Goal: Task Accomplishment & Management: Use online tool/utility

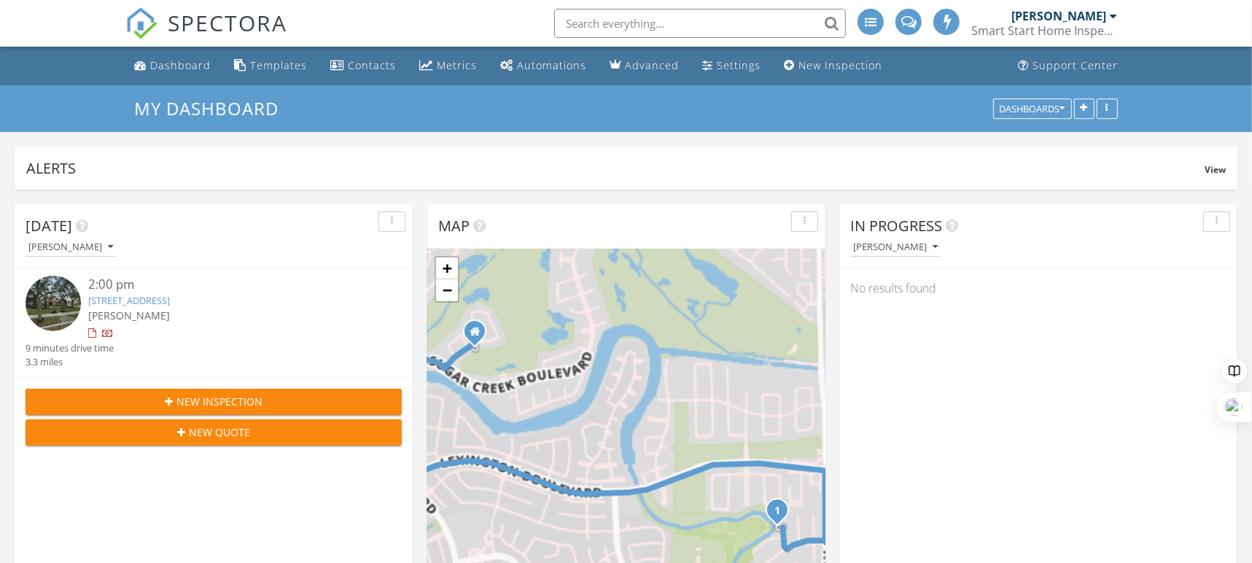
scroll to position [2, 0]
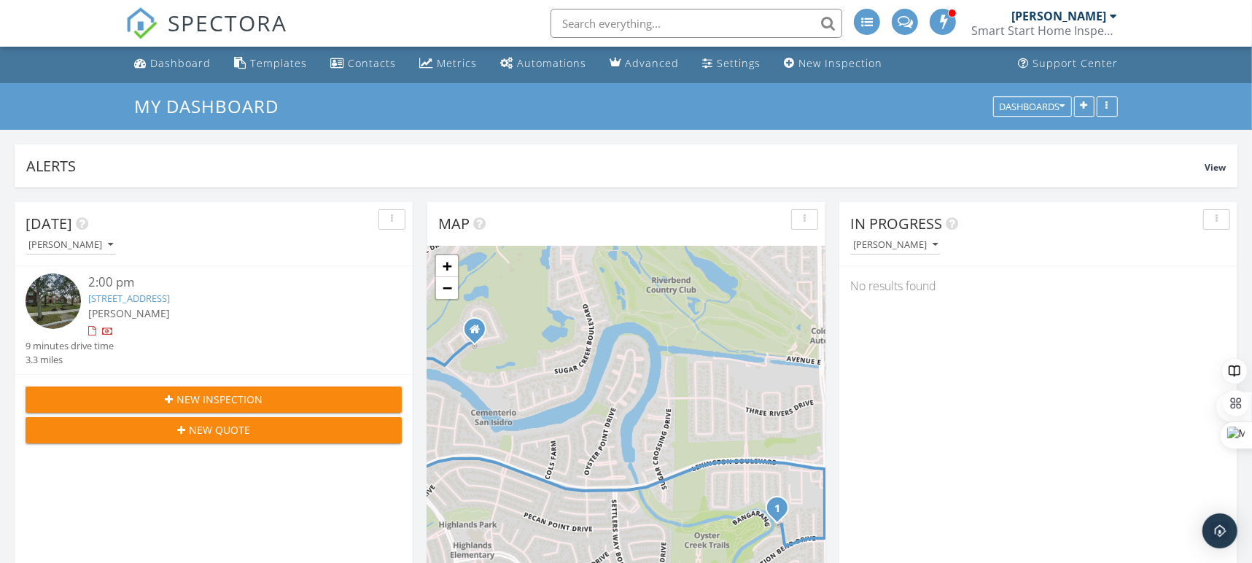
click at [166, 303] on link "[STREET_ADDRESS]" at bounding box center [129, 298] width 82 height 13
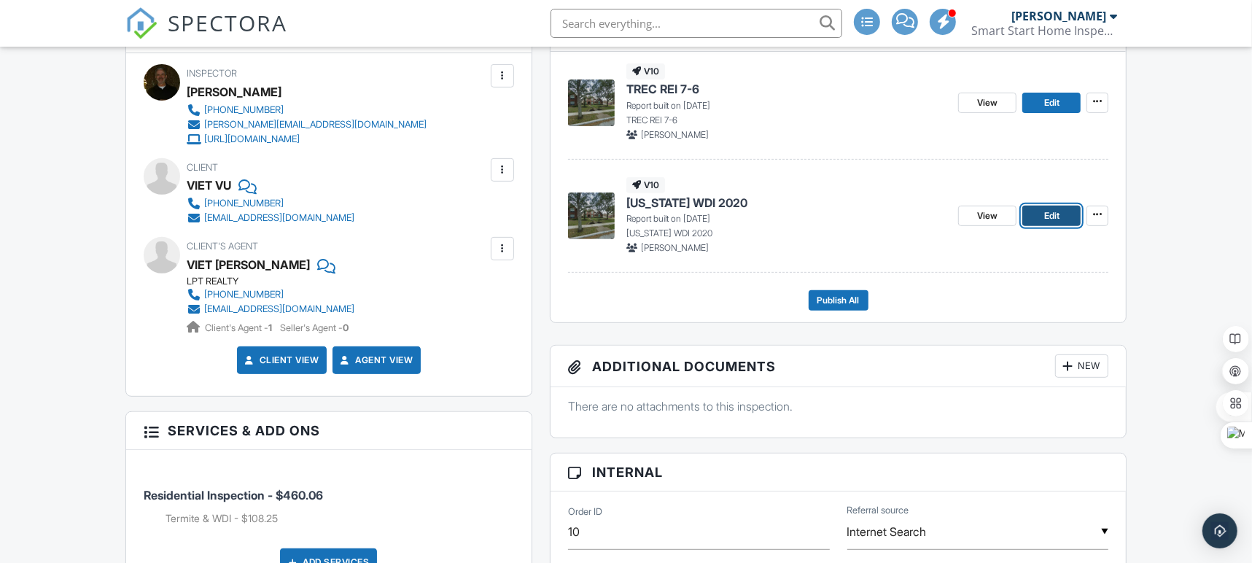
click at [1064, 215] on link "Edit" at bounding box center [1051, 216] width 58 height 20
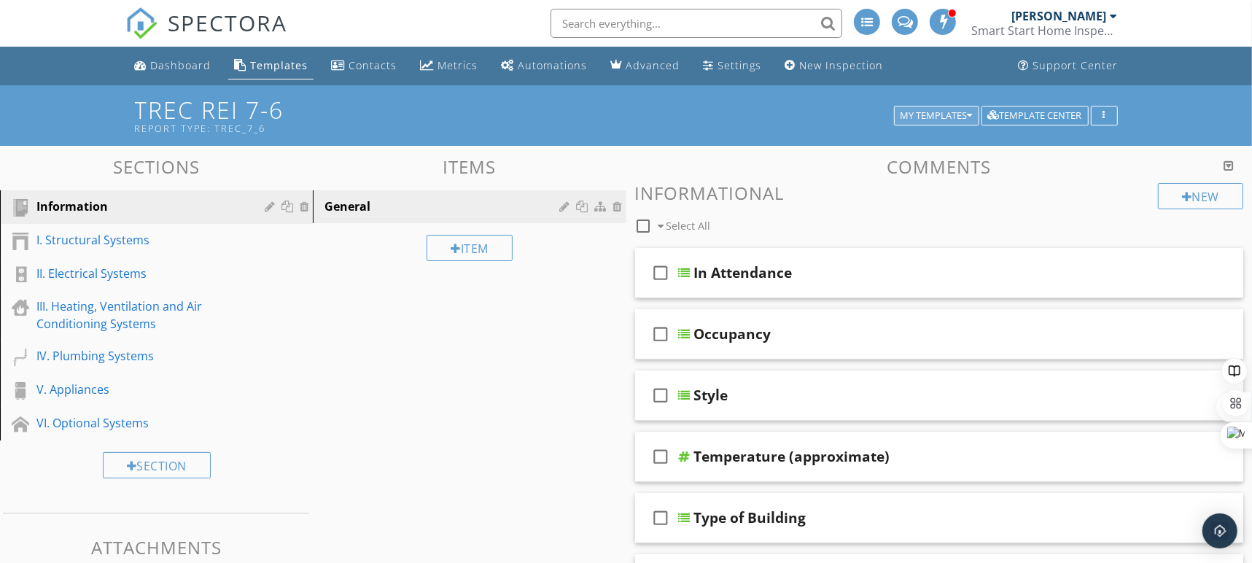
click at [908, 112] on div "My Templates" at bounding box center [936, 116] width 72 height 10
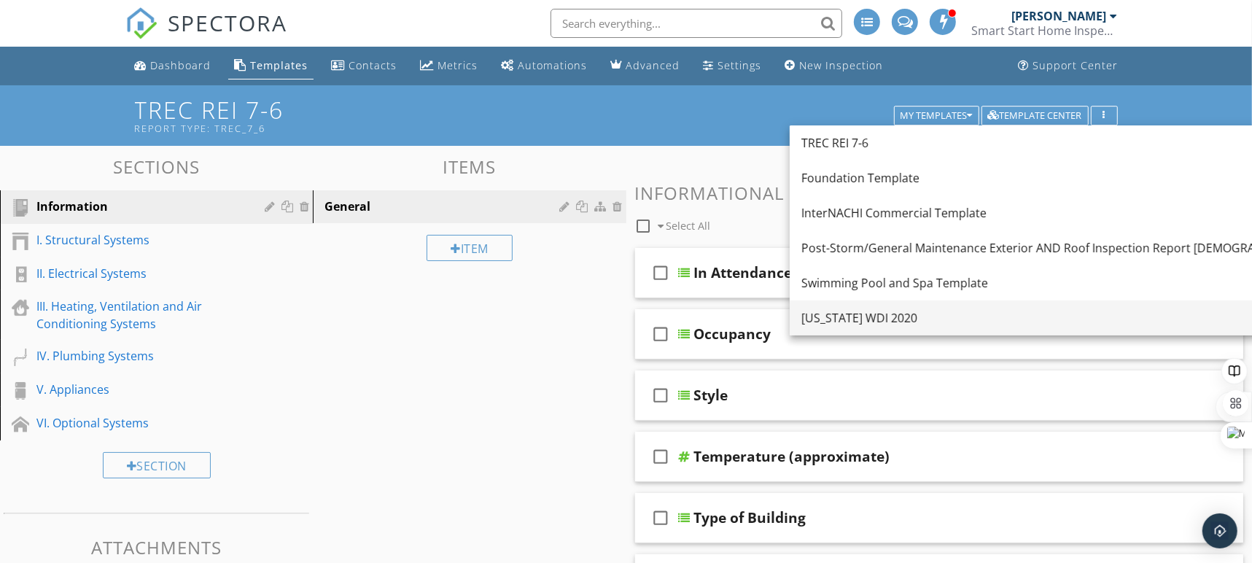
click at [842, 321] on div "[US_STATE] WDI 2020" at bounding box center [1060, 317] width 518 height 17
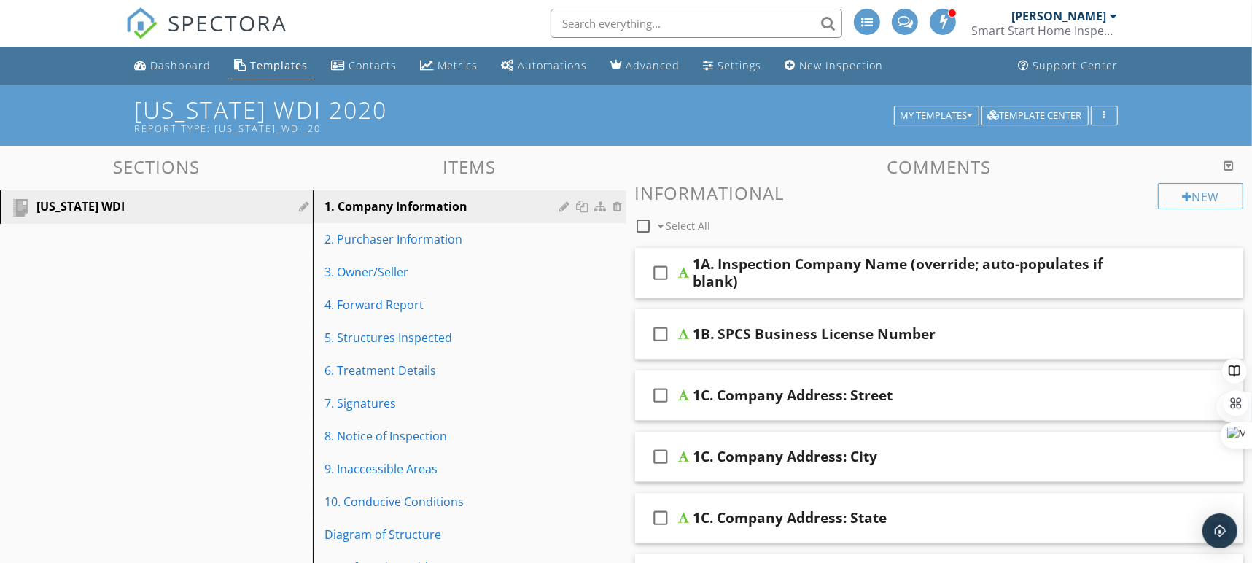
click at [662, 275] on icon "check_box_outline_blank" at bounding box center [660, 272] width 23 height 35
click at [788, 268] on div "1A. Inspection Company Name (override; auto-populates if blank)" at bounding box center [910, 272] width 434 height 35
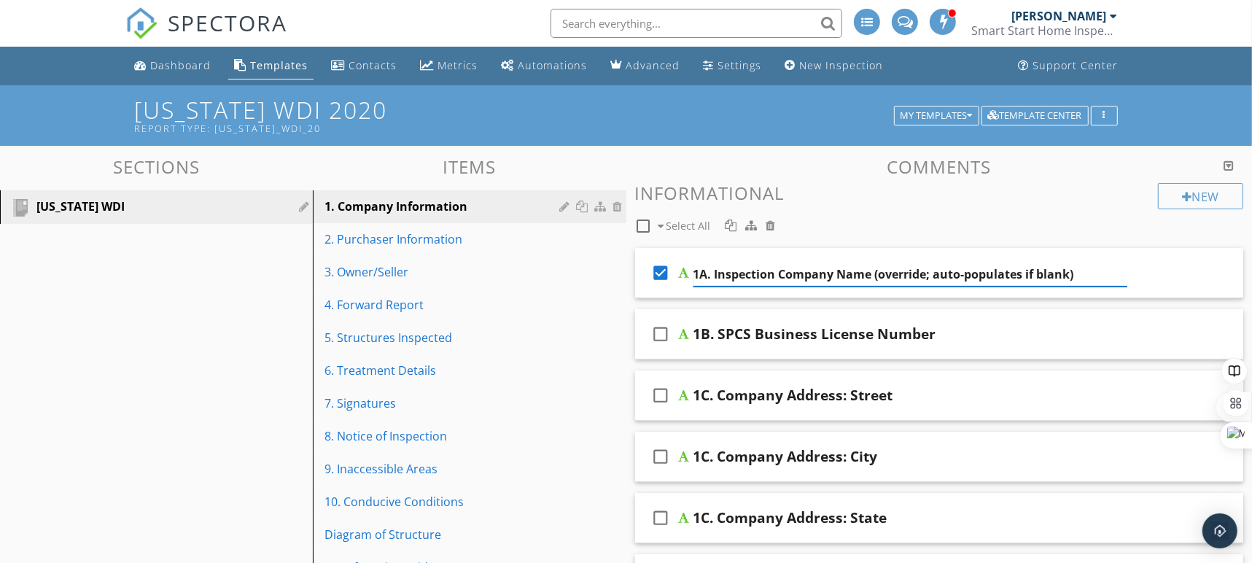
click at [788, 268] on input "1A. Inspection Company Name (override; auto-populates if blank)" at bounding box center [910, 274] width 434 height 24
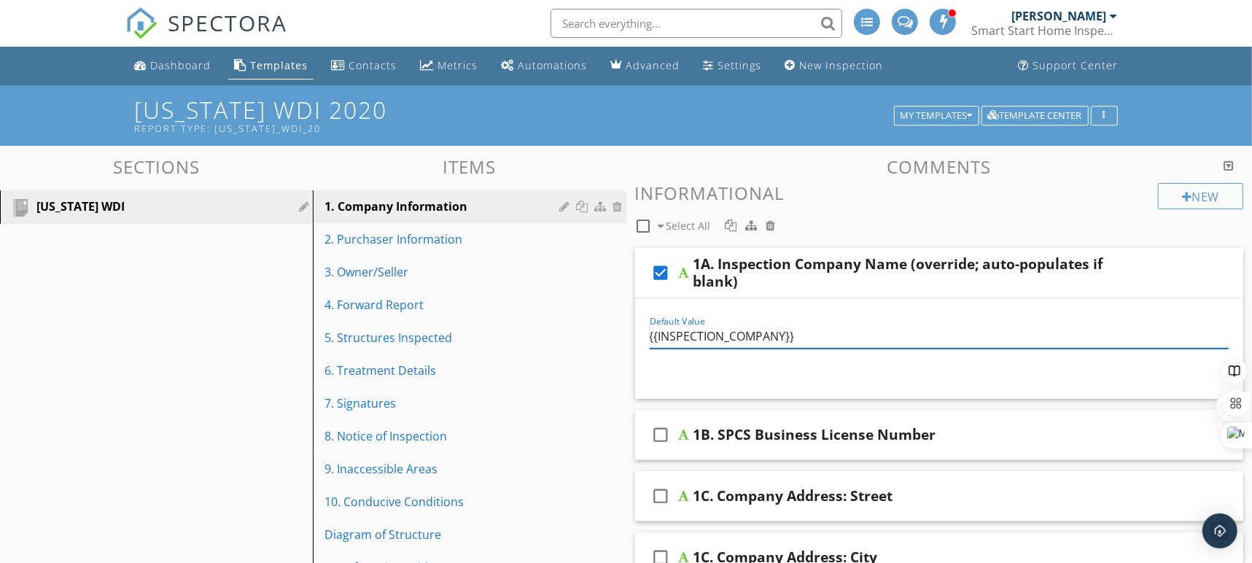
drag, startPoint x: 811, startPoint y: 337, endPoint x: 644, endPoint y: 336, distance: 166.9
click at [644, 336] on div "Default Value {{INSPECTION_COMPANY}}" at bounding box center [939, 338] width 597 height 50
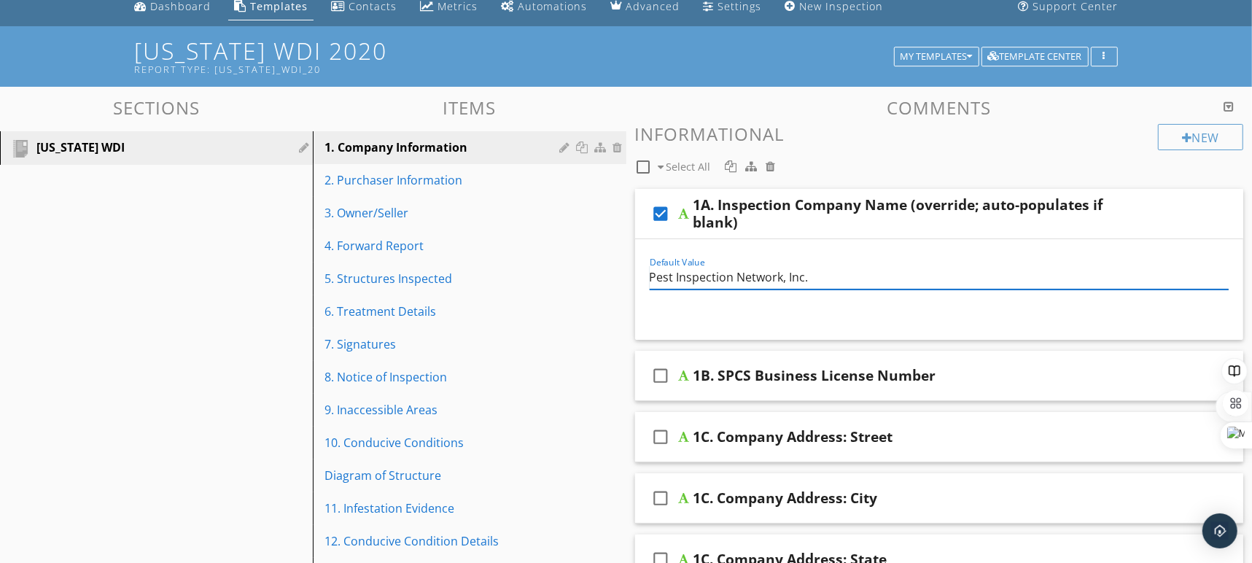
scroll to position [86, 0]
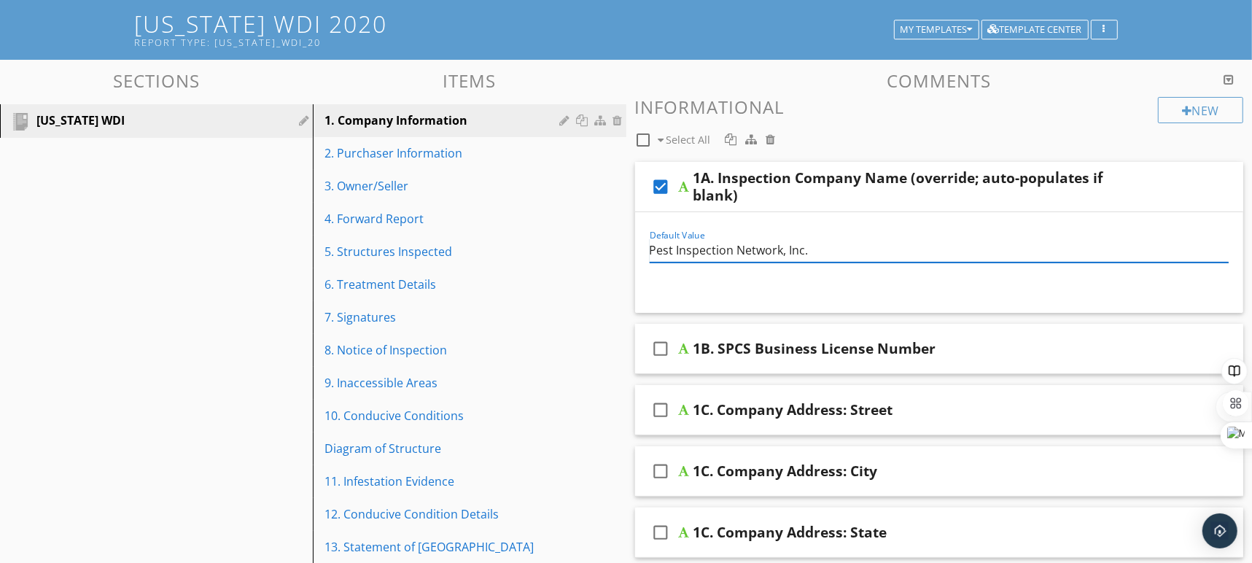
type input "Pest Inspection Network, Inc."
click at [746, 348] on div "1B. SPCS Business License Number" at bounding box center [814, 348] width 243 height 17
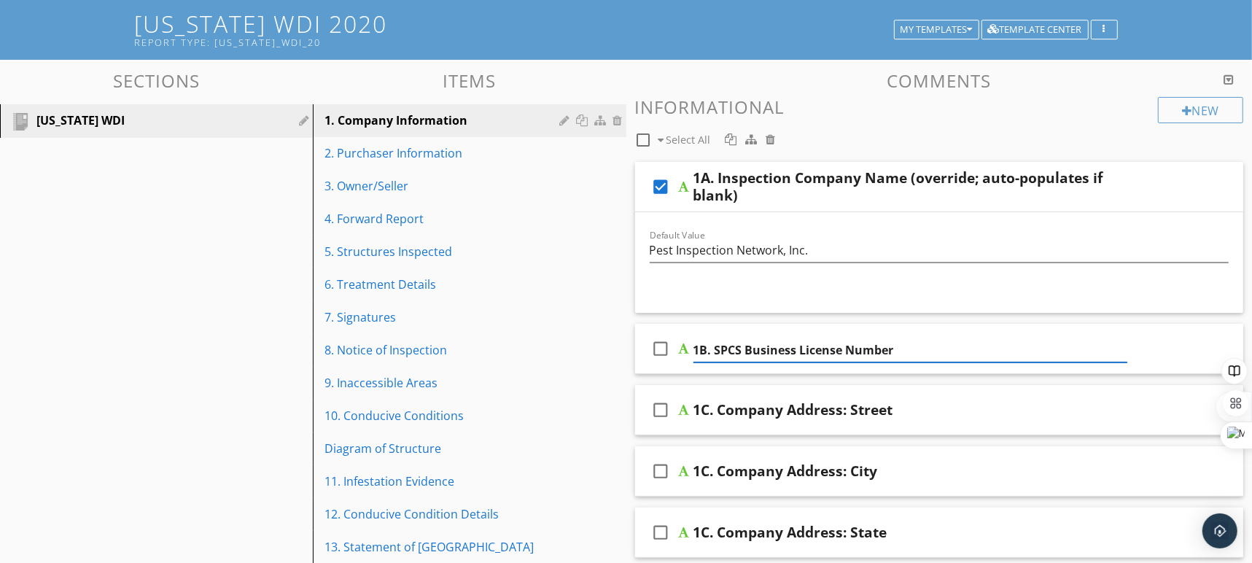
click at [661, 352] on icon "check_box_outline_blank" at bounding box center [660, 348] width 23 height 35
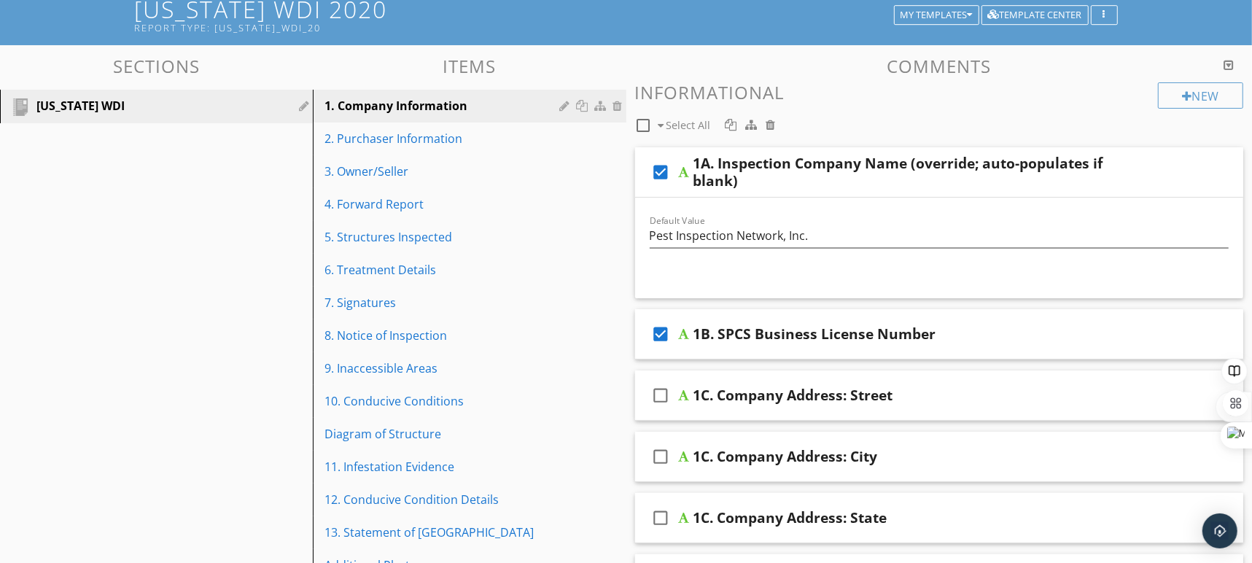
scroll to position [102, 0]
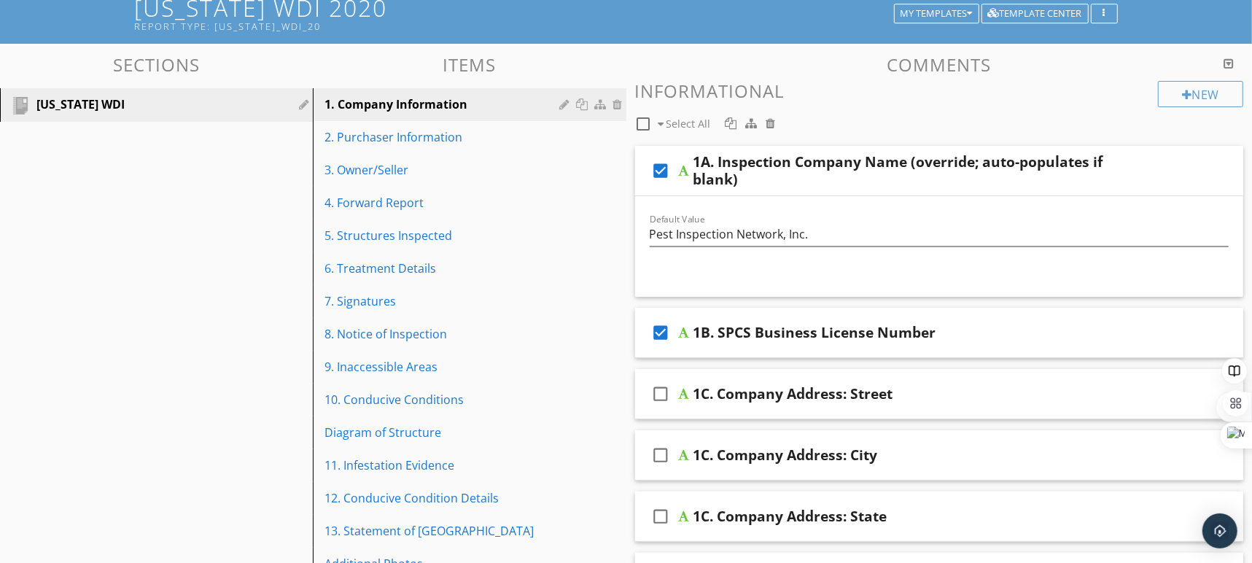
click at [811, 331] on div "1B. SPCS Business License Number" at bounding box center [814, 332] width 243 height 17
click at [871, 329] on input "1B. SPCS Business License Number" at bounding box center [910, 334] width 434 height 24
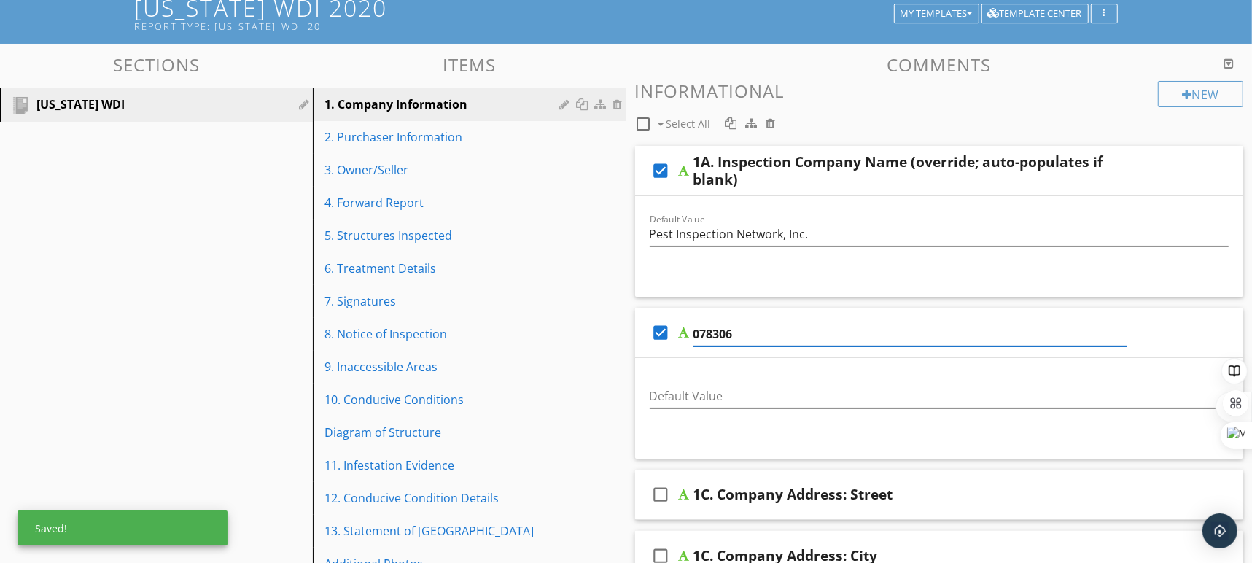
type input "0783068"
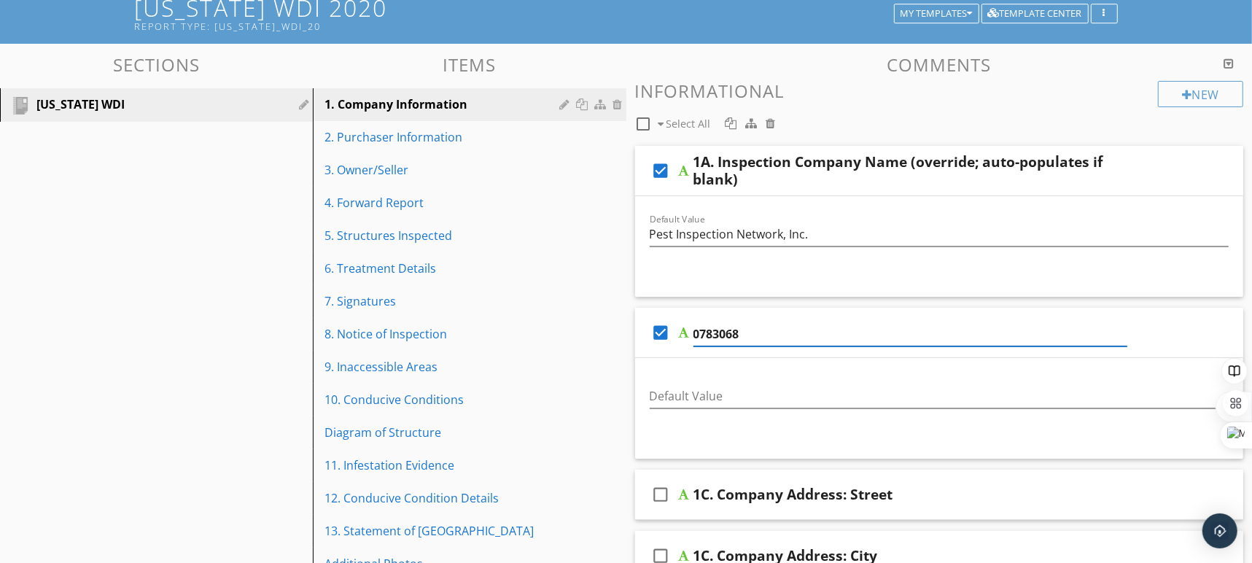
click at [682, 328] on div at bounding box center [684, 333] width 11 height 12
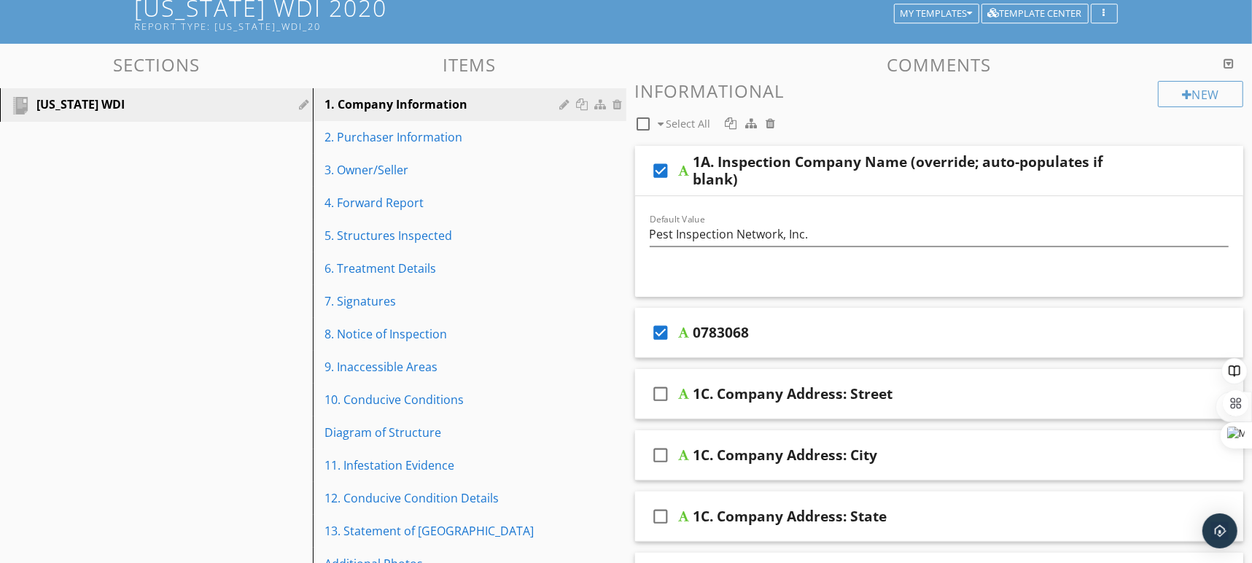
click at [724, 389] on div "1C. Company Address: Street" at bounding box center [793, 393] width 200 height 17
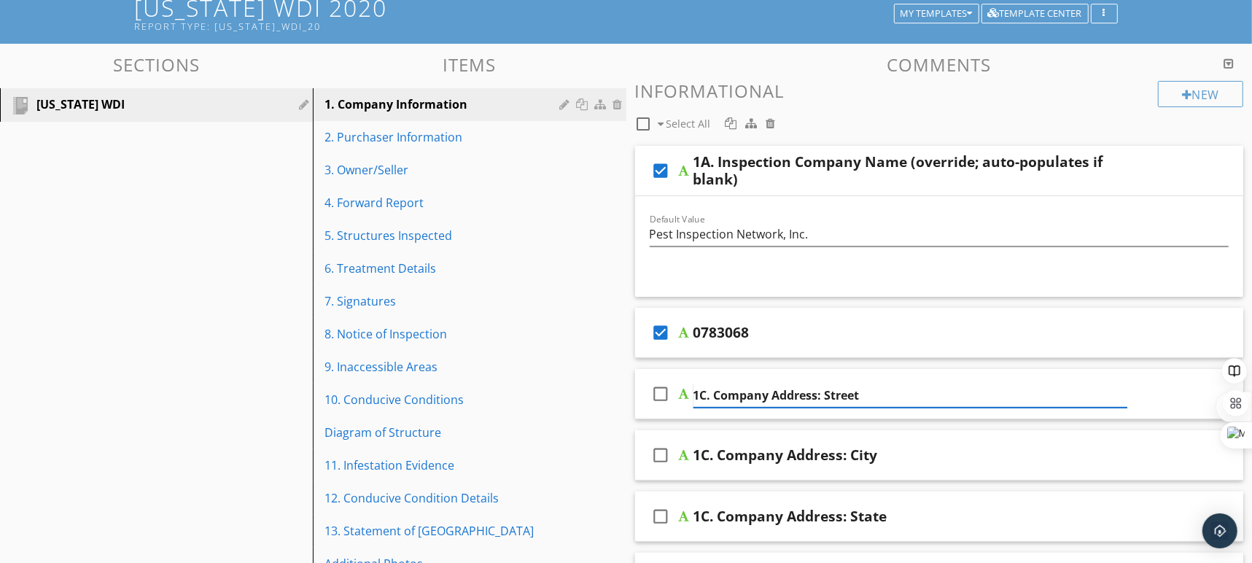
drag, startPoint x: 872, startPoint y: 391, endPoint x: 702, endPoint y: 386, distance: 169.9
click at [702, 386] on input "1C. Company Address: Street" at bounding box center [910, 395] width 434 height 24
type input "1"
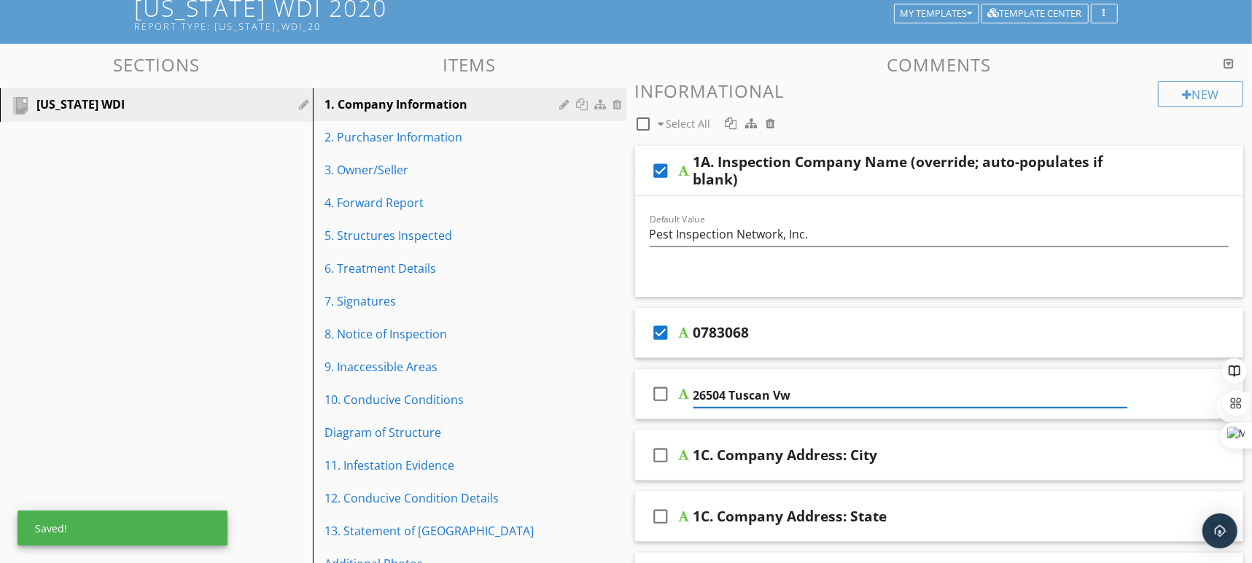
type input "26504 Tuscan Vw."
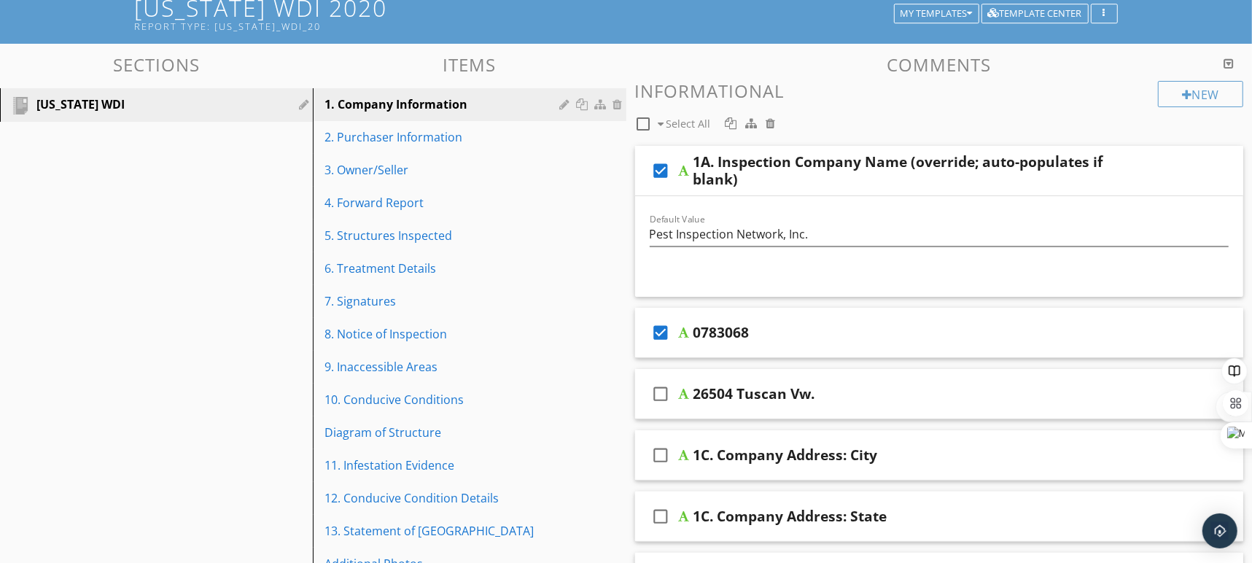
click at [666, 390] on icon "check_box_outline_blank" at bounding box center [660, 393] width 23 height 35
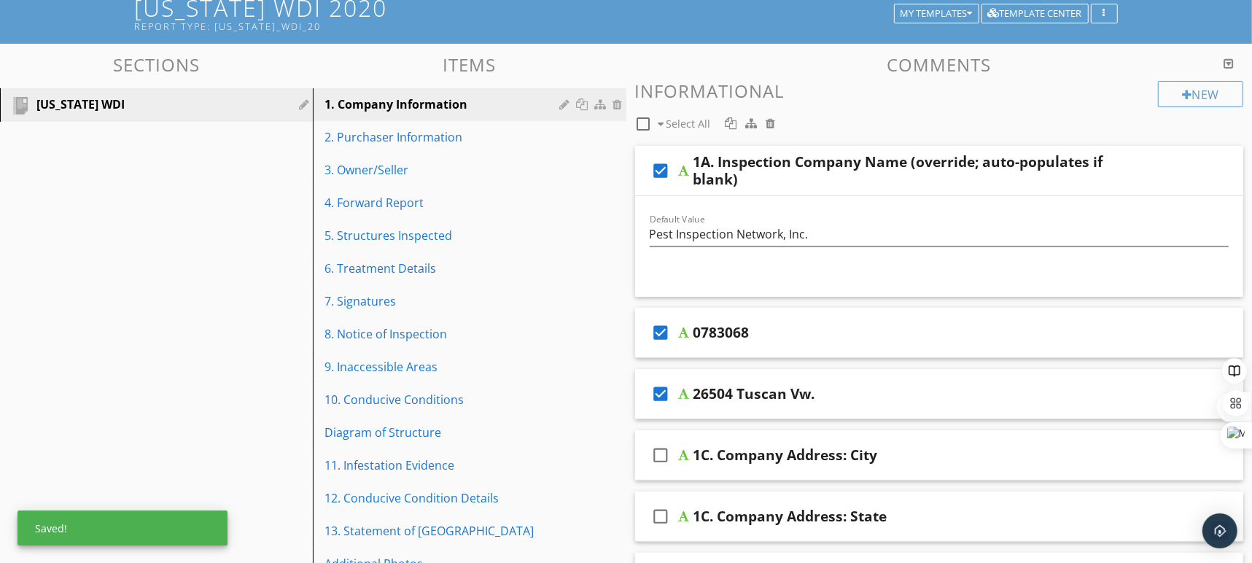
click at [666, 458] on icon "check_box_outline_blank" at bounding box center [660, 454] width 23 height 35
click at [856, 465] on div "check_box 1C. Company Address: City" at bounding box center [939, 455] width 609 height 50
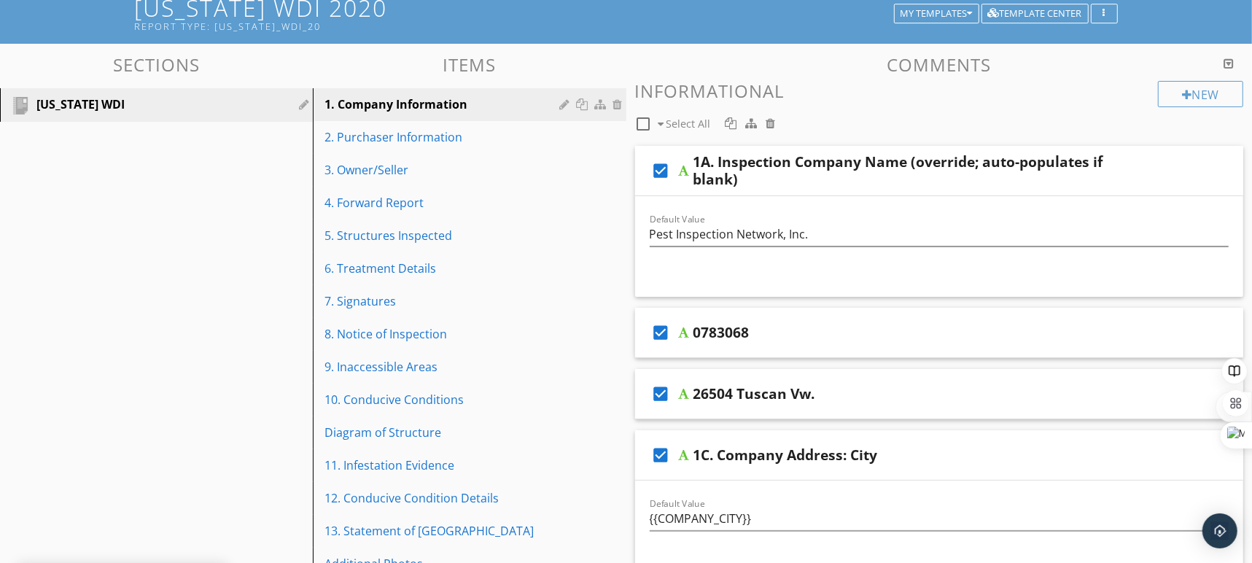
click at [876, 453] on div "1C. Company Address: City" at bounding box center [785, 454] width 184 height 17
click at [876, 453] on input "1C. Company Address: City" at bounding box center [910, 457] width 434 height 24
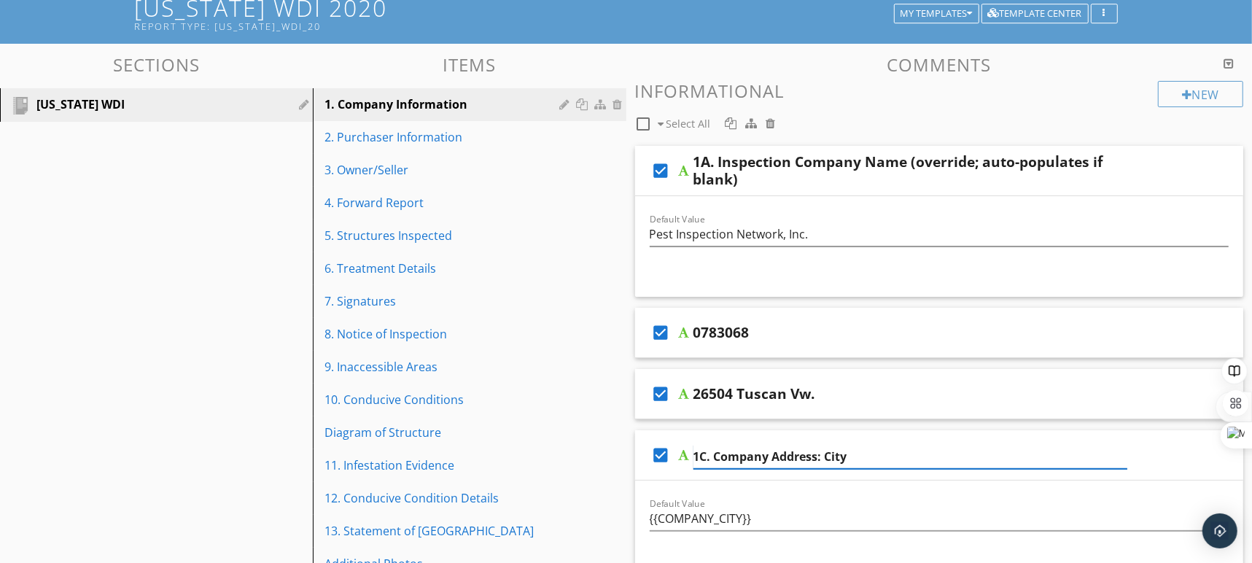
click at [876, 453] on input "1C. Company Address: City" at bounding box center [910, 457] width 434 height 24
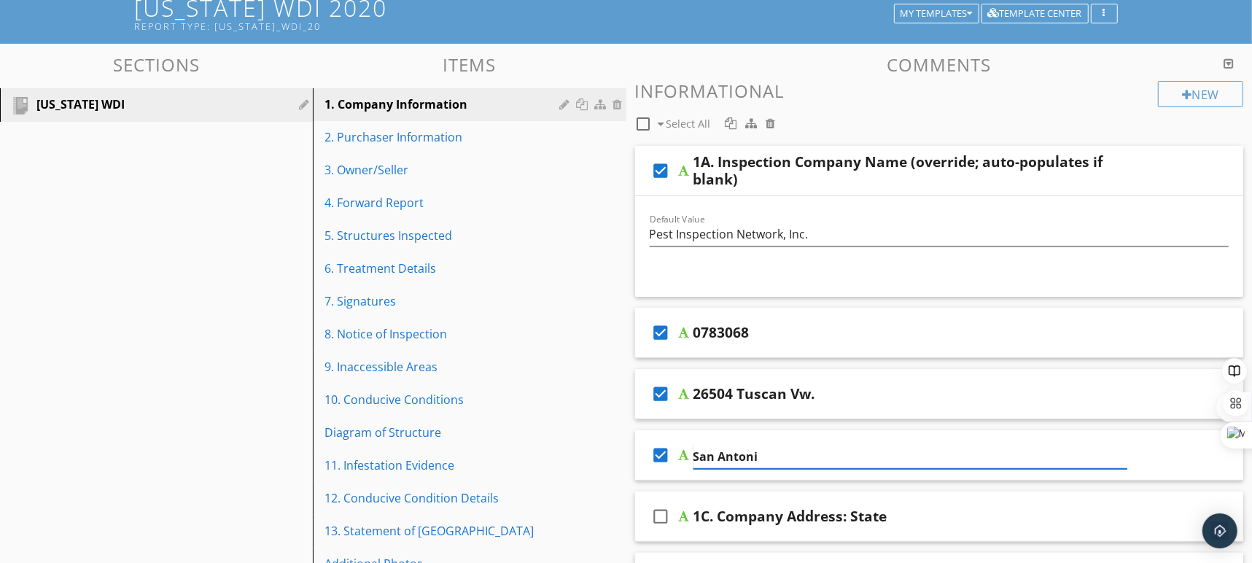
type input "San Antonio"
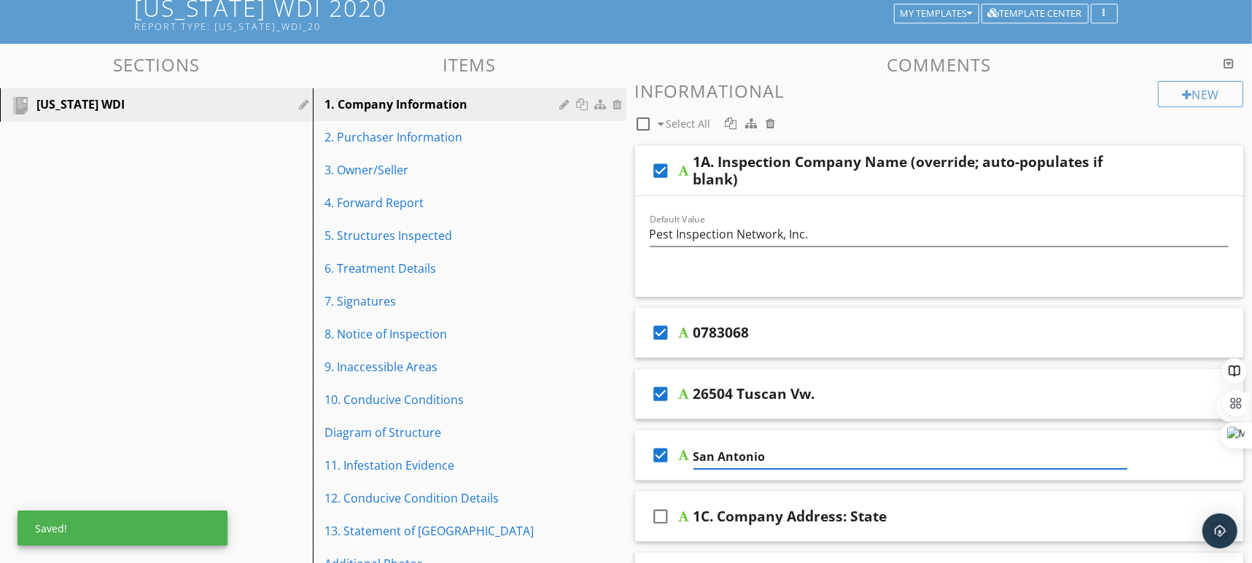
click at [847, 514] on div "1C. Company Address: State" at bounding box center [790, 515] width 194 height 17
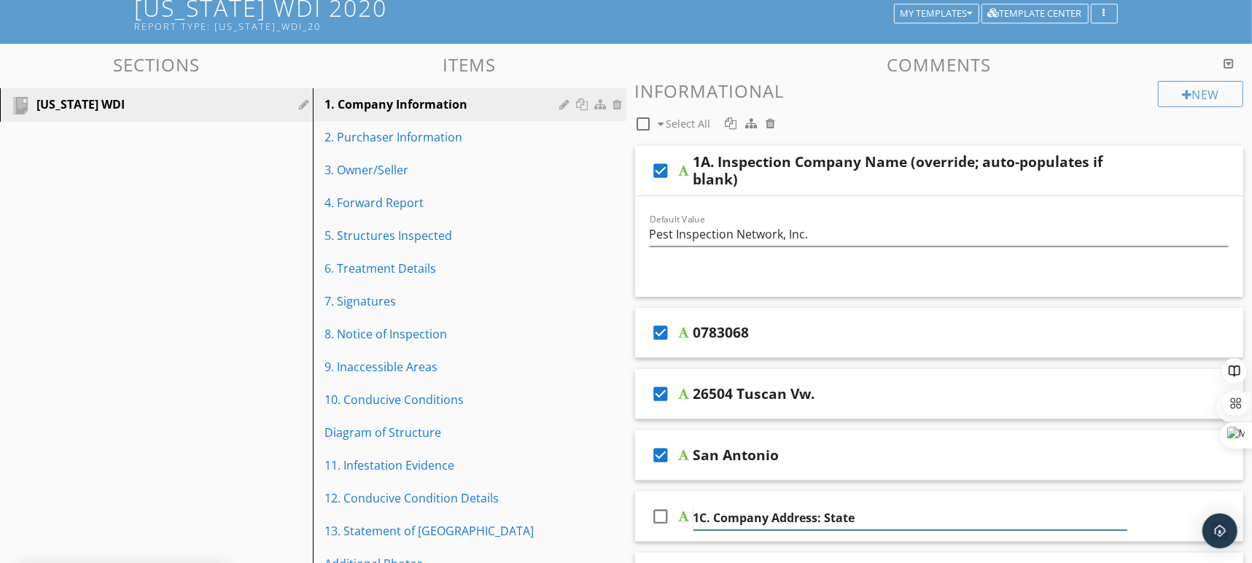
click at [847, 514] on input "1C. Company Address: State" at bounding box center [910, 518] width 434 height 24
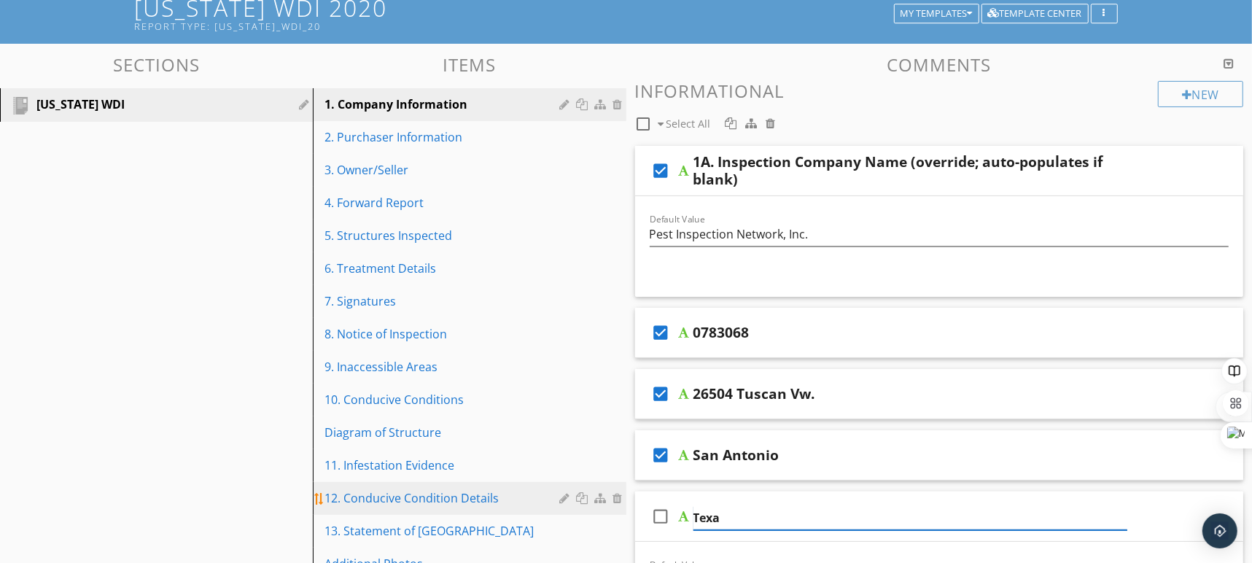
type input "Texas"
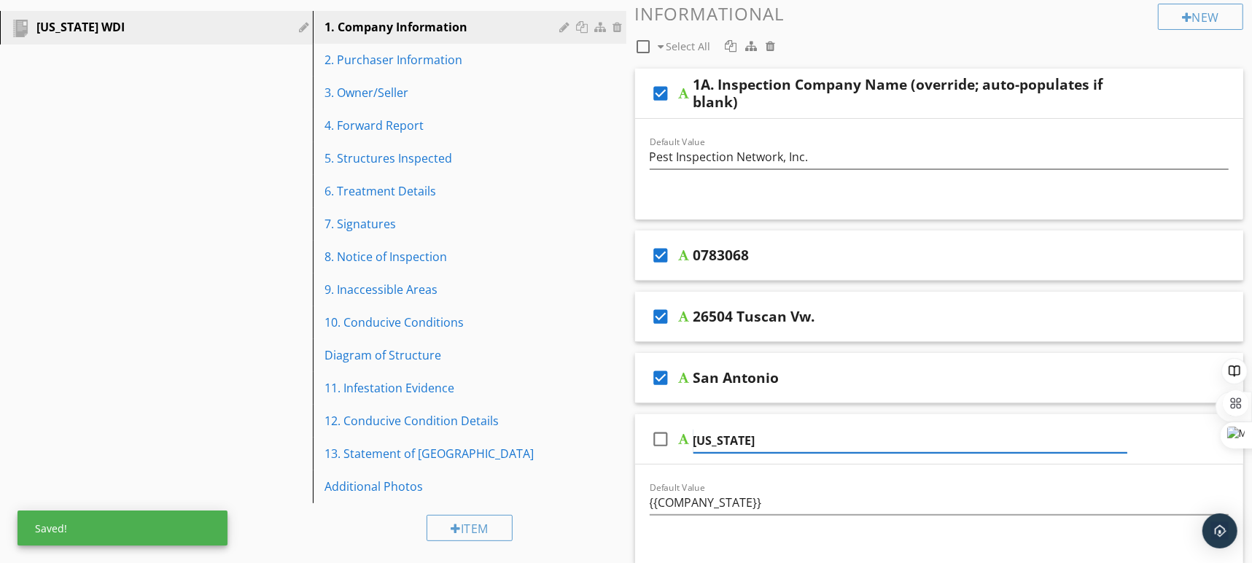
scroll to position [184, 0]
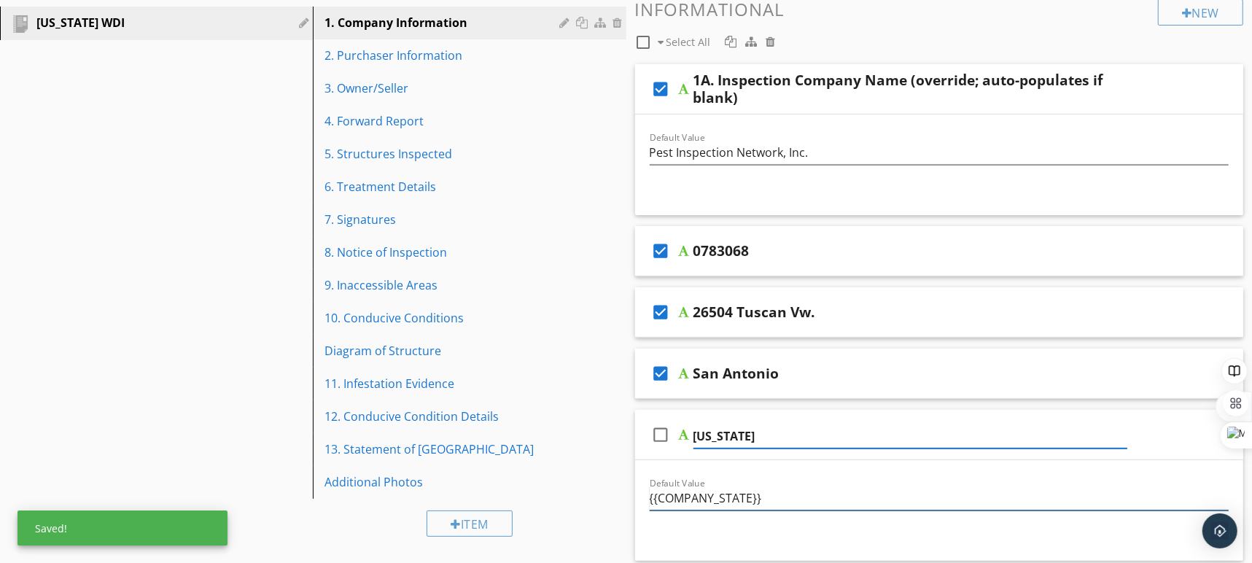
click at [711, 493] on input "{{COMPANY_STATE}}" at bounding box center [939, 498] width 580 height 24
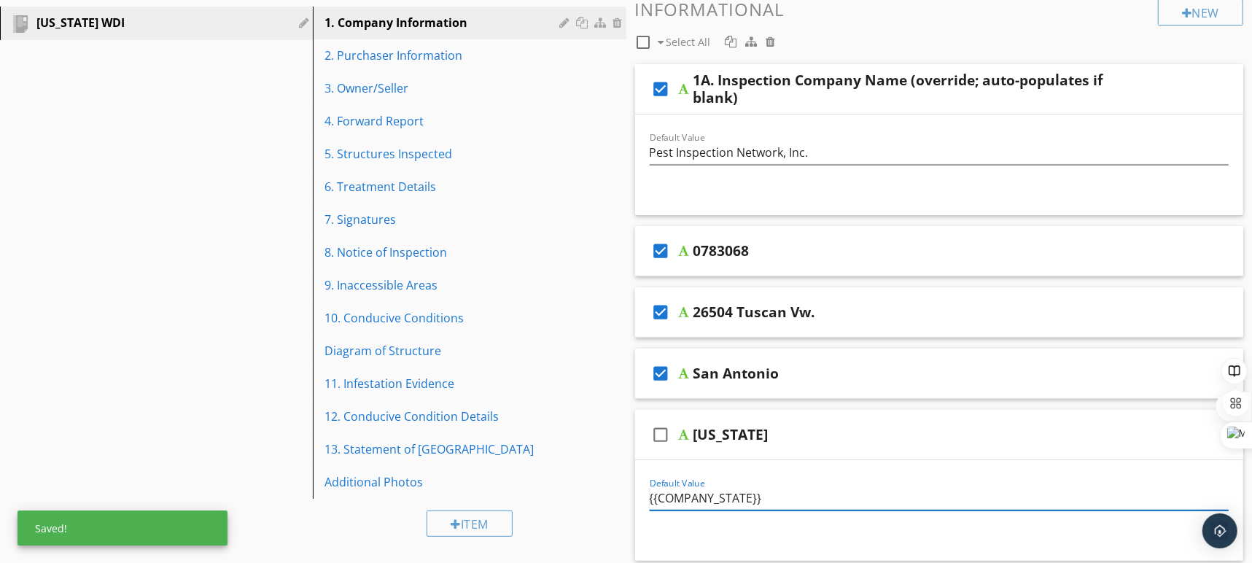
click at [711, 493] on input "{{COMPANY_STATE}}" at bounding box center [939, 498] width 580 height 24
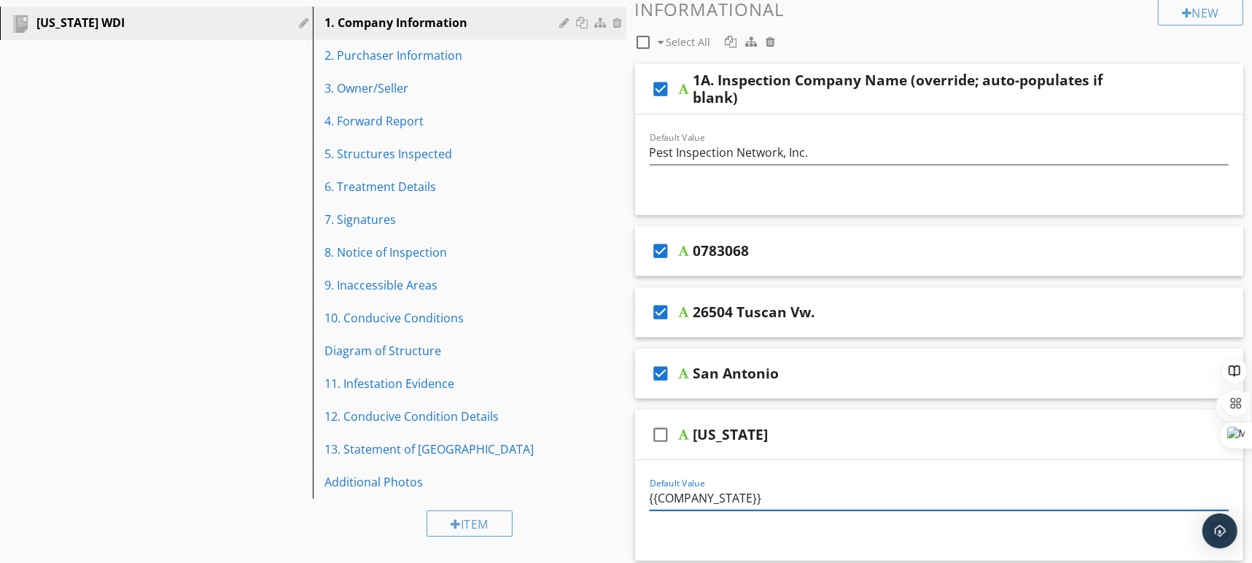
click at [711, 493] on input "{{COMPANY_STATE}}" at bounding box center [939, 498] width 580 height 24
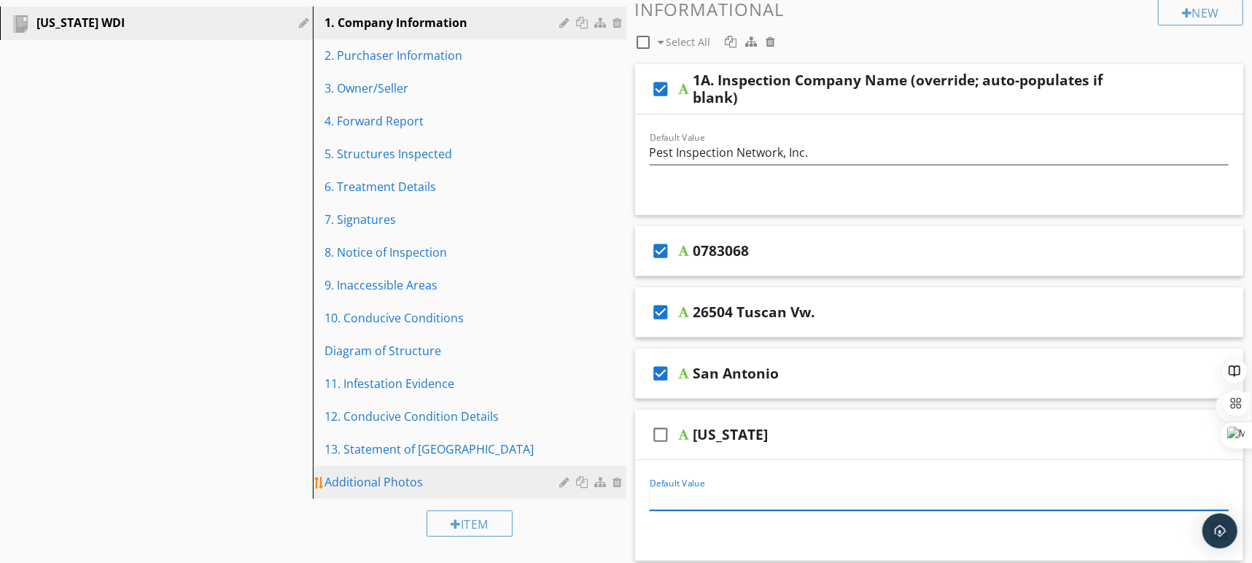
type input "{{COMPANY_STATE}}"
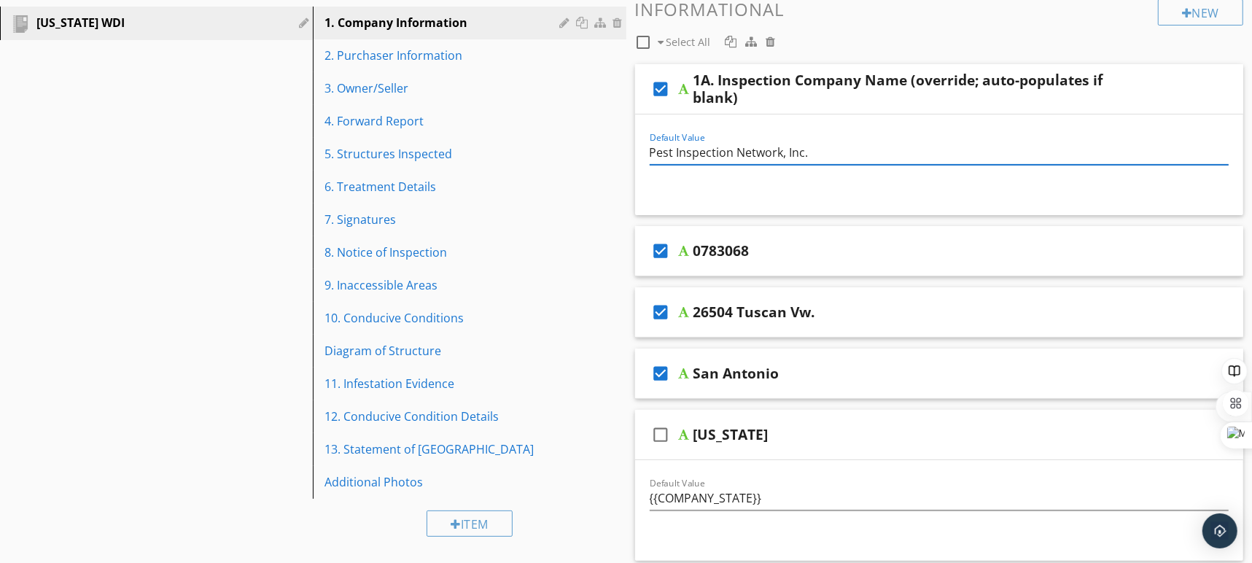
click at [722, 435] on div "Texas" at bounding box center [730, 434] width 75 height 17
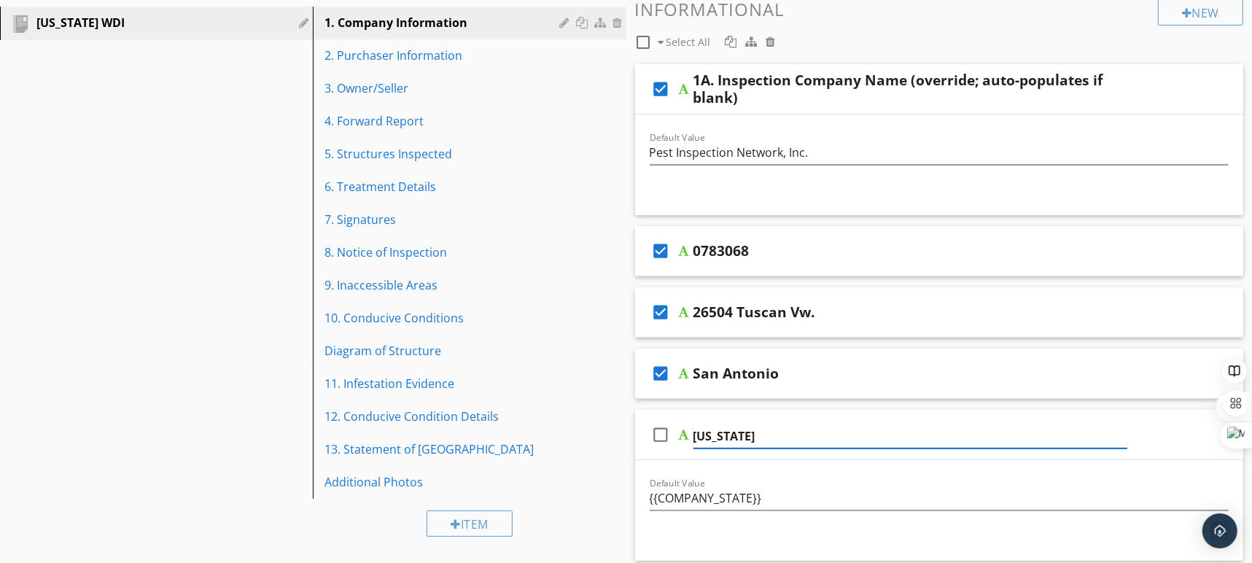
click at [722, 435] on input "Texas" at bounding box center [910, 436] width 434 height 24
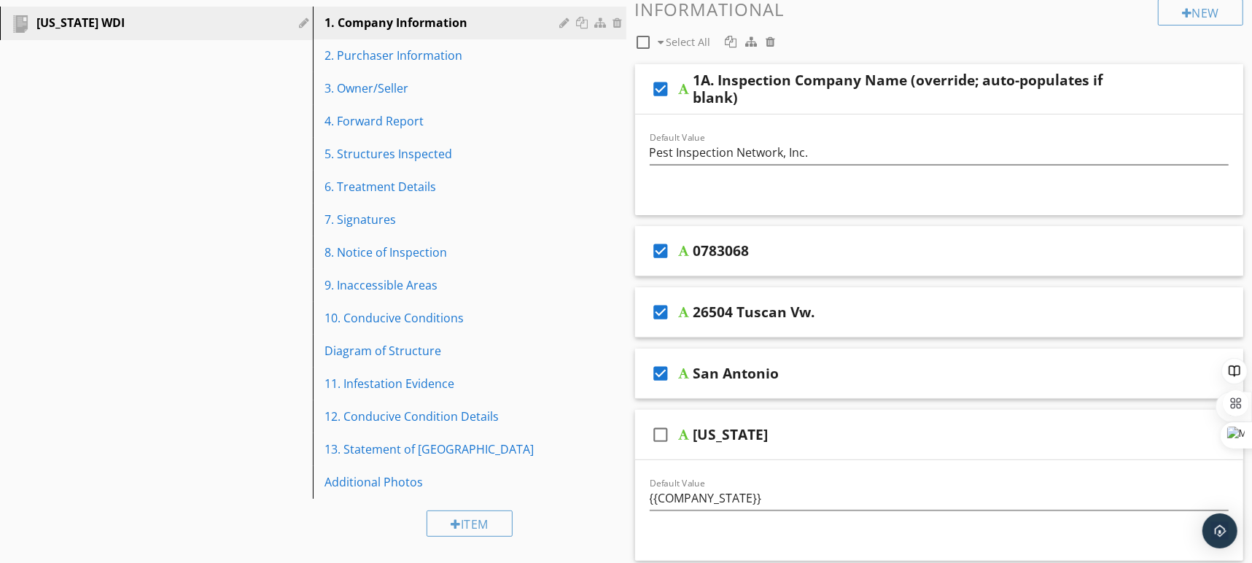
click at [716, 453] on div "check_box_outline_blank Texas" at bounding box center [939, 435] width 609 height 50
click at [720, 434] on div "Texas" at bounding box center [730, 434] width 75 height 17
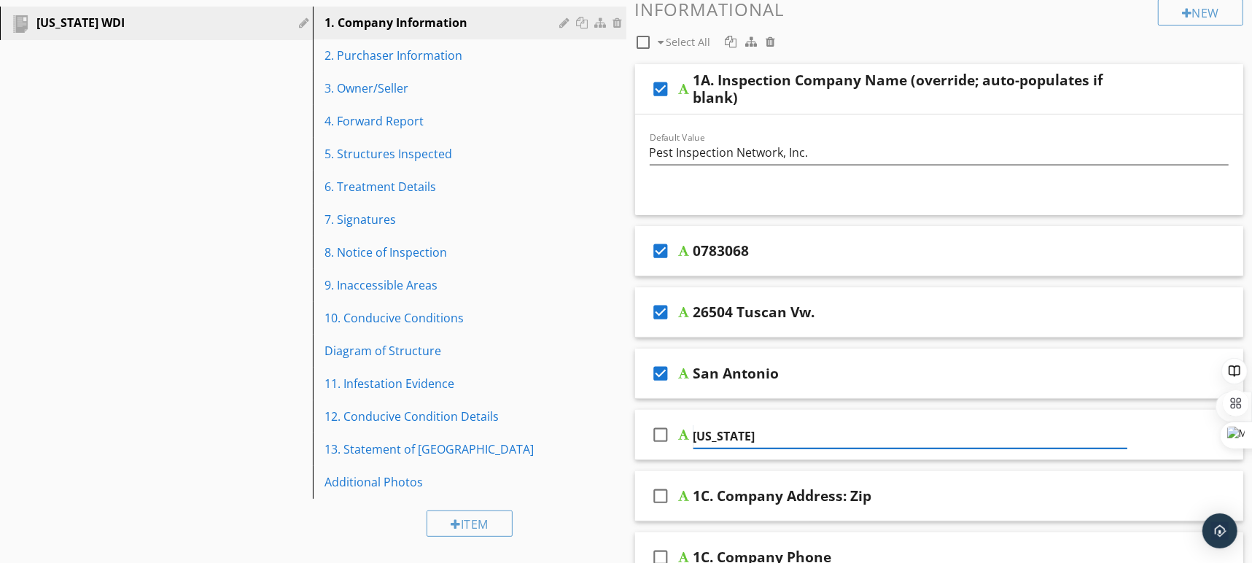
click at [720, 434] on input "Texas" at bounding box center [910, 436] width 434 height 24
click at [661, 437] on icon "check_box_outline_blank" at bounding box center [660, 434] width 23 height 35
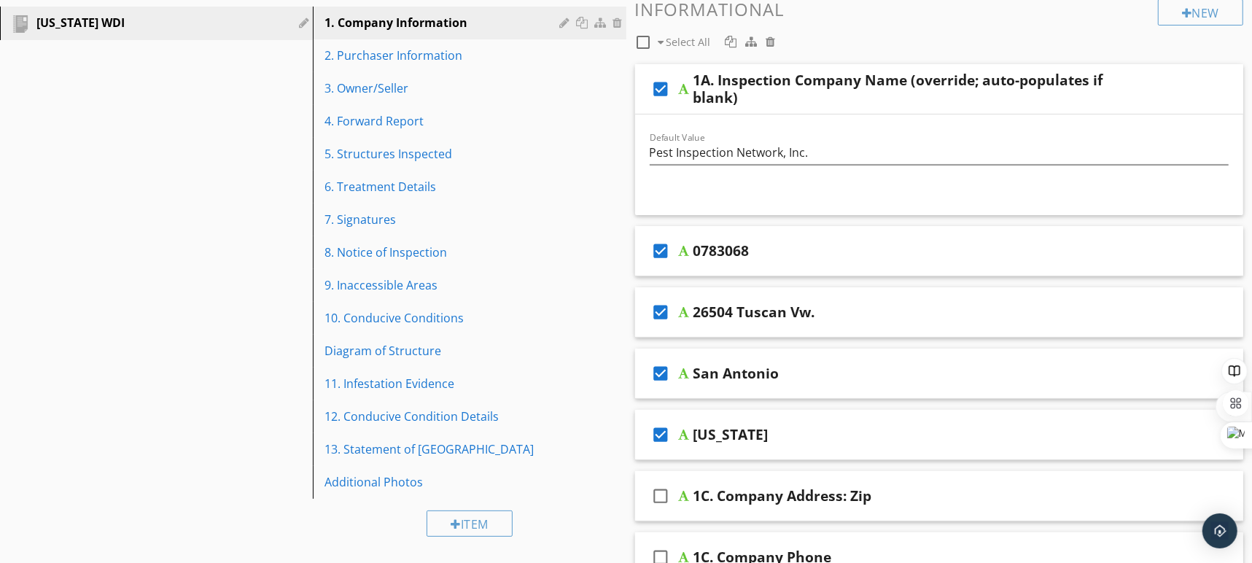
click at [721, 434] on div "Texas" at bounding box center [730, 434] width 75 height 17
click at [928, 505] on div "check_box_outline_blank 1C. Company Address: Zip" at bounding box center [939, 496] width 609 height 50
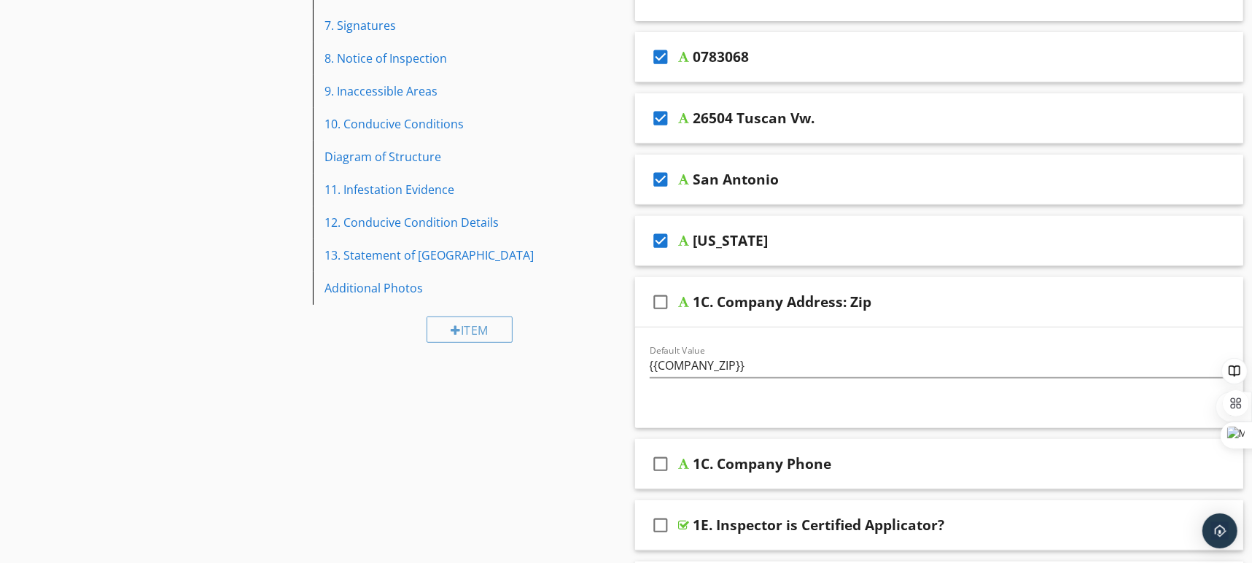
click at [862, 298] on div "1C. Company Address: Zip" at bounding box center [782, 301] width 179 height 17
drag, startPoint x: 851, startPoint y: 299, endPoint x: 798, endPoint y: 300, distance: 52.5
click at [798, 300] on input "1C. Company Address: Zip" at bounding box center [910, 304] width 434 height 24
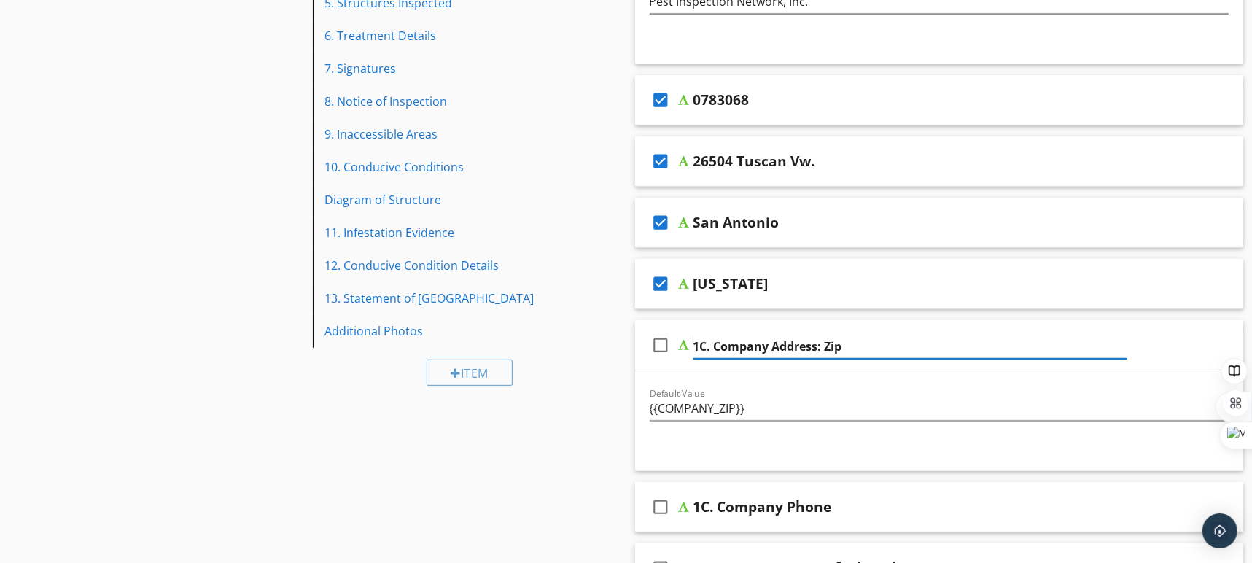
scroll to position [133, 0]
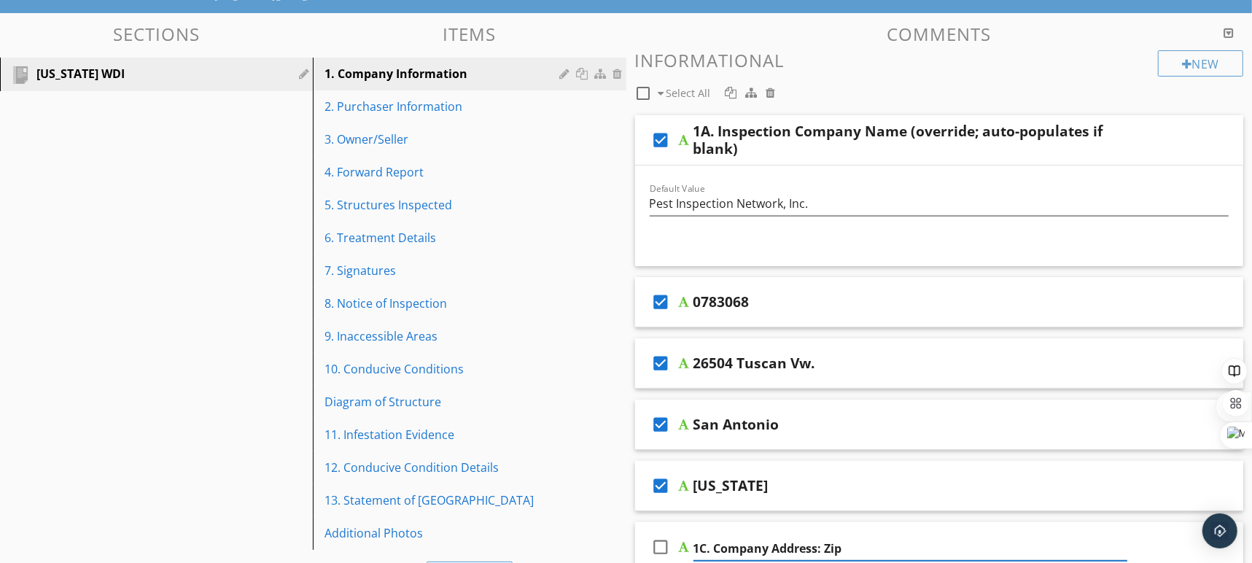
click at [728, 300] on div "0783068" at bounding box center [721, 301] width 56 height 17
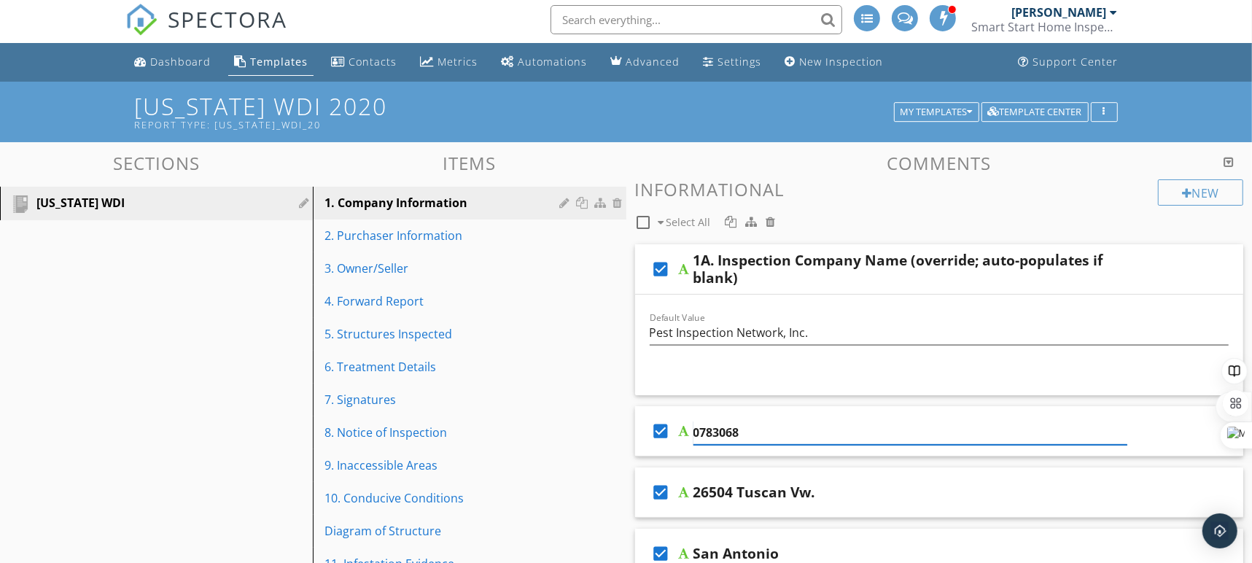
scroll to position [0, 0]
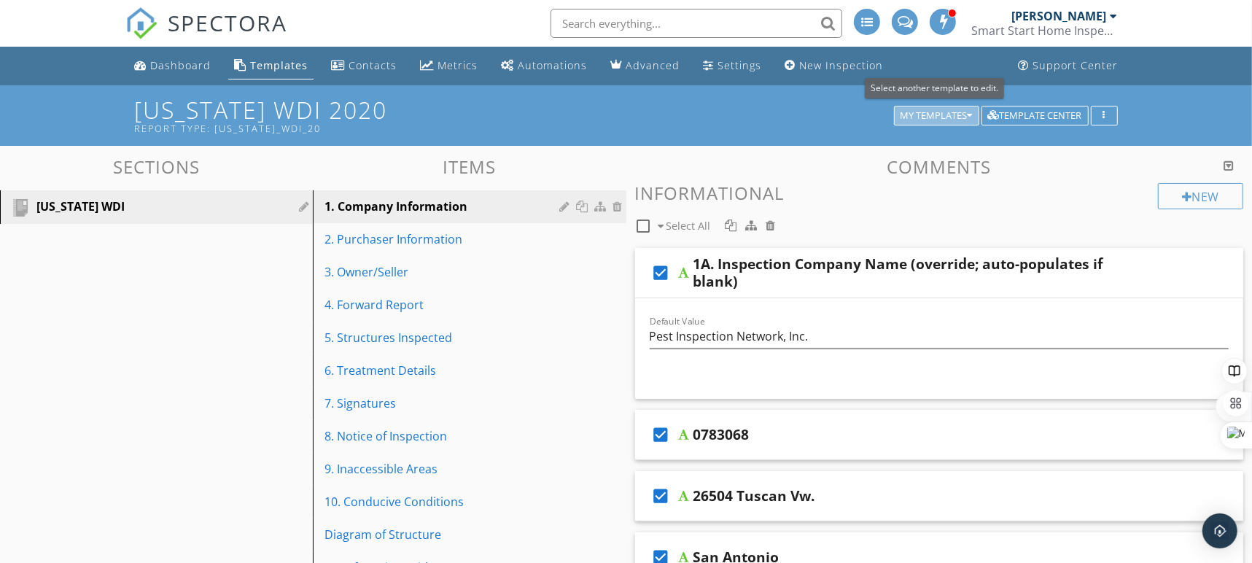
click at [924, 118] on div "My Templates" at bounding box center [936, 116] width 72 height 10
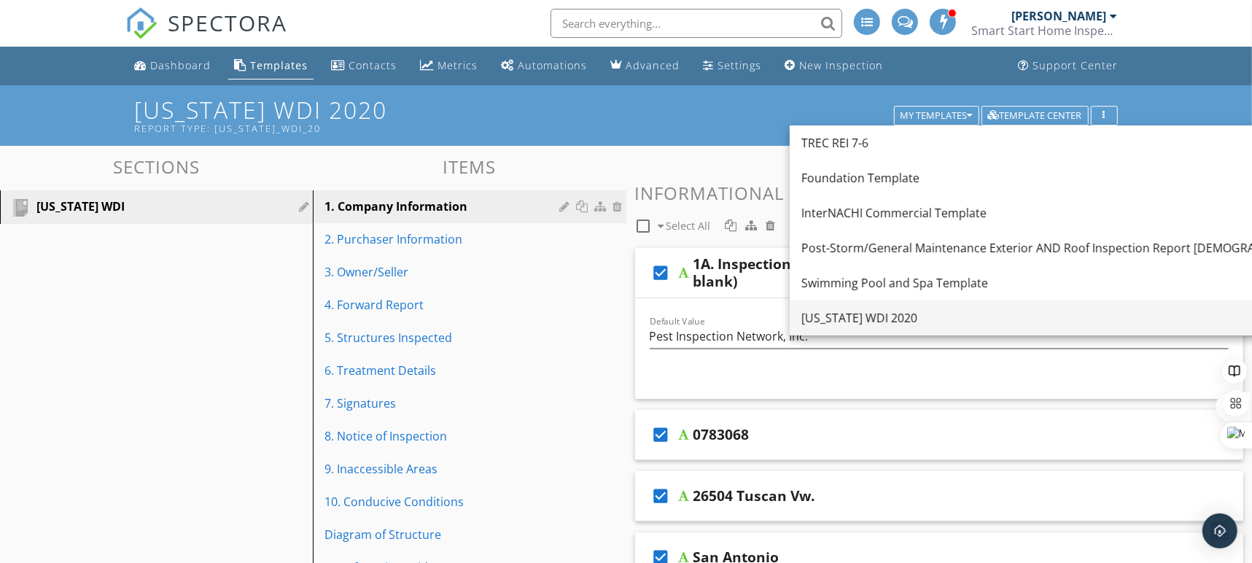
click at [874, 318] on div "[US_STATE] WDI 2020" at bounding box center [1060, 317] width 518 height 17
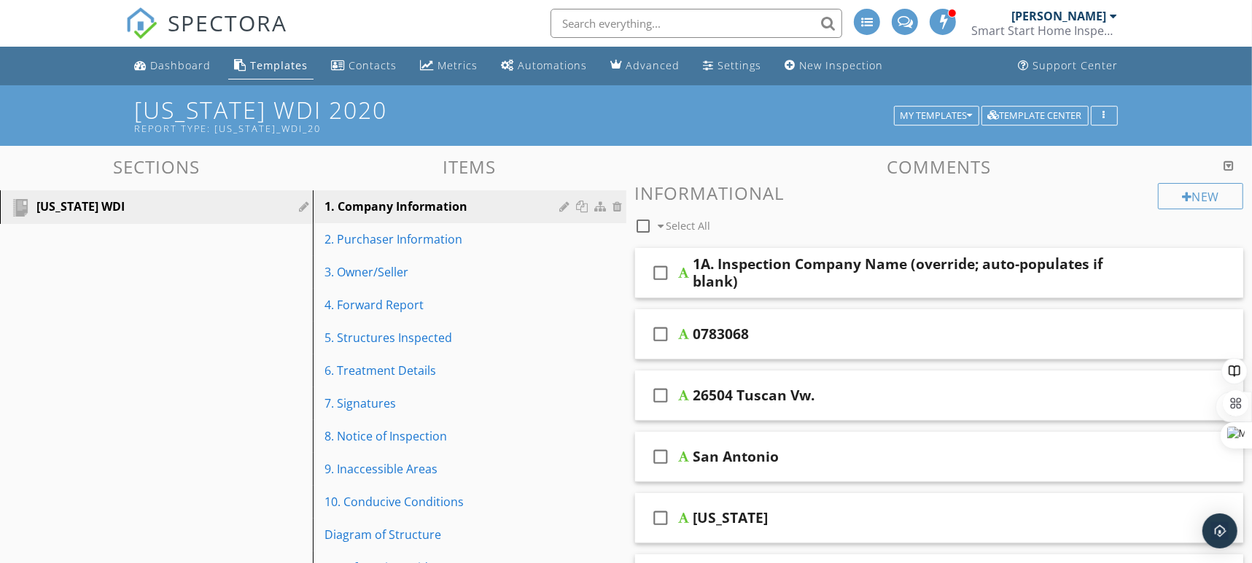
click at [785, 273] on div "1A. Inspection Company Name (override; auto-populates if blank)" at bounding box center [910, 272] width 434 height 35
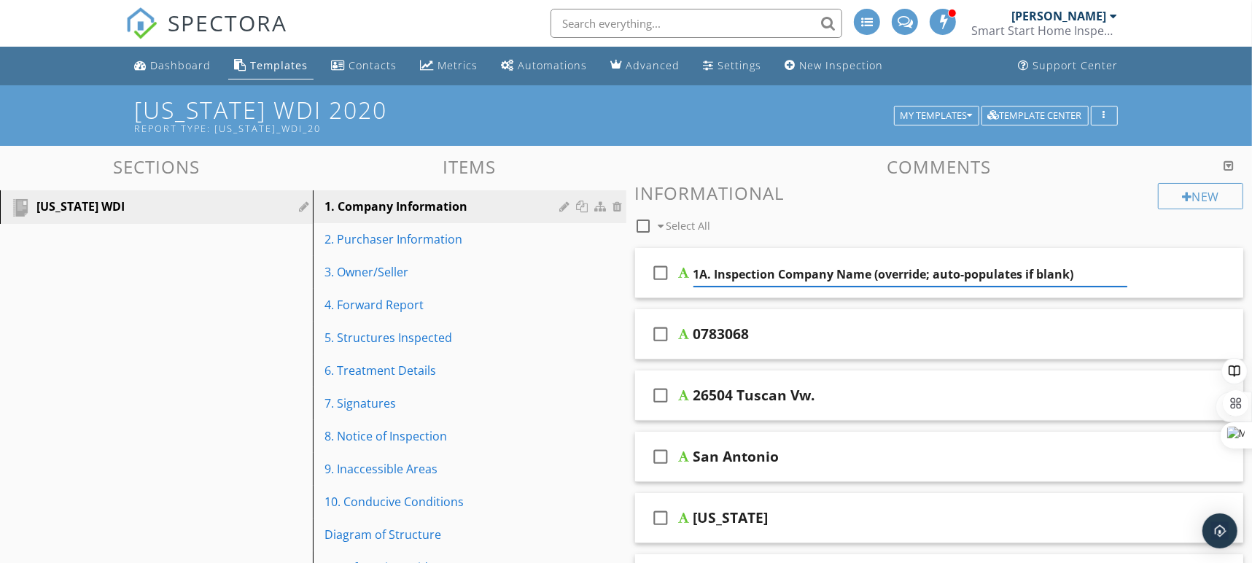
click at [1138, 266] on div "check_box_outline_blank 1A. Inspection Company Name (override; auto-populates i…" at bounding box center [939, 273] width 609 height 50
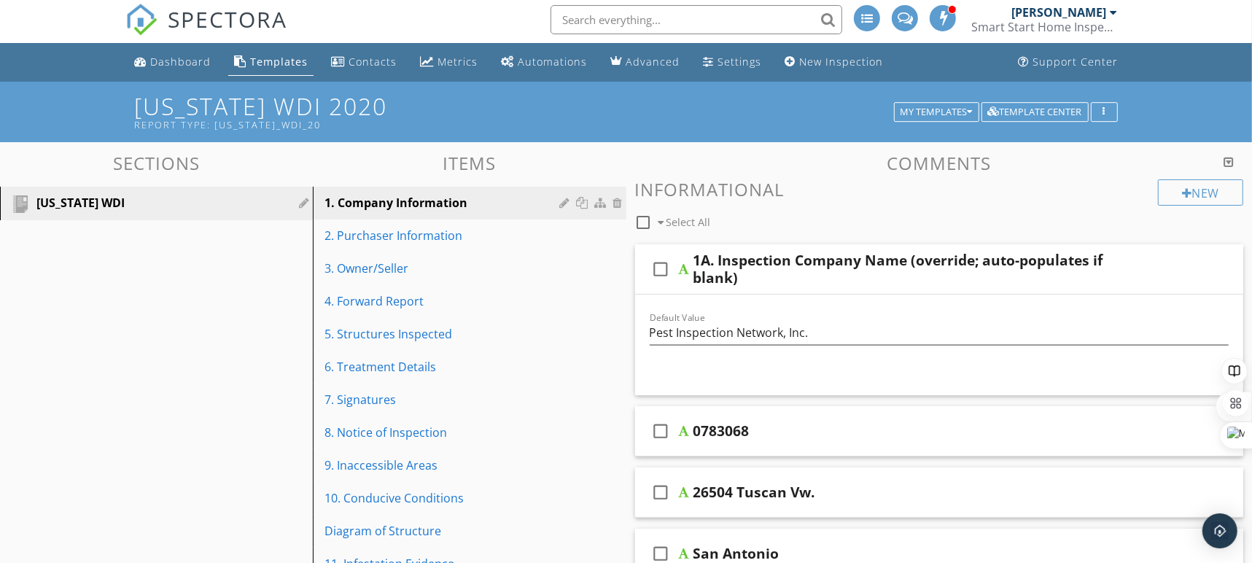
scroll to position [5, 0]
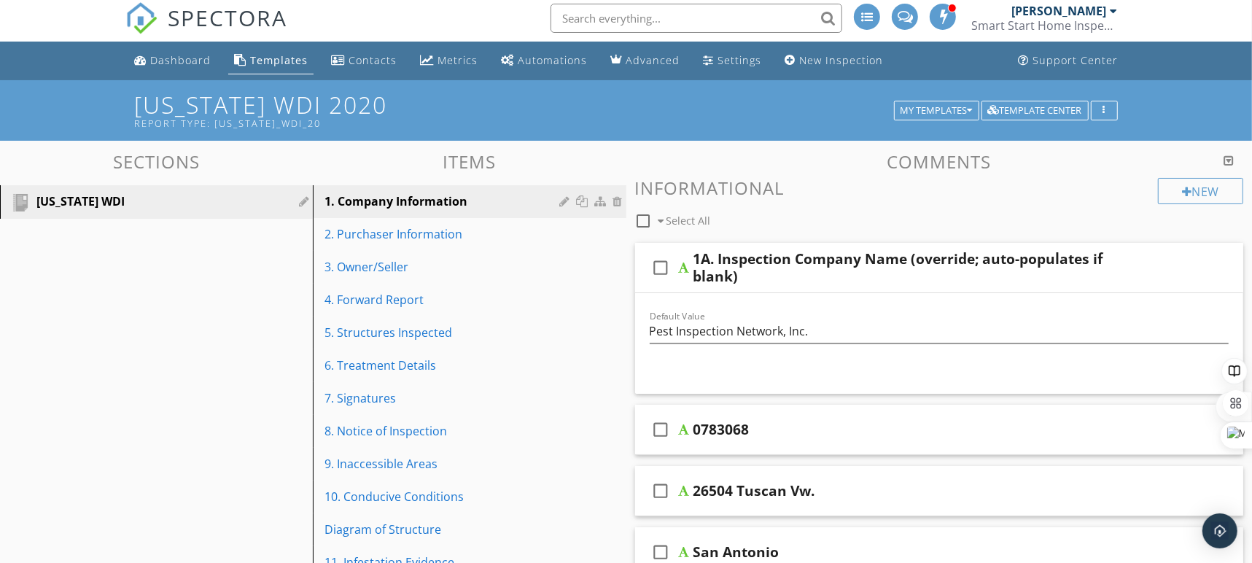
click at [943, 415] on div "check_box_outline_blank 0783068" at bounding box center [939, 430] width 609 height 50
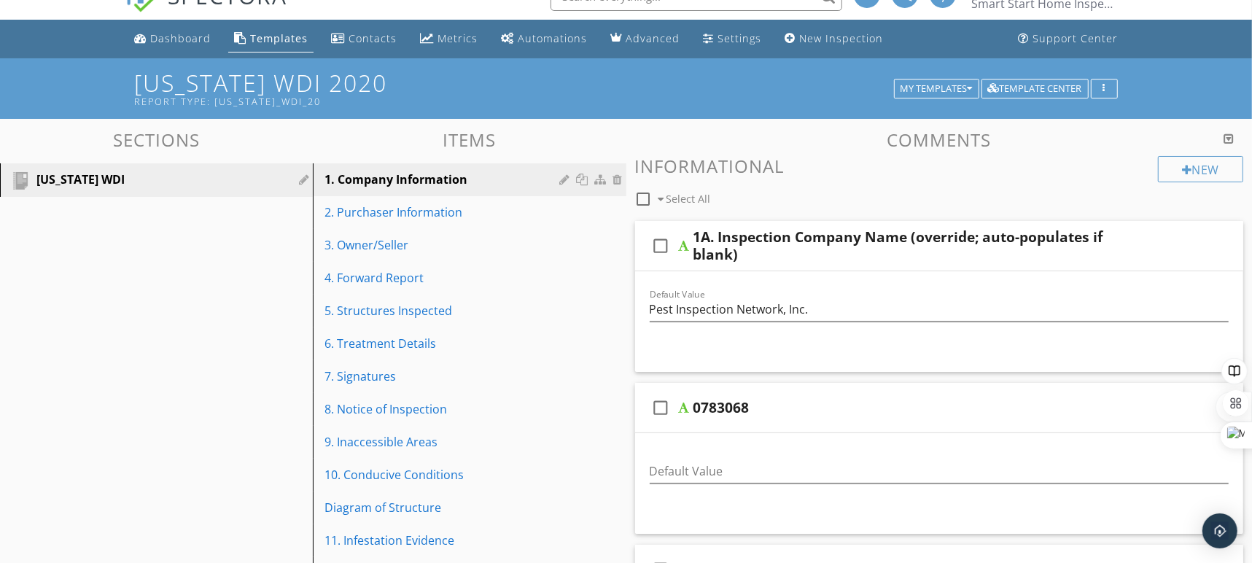
scroll to position [28, 0]
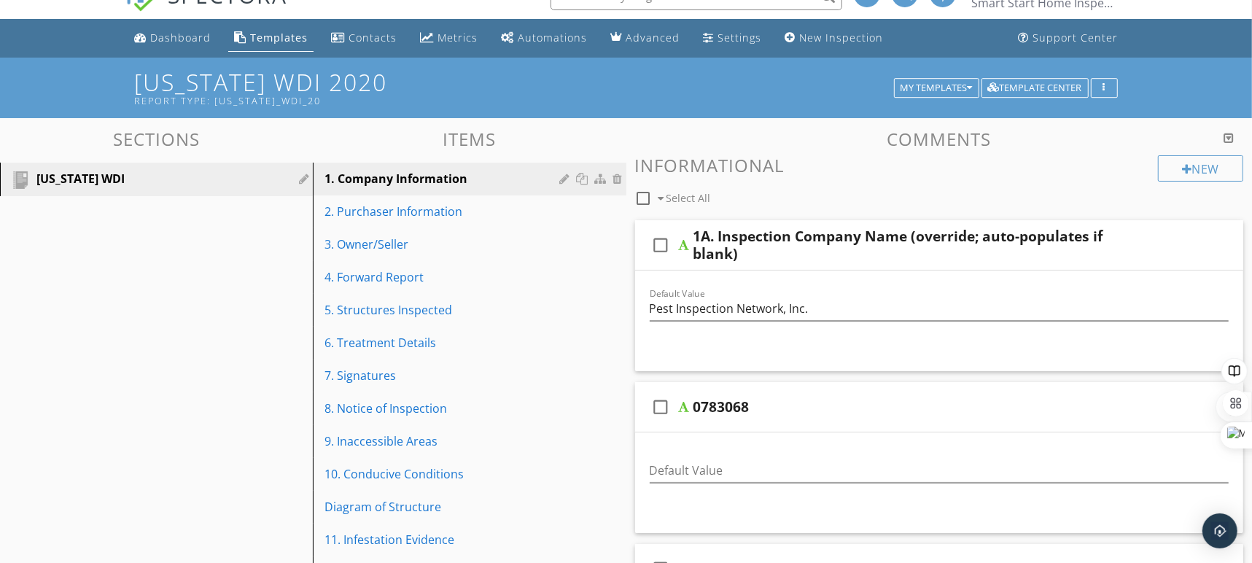
drag, startPoint x: 752, startPoint y: 404, endPoint x: 679, endPoint y: 402, distance: 72.2
click at [679, 402] on div "check_box_outline_blank 0783068" at bounding box center [939, 407] width 609 height 50
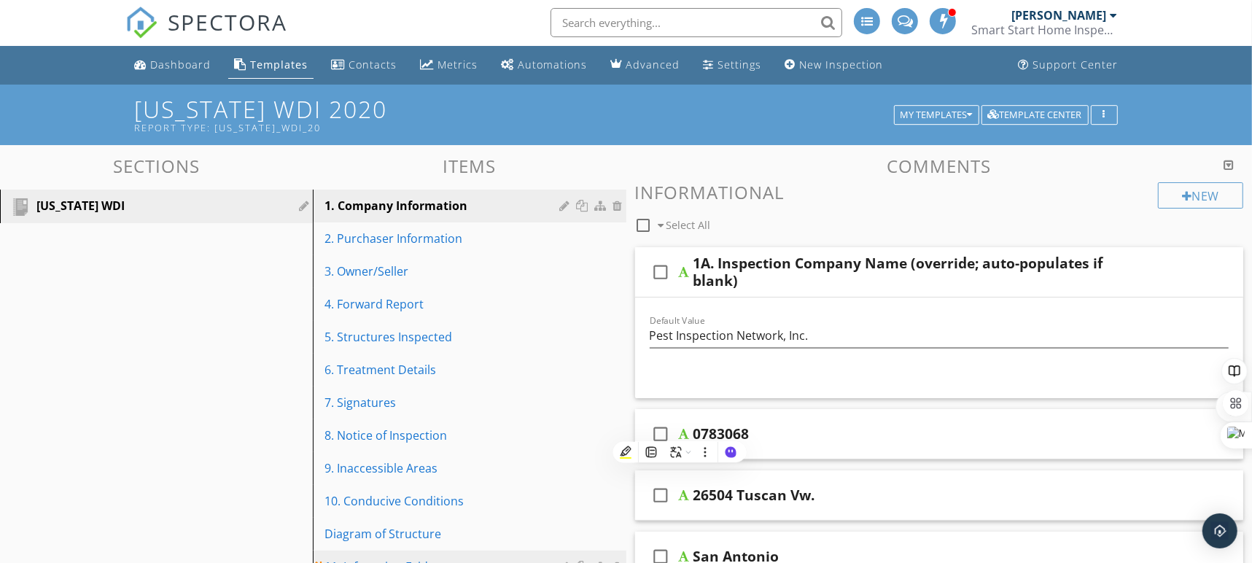
scroll to position [0, 0]
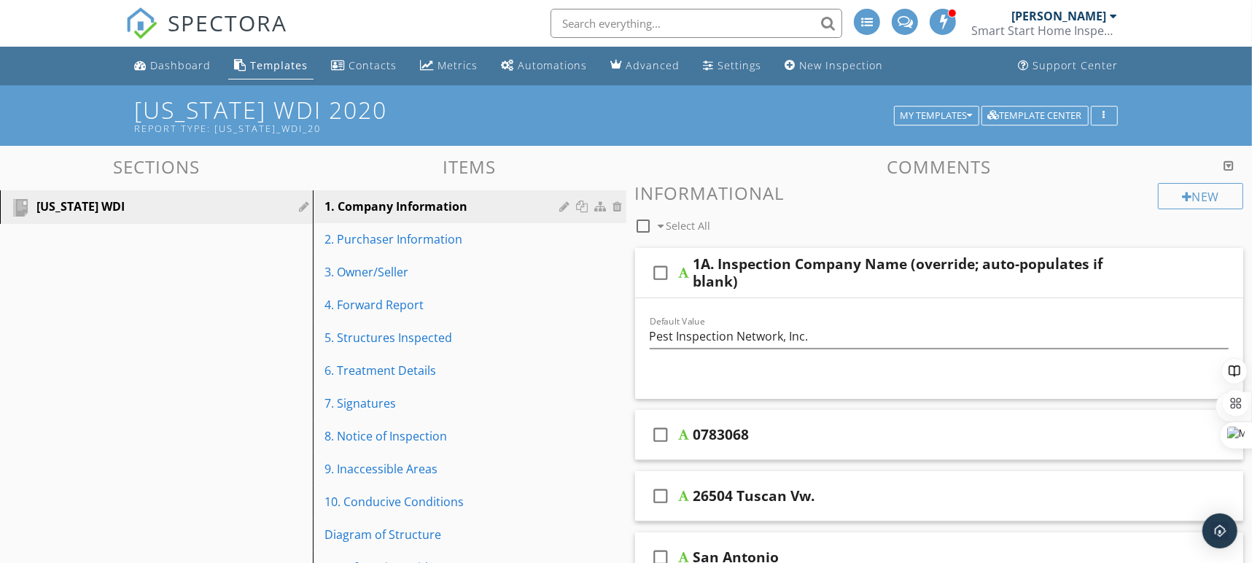
click at [834, 424] on div "check_box_outline_blank 0783068" at bounding box center [939, 435] width 609 height 50
click at [833, 424] on div "check_box_outline_blank 0783068" at bounding box center [939, 435] width 609 height 50
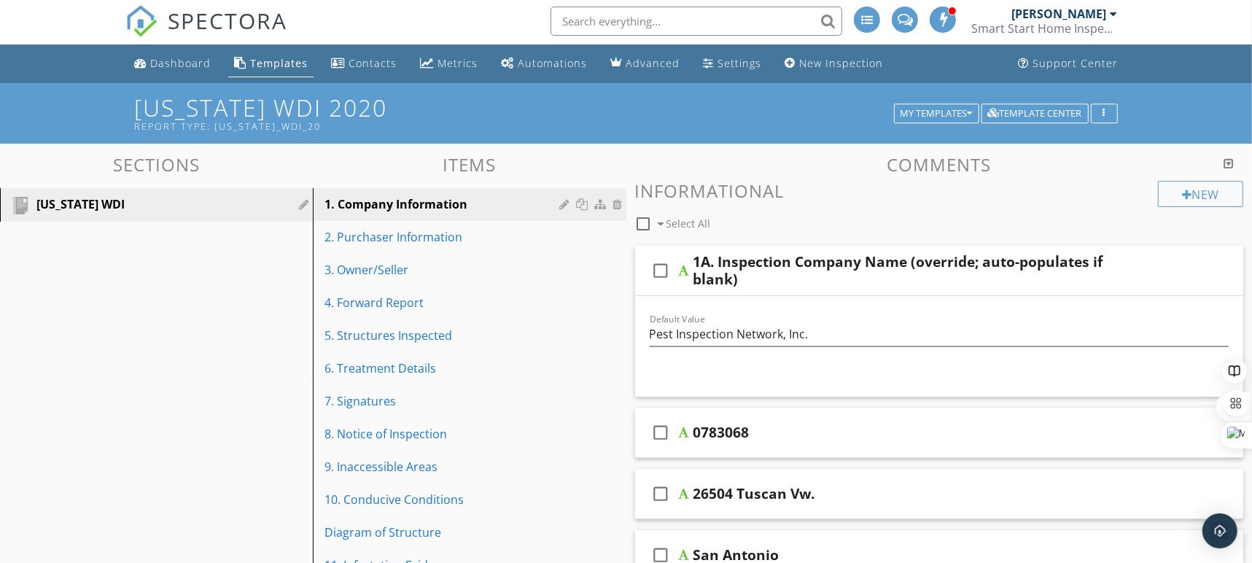
click at [993, 422] on div "check_box_outline_blank 0783068" at bounding box center [939, 432] width 609 height 50
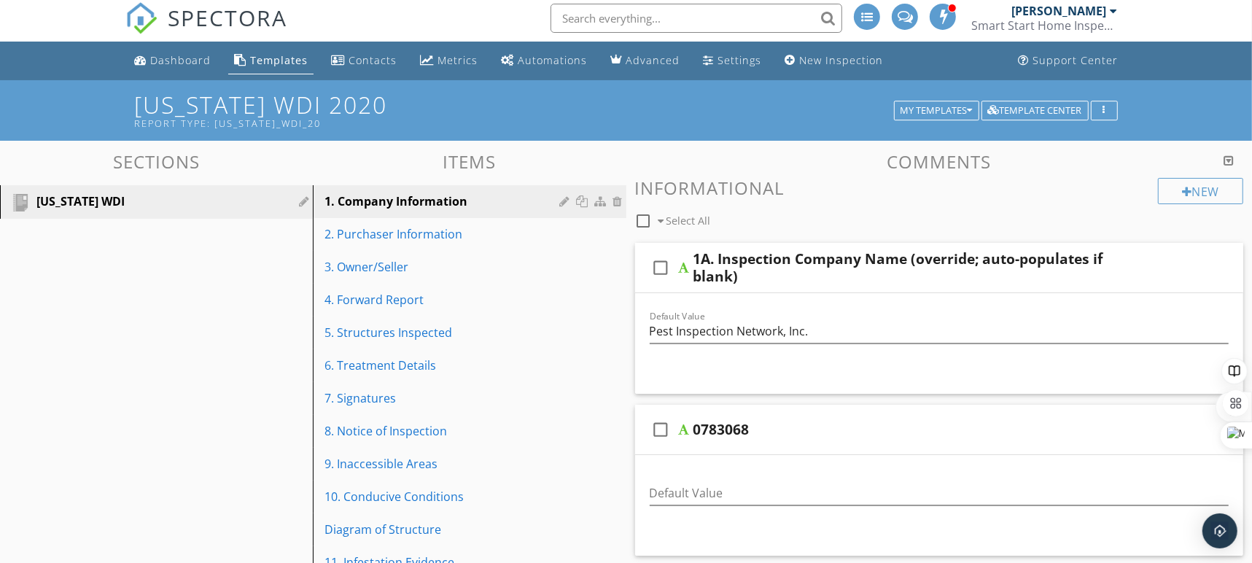
scroll to position [7, 0]
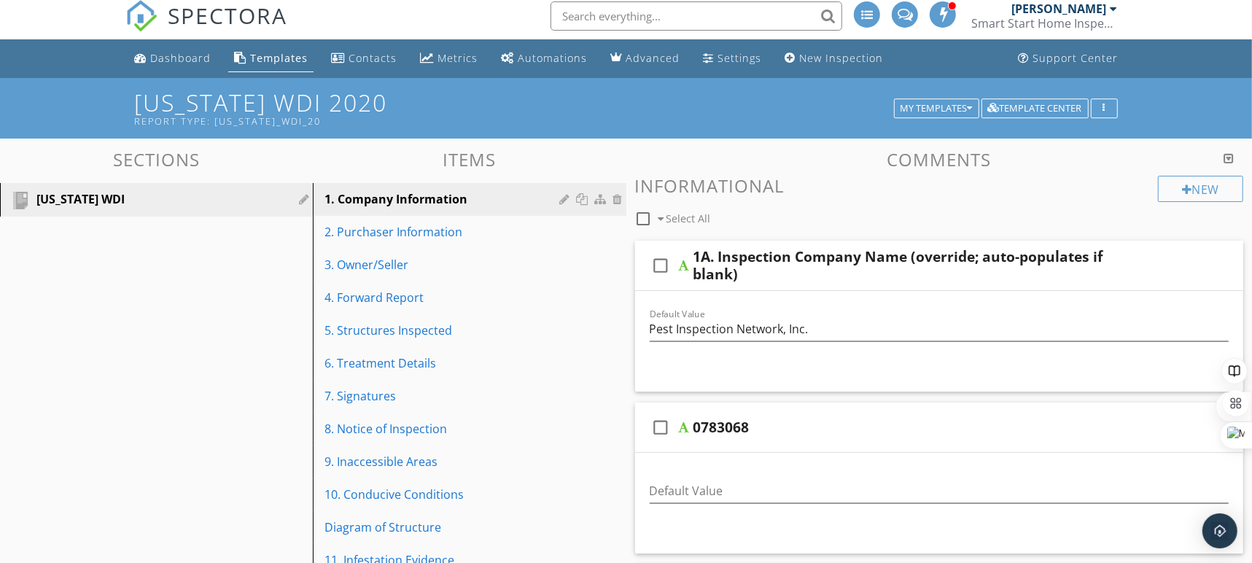
drag, startPoint x: 759, startPoint y: 424, endPoint x: 696, endPoint y: 424, distance: 62.7
click at [696, 424] on div "0783068" at bounding box center [910, 426] width 434 height 17
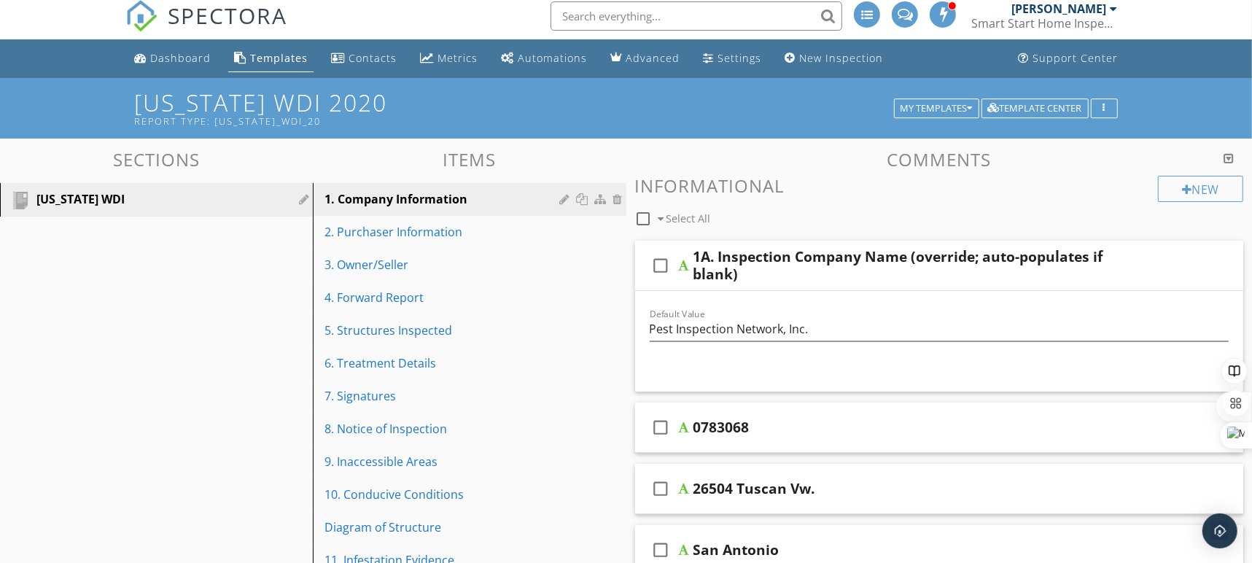
copy div "0783068"
click at [875, 429] on div "0783068" at bounding box center [910, 426] width 434 height 17
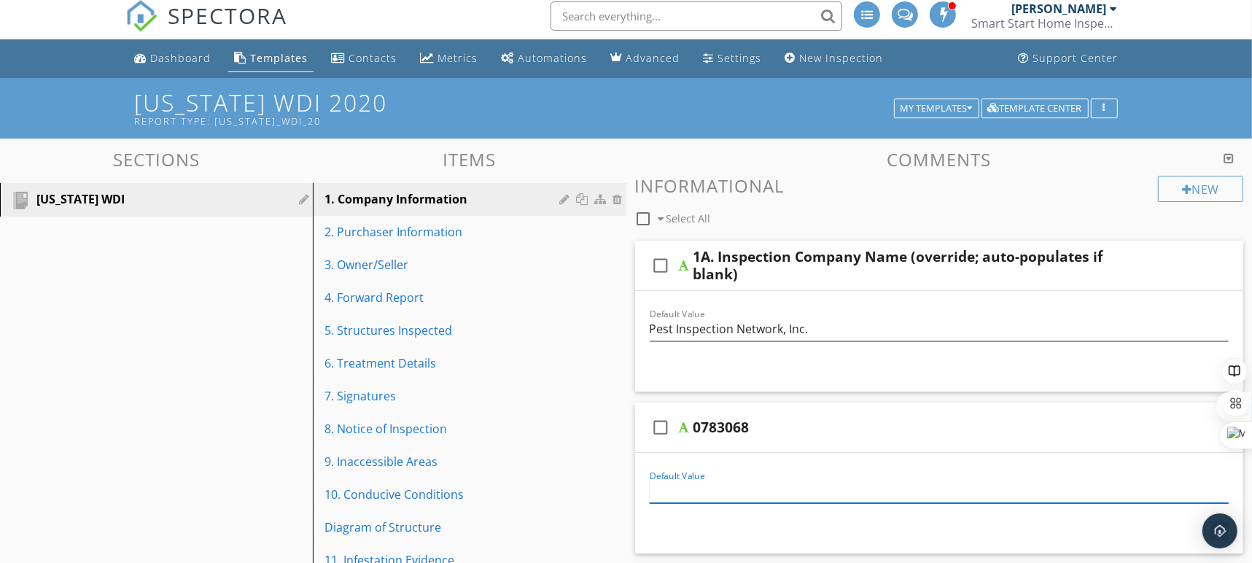
click at [808, 490] on input "Default Value" at bounding box center [939, 491] width 580 height 24
paste input "0783068"
type input "0783068"
click at [776, 420] on div "0783068" at bounding box center [910, 426] width 434 height 17
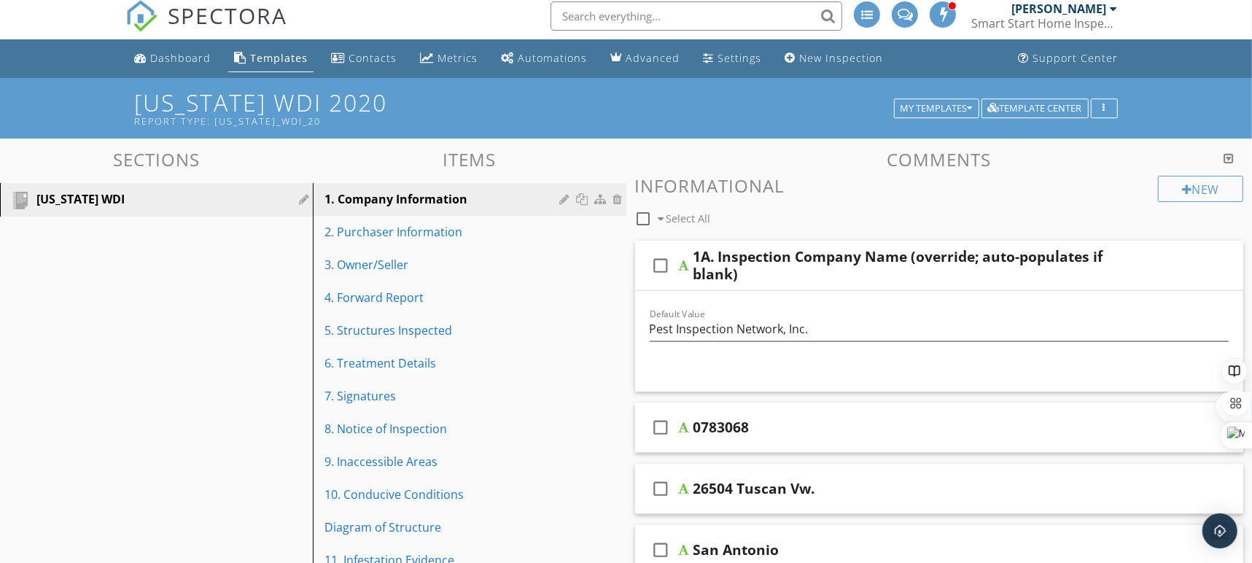
click at [926, 422] on div "0783068" at bounding box center [910, 426] width 434 height 17
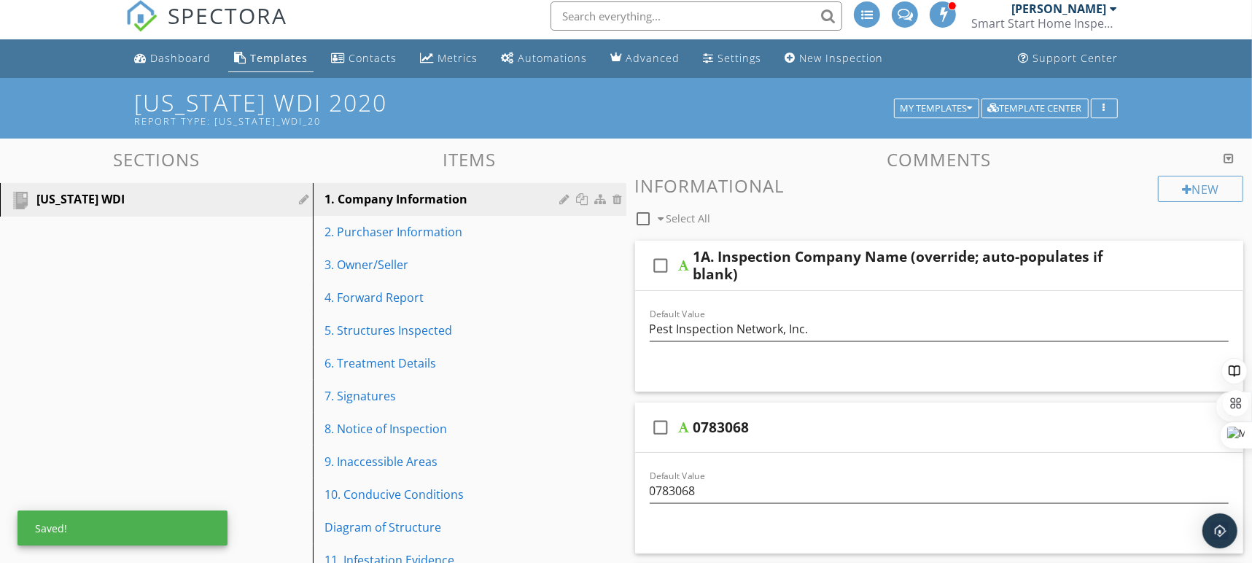
click at [668, 418] on icon "check_box_outline_blank" at bounding box center [660, 427] width 23 height 35
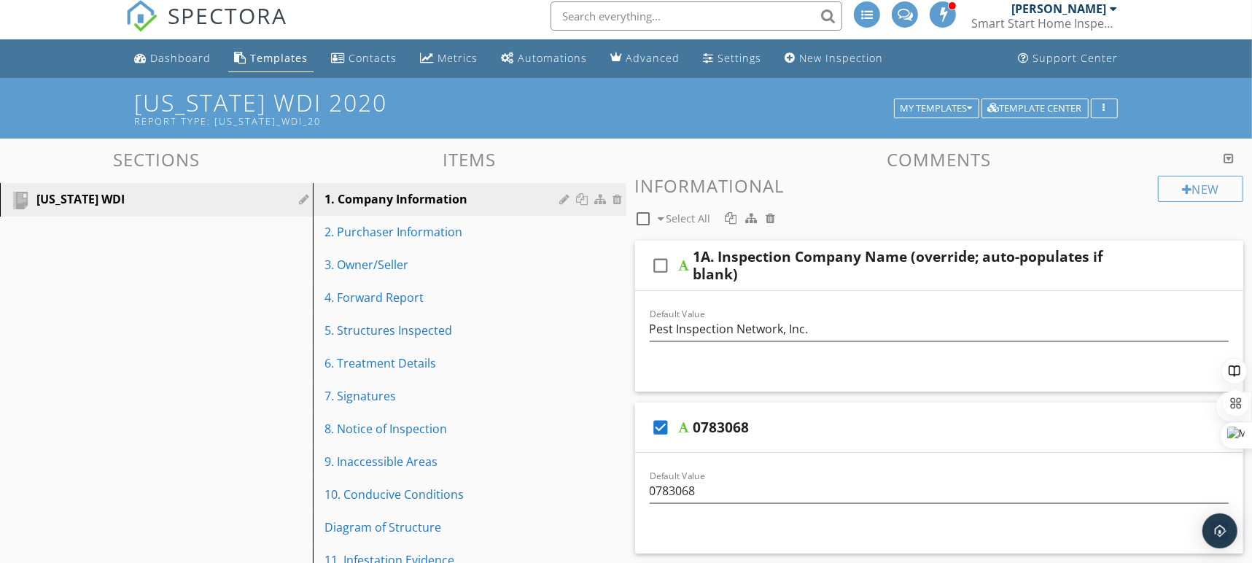
click at [729, 422] on div "0783068" at bounding box center [721, 426] width 56 height 17
drag, startPoint x: 749, startPoint y: 427, endPoint x: 676, endPoint y: 423, distance: 73.0
click at [676, 423] on div "check_box 0783068" at bounding box center [939, 427] width 609 height 50
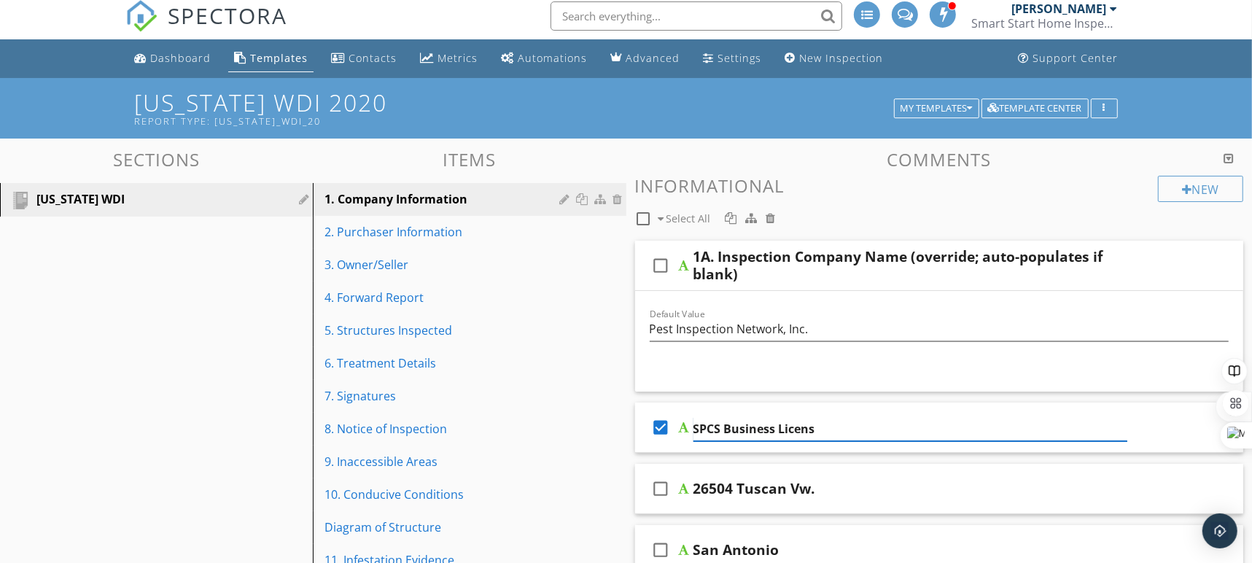
type input "SPCS Business License"
click at [880, 485] on div "26504 Tuscan Vw." at bounding box center [910, 488] width 434 height 17
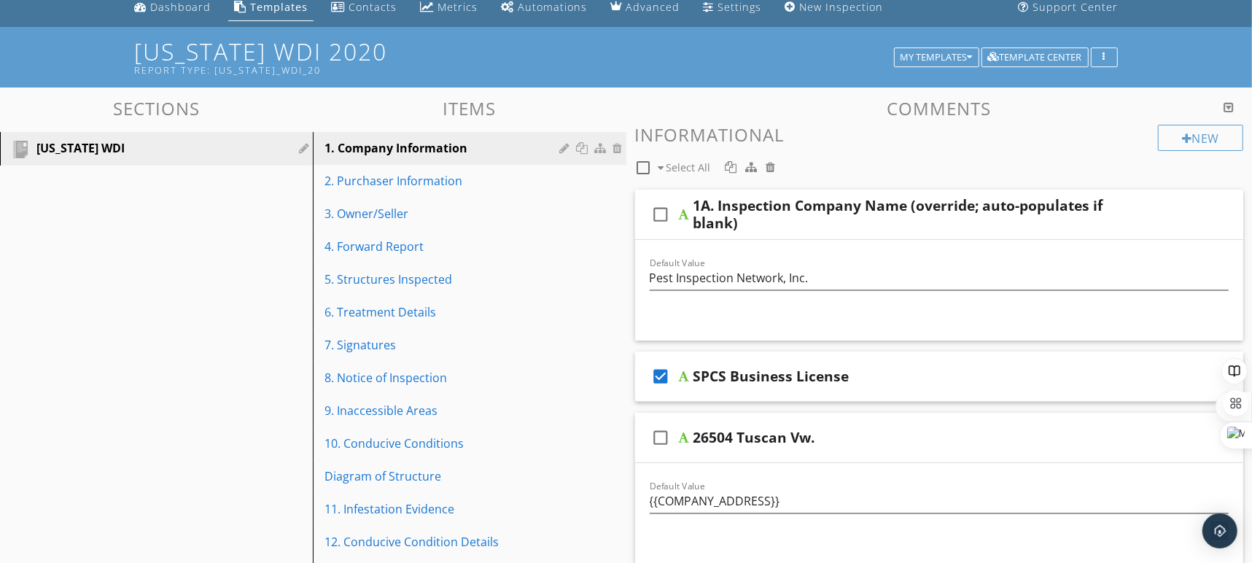
scroll to position [60, 0]
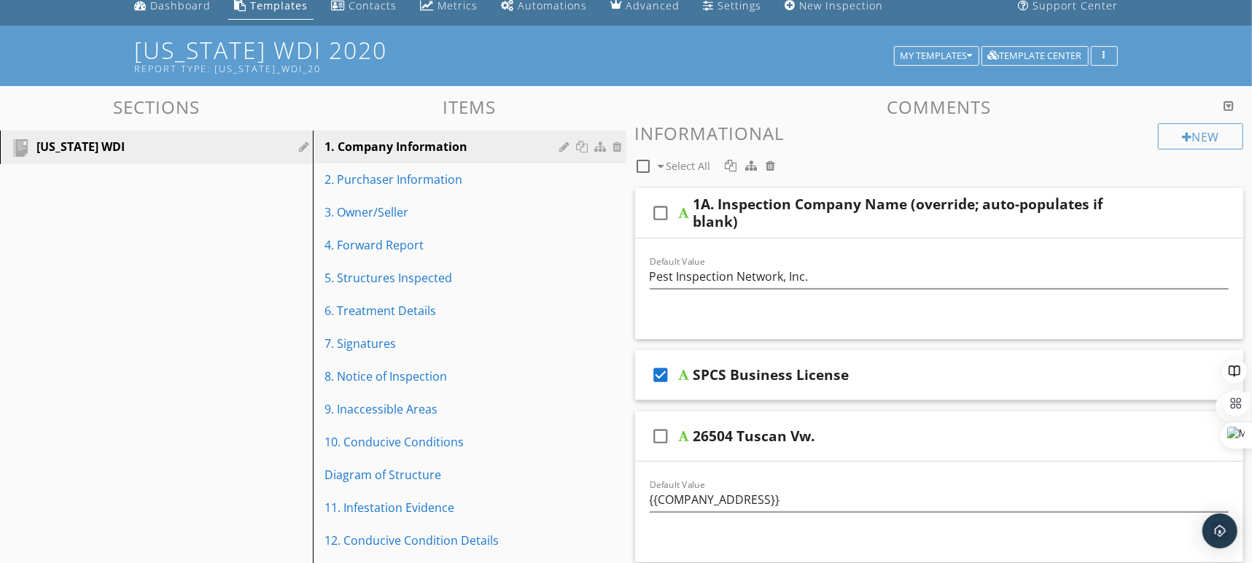
drag, startPoint x: 861, startPoint y: 431, endPoint x: 689, endPoint y: 433, distance: 172.0
click at [689, 433] on div "check_box_outline_blank 26504 Tuscan Vw." at bounding box center [939, 436] width 609 height 50
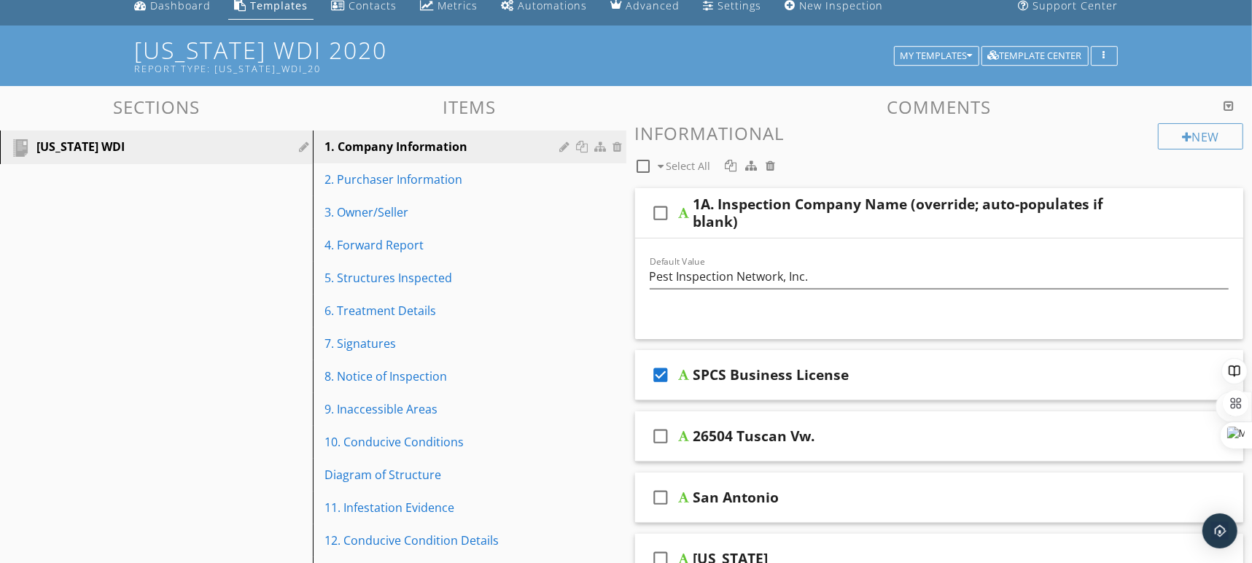
copy div "26504 Tuscan Vw."
click at [887, 422] on div "check_box_outline_blank 26504 Tuscan Vw." at bounding box center [939, 436] width 609 height 50
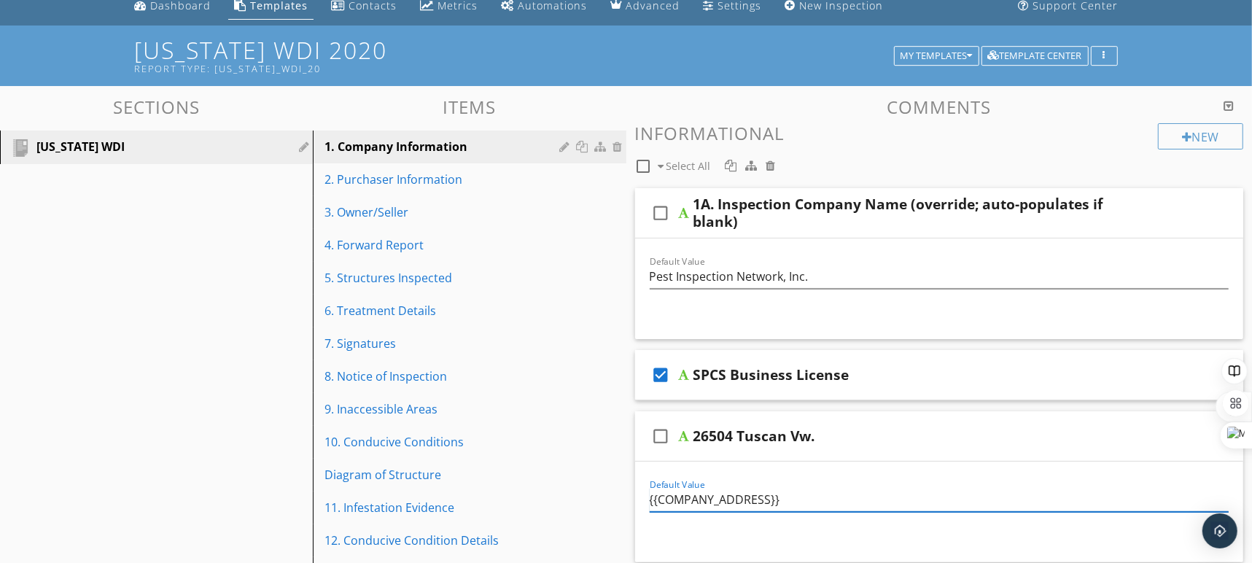
drag, startPoint x: 795, startPoint y: 497, endPoint x: 641, endPoint y: 500, distance: 154.6
click at [641, 500] on div "Default Value {{COMPANY_ADDRESS}}" at bounding box center [939, 501] width 597 height 50
paste input "26504 Tuscan Vw."
type input "26504 Tuscan Vw."
click at [830, 429] on div "26504 Tuscan Vw." at bounding box center [910, 435] width 434 height 17
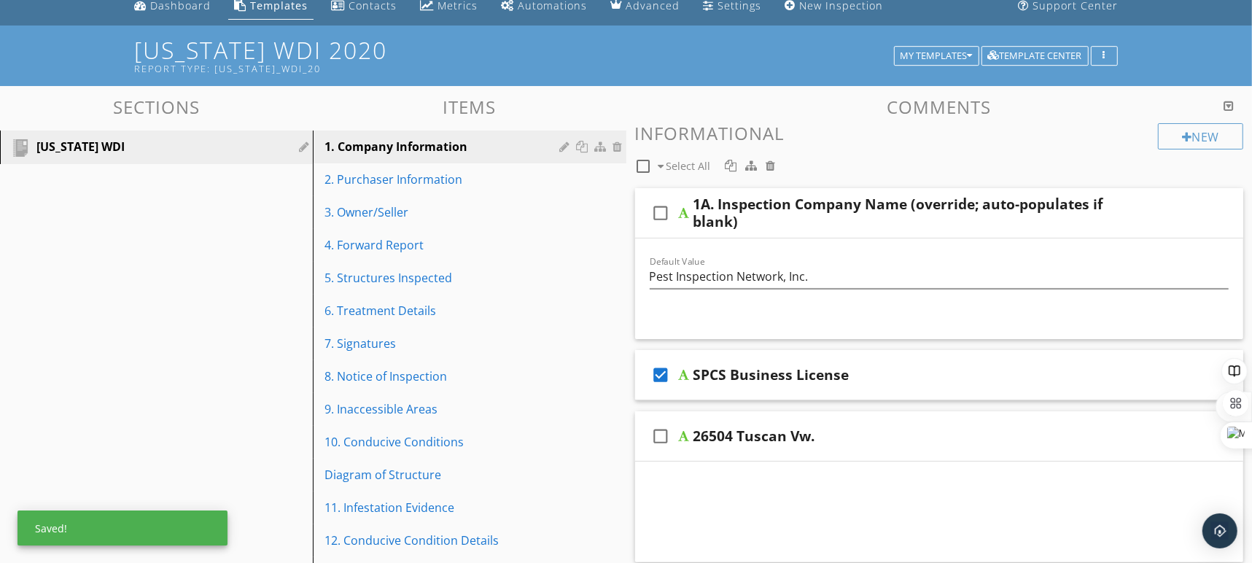
click at [827, 432] on div "26504 Tuscan Vw." at bounding box center [910, 435] width 434 height 17
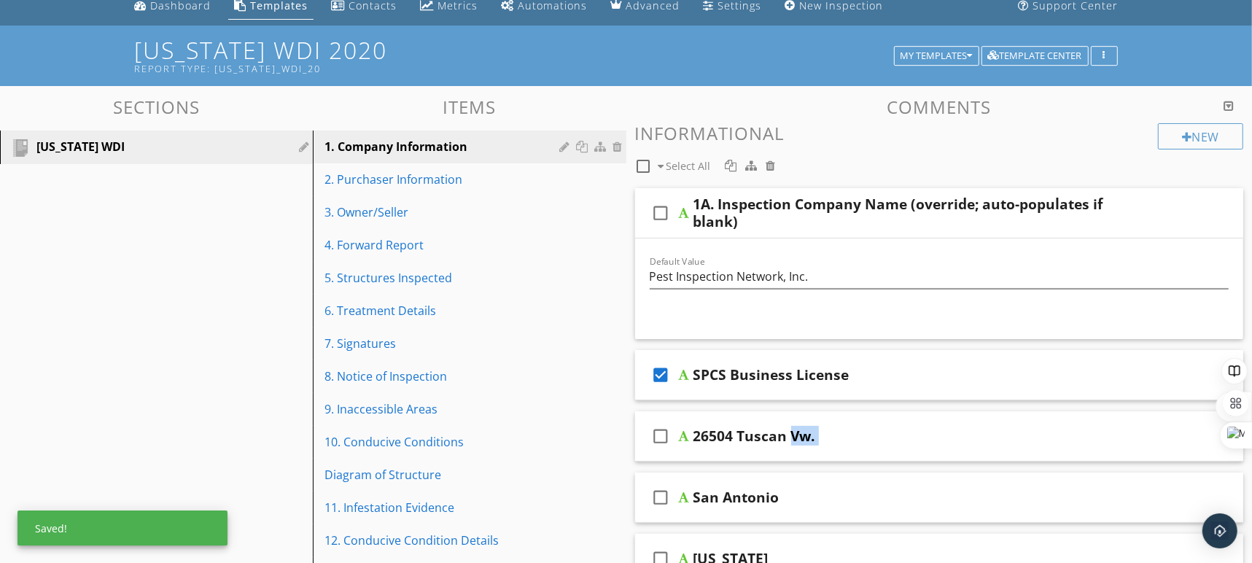
drag, startPoint x: 827, startPoint y: 432, endPoint x: 763, endPoint y: 426, distance: 64.4
click at [763, 427] on div "26504 Tuscan Vw." at bounding box center [910, 435] width 434 height 17
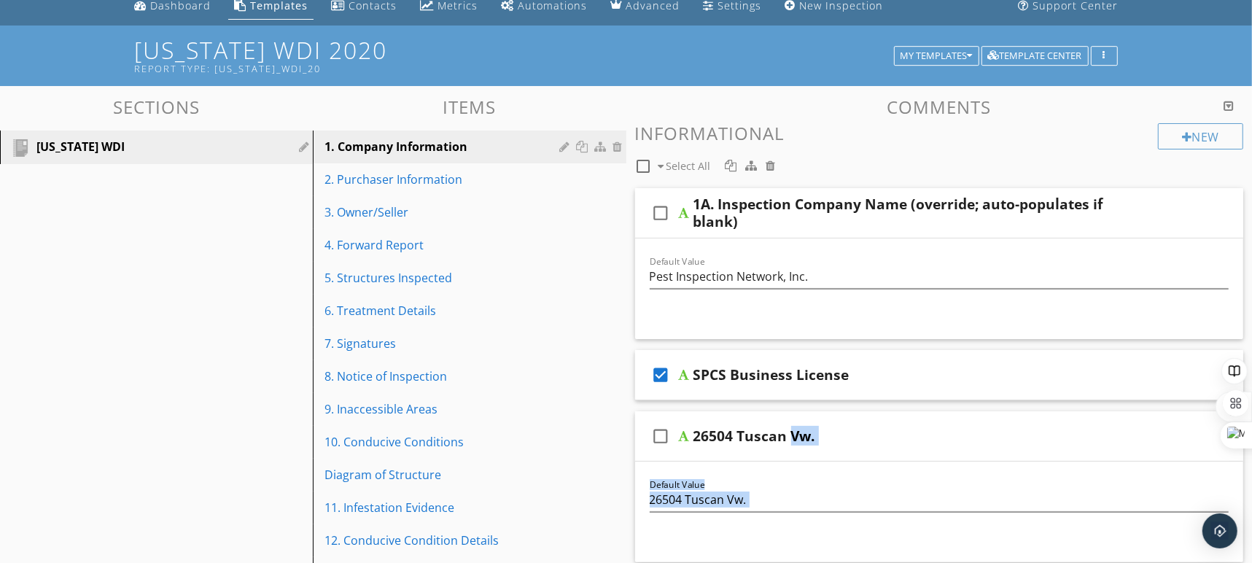
click at [877, 440] on div "26504 Tuscan Vw." at bounding box center [910, 435] width 434 height 17
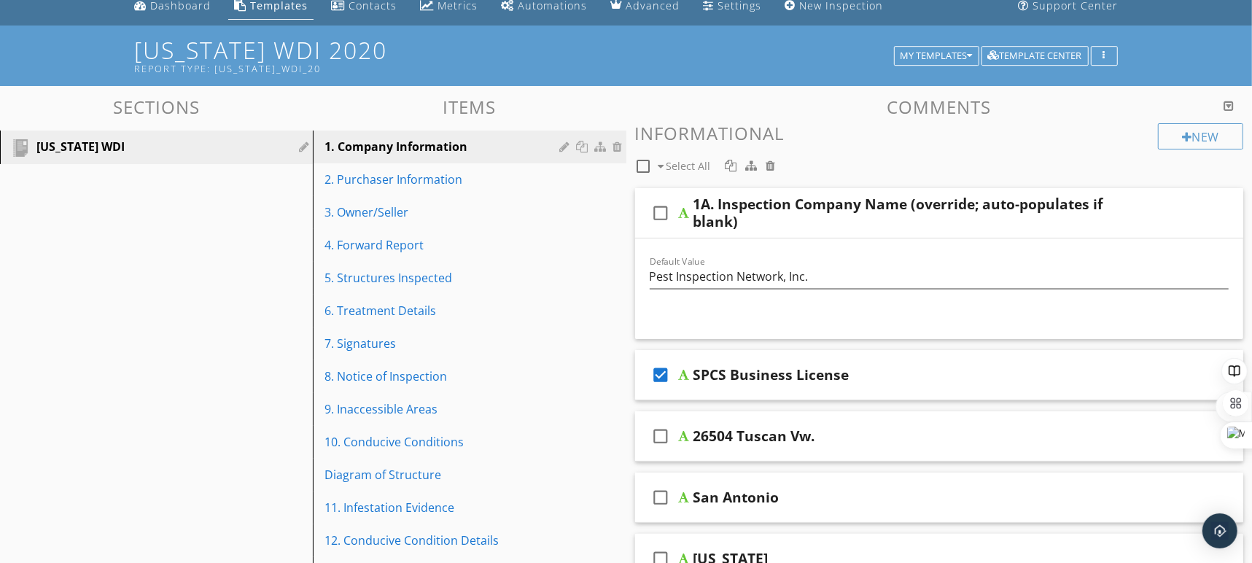
click at [974, 434] on div "26504 Tuscan Vw." at bounding box center [910, 435] width 434 height 17
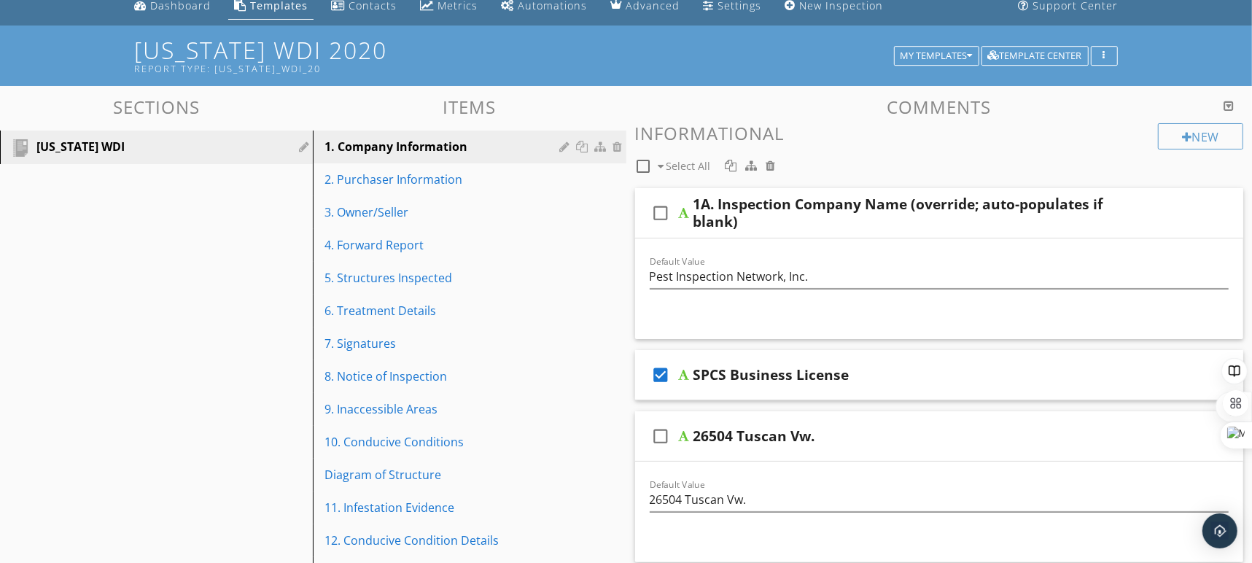
click at [1082, 438] on div "26504 Tuscan Vw." at bounding box center [910, 435] width 434 height 17
click at [780, 432] on div "26504 Tuscan Vw." at bounding box center [754, 435] width 122 height 17
click at [780, 432] on input "26504 Tuscan Vw." at bounding box center [910, 438] width 434 height 24
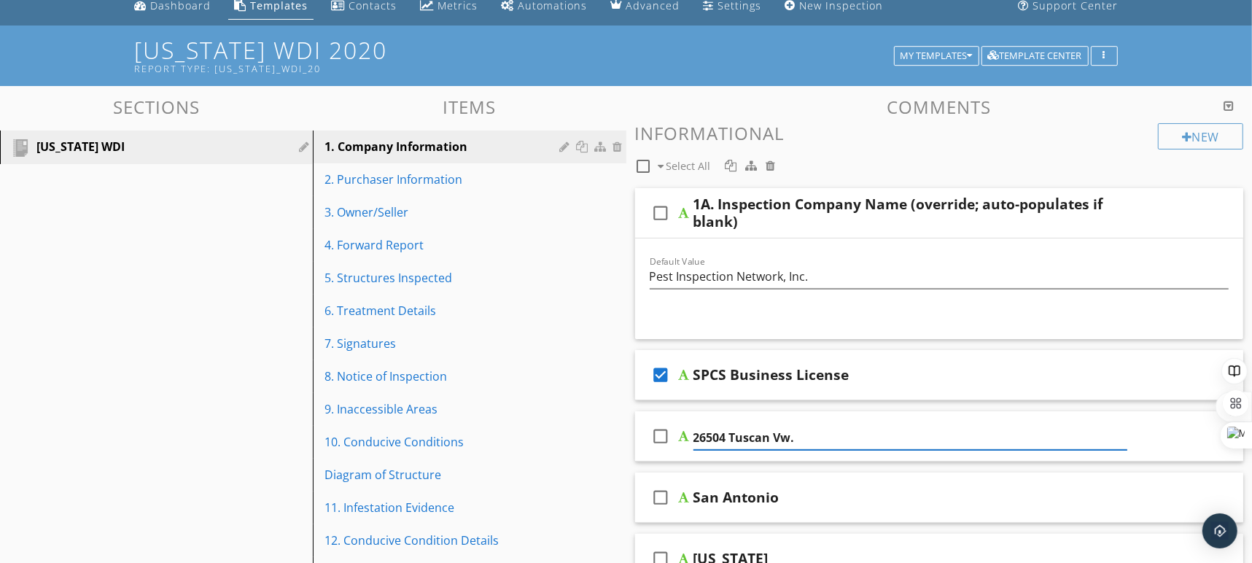
click at [780, 432] on input "26504 Tuscan Vw." at bounding box center [910, 438] width 434 height 24
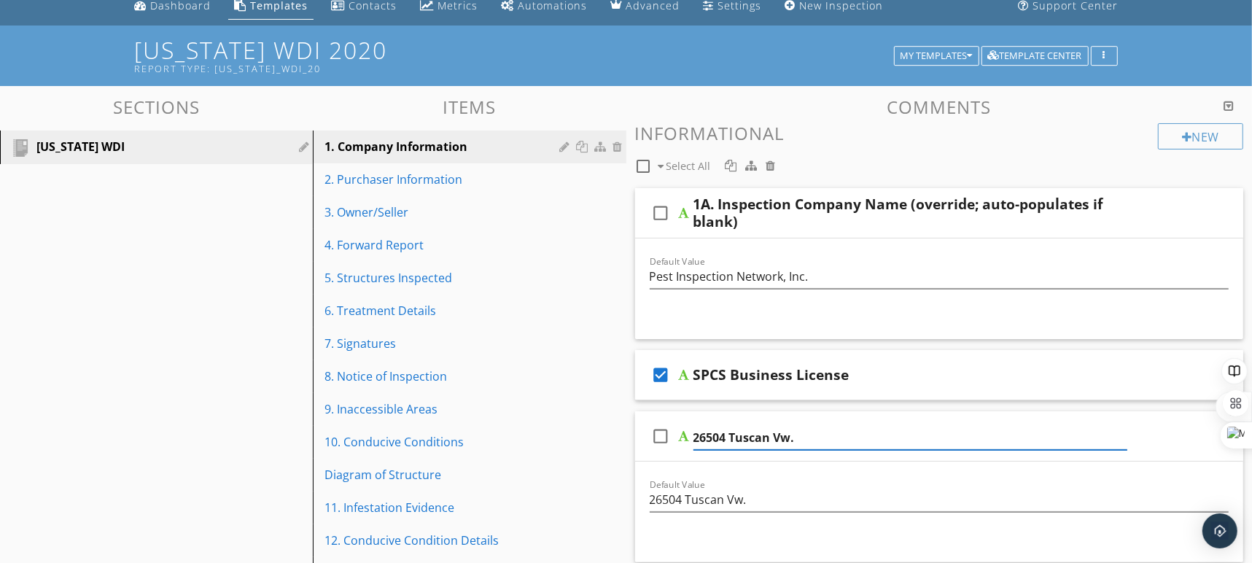
click at [780, 432] on input "26504 Tuscan Vw." at bounding box center [910, 438] width 434 height 24
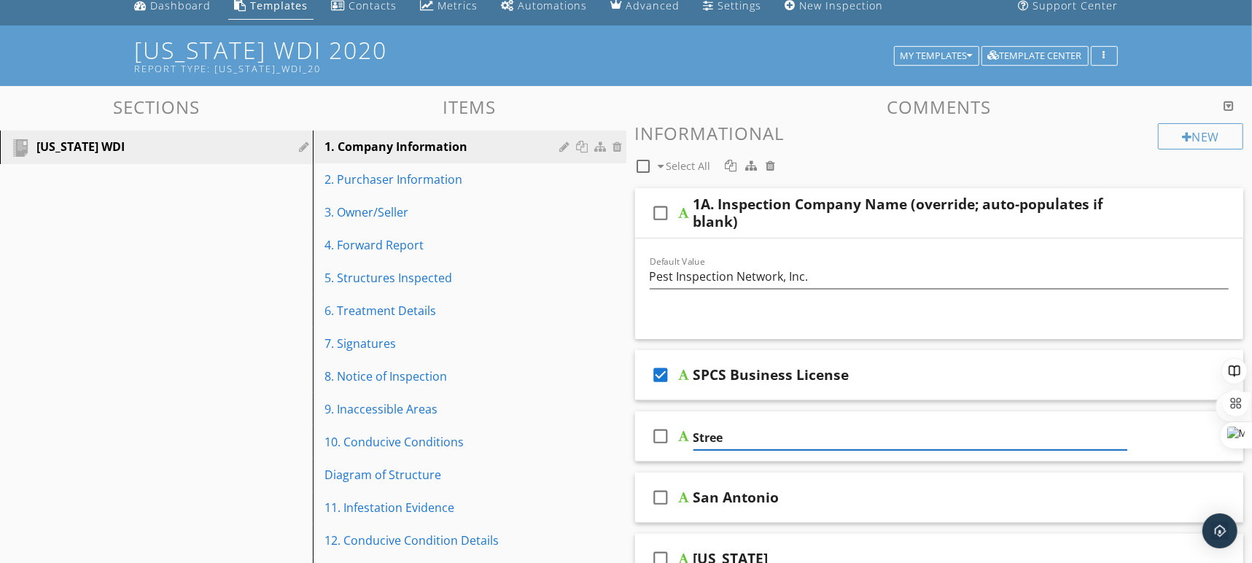
type input "Street"
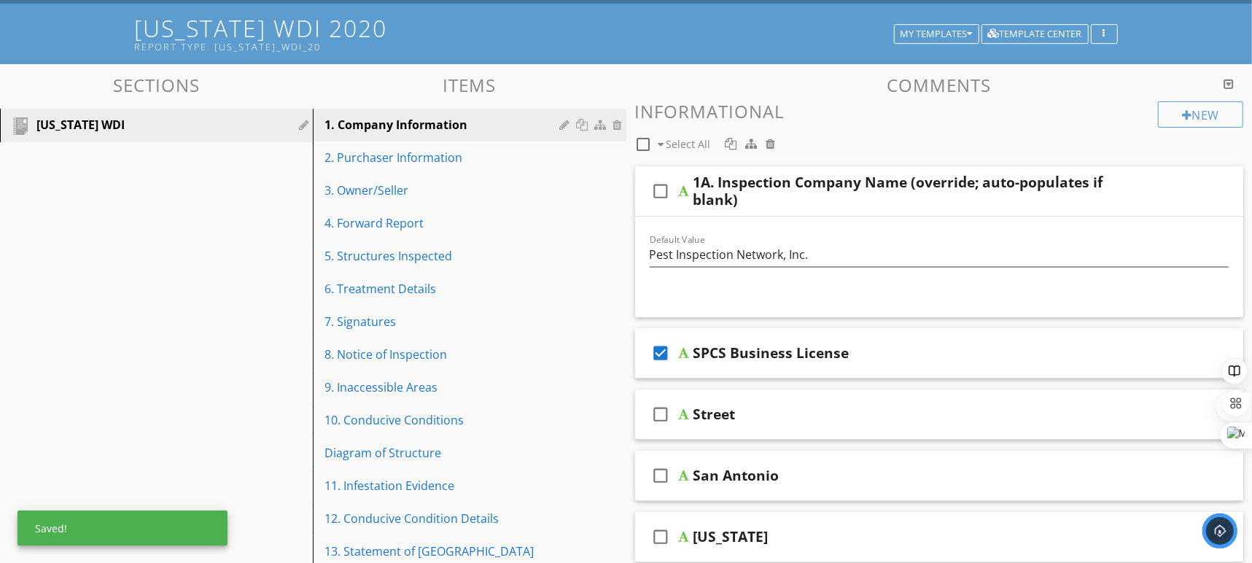
scroll to position [108, 0]
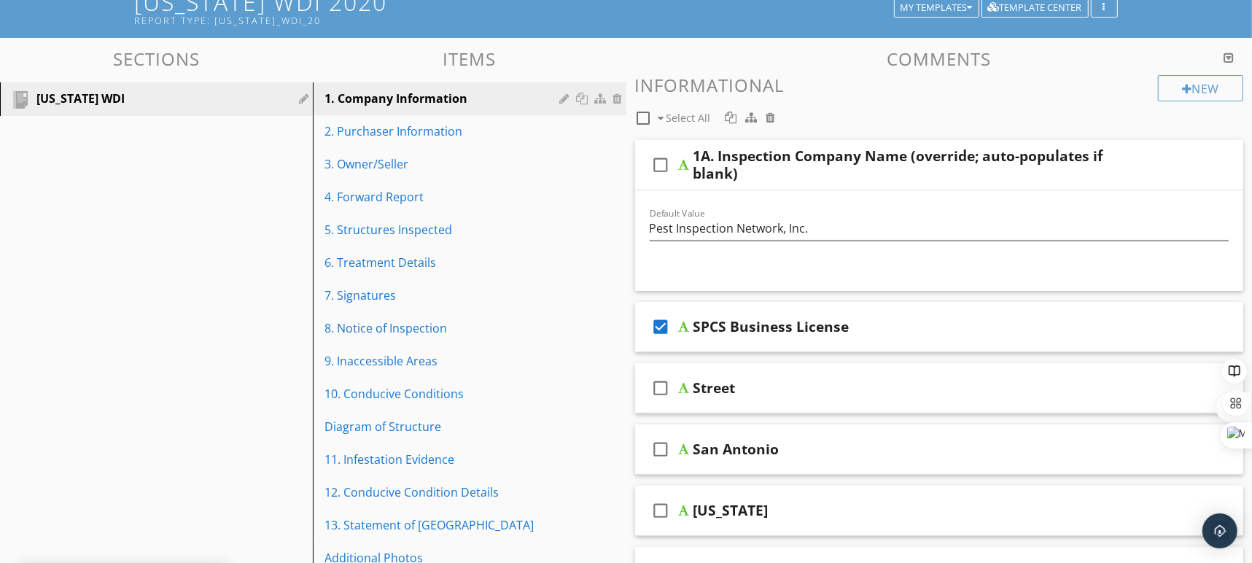
click at [797, 438] on div "check_box_outline_blank San Antonio" at bounding box center [939, 449] width 609 height 50
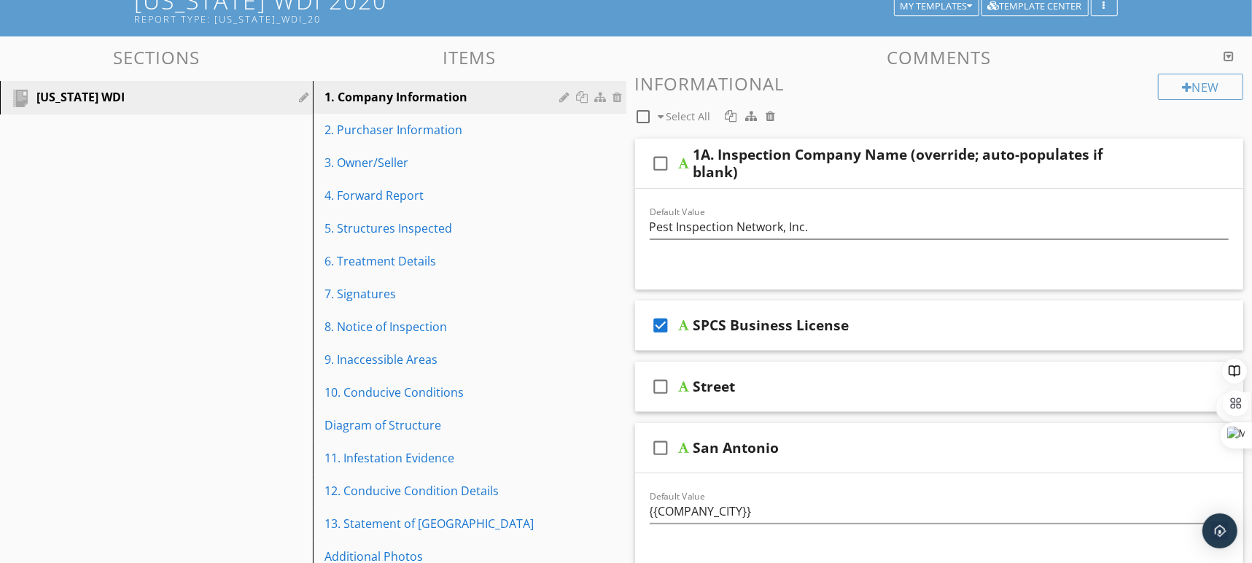
scroll to position [141, 0]
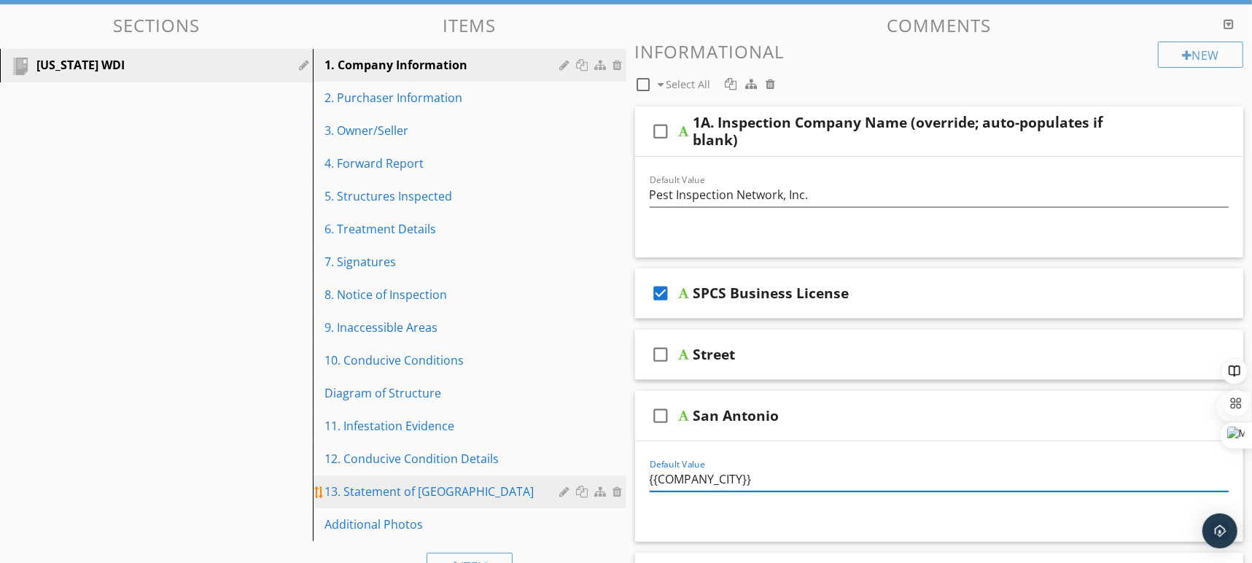
drag, startPoint x: 778, startPoint y: 475, endPoint x: 587, endPoint y: 486, distance: 191.3
click at [587, 486] on div "Sections Texas WDI Items 1. Company Information 2. Purchaser Information 3. Own…" at bounding box center [626, 555] width 1252 height 1102
drag, startPoint x: 757, startPoint y: 479, endPoint x: 644, endPoint y: 484, distance: 113.1
click at [644, 484] on div "Default Value {{COMPANY_CITY}}" at bounding box center [939, 481] width 597 height 50
type input "San Antonio"
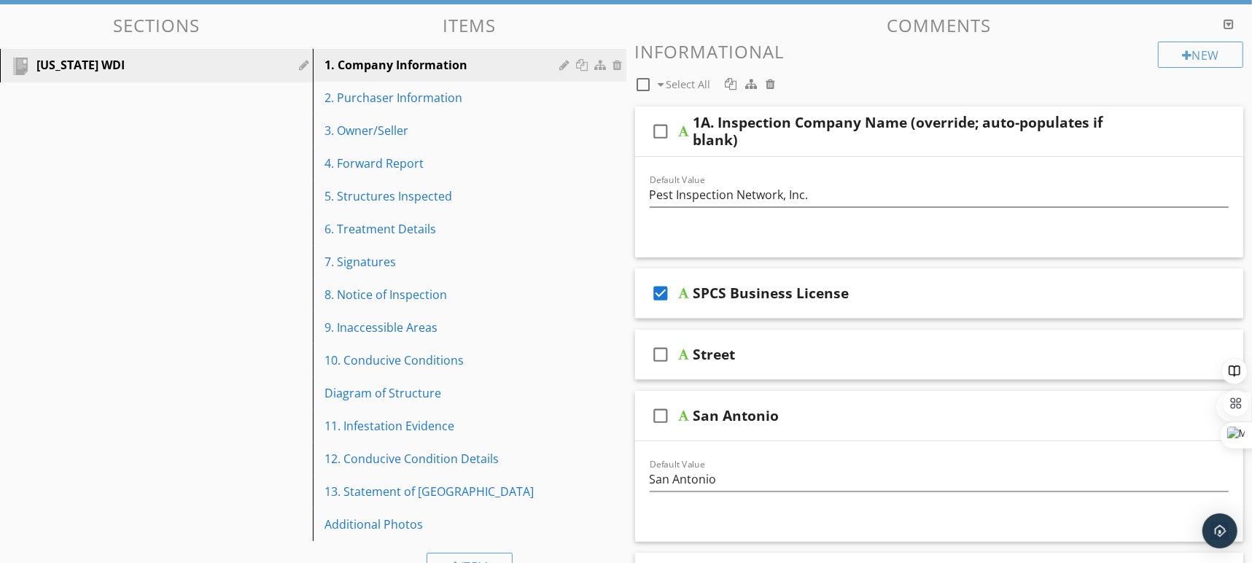
click at [663, 415] on icon "check_box_outline_blank" at bounding box center [660, 415] width 23 height 35
click at [656, 358] on icon "check_box_outline_blank" at bounding box center [660, 354] width 23 height 35
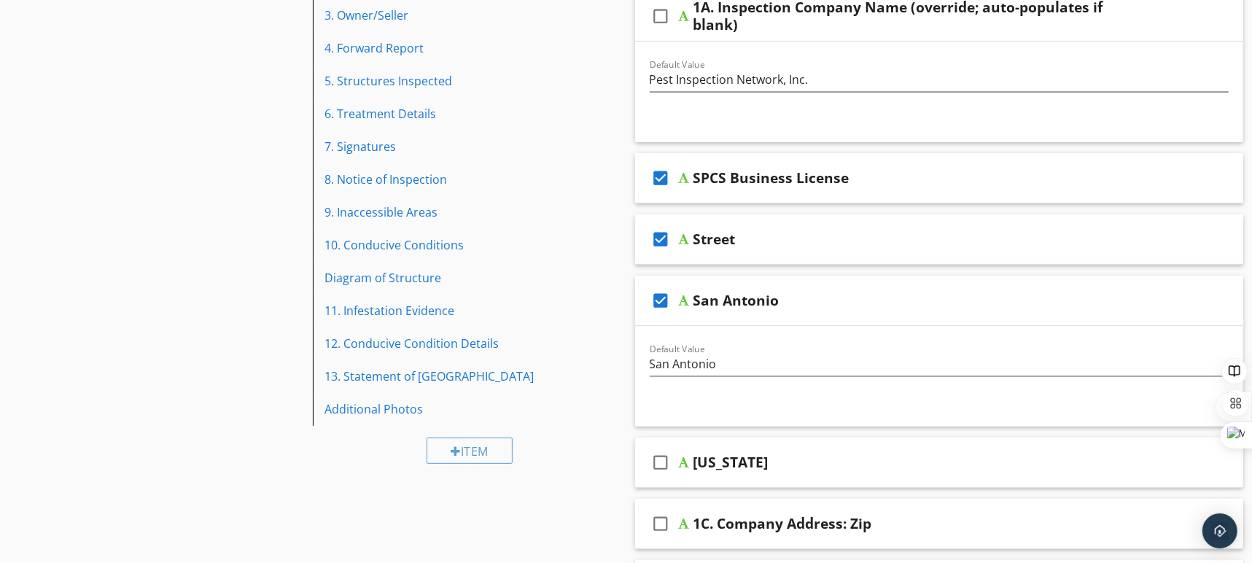
scroll to position [269, 0]
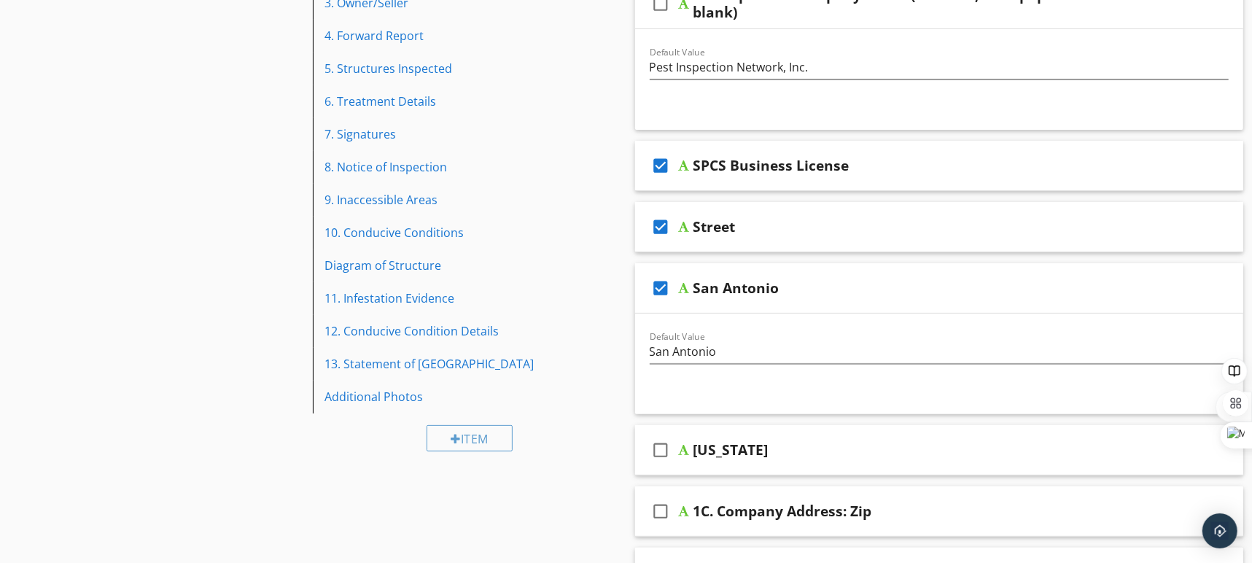
click at [665, 448] on icon "check_box_outline_blank" at bounding box center [660, 449] width 23 height 35
click at [943, 289] on div "San Antonio" at bounding box center [910, 287] width 434 height 17
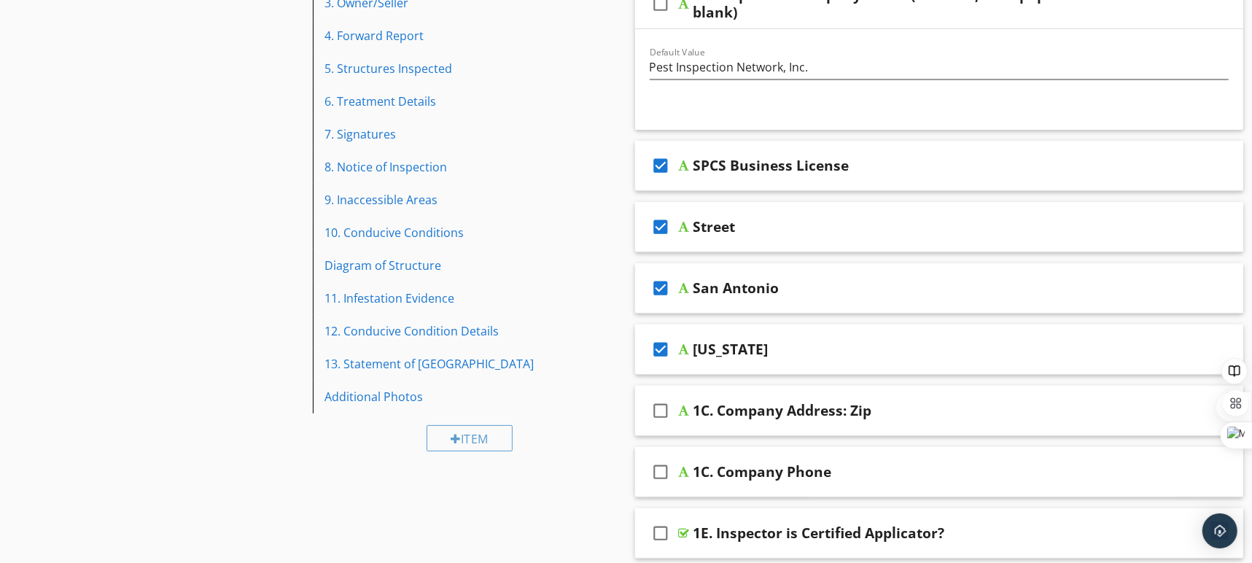
click at [940, 288] on div "San Antonio" at bounding box center [910, 287] width 434 height 17
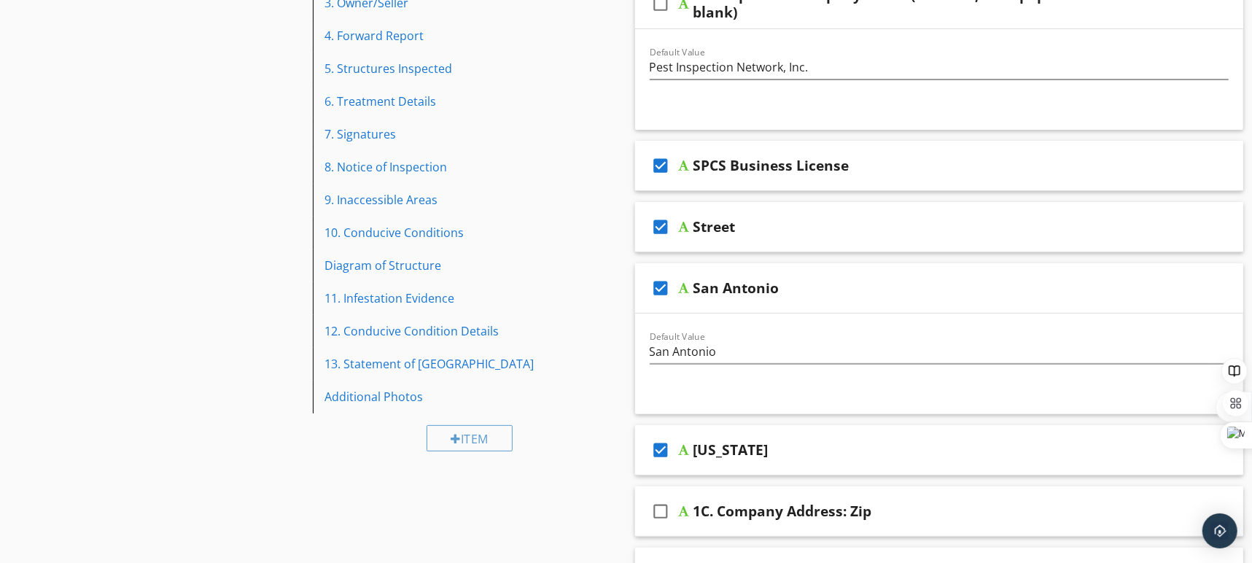
click at [940, 288] on div "San Antonio" at bounding box center [910, 287] width 434 height 17
click at [739, 283] on div "San Antonio" at bounding box center [736, 287] width 86 height 17
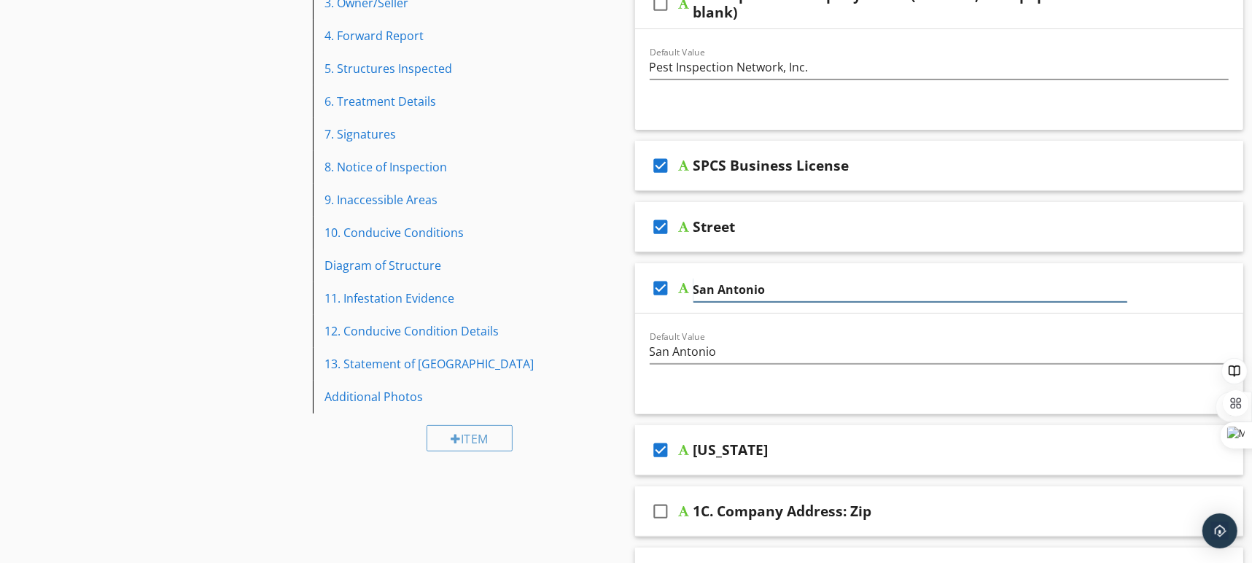
click at [739, 283] on input "San Antonio" at bounding box center [910, 290] width 434 height 24
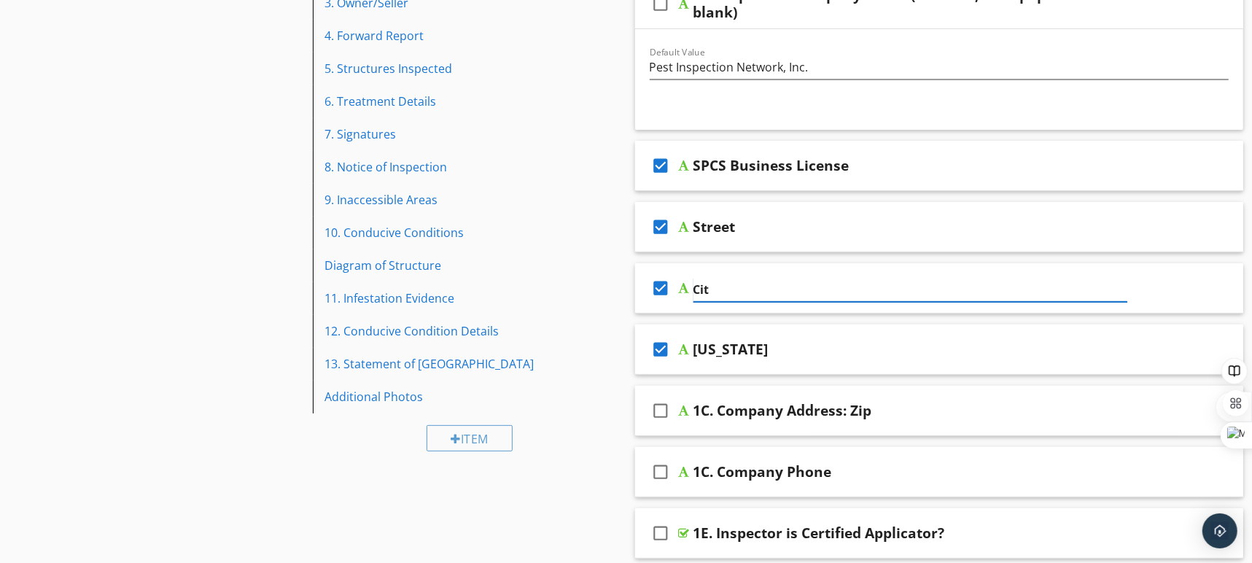
type input "City"
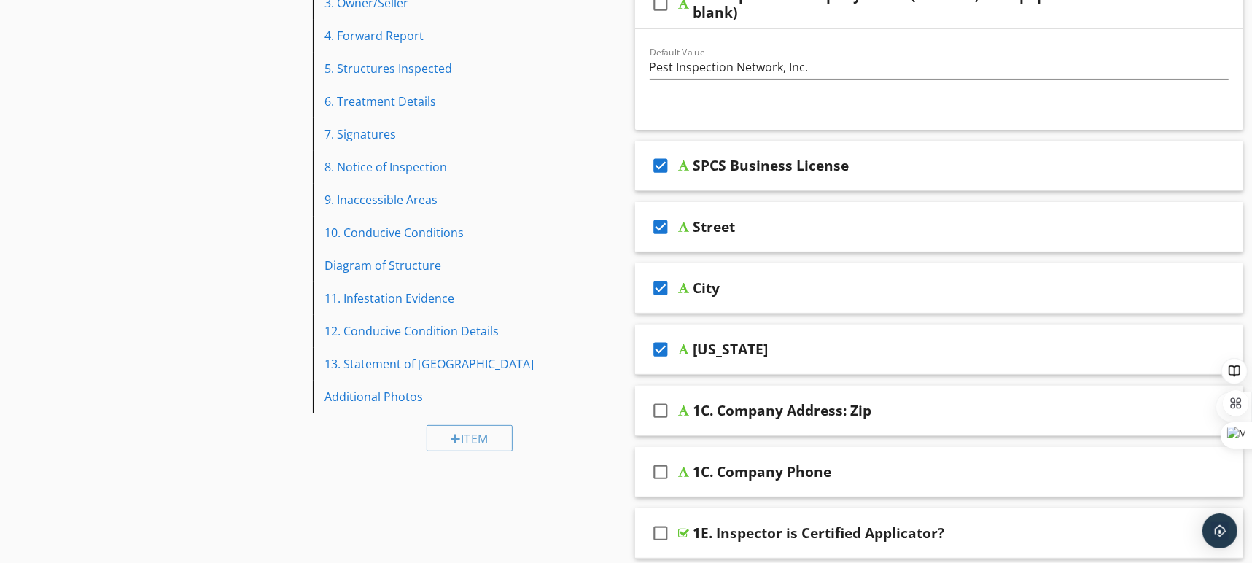
click at [846, 412] on div "1C. Company Address: Zip" at bounding box center [782, 410] width 179 height 17
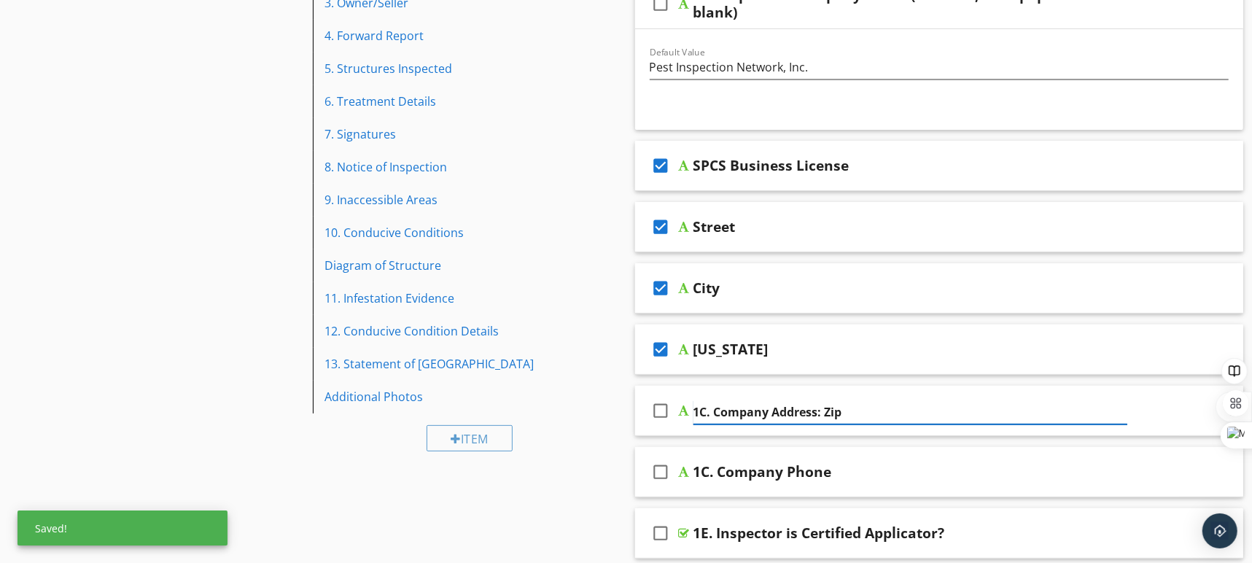
click at [850, 410] on input "1C. Company Address: Zip" at bounding box center [910, 412] width 434 height 24
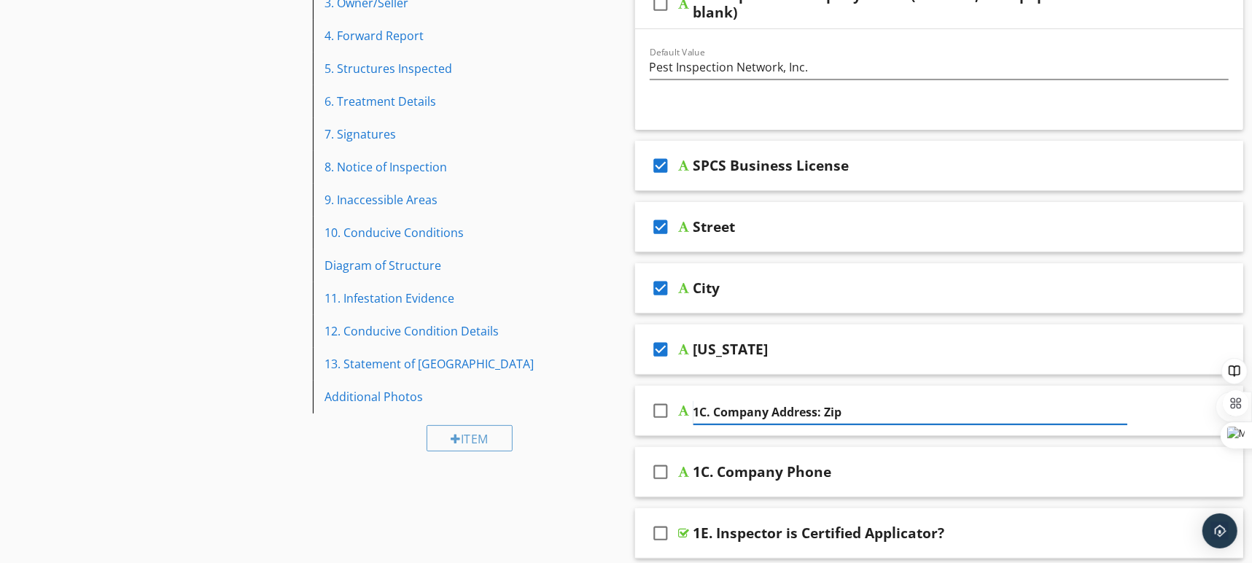
drag, startPoint x: 828, startPoint y: 410, endPoint x: 754, endPoint y: 409, distance: 74.4
click at [754, 409] on input "1C. Company Address: Zip" at bounding box center [910, 412] width 434 height 24
drag, startPoint x: 716, startPoint y: 412, endPoint x: 823, endPoint y: 409, distance: 107.2
click at [823, 409] on input "1C. Company Address: Zip" at bounding box center [910, 412] width 434 height 24
click at [698, 351] on div "Texas" at bounding box center [730, 348] width 75 height 17
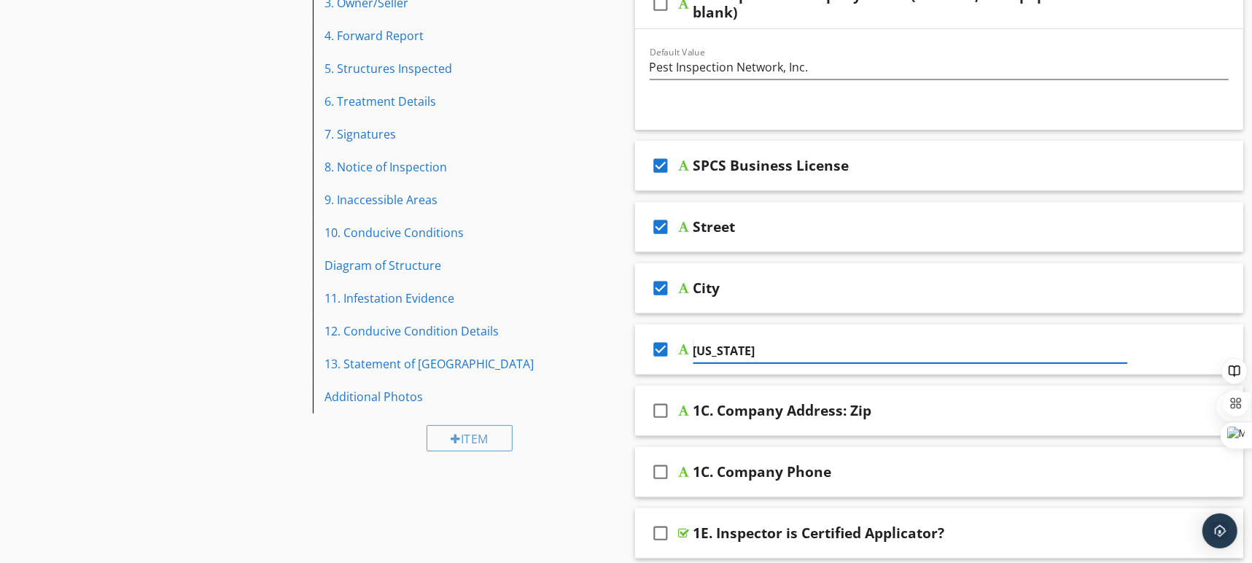
click at [695, 349] on input "Texas" at bounding box center [910, 351] width 434 height 24
paste input "Company Address:"
click at [696, 349] on input "Company Address: Texas" at bounding box center [910, 351] width 434 height 24
click at [695, 349] on input "Company Address: Texas" at bounding box center [910, 351] width 434 height 24
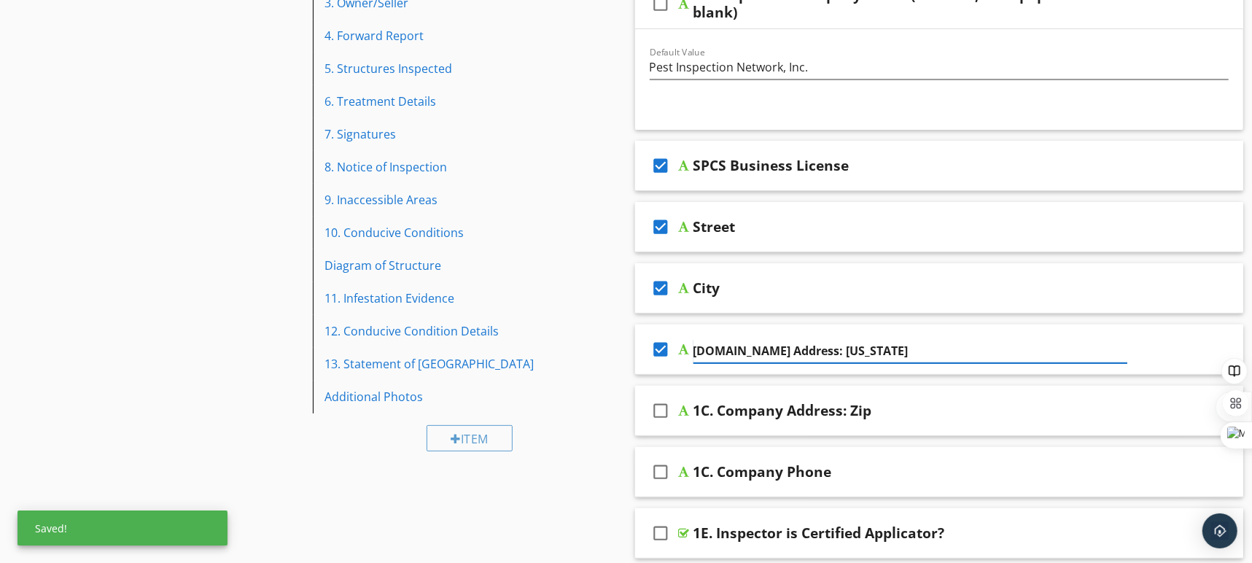
type input "1B. Company Address: Texas"
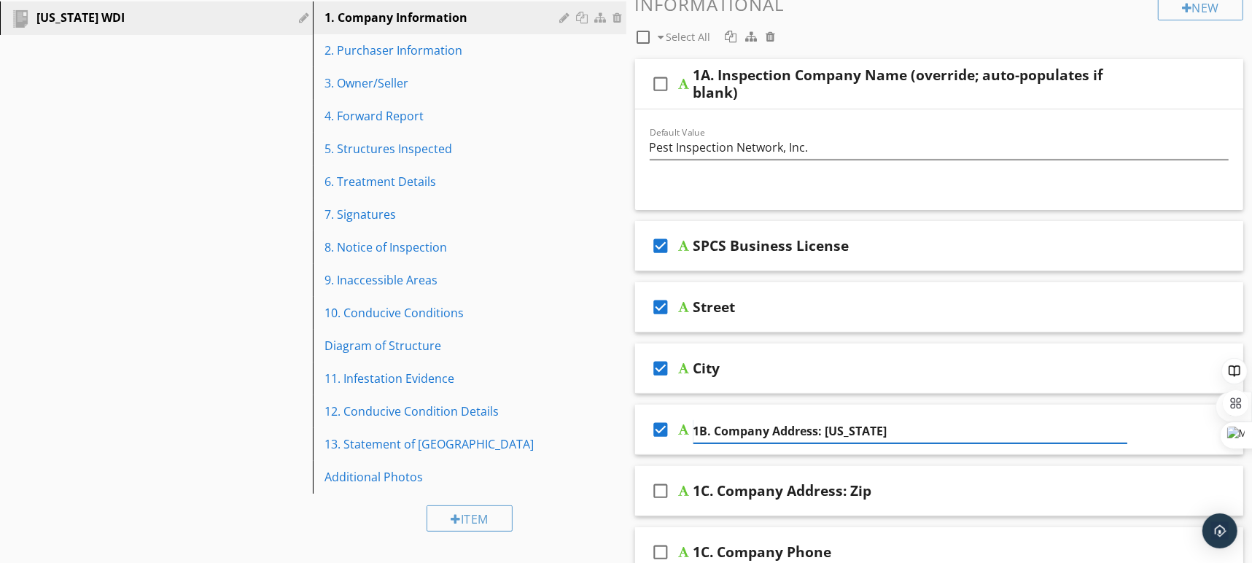
scroll to position [165, 0]
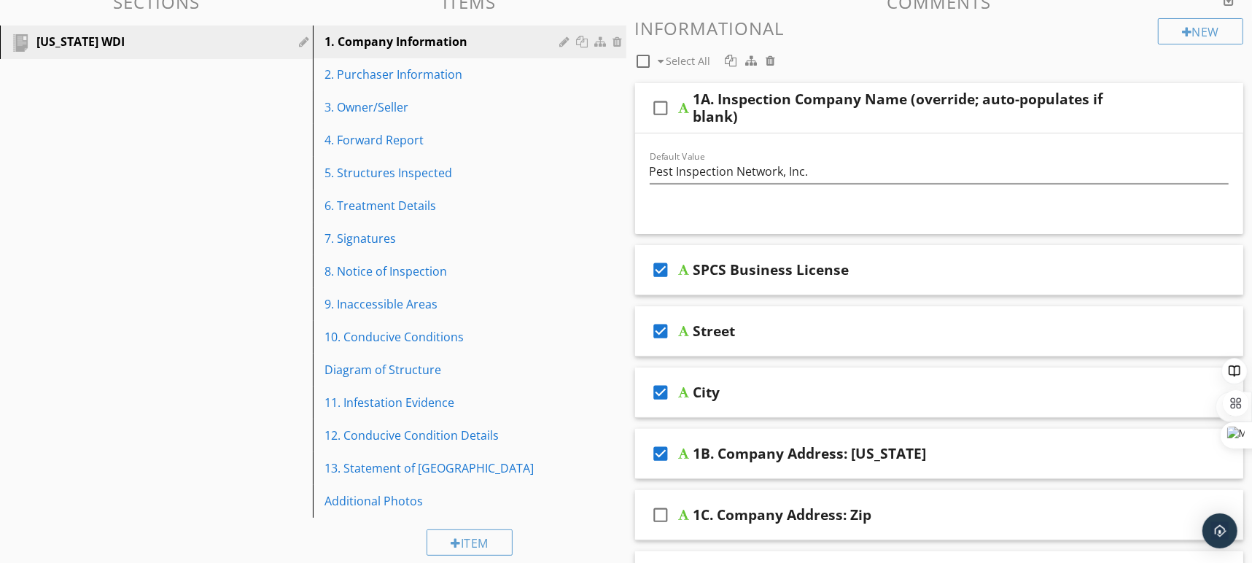
click at [76, 48] on div "Texas WDI" at bounding box center [139, 41] width 207 height 17
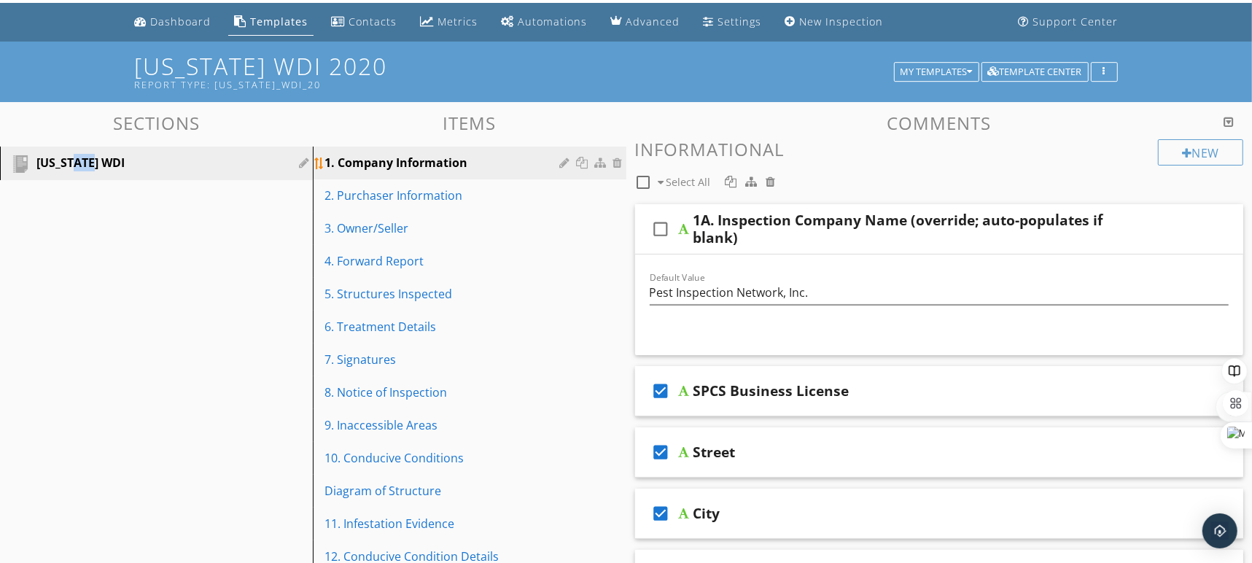
scroll to position [46, 0]
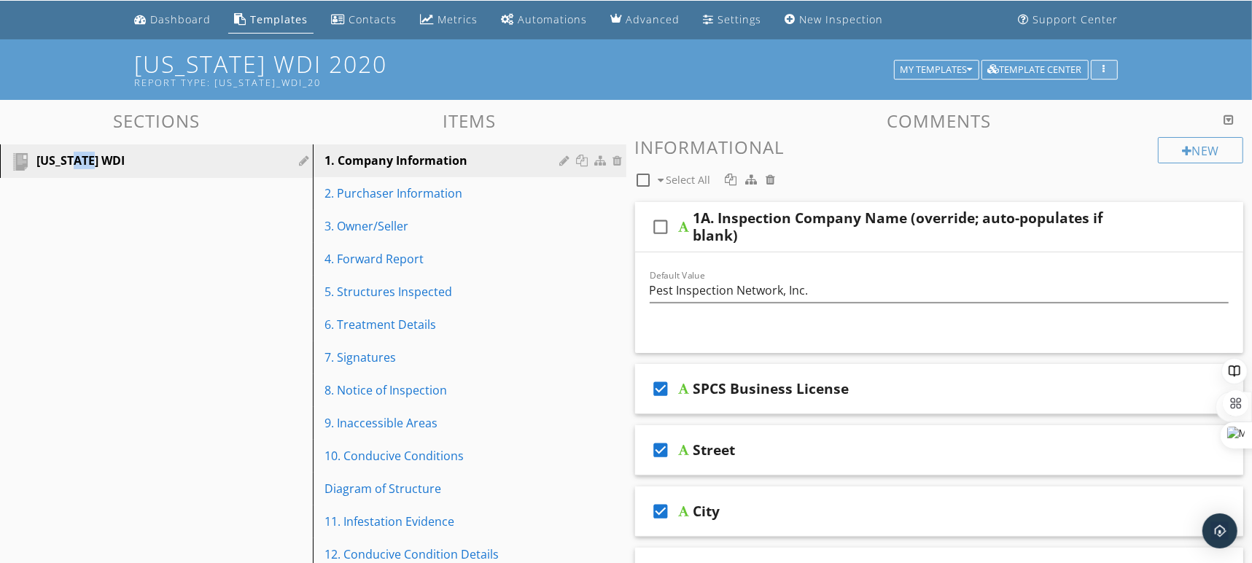
click at [1105, 66] on div "button" at bounding box center [1104, 70] width 14 height 10
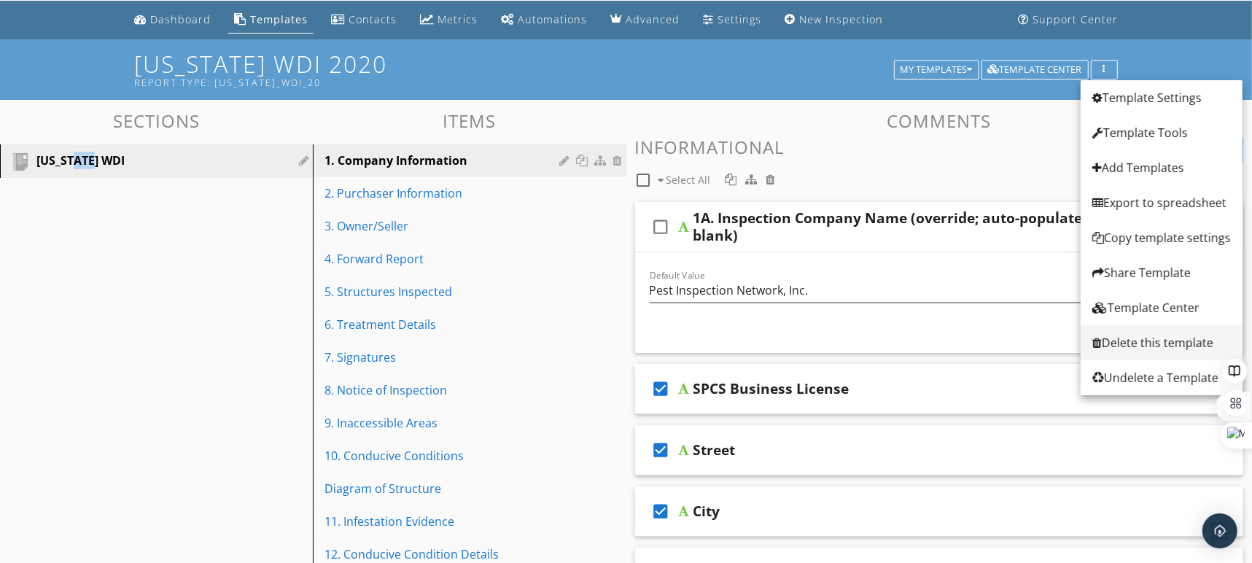
click at [1120, 345] on div "Delete this template" at bounding box center [1161, 342] width 138 height 17
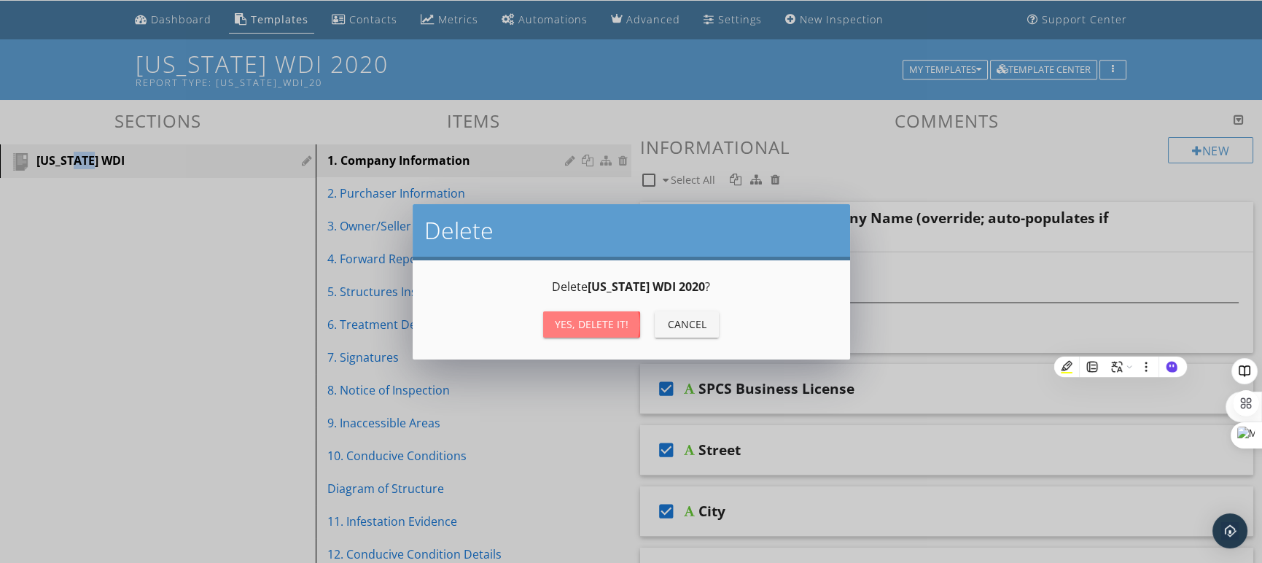
click at [589, 326] on div "Yes, Delete it!" at bounding box center [592, 323] width 74 height 15
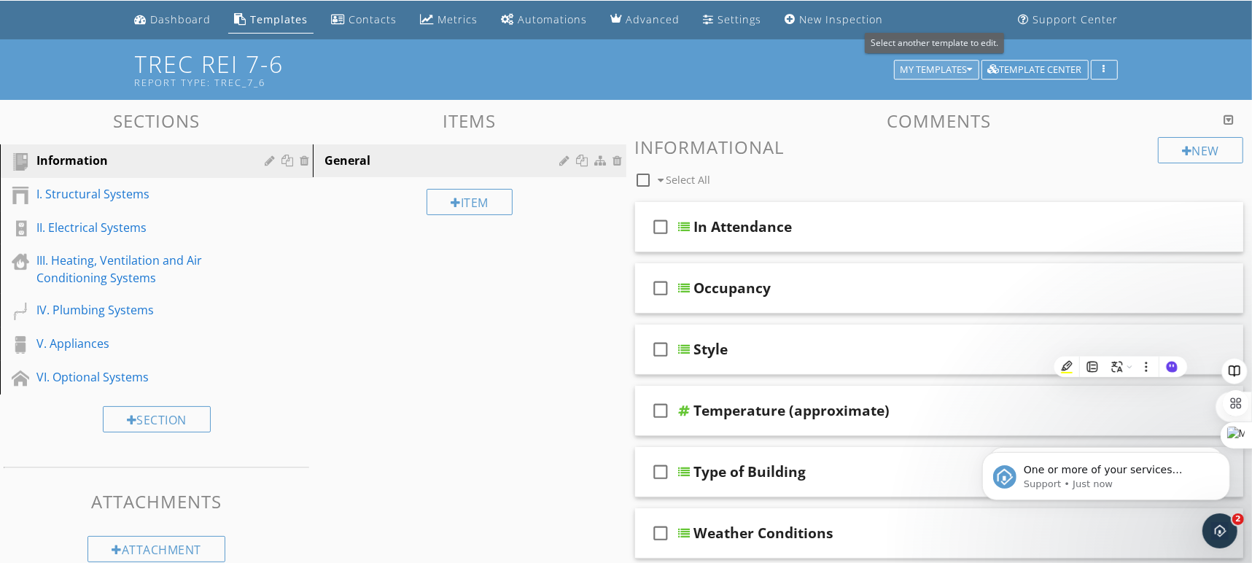
scroll to position [0, 0]
click at [1052, 68] on div "Template Center" at bounding box center [1035, 70] width 94 height 10
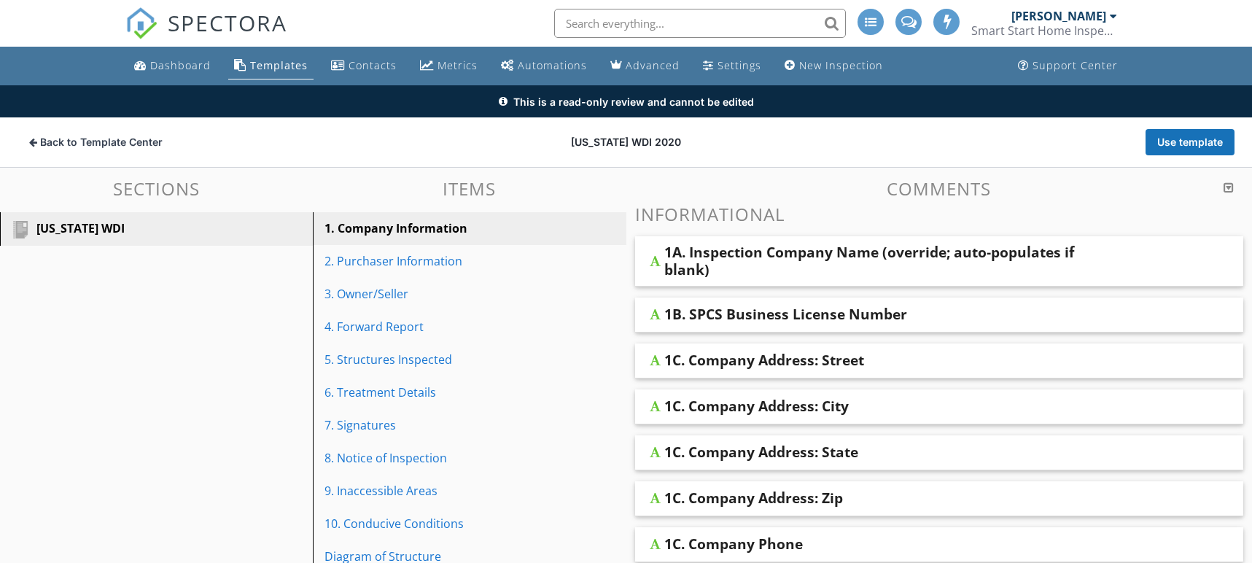
scroll to position [85, 0]
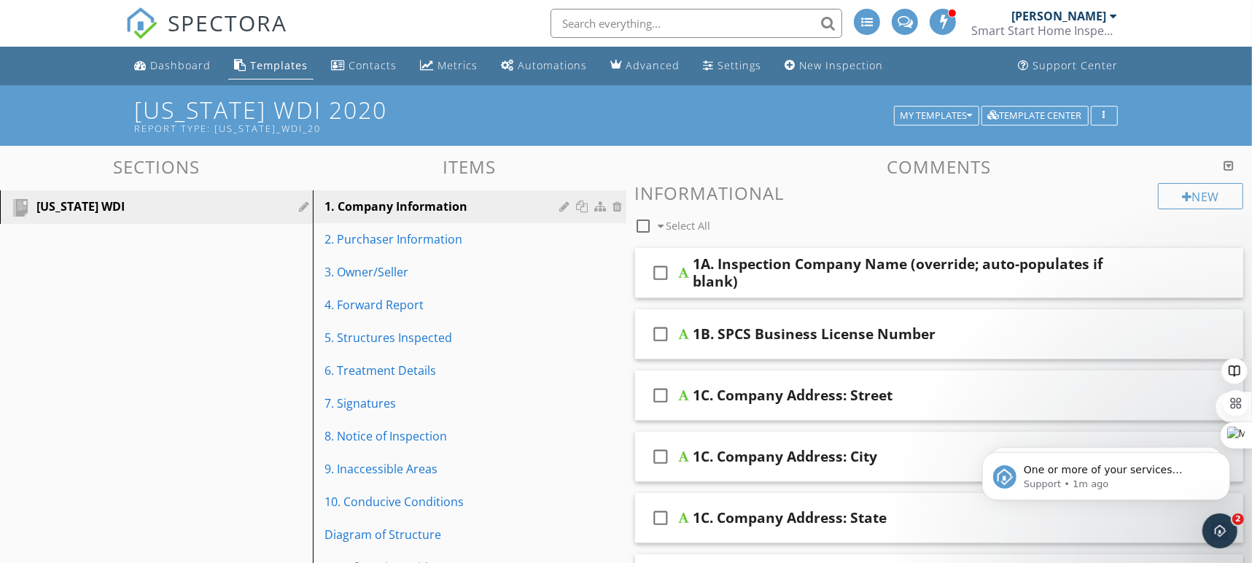
click at [898, 278] on div "1A. Inspection Company Name (override; auto-populates if blank)" at bounding box center [910, 272] width 434 height 35
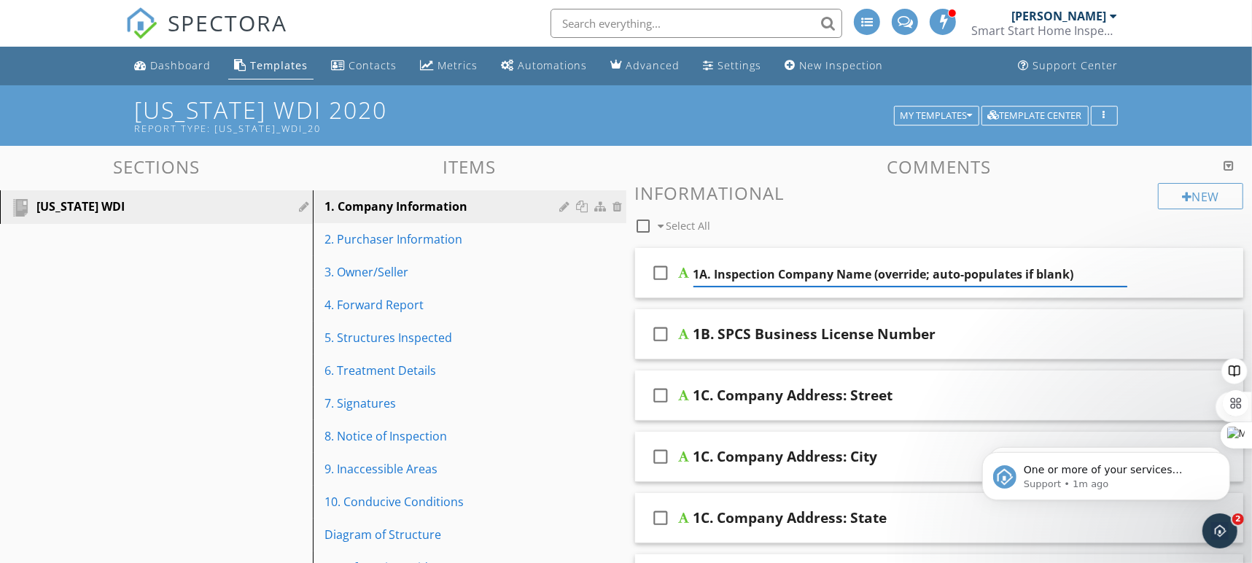
click at [1162, 268] on div "check_box_outline_blank 1A. Inspection Company Name (override; auto-populates i…" at bounding box center [939, 273] width 609 height 50
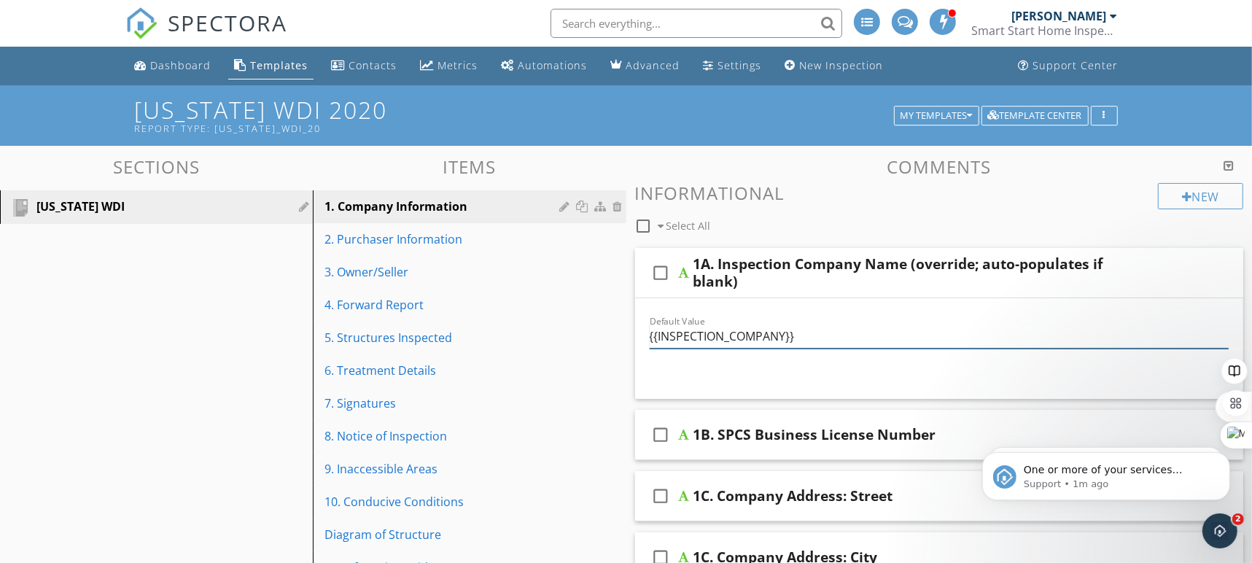
click at [927, 332] on input "{{INSPECTION_COMPANY}}" at bounding box center [939, 336] width 580 height 24
click at [928, 332] on input "{{INSPECTION_COMPANY}}" at bounding box center [939, 336] width 580 height 24
click at [929, 332] on input "{{INSPECTION_COMPANY}}" at bounding box center [939, 336] width 580 height 24
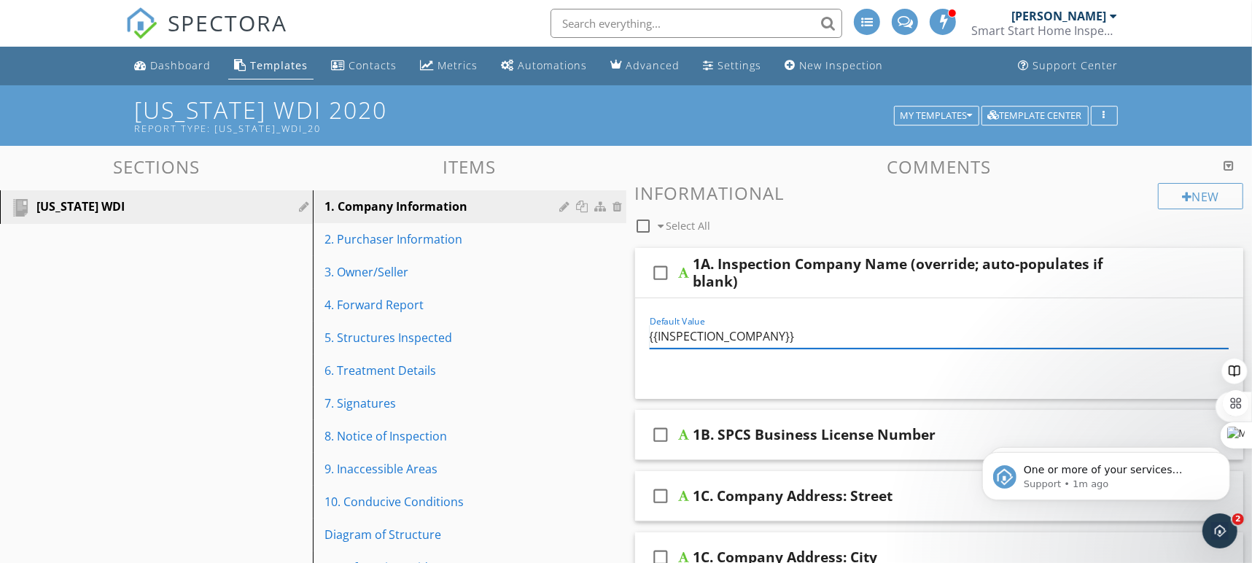
click at [865, 329] on input "{{INSPECTION_COMPANY}}" at bounding box center [939, 336] width 580 height 24
type input "Pest Inspection Network, Inc."
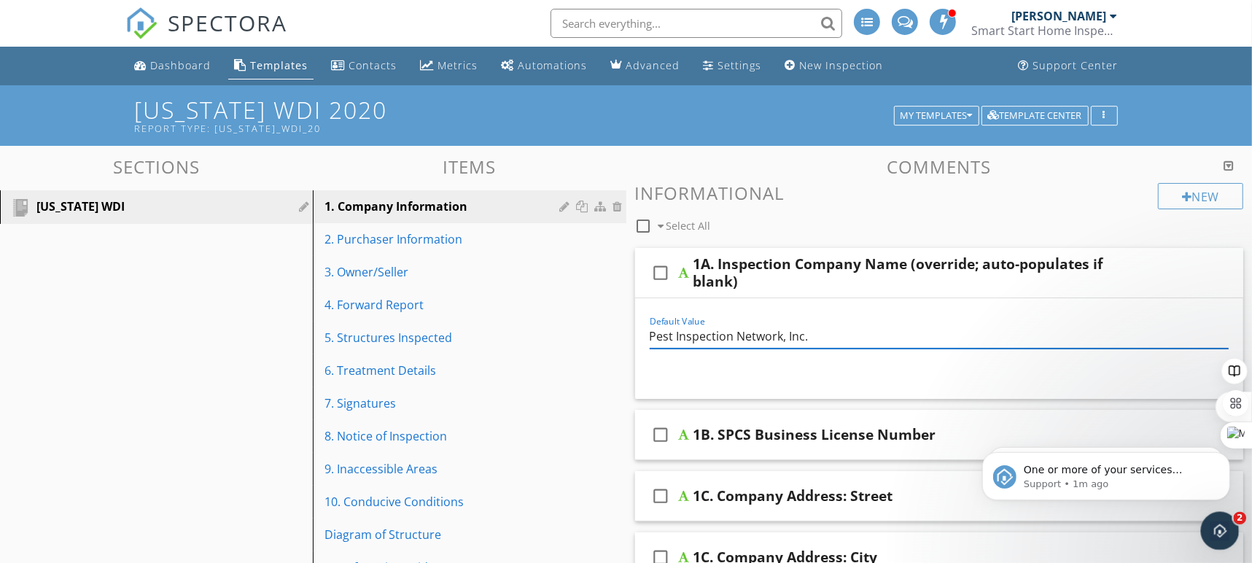
click at [1215, 529] on icon "Open Intercom Messenger" at bounding box center [1218, 529] width 24 height 24
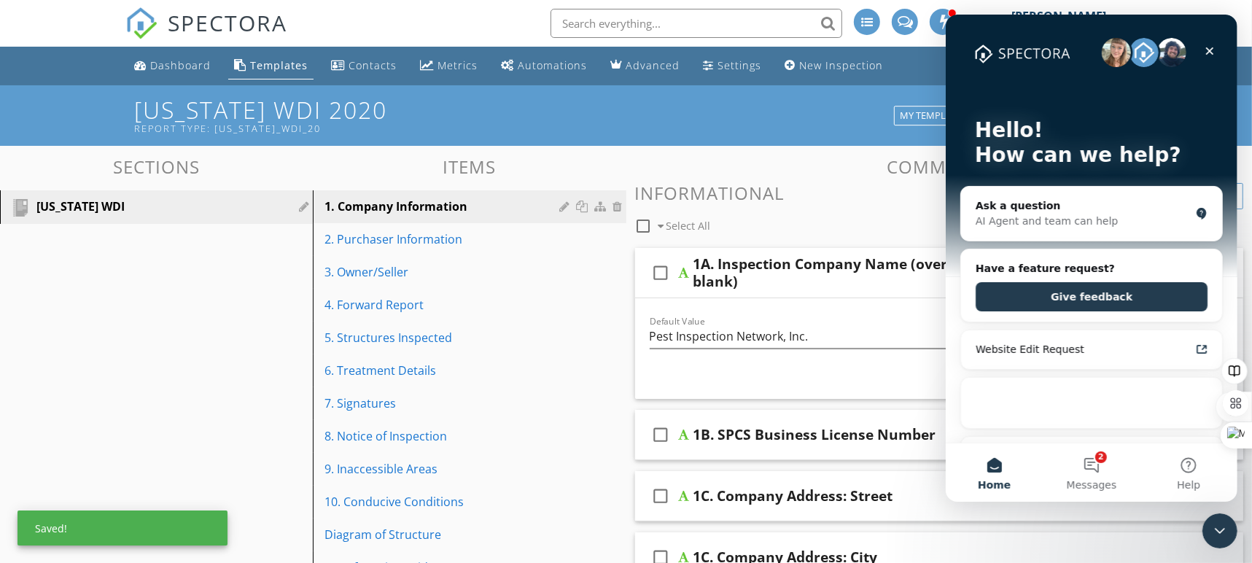
click at [1055, 426] on div "Intercom messenger" at bounding box center [1090, 404] width 261 height 52
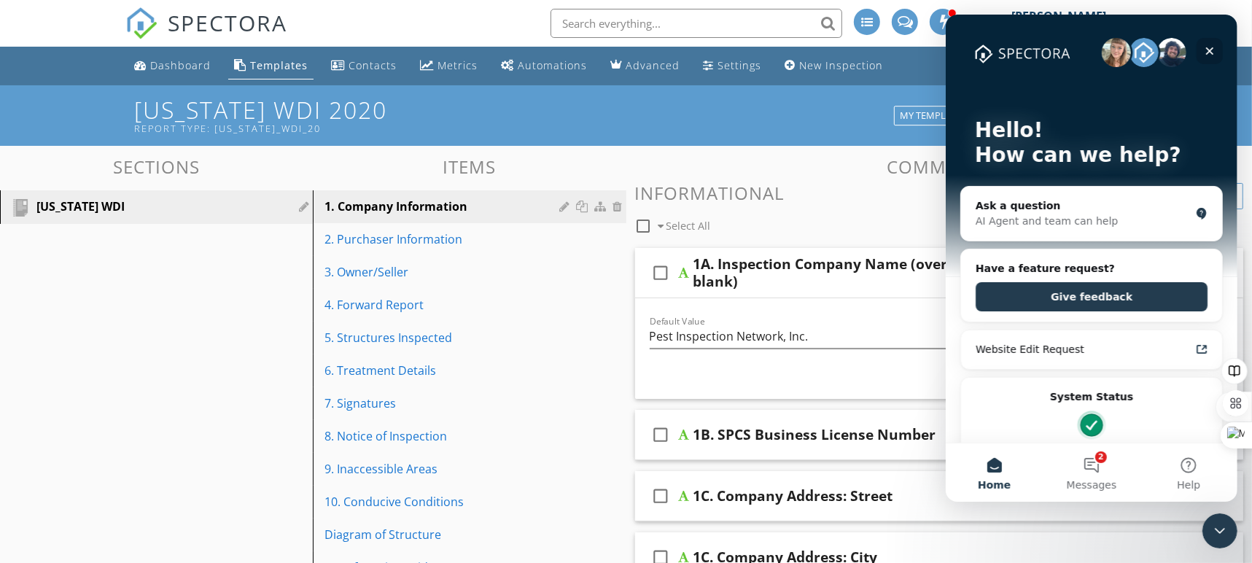
click at [1212, 46] on icon "Close" at bounding box center [1209, 51] width 12 height 12
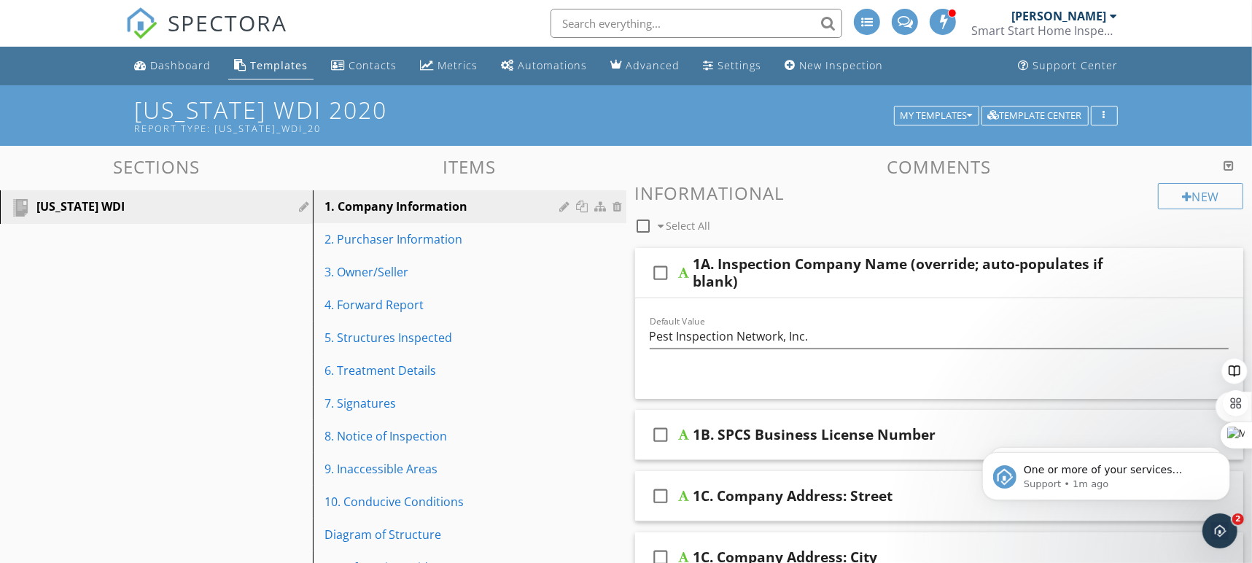
click at [973, 511] on body "One or more of your services required a template (Texas WDI 2020), which was re…" at bounding box center [1105, 471] width 280 height 90
click at [1191, 490] on div "One or more of your services required a template (Texas WDI 2020), which was re…" at bounding box center [1105, 475] width 248 height 48
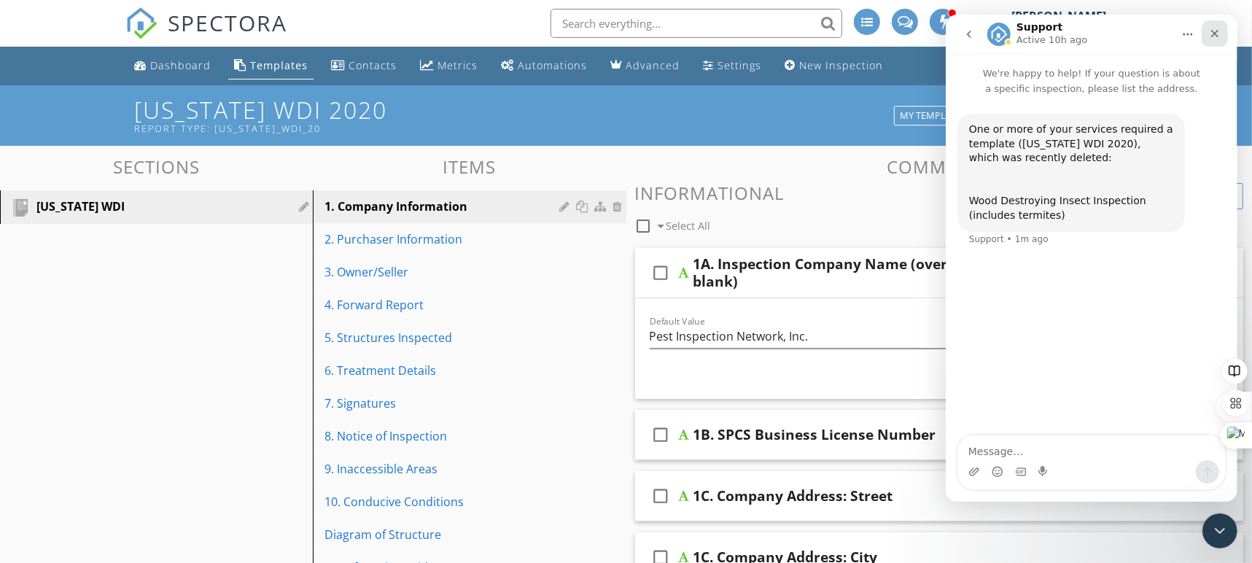
click at [1212, 39] on div "Close" at bounding box center [1214, 33] width 26 height 26
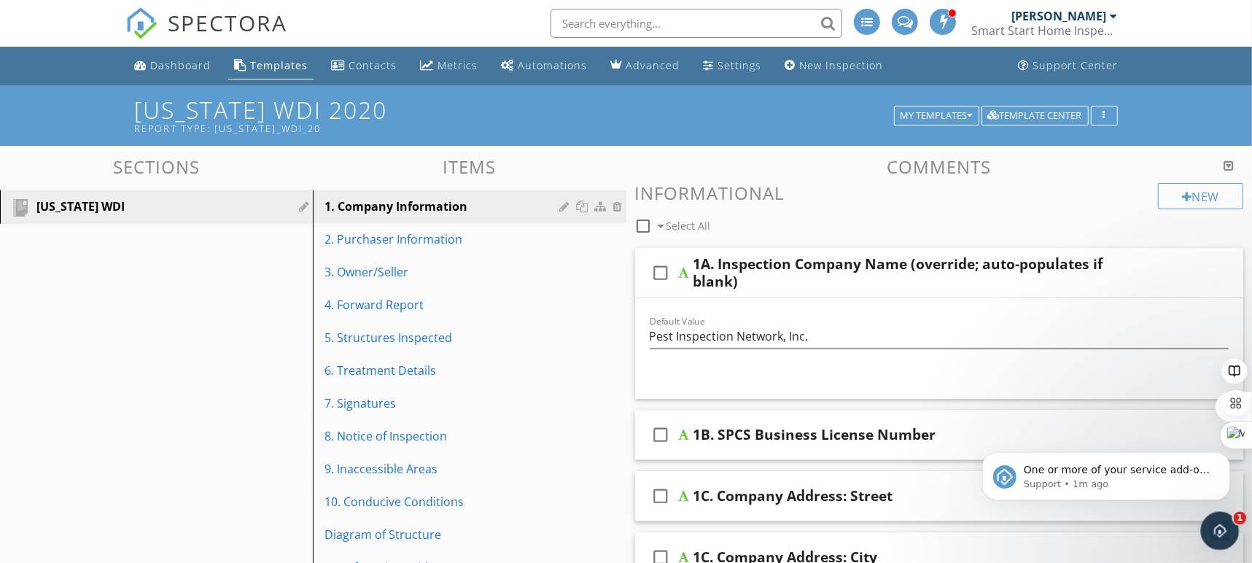
click at [1207, 523] on div "Open Intercom Messenger" at bounding box center [1217, 528] width 48 height 48
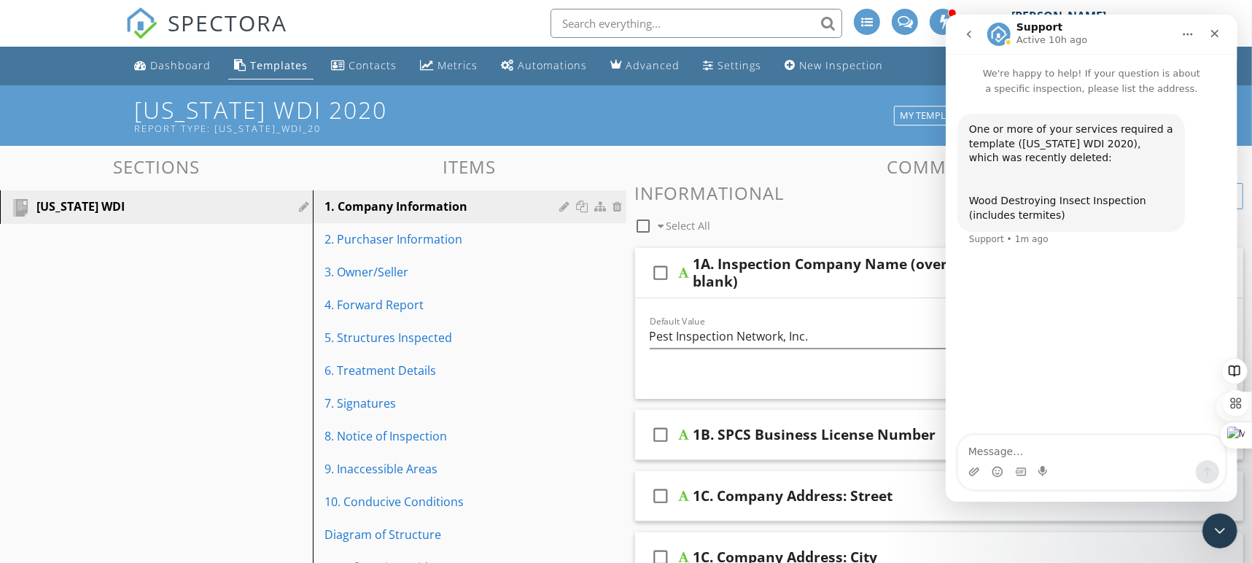
click at [969, 36] on icon "go back" at bounding box center [968, 34] width 4 height 7
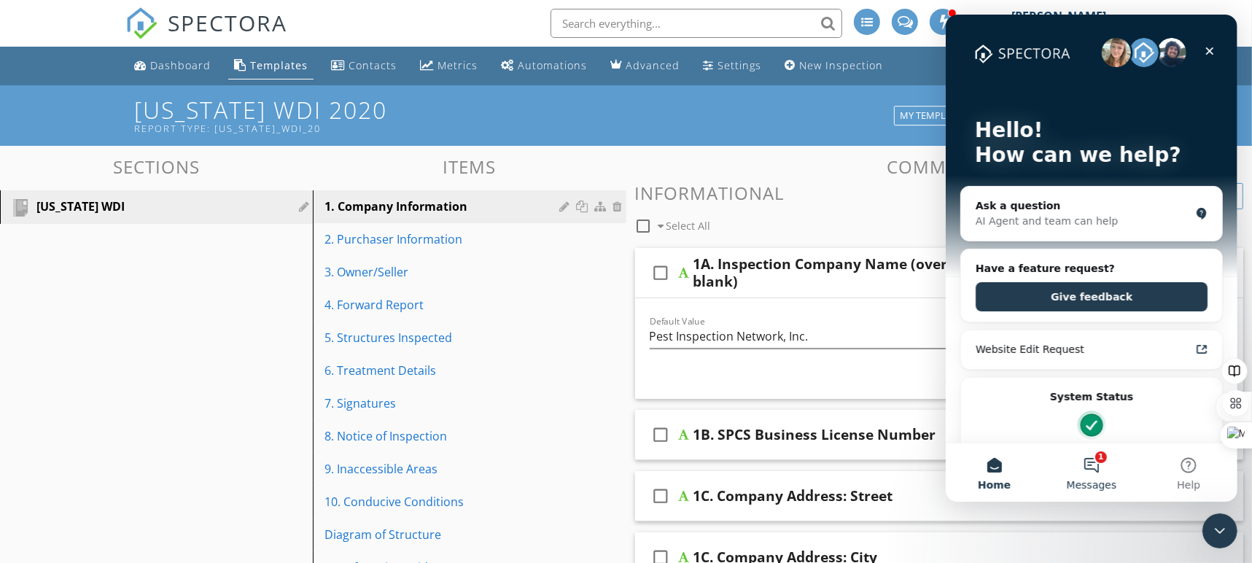
click at [1095, 460] on button "1 Messages" at bounding box center [1090, 472] width 97 height 58
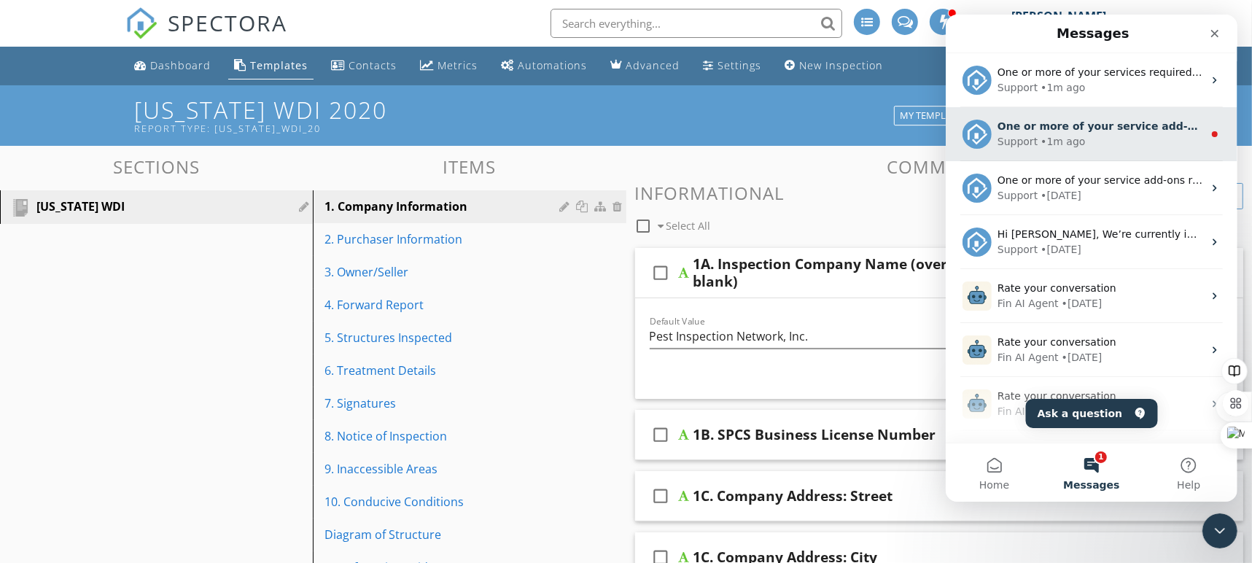
click at [1088, 142] on div "Support • 1m ago" at bounding box center [1099, 141] width 206 height 15
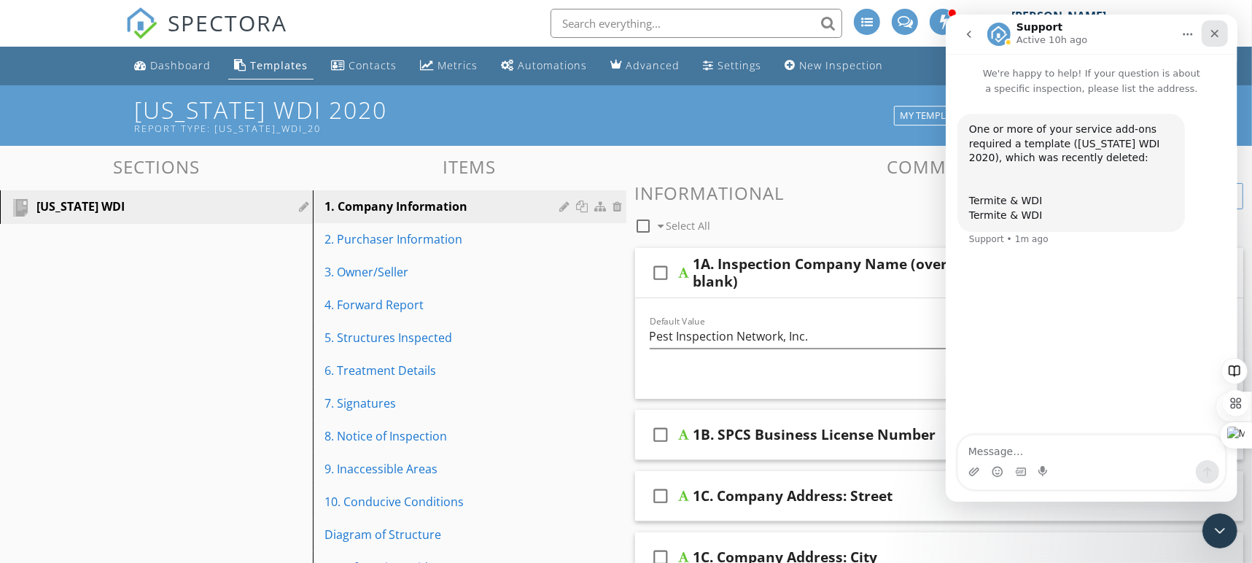
click at [1217, 44] on div "Close" at bounding box center [1214, 33] width 26 height 26
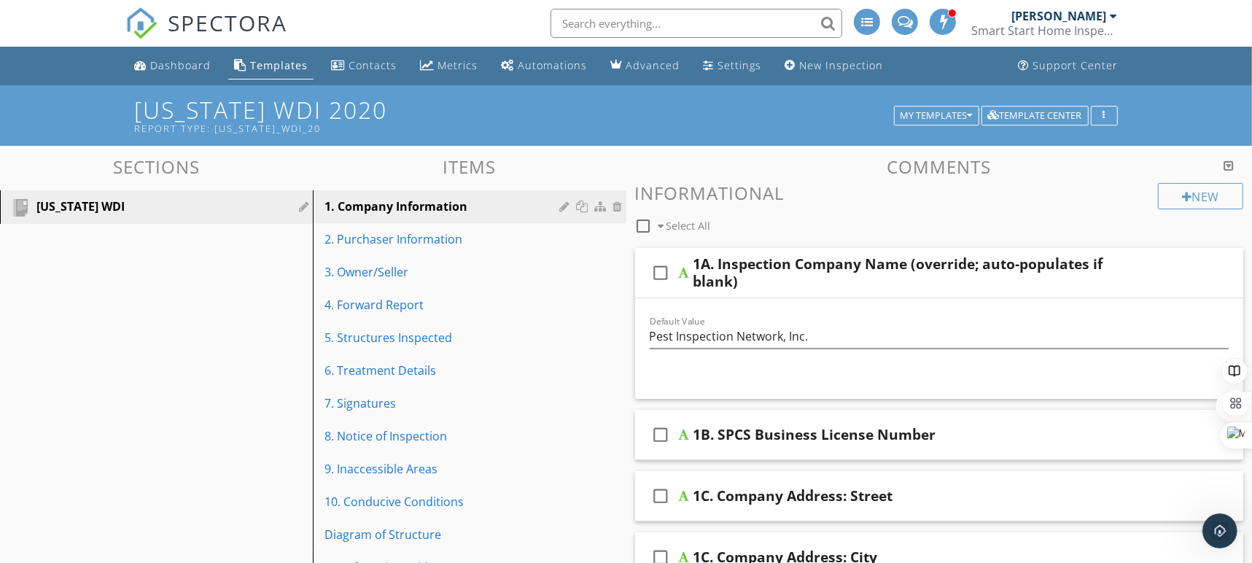
click at [1125, 438] on div "1B. SPCS Business License Number" at bounding box center [910, 434] width 434 height 17
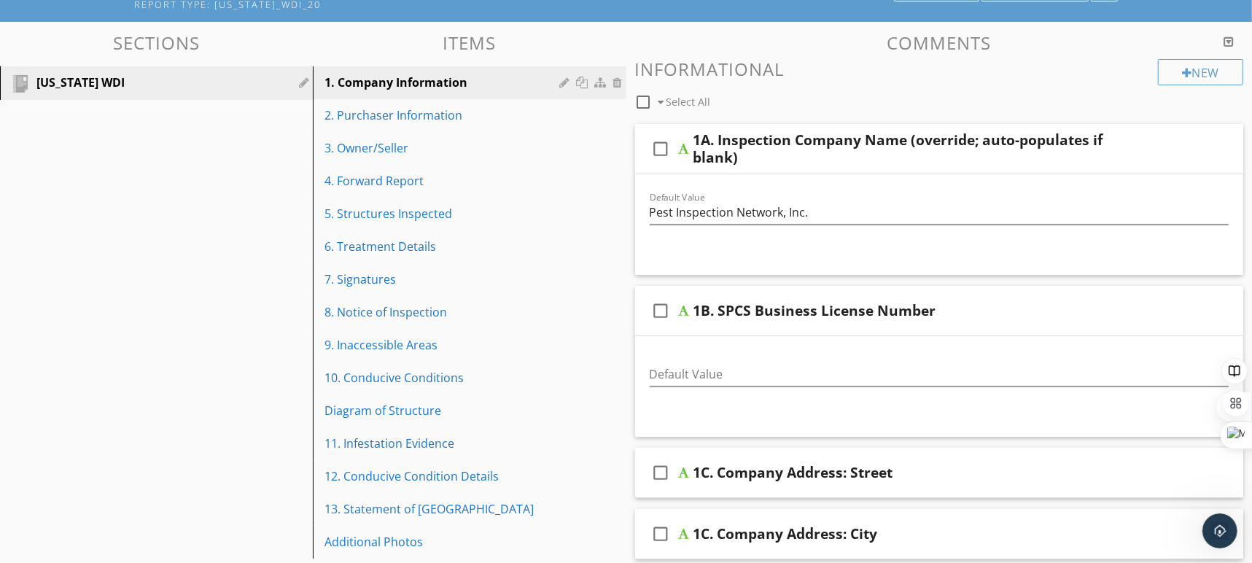
scroll to position [127, 0]
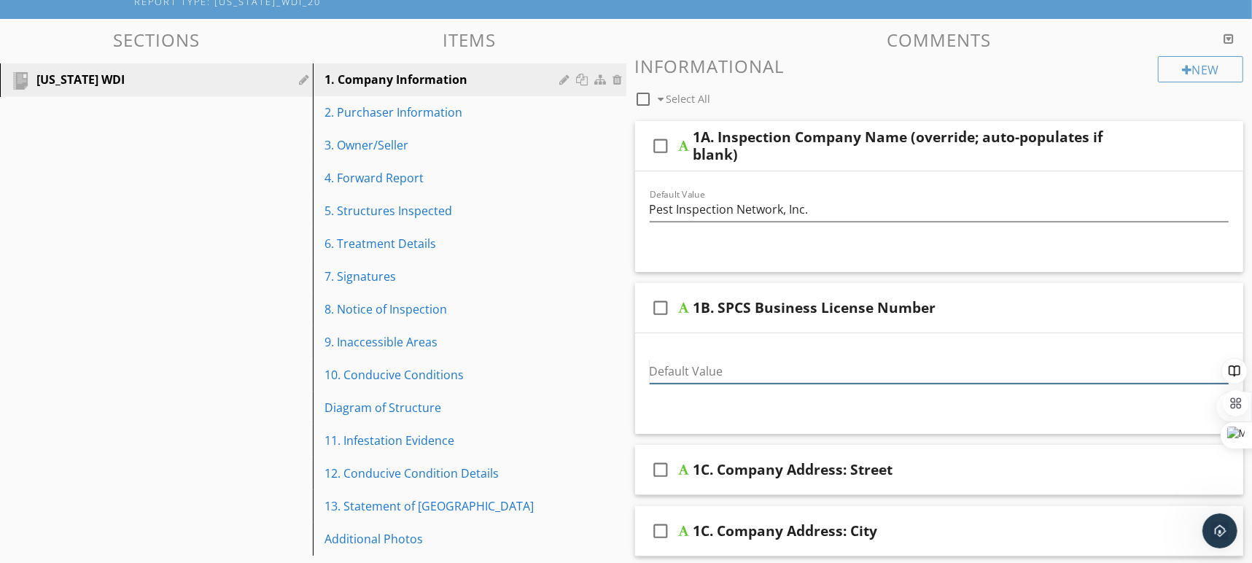
click at [726, 370] on input "Default Value" at bounding box center [939, 371] width 580 height 24
paste input "0783068"
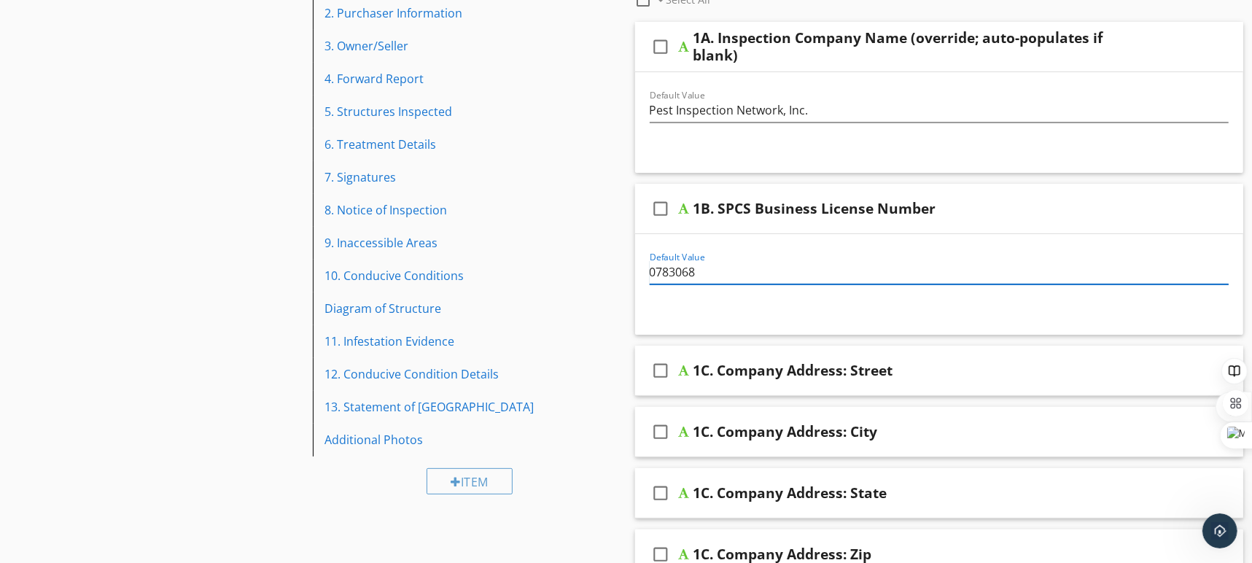
scroll to position [227, 0]
type input "0783068"
click at [1030, 366] on div "1C. Company Address: Street" at bounding box center [910, 368] width 434 height 17
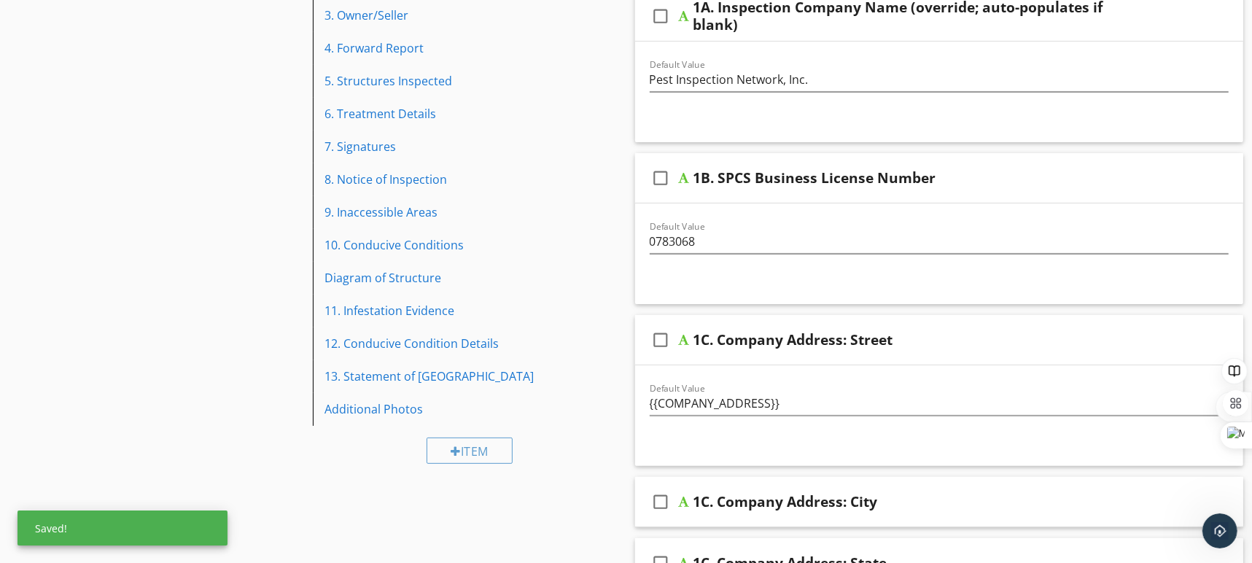
scroll to position [276, 0]
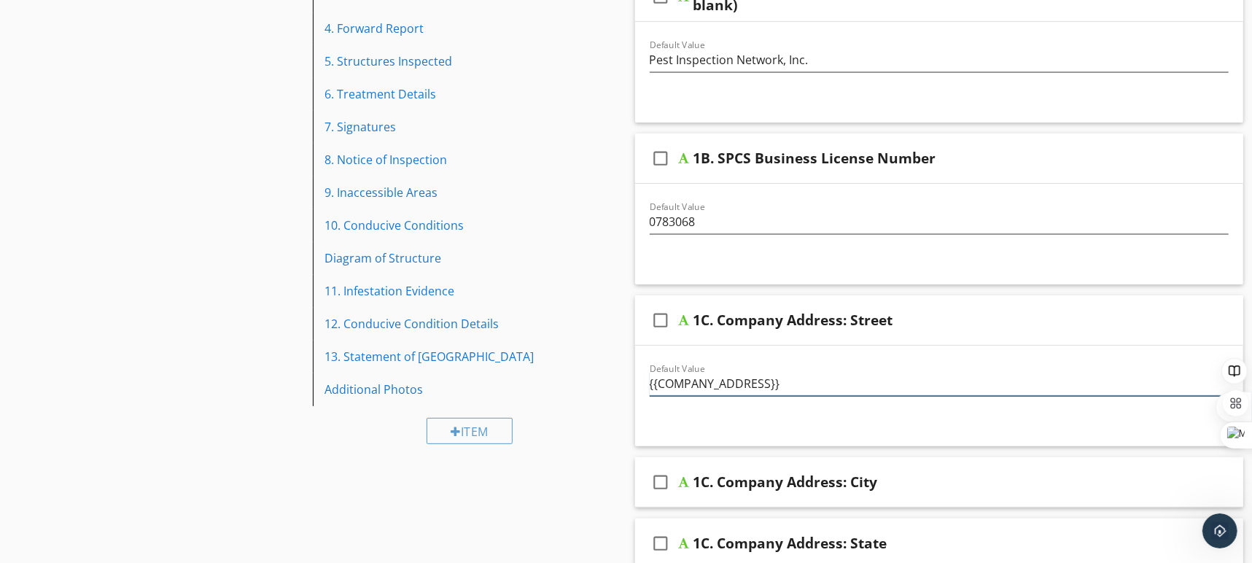
click at [862, 383] on input "{{COMPANY_ADDRESS}}" at bounding box center [939, 384] width 580 height 24
click at [863, 383] on input "{{COMPANY_ADDRESS}}" at bounding box center [939, 384] width 580 height 24
paste input "26504 Tuscan Vw."
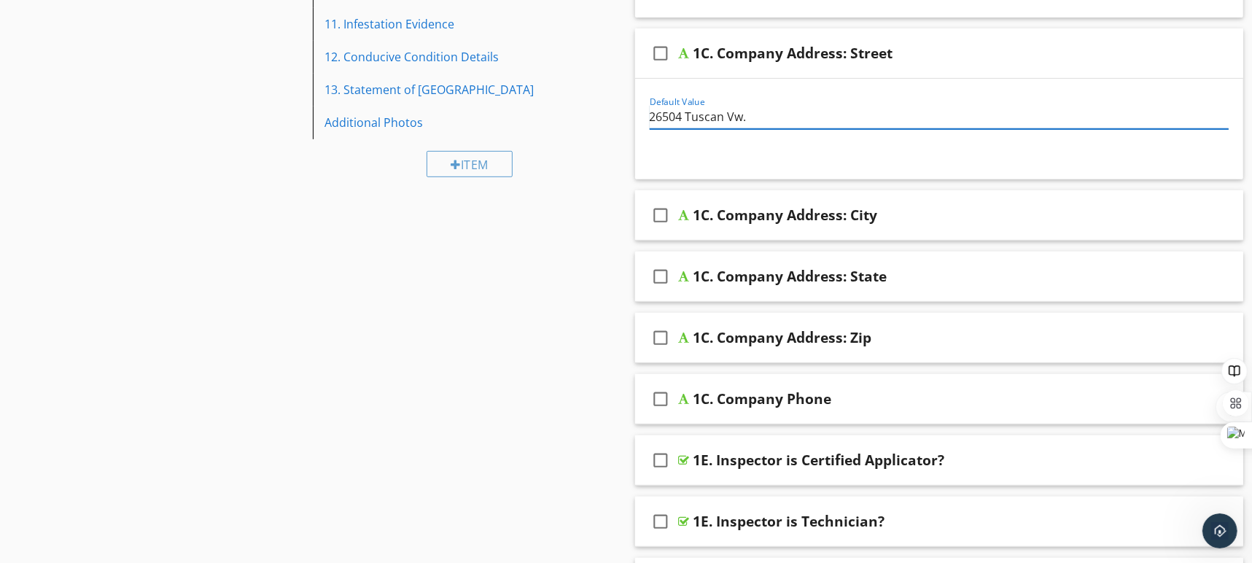
scroll to position [561, 0]
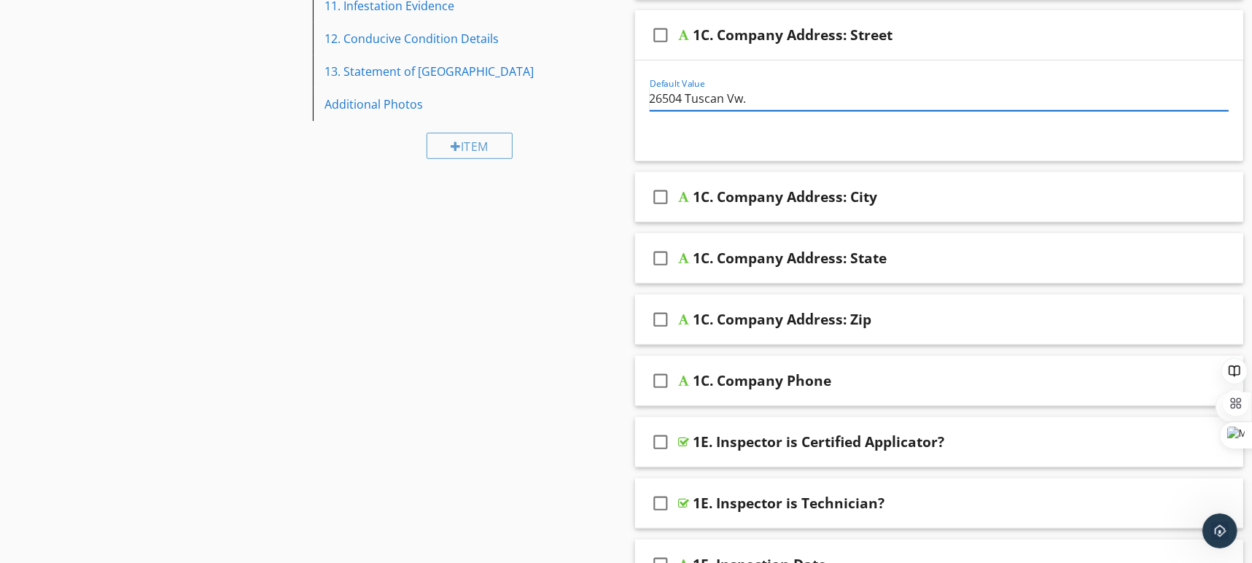
type input "26504 Tuscan Vw."
click at [967, 200] on div "1C. Company Address: City" at bounding box center [910, 196] width 434 height 17
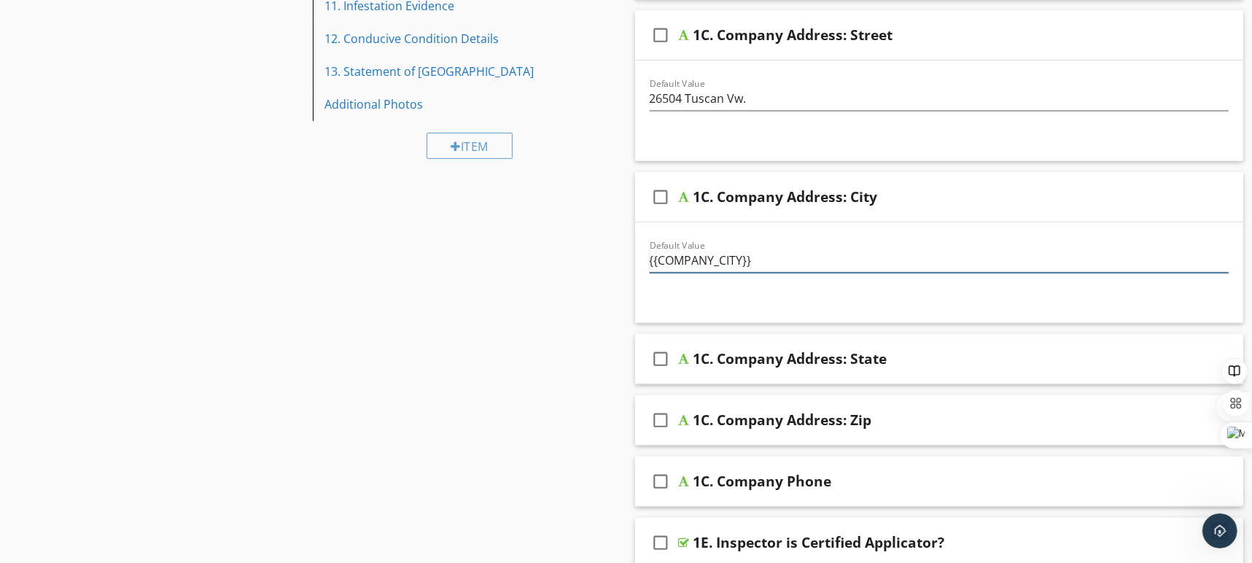
click at [817, 260] on input "{{COMPANY_CITY}}" at bounding box center [939, 261] width 580 height 24
click at [818, 261] on input "{{COMPANY_CITY}}" at bounding box center [939, 261] width 580 height 24
paste input "San Antonio"
type input "San Antonio"
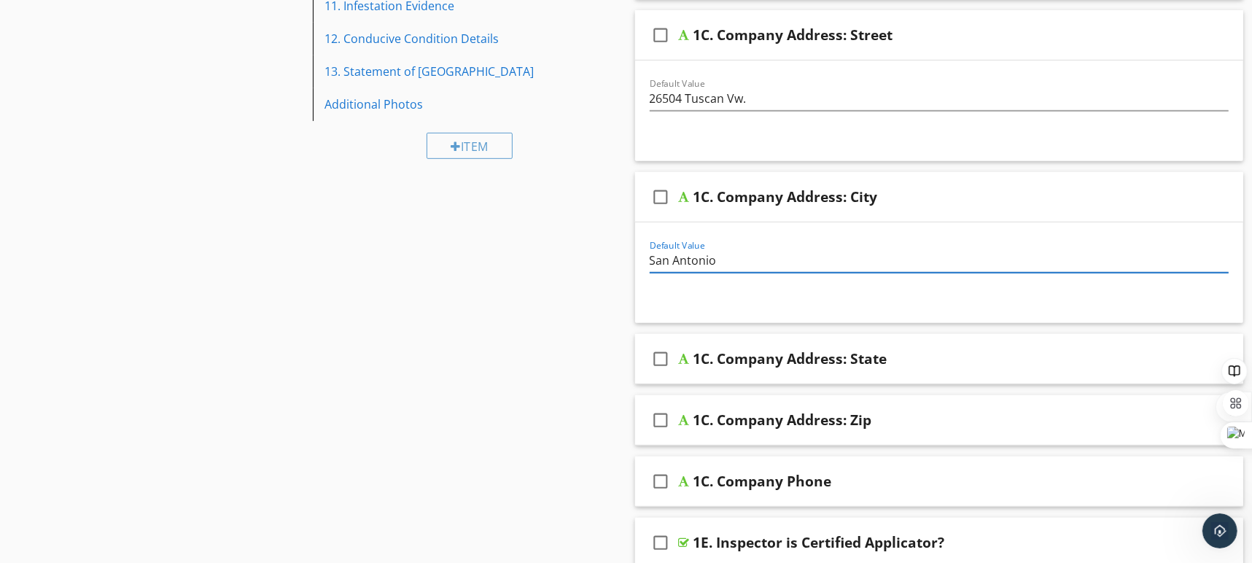
click at [977, 358] on div "1C. Company Address: State" at bounding box center [910, 358] width 434 height 17
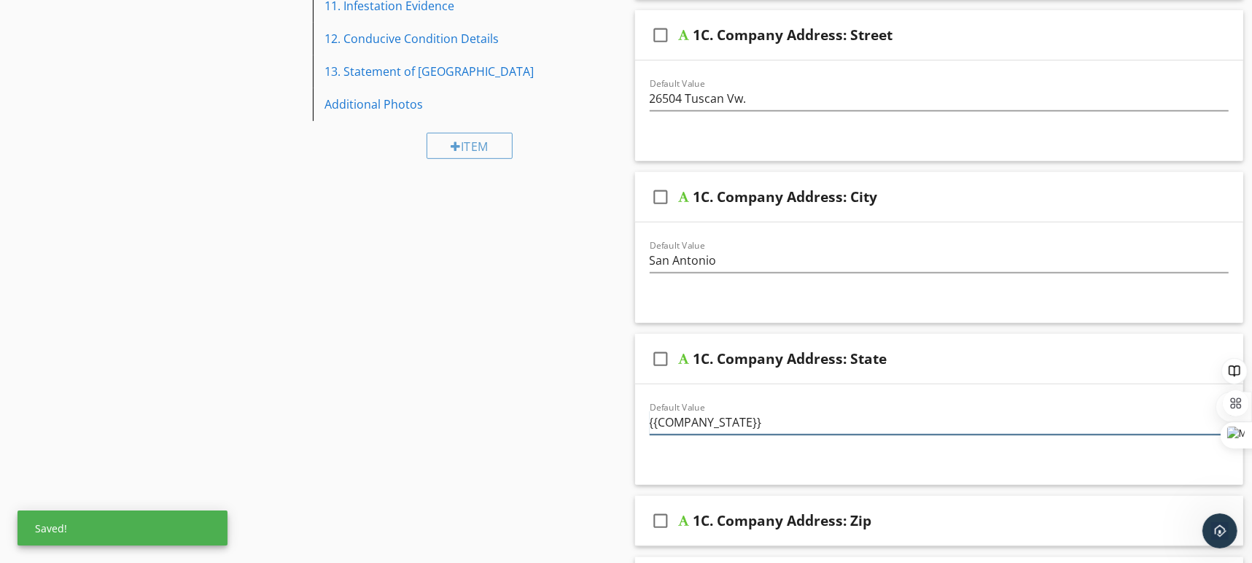
click at [828, 417] on input "{{COMPANY_STATE}}" at bounding box center [939, 422] width 580 height 24
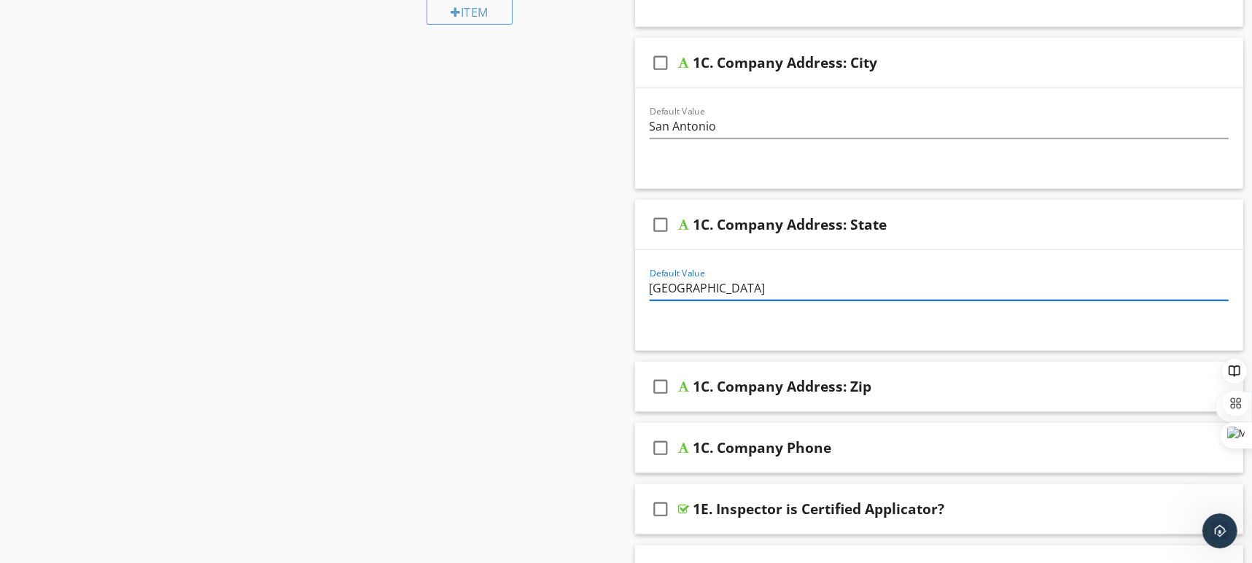
scroll to position [696, 0]
type input "TX"
click at [1072, 385] on div "1C. Company Address: Zip" at bounding box center [910, 385] width 434 height 17
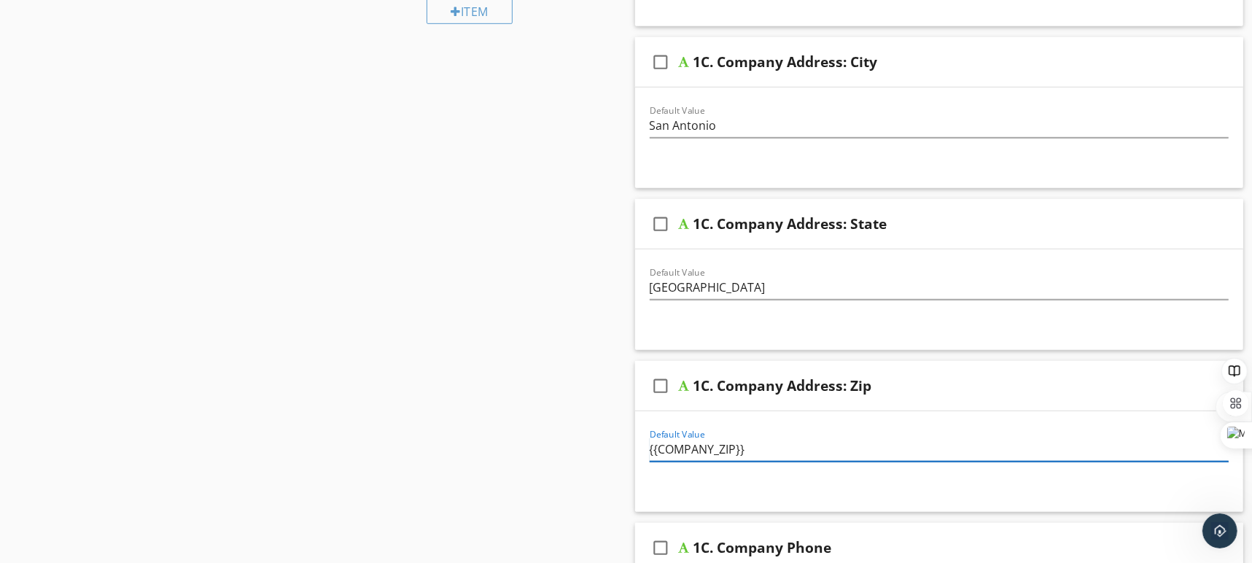
click at [768, 444] on input "{{COMPANY_ZIP}}" at bounding box center [939, 449] width 580 height 24
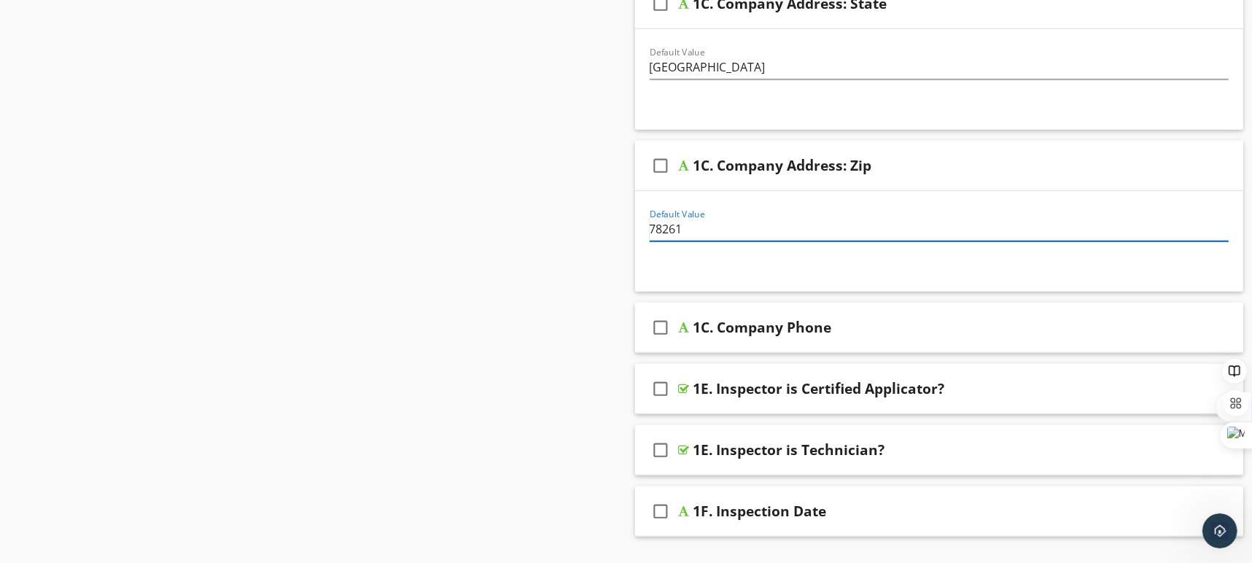
scroll to position [951, 0]
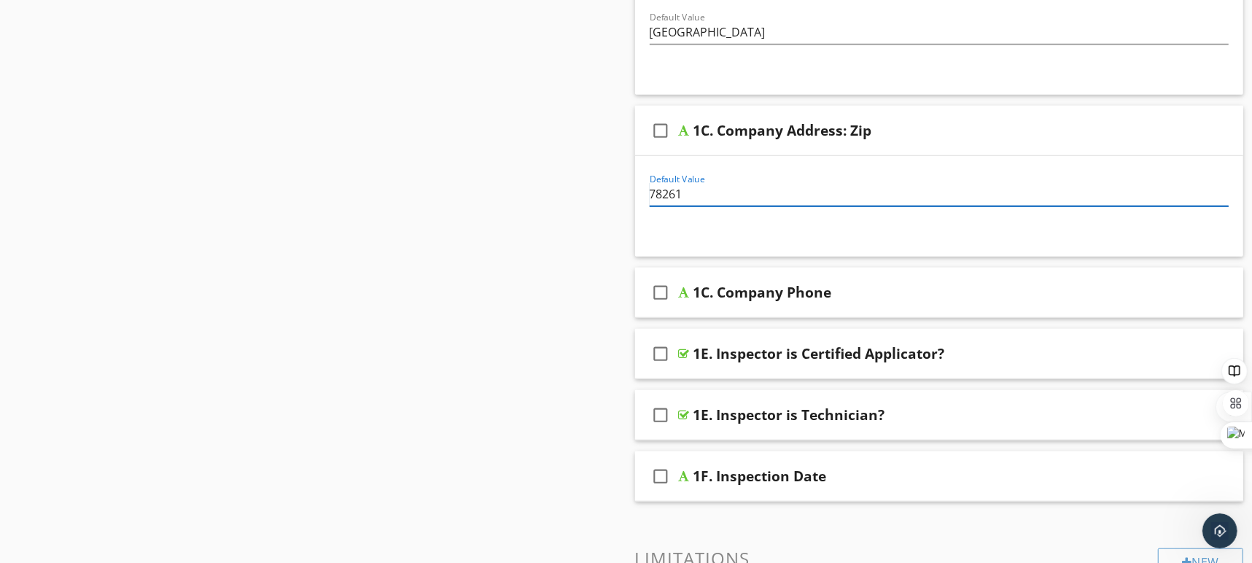
type input "78261"
click at [1031, 286] on div "1C. Company Phone" at bounding box center [910, 292] width 434 height 17
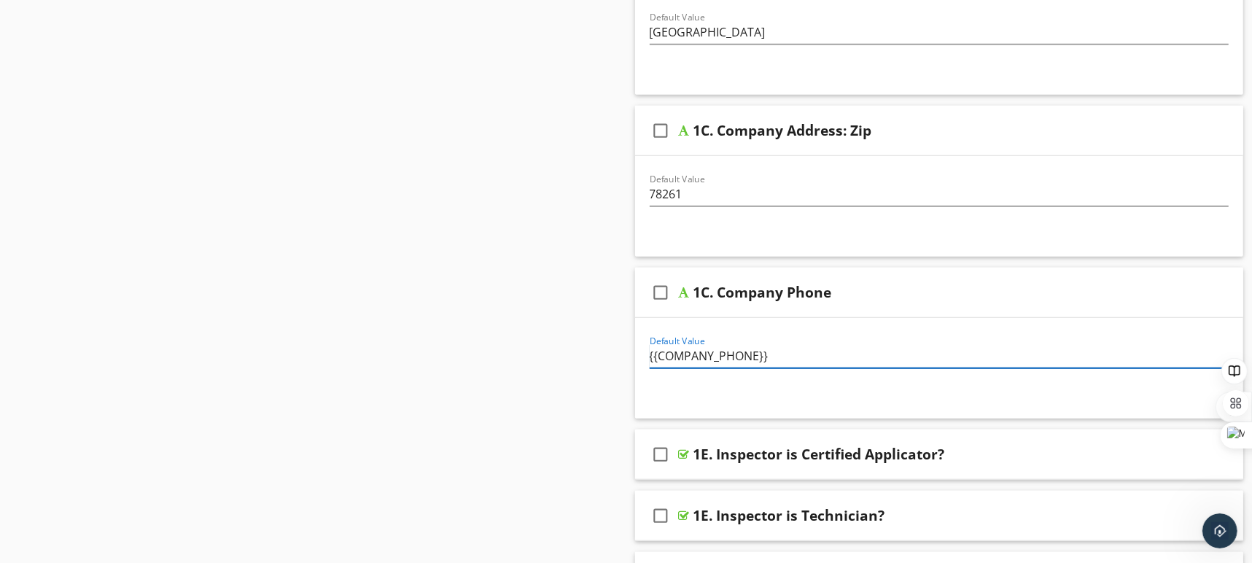
drag, startPoint x: 797, startPoint y: 353, endPoint x: 596, endPoint y: 352, distance: 201.9
type input "2"
paste input "210-559-3929"
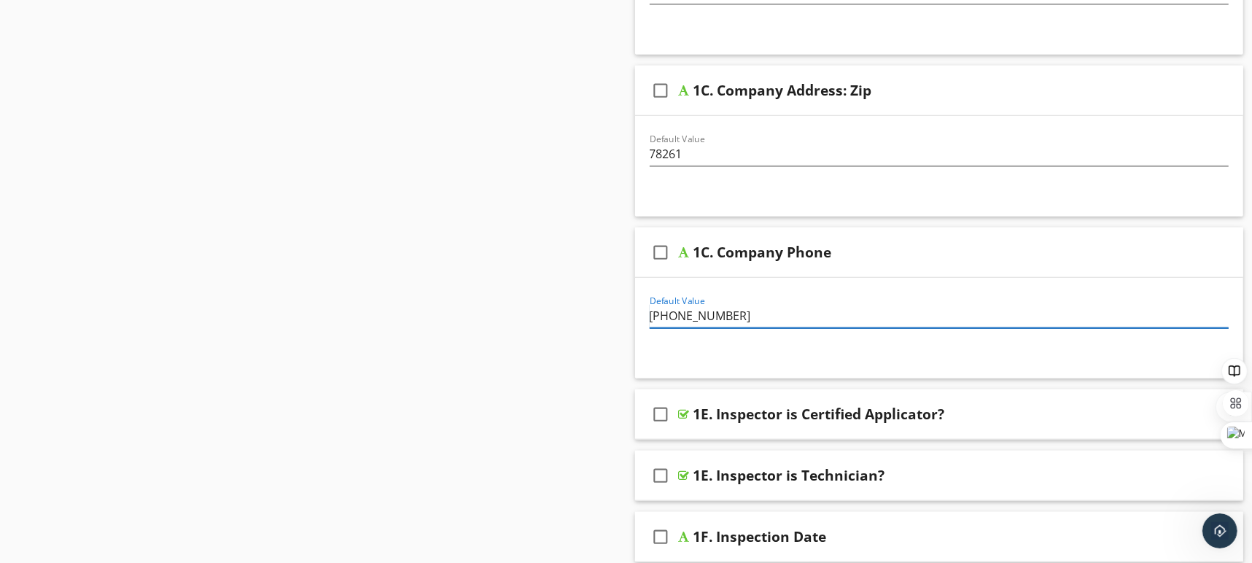
scroll to position [1004, 0]
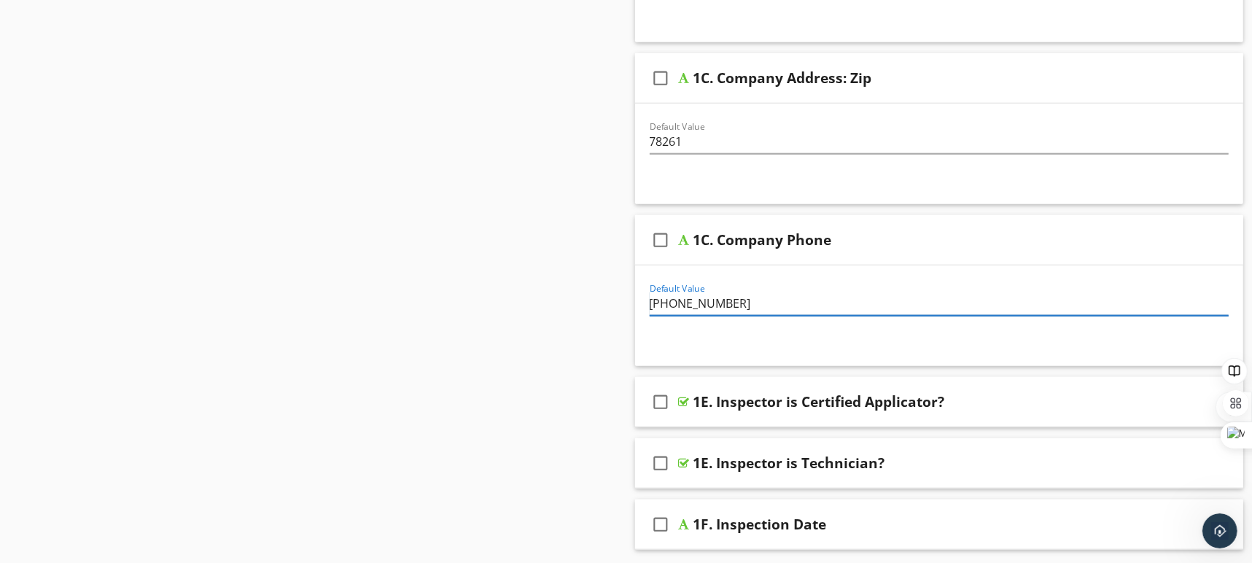
type input "210-559-3929"
click at [660, 463] on icon "check_box_outline_blank" at bounding box center [660, 462] width 23 height 35
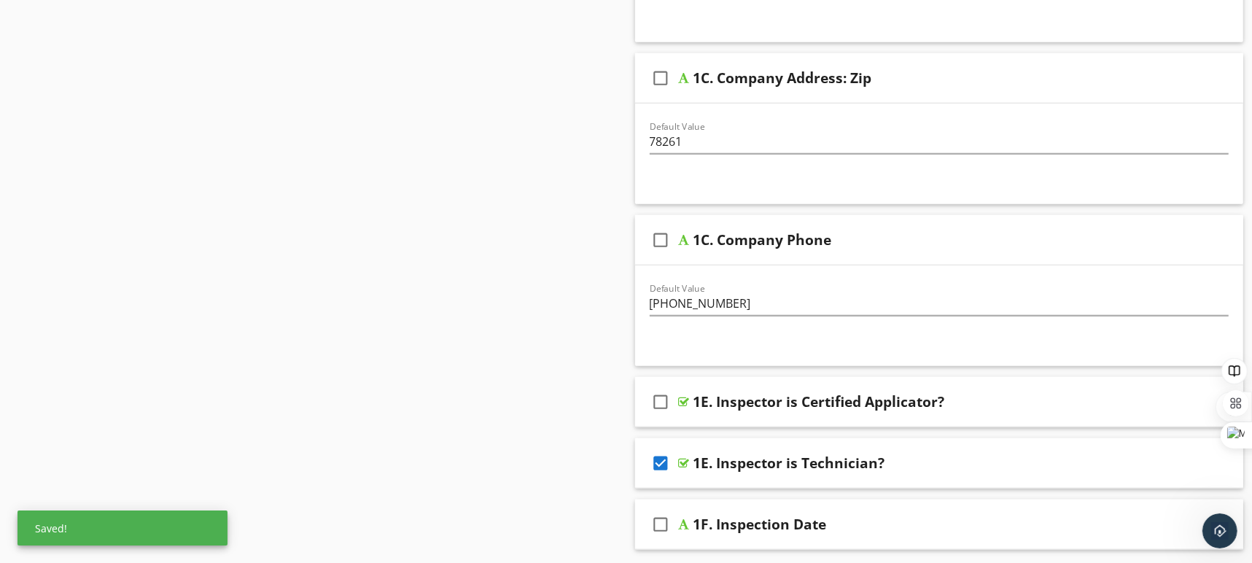
click at [1055, 468] on div "1E. Inspector is Technician?" at bounding box center [910, 462] width 434 height 17
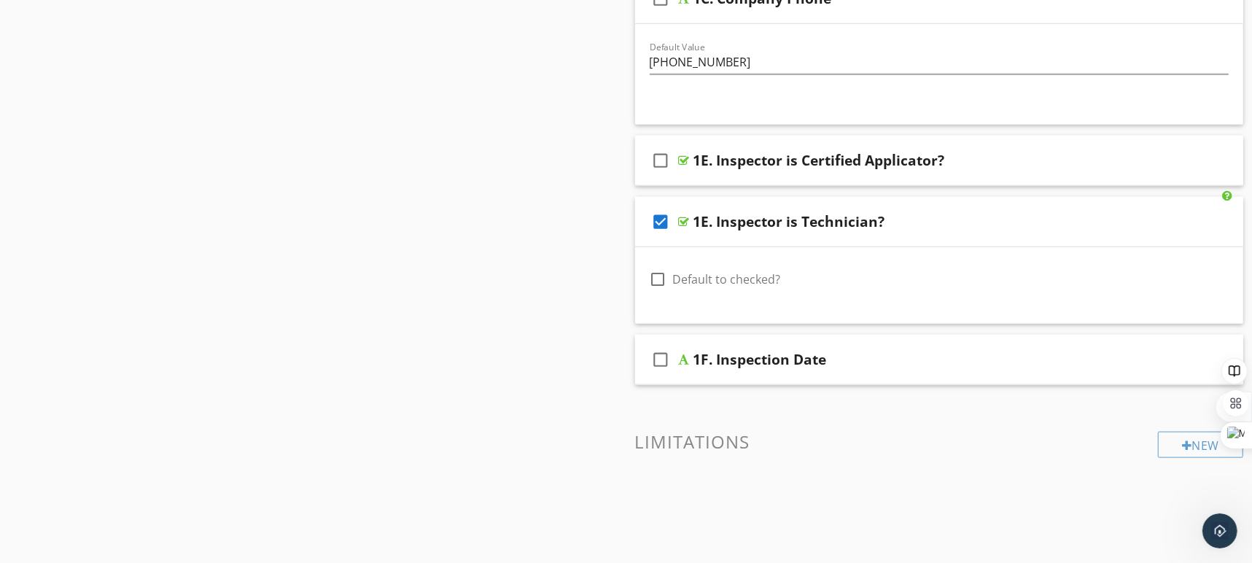
scroll to position [1263, 0]
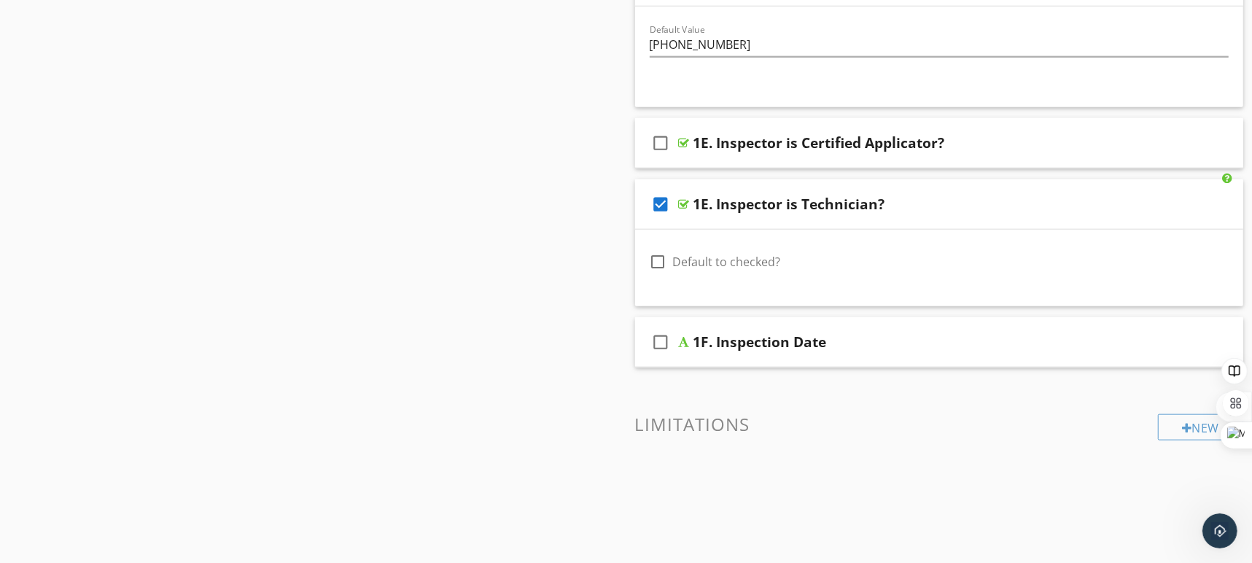
click at [660, 142] on icon "check_box_outline_blank" at bounding box center [660, 142] width 23 height 35
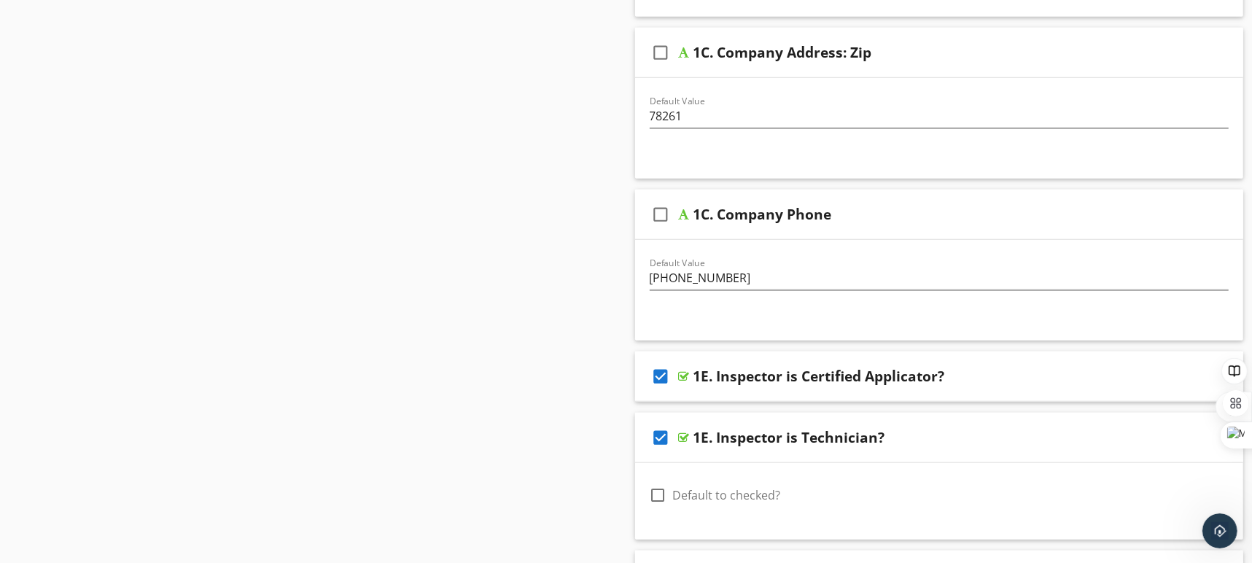
scroll to position [1028, 0]
click at [660, 222] on icon "check_box_outline_blank" at bounding box center [660, 215] width 23 height 35
click at [668, 54] on icon "check_box_outline_blank" at bounding box center [660, 53] width 23 height 35
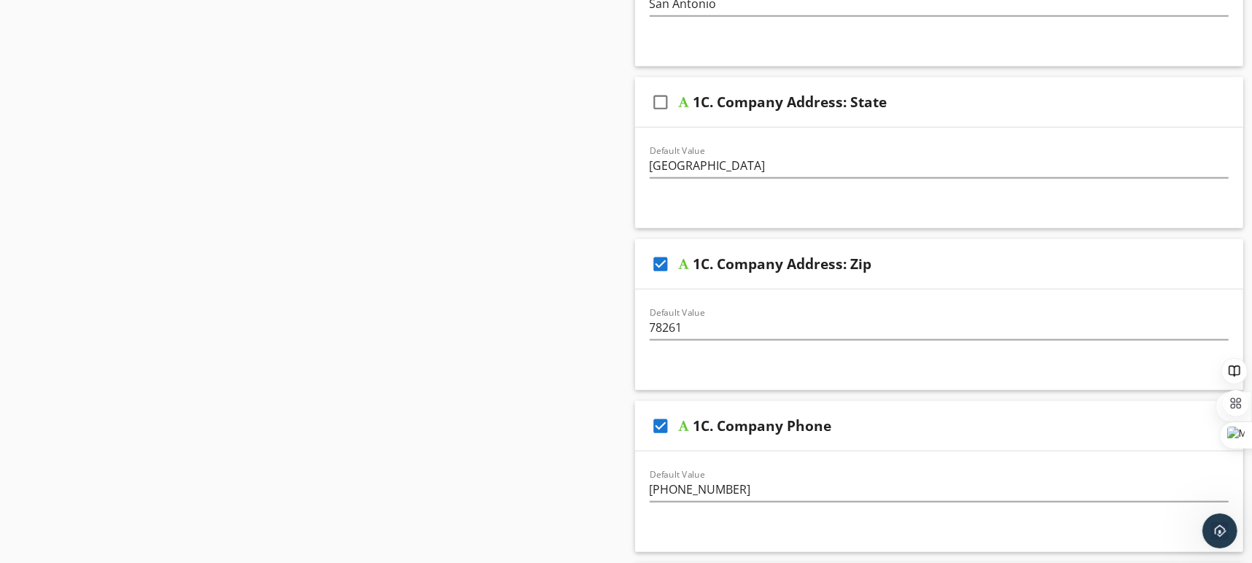
scroll to position [816, 0]
click at [660, 100] on icon "check_box_outline_blank" at bounding box center [660, 104] width 23 height 35
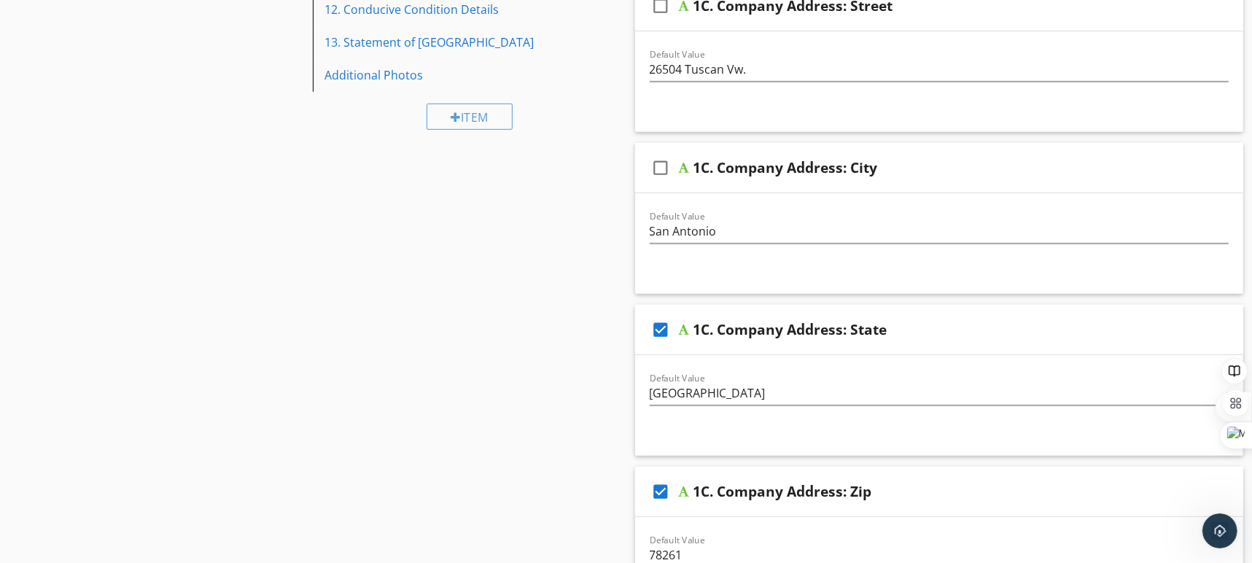
click at [658, 168] on icon "check_box_outline_blank" at bounding box center [660, 167] width 23 height 35
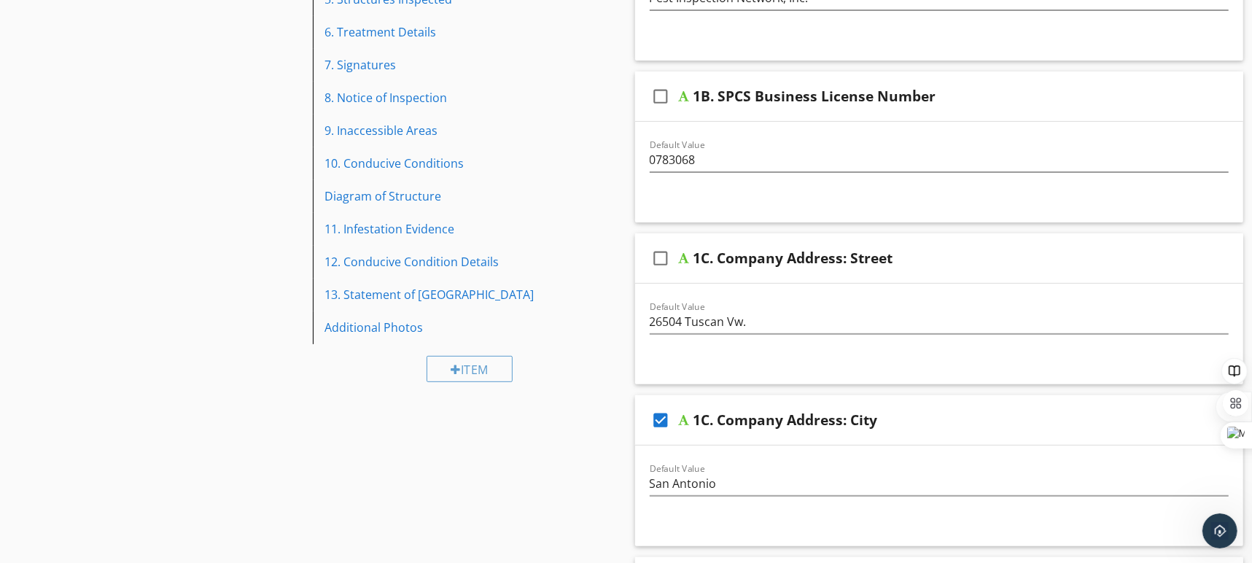
click at [665, 251] on icon "check_box_outline_blank" at bounding box center [660, 258] width 23 height 35
click at [666, 89] on icon "check_box_outline_blank" at bounding box center [660, 96] width 23 height 35
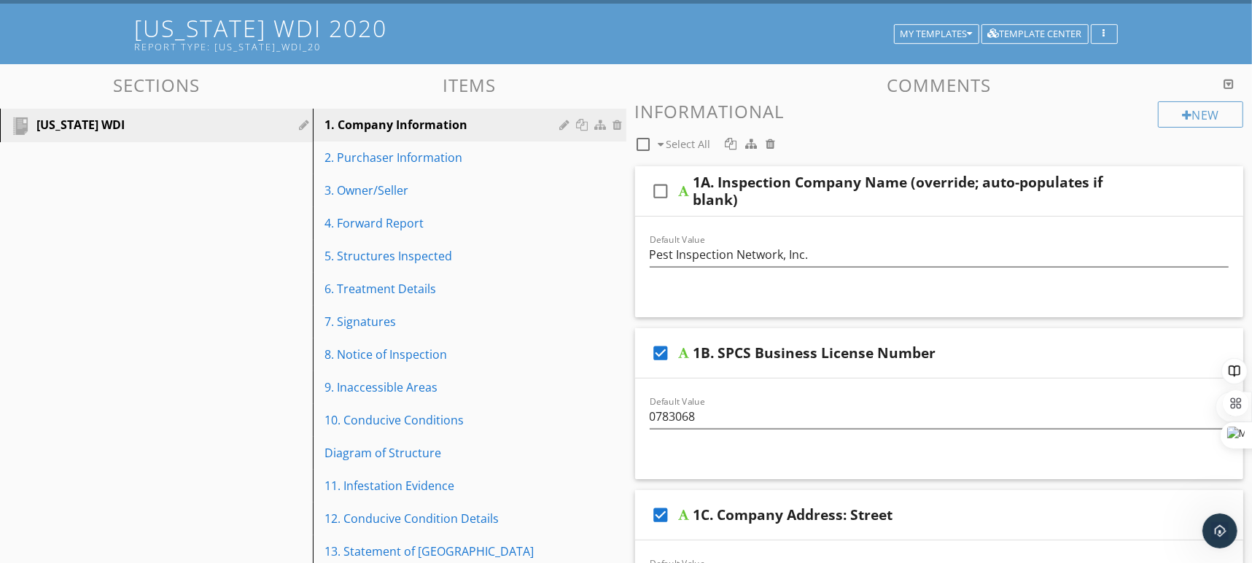
scroll to position [0, 0]
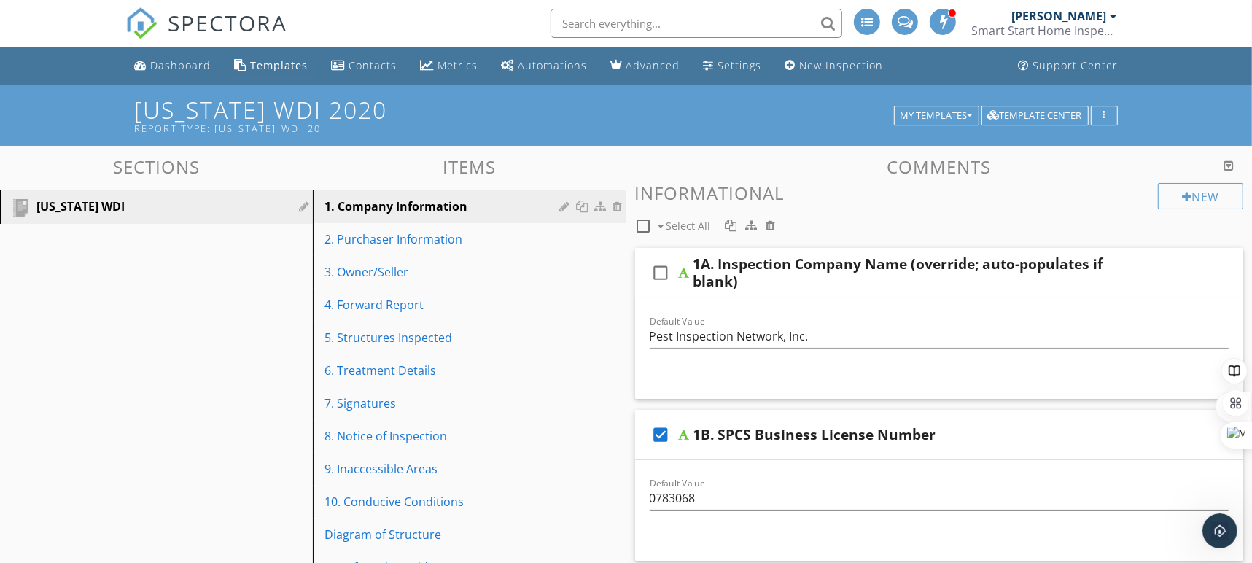
click at [667, 272] on icon "check_box_outline_blank" at bounding box center [660, 272] width 23 height 35
click at [381, 243] on div "2. Purchaser Information" at bounding box center [443, 238] width 239 height 17
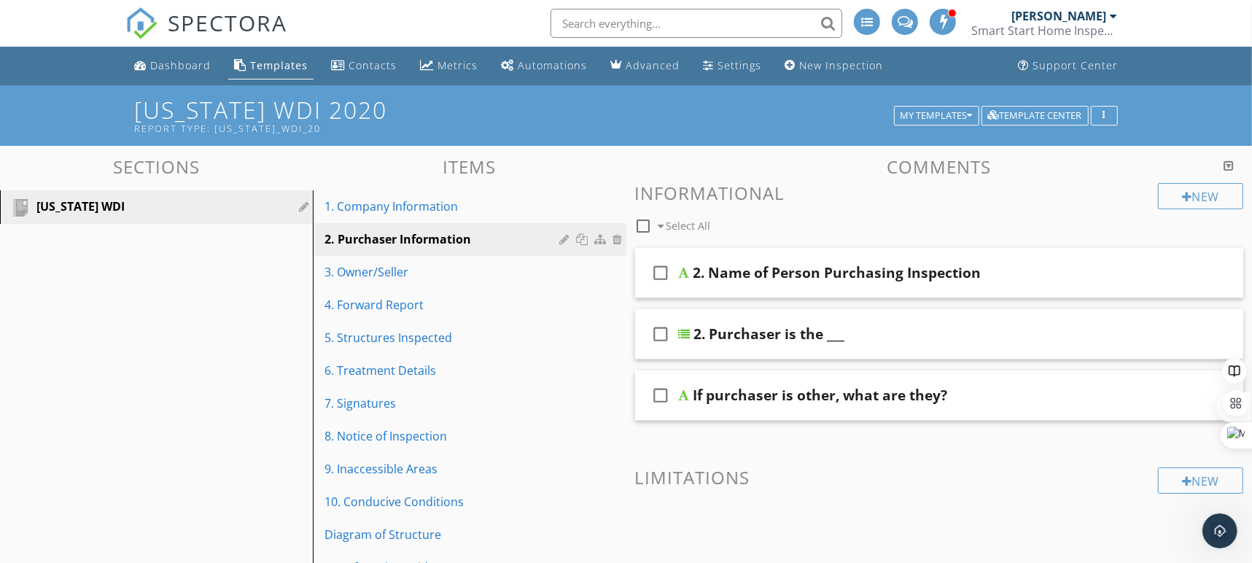
click at [663, 271] on icon "check_box_outline_blank" at bounding box center [660, 272] width 23 height 35
click at [661, 331] on icon "check_box_outline_blank" at bounding box center [660, 333] width 23 height 35
click at [999, 346] on div "check_box 2. Purchaser is the ___" at bounding box center [939, 334] width 609 height 50
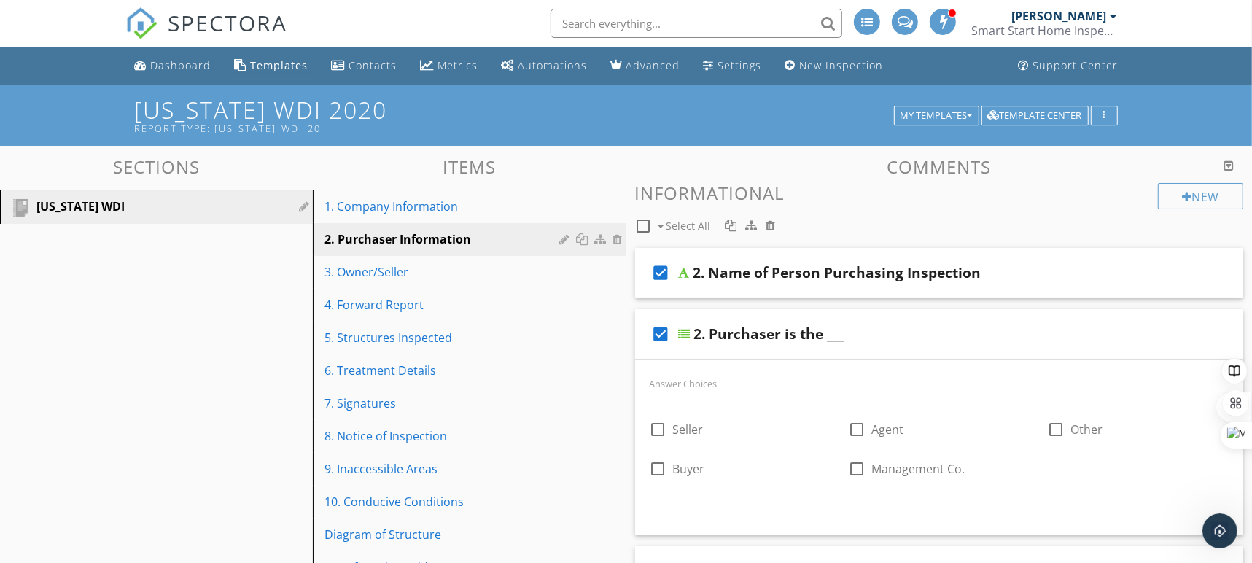
click at [999, 343] on div "check_box 2. Purchaser is the ___" at bounding box center [939, 334] width 609 height 50
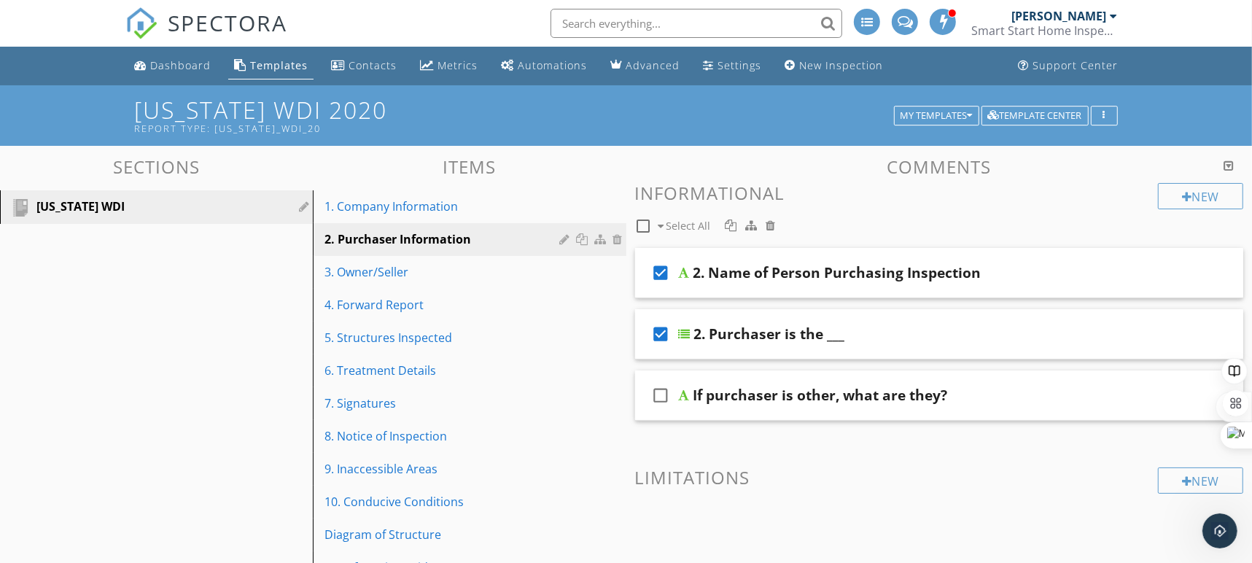
click at [1059, 405] on div "check_box_outline_blank If purchaser is other, what are they?" at bounding box center [939, 395] width 609 height 50
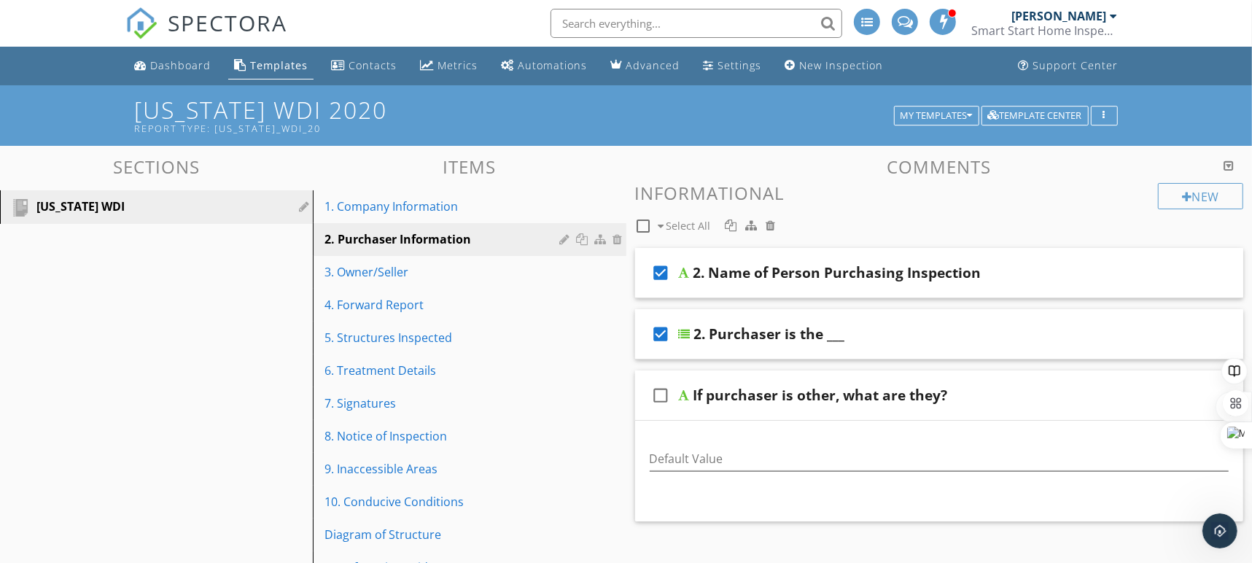
click at [664, 395] on icon "check_box_outline_blank" at bounding box center [660, 395] width 23 height 35
checkbox input "true"
click at [482, 281] on link "3. Owner/Seller" at bounding box center [471, 272] width 308 height 32
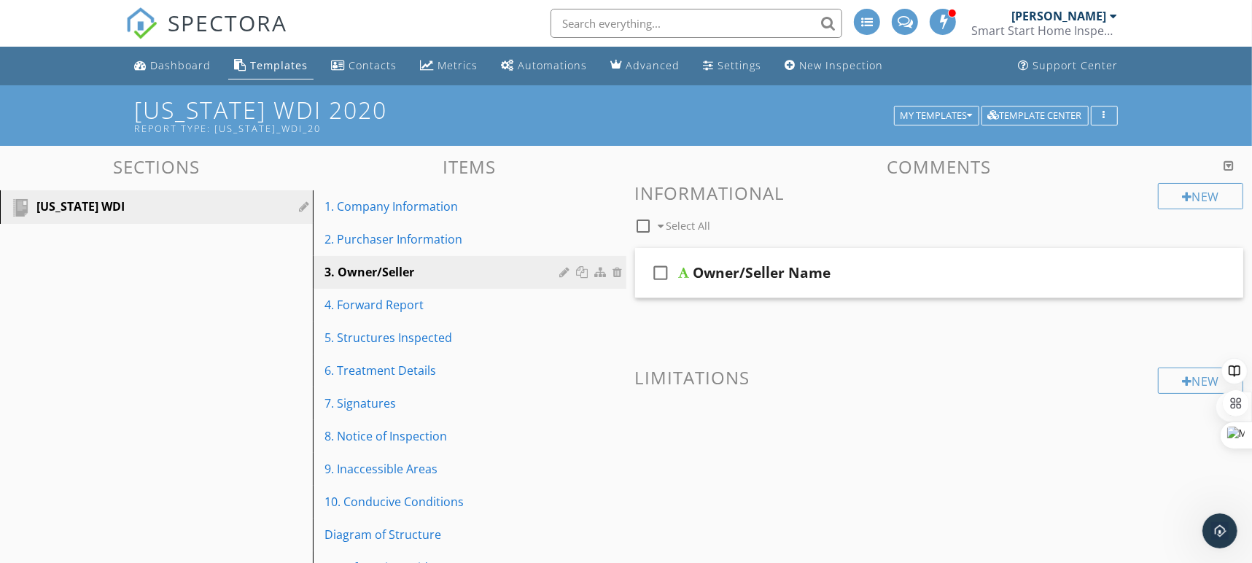
click at [665, 273] on icon "check_box_outline_blank" at bounding box center [660, 272] width 23 height 35
checkbox input "true"
click at [988, 271] on div "Owner/Seller Name" at bounding box center [910, 272] width 434 height 17
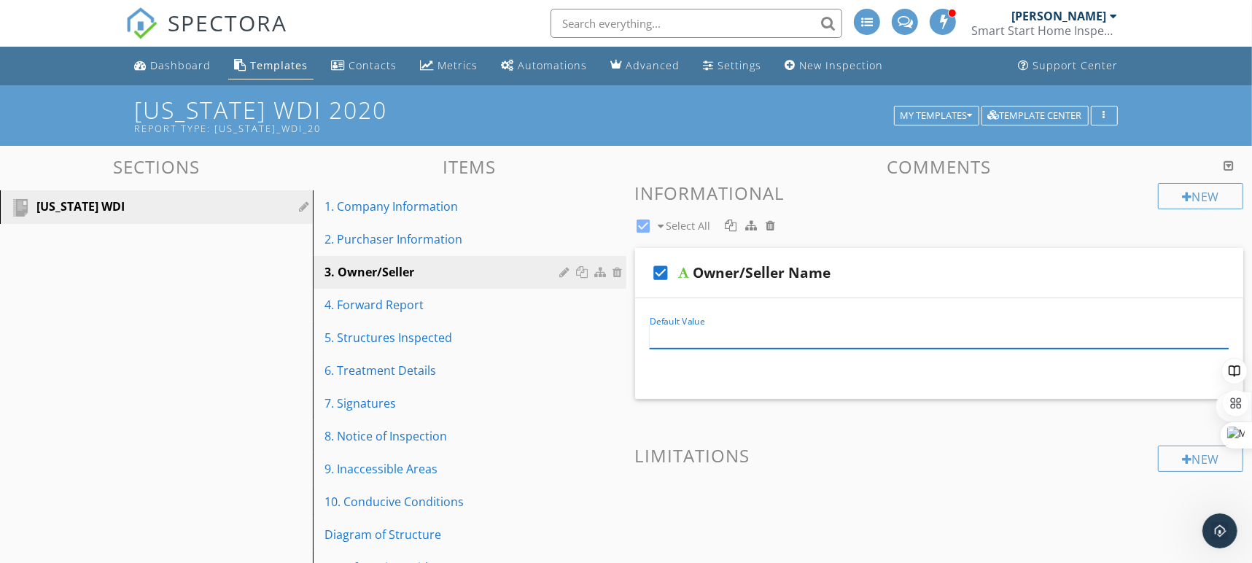
click at [787, 338] on input "Default Value" at bounding box center [939, 336] width 580 height 24
type input "Unknown"
click at [383, 307] on div "4. Forward Report" at bounding box center [443, 304] width 239 height 17
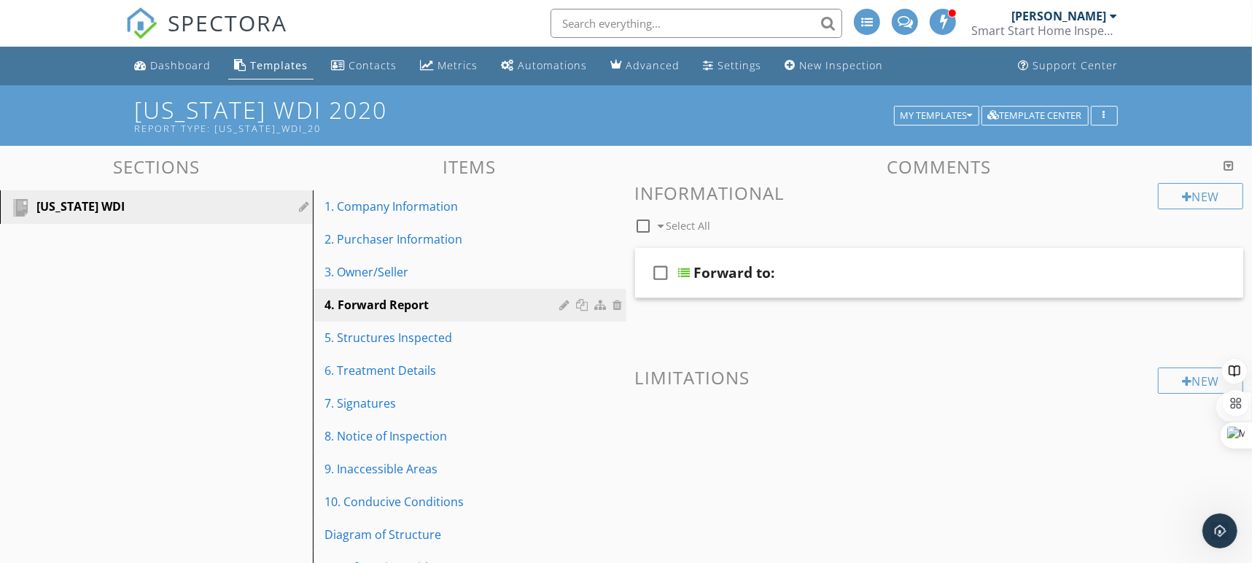
click at [666, 269] on icon "check_box_outline_blank" at bounding box center [660, 272] width 23 height 35
checkbox input "true"
click at [364, 335] on div "5. Structures Inspected" at bounding box center [443, 337] width 239 height 17
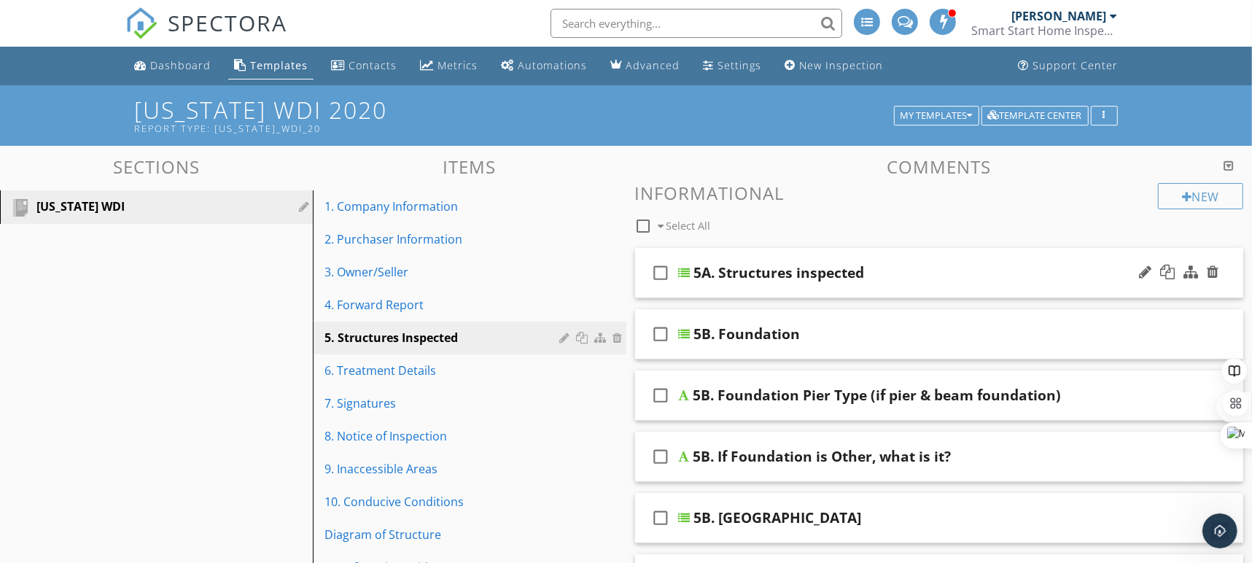
click at [1009, 275] on div "5A. Structures inspected" at bounding box center [911, 272] width 434 height 17
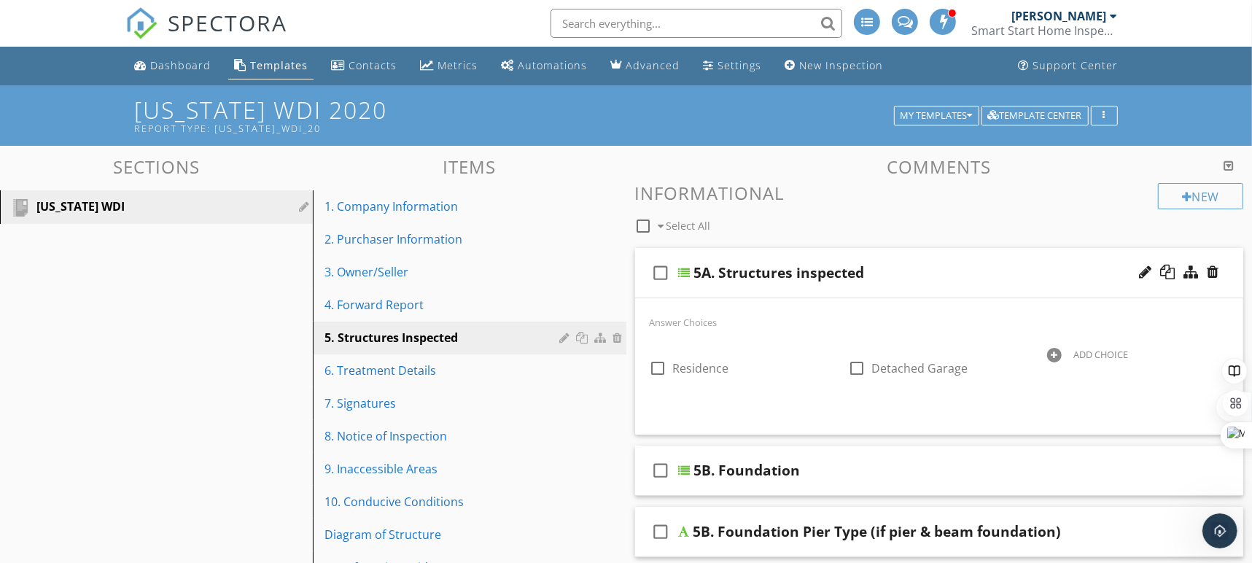
click at [663, 268] on icon "check_box_outline_blank" at bounding box center [660, 272] width 23 height 35
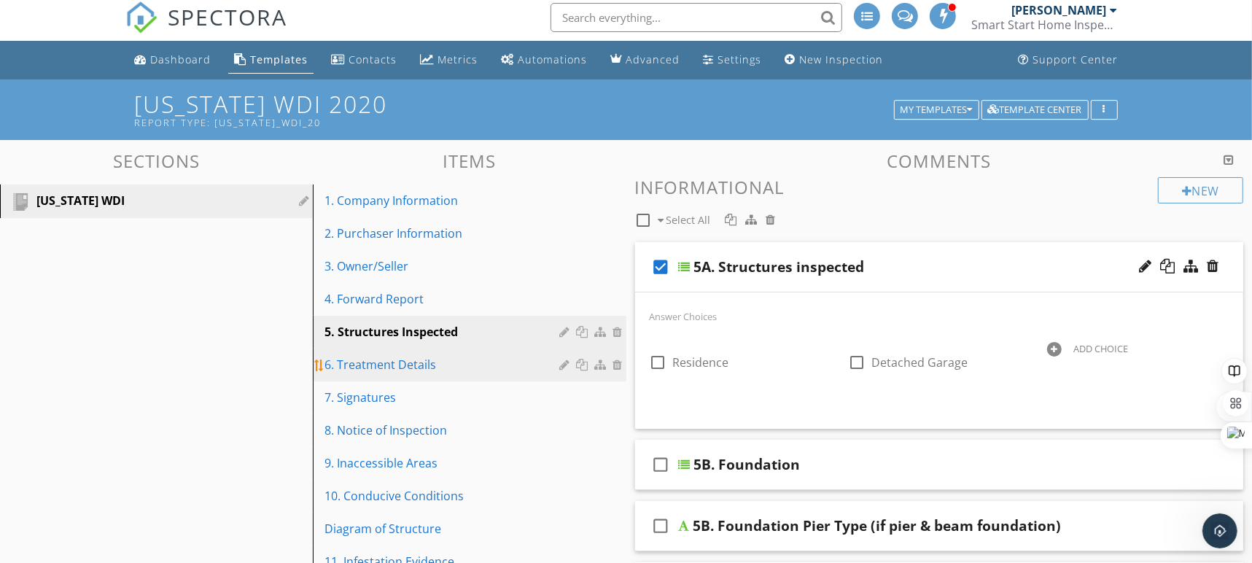
scroll to position [7, 0]
click at [420, 362] on div "6. Treatment Details" at bounding box center [443, 363] width 239 height 17
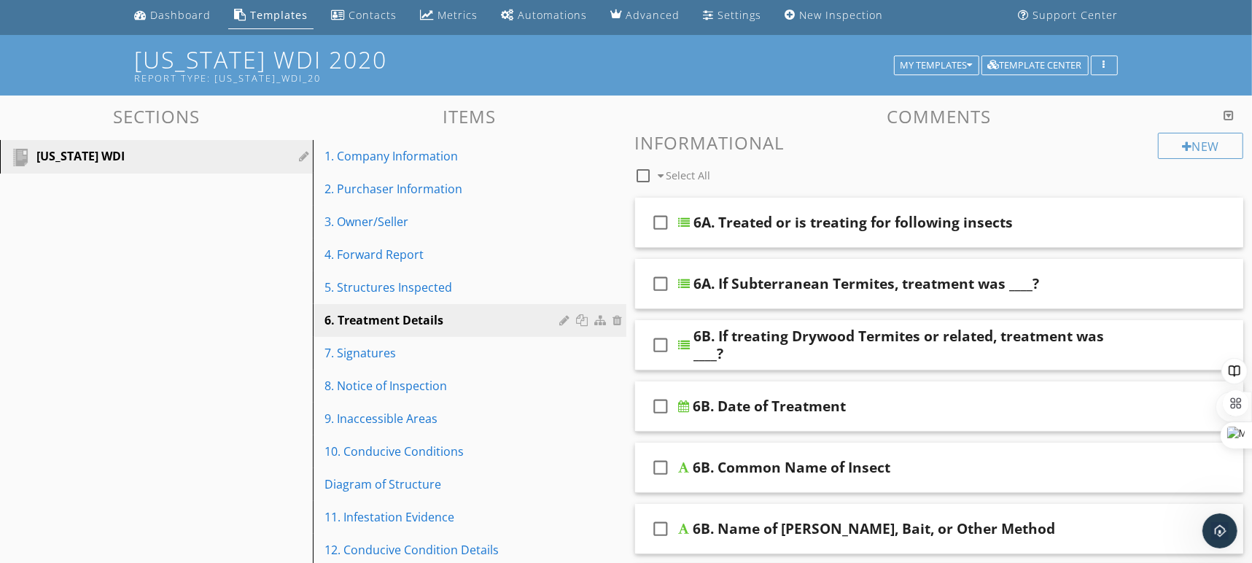
scroll to position [50, 0]
click at [388, 287] on div "5. Structures Inspected" at bounding box center [443, 287] width 239 height 17
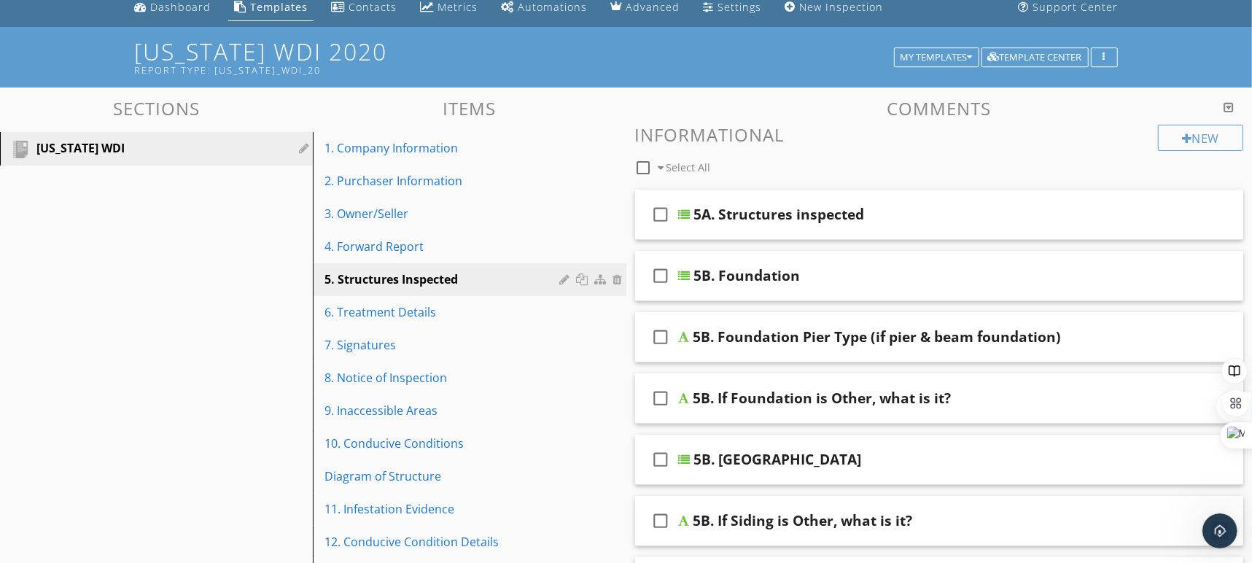
scroll to position [86, 0]
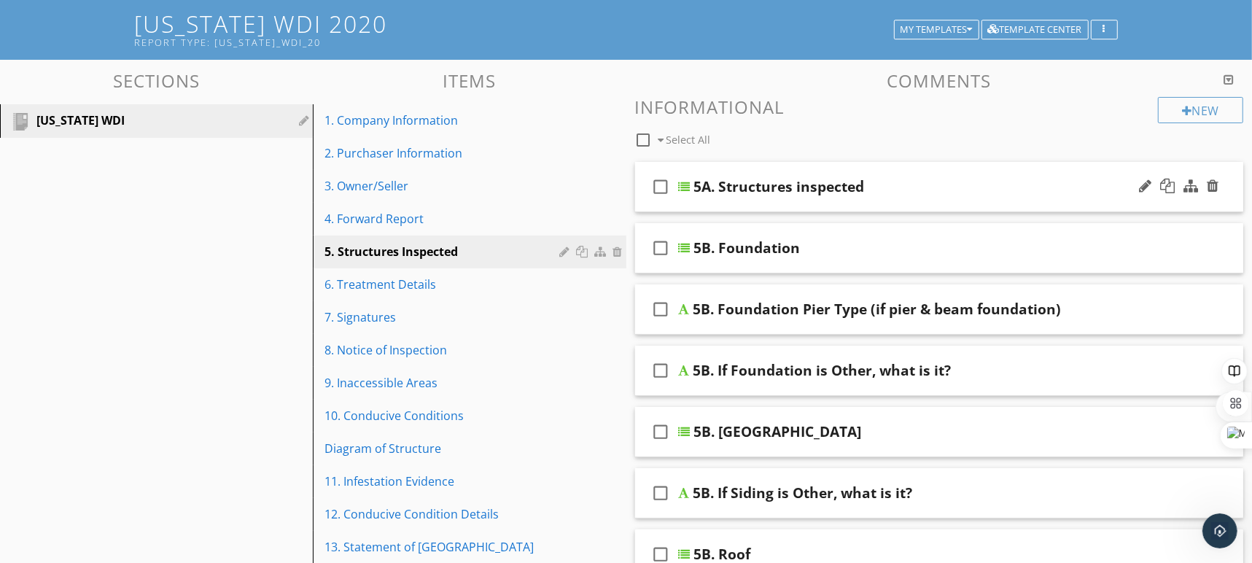
click at [660, 187] on icon "check_box_outline_blank" at bounding box center [660, 186] width 23 height 35
click at [658, 246] on icon "check_box_outline_blank" at bounding box center [660, 247] width 23 height 35
click at [659, 313] on icon "check_box_outline_blank" at bounding box center [660, 309] width 23 height 35
click at [662, 366] on icon "check_box_outline_blank" at bounding box center [660, 370] width 23 height 35
click at [661, 431] on icon "check_box_outline_blank" at bounding box center [660, 431] width 23 height 35
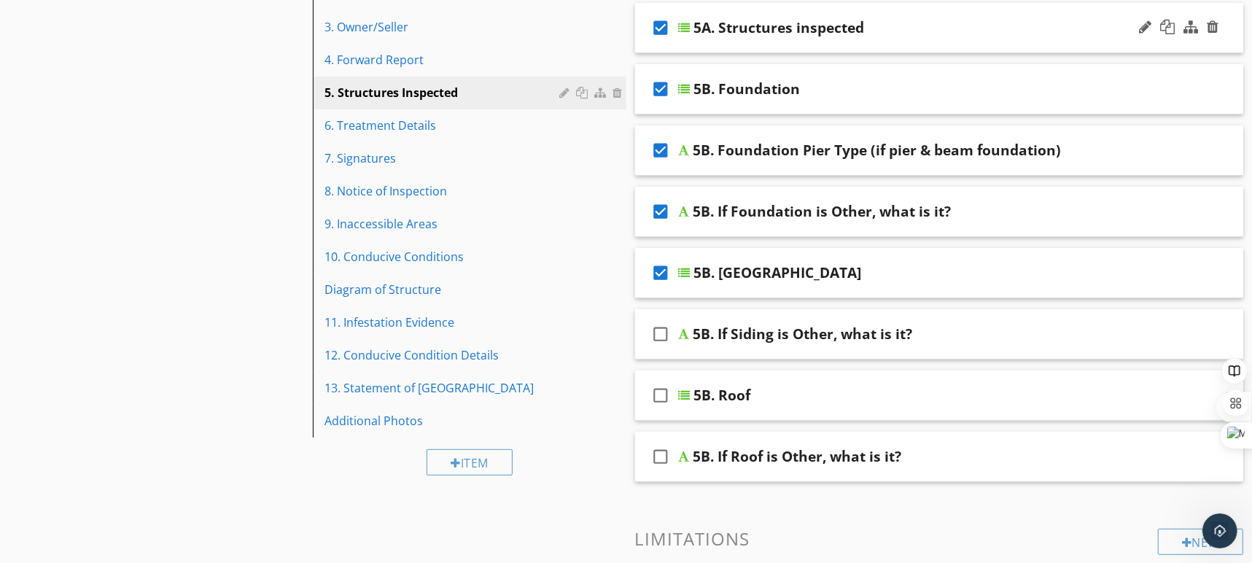
scroll to position [268, 0]
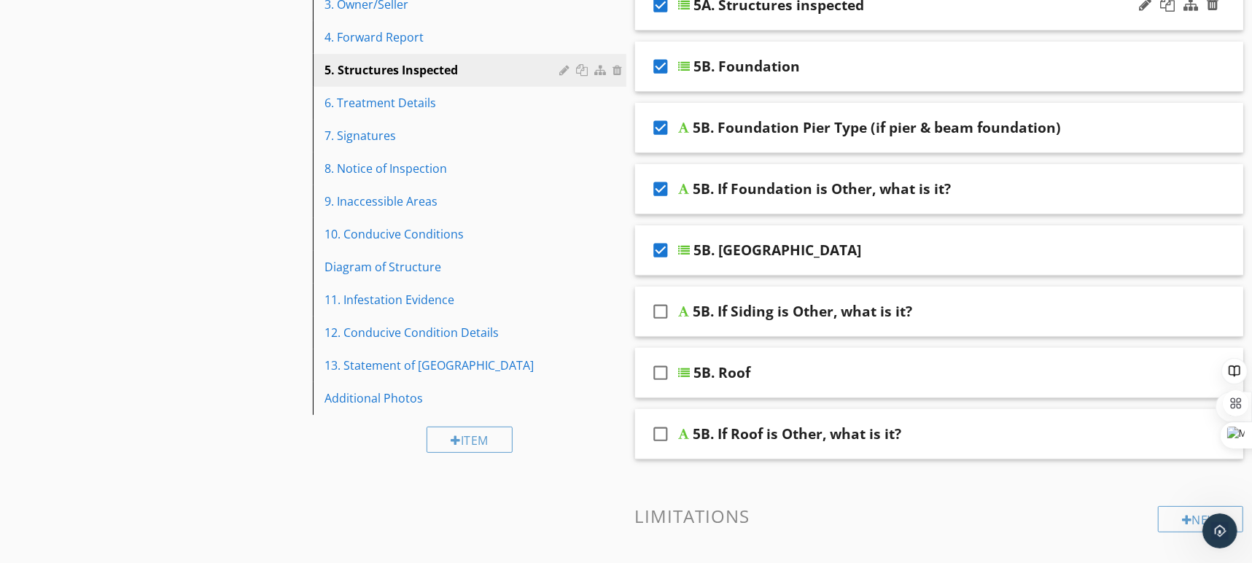
click at [658, 310] on icon "check_box_outline_blank" at bounding box center [660, 311] width 23 height 35
click at [658, 372] on icon "check_box_outline_blank" at bounding box center [660, 372] width 23 height 35
click at [951, 370] on div "5B. Roof" at bounding box center [911, 372] width 434 height 17
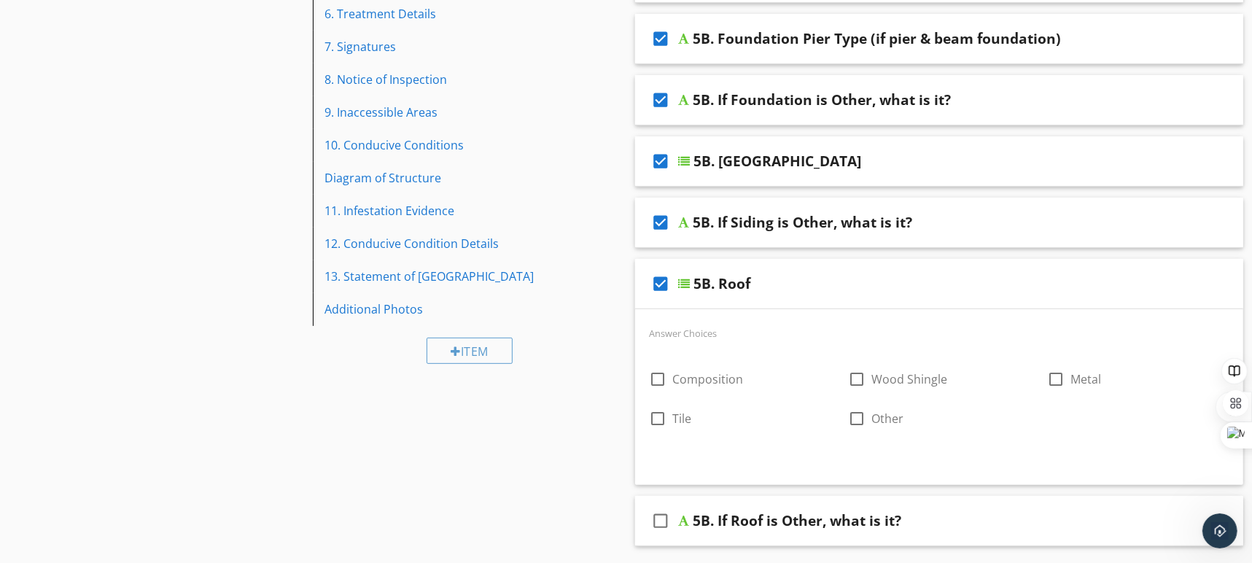
scroll to position [448, 0]
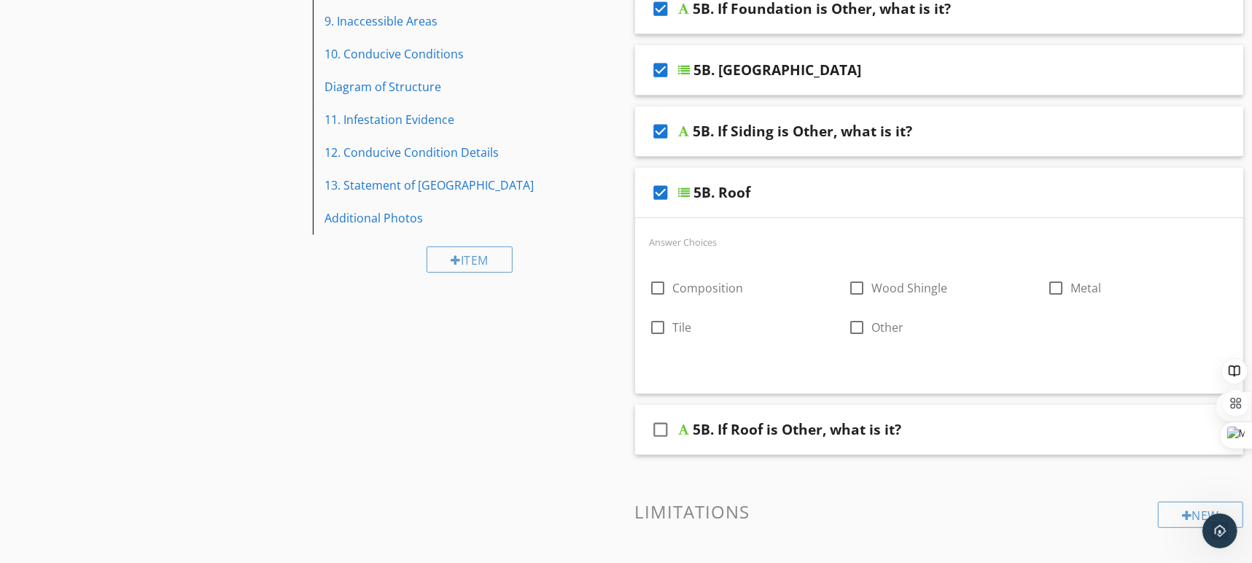
click at [657, 429] on icon "check_box_outline_blank" at bounding box center [660, 429] width 23 height 35
checkbox input "true"
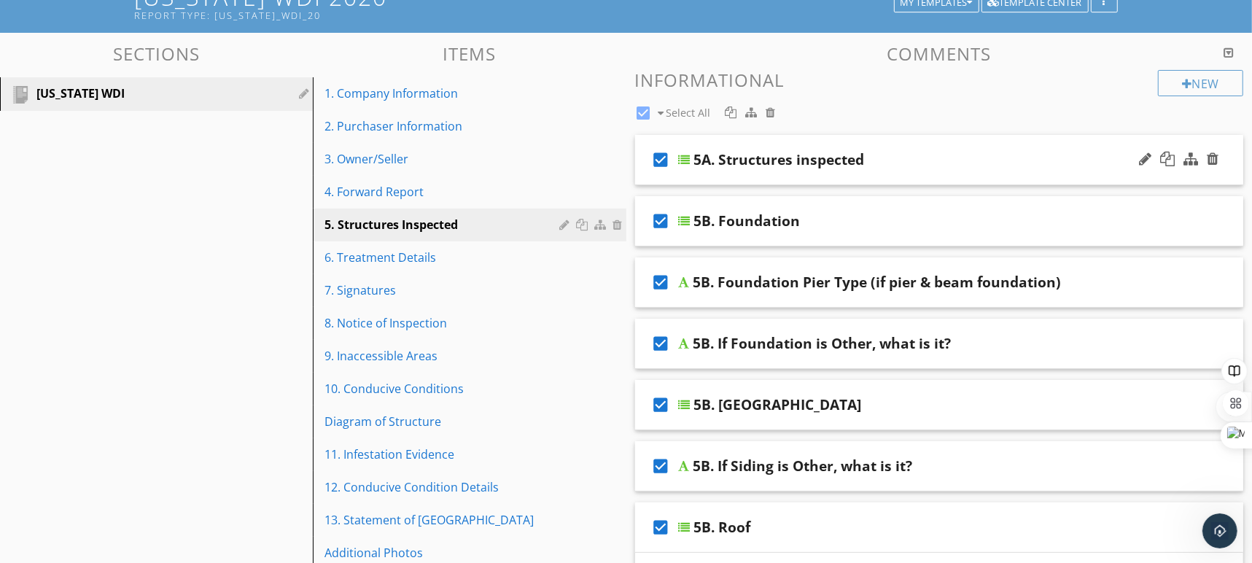
scroll to position [82, 0]
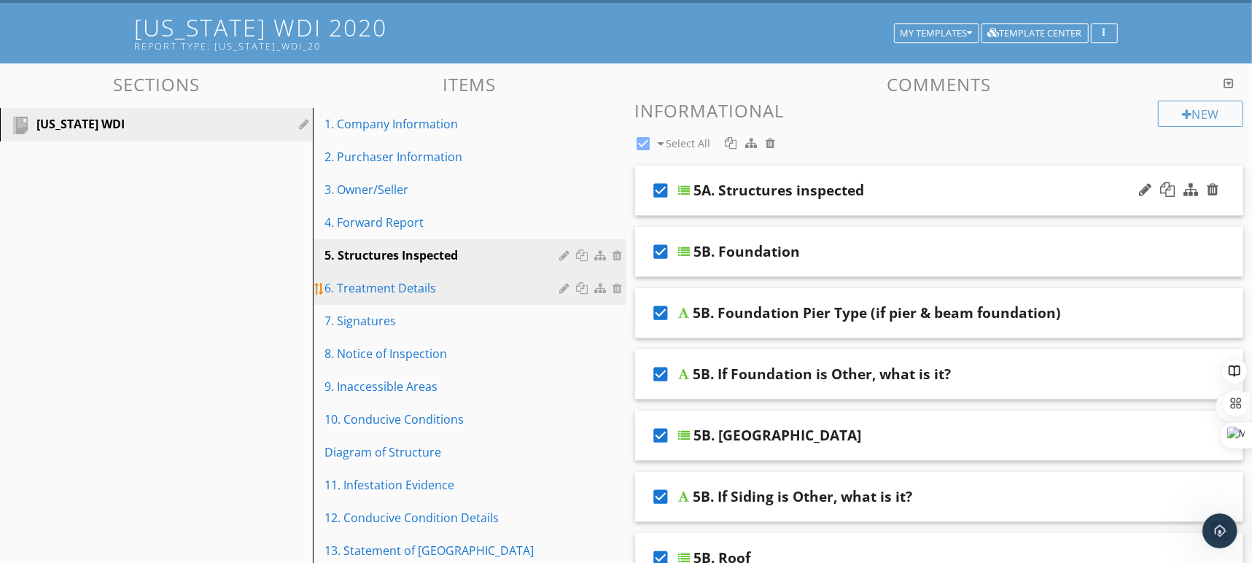
click at [477, 293] on div "6. Treatment Details" at bounding box center [443, 287] width 239 height 17
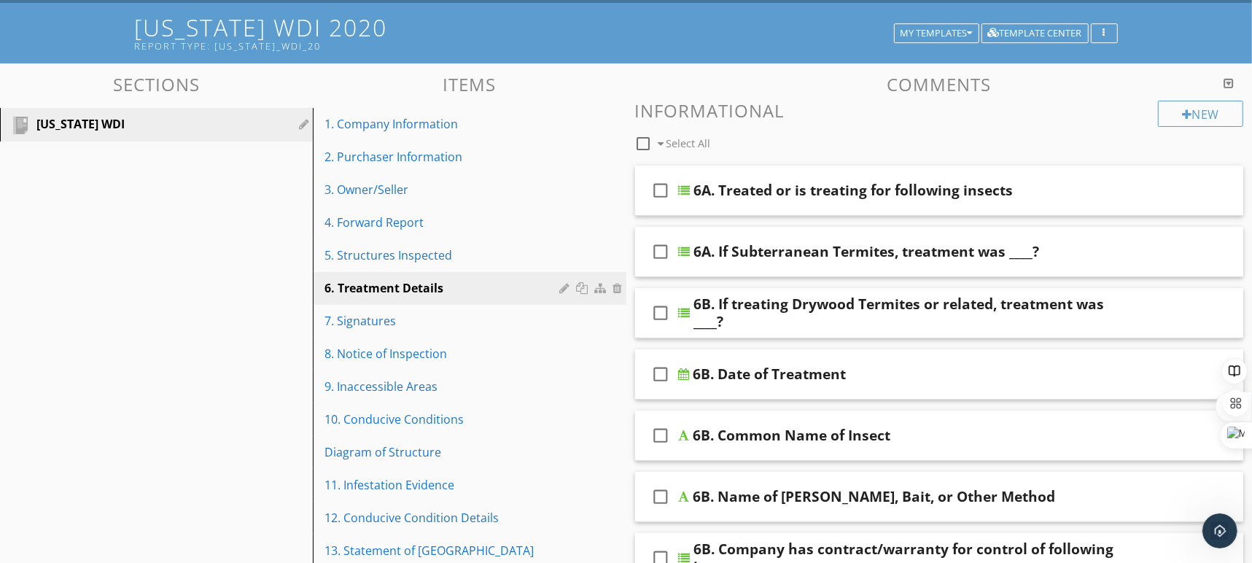
click at [1099, 187] on div "6A. Treated or is treating for following insects" at bounding box center [911, 190] width 434 height 17
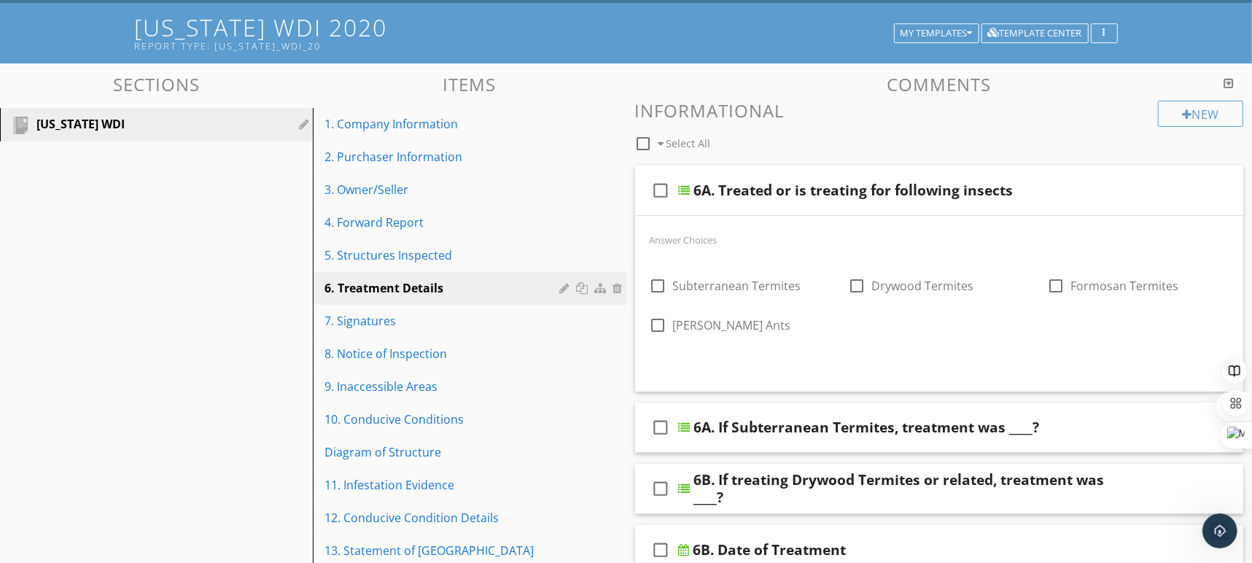
click at [722, 233] on div "Answer Choices" at bounding box center [939, 238] width 597 height 17
click at [661, 182] on icon "check_box_outline_blank" at bounding box center [660, 190] width 23 height 35
click at [689, 240] on label "Answer Choices" at bounding box center [683, 239] width 68 height 13
click at [1171, 352] on div "Answer Choices check_box_outline_blank Subterranean Termites check_box_outline_…" at bounding box center [939, 292] width 597 height 125
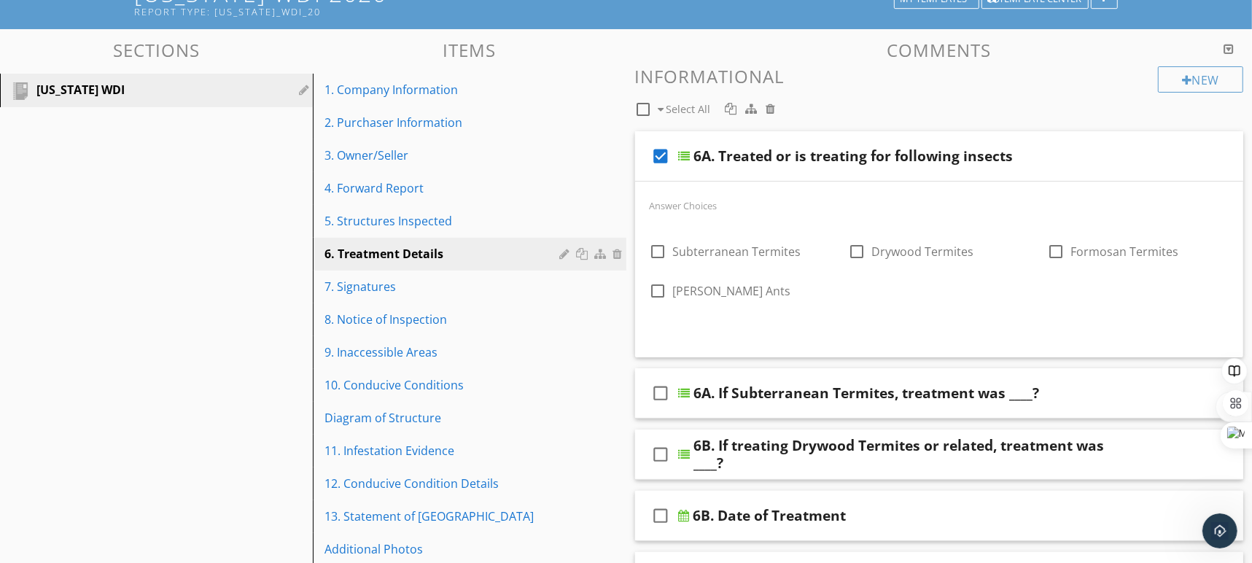
scroll to position [137, 0]
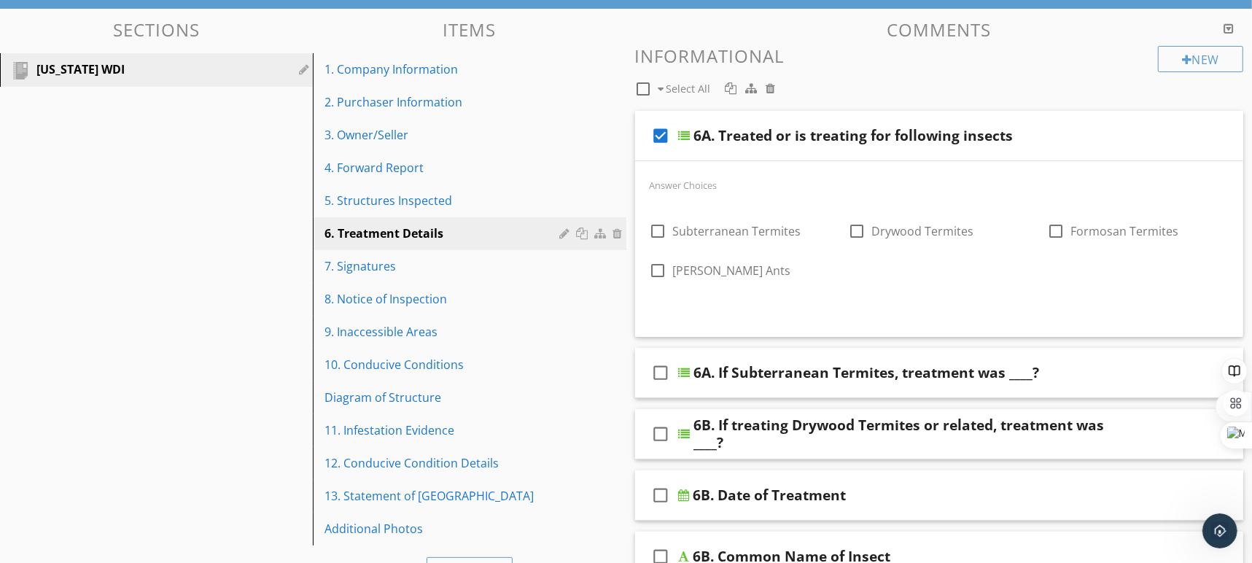
click at [1125, 375] on div "6A. If Subterranean Termites, treatment was ____?" at bounding box center [911, 372] width 434 height 17
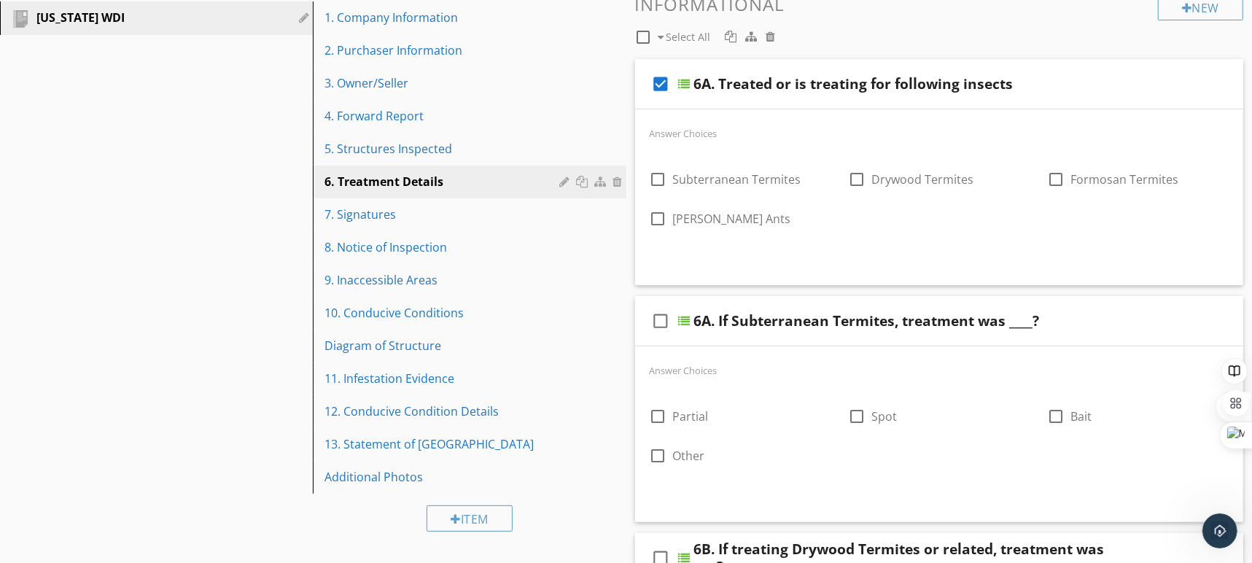
scroll to position [205, 0]
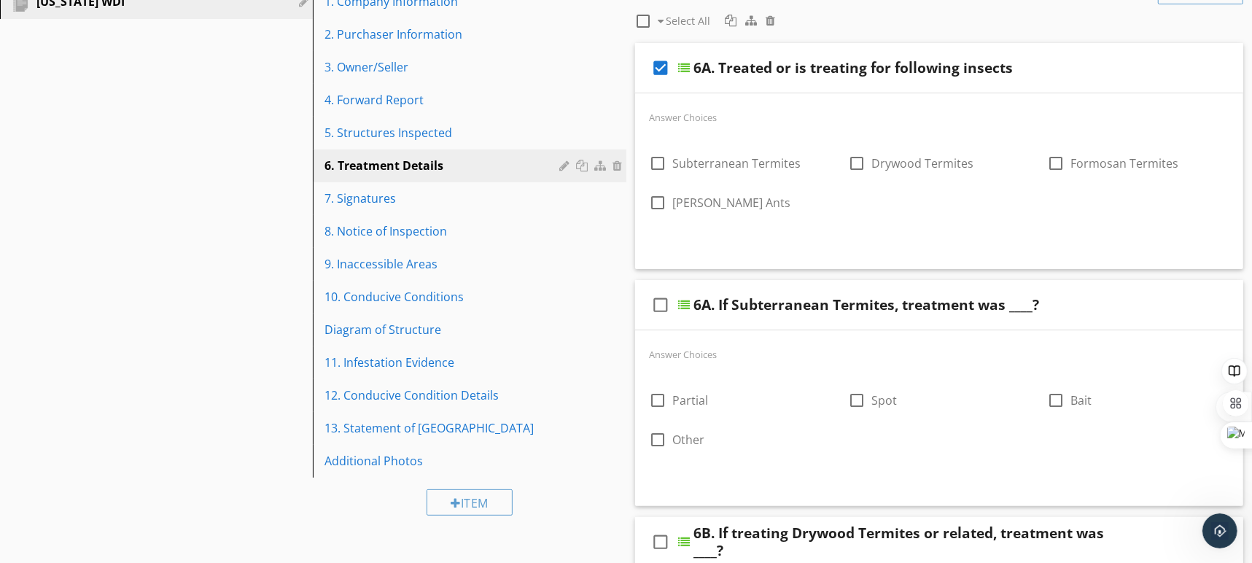
click at [1110, 310] on div "6A. If Subterranean Termites, treatment was ____?" at bounding box center [911, 304] width 434 height 17
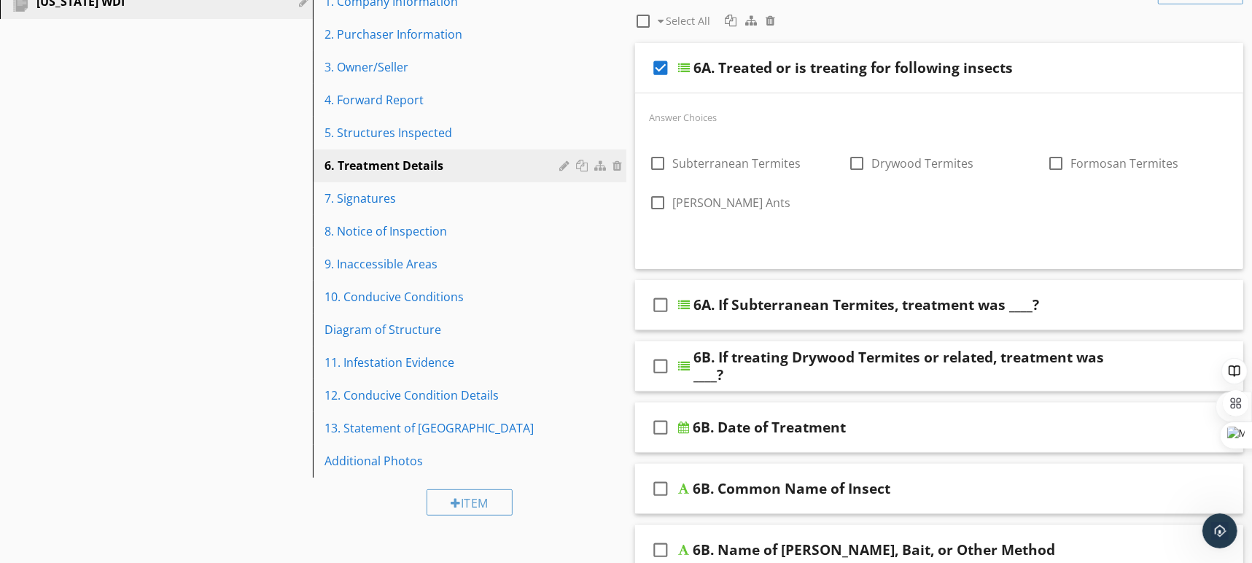
click at [657, 303] on icon "check_box_outline_blank" at bounding box center [660, 304] width 23 height 35
click at [663, 305] on icon "check_box" at bounding box center [660, 304] width 23 height 35
click at [667, 61] on icon "check_box" at bounding box center [660, 67] width 23 height 35
click at [658, 367] on icon "check_box_outline_blank" at bounding box center [660, 365] width 23 height 35
click at [1163, 364] on div "check_box 6B. If treating Drywood Termites or related, treatment was ____?" at bounding box center [939, 366] width 609 height 50
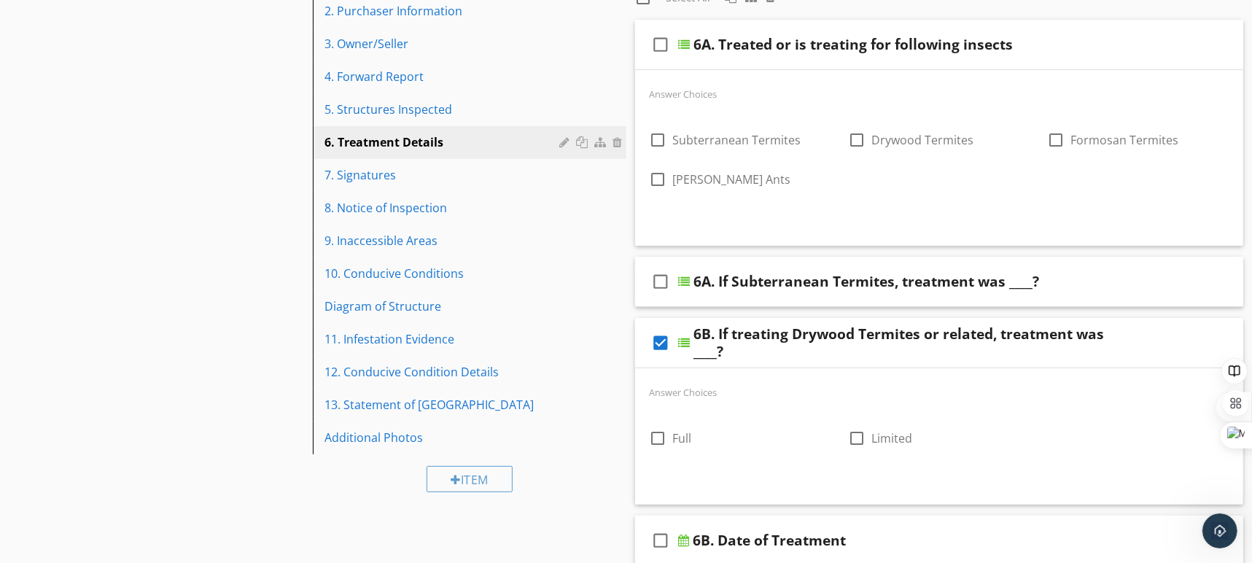
scroll to position [230, 0]
click at [666, 343] on icon "check_box" at bounding box center [660, 340] width 23 height 35
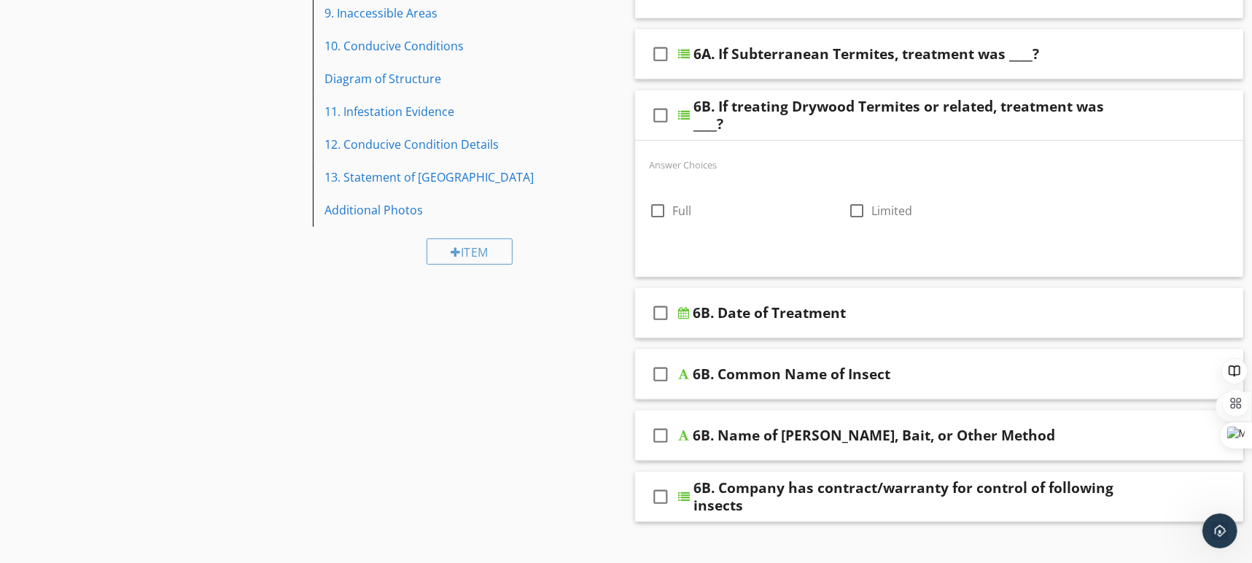
scroll to position [479, 0]
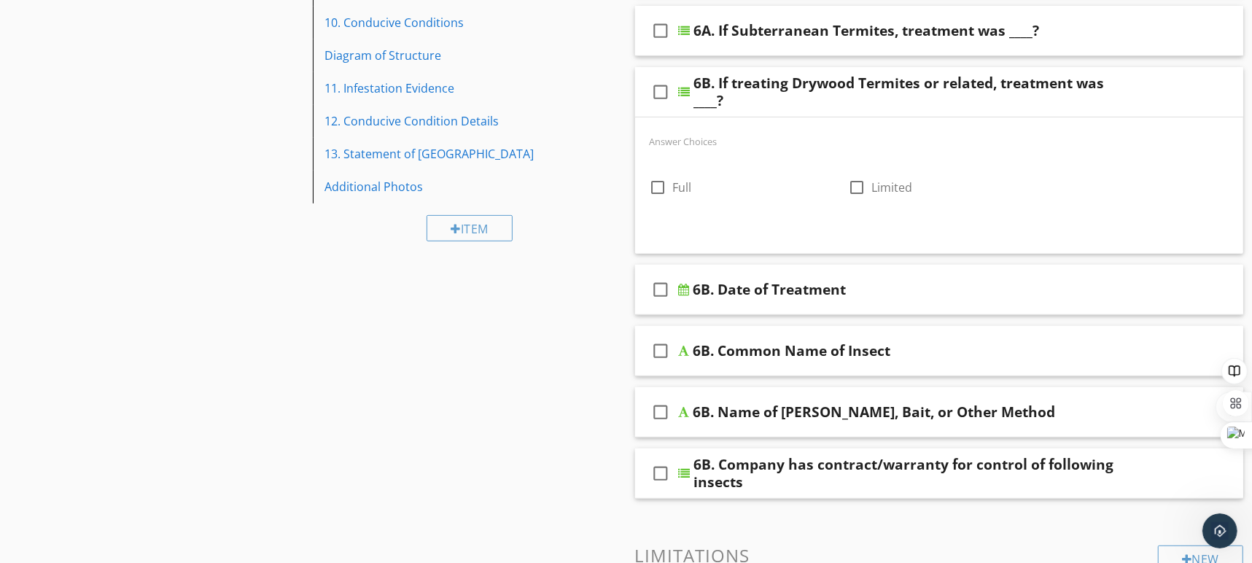
click at [1125, 284] on div "6B. Date of Treatment" at bounding box center [910, 289] width 434 height 17
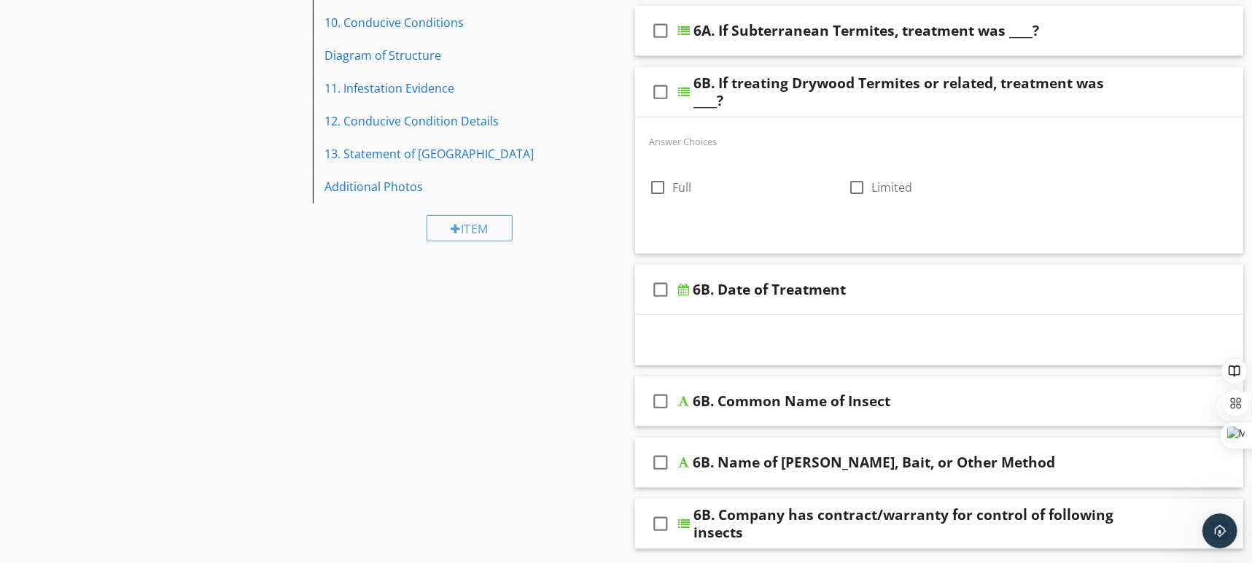
click at [907, 343] on div at bounding box center [939, 340] width 609 height 50
click at [666, 292] on icon "check_box_outline_blank" at bounding box center [660, 289] width 23 height 35
click at [1019, 297] on div "6B. Date of Treatment" at bounding box center [910, 289] width 434 height 17
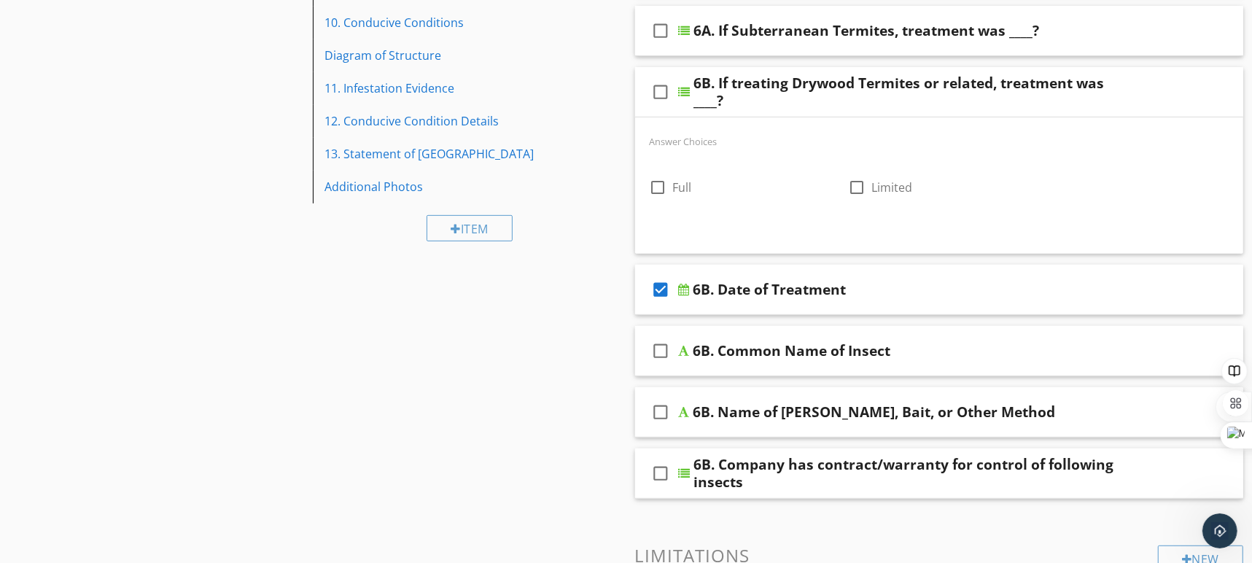
click at [976, 321] on span "check_box_outline_blank 6A. Treated or is treating for following insects Answer…" at bounding box center [939, 134] width 609 height 730
click at [996, 292] on div "6B. Date of Treatment" at bounding box center [910, 289] width 434 height 17
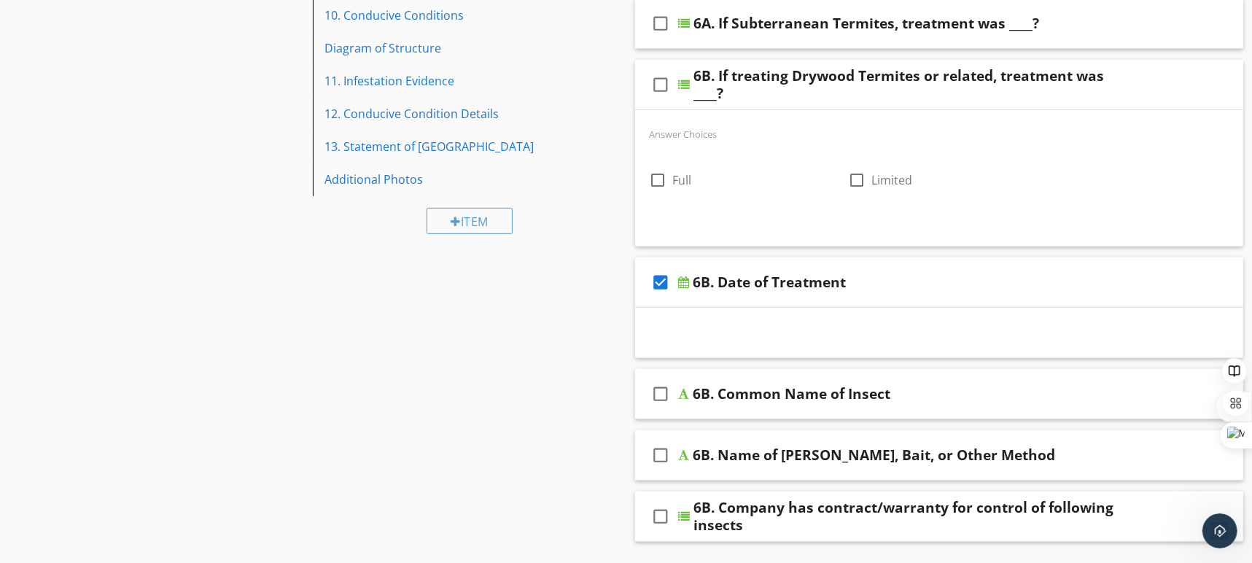
scroll to position [566, 0]
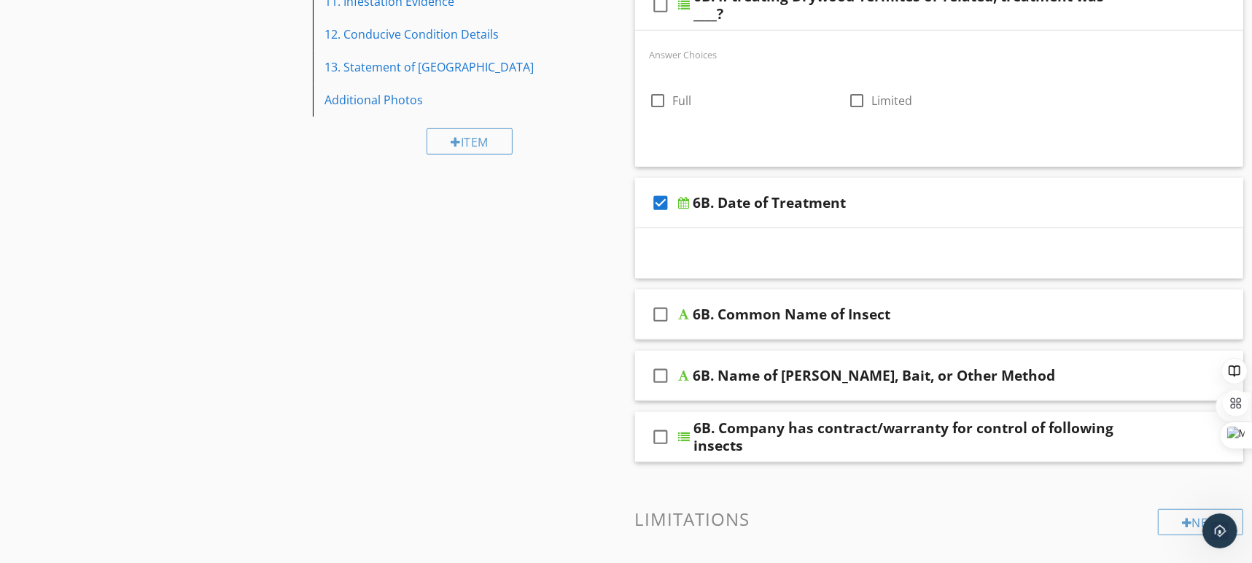
click at [660, 315] on icon "check_box_outline_blank" at bounding box center [660, 314] width 23 height 35
click at [663, 375] on icon "check_box_outline_blank" at bounding box center [660, 375] width 23 height 35
click at [658, 434] on icon "check_box_outline_blank" at bounding box center [660, 436] width 23 height 35
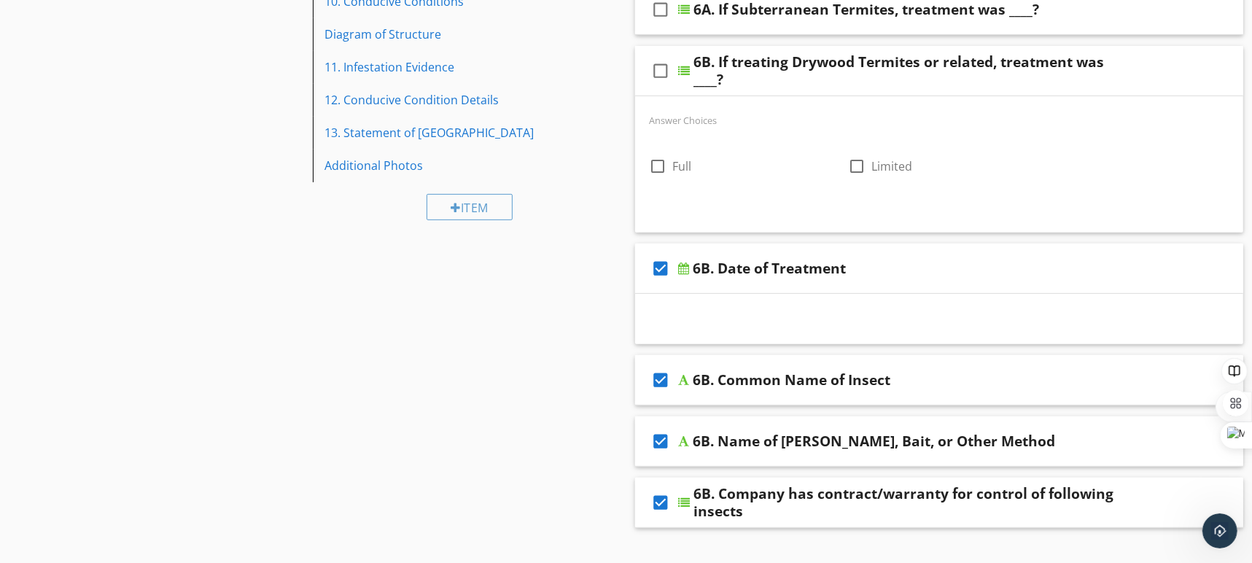
scroll to position [149, 0]
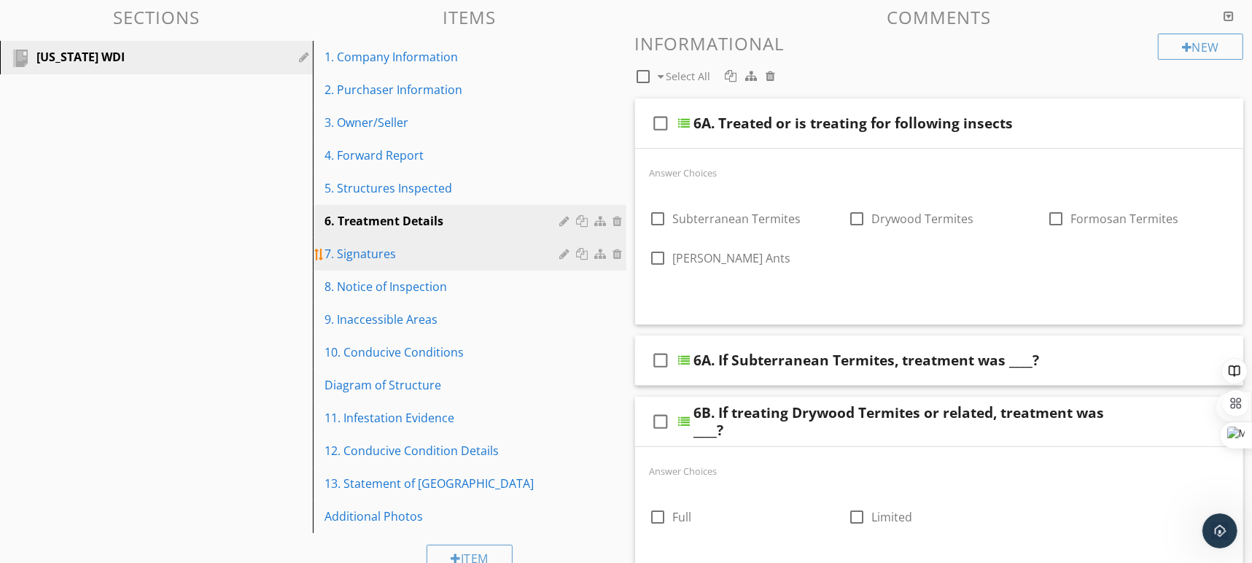
click at [433, 257] on div "7. Signatures" at bounding box center [443, 253] width 239 height 17
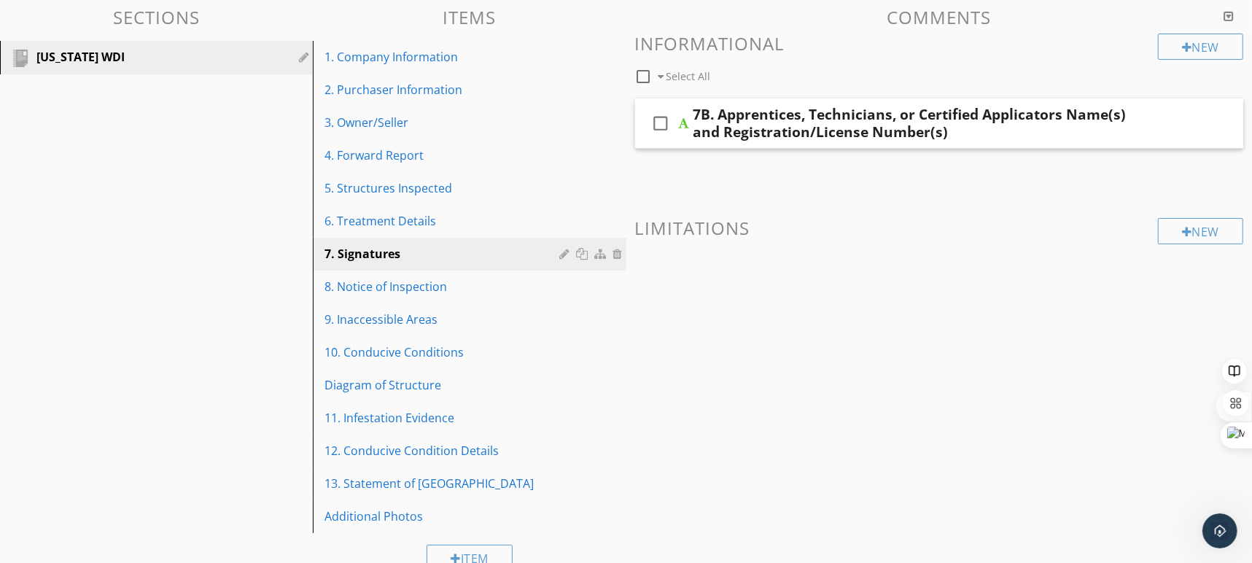
click at [1136, 130] on div "check_box_outline_blank 7B. Apprentices, Technicians, or Certified Applicators …" at bounding box center [939, 123] width 609 height 50
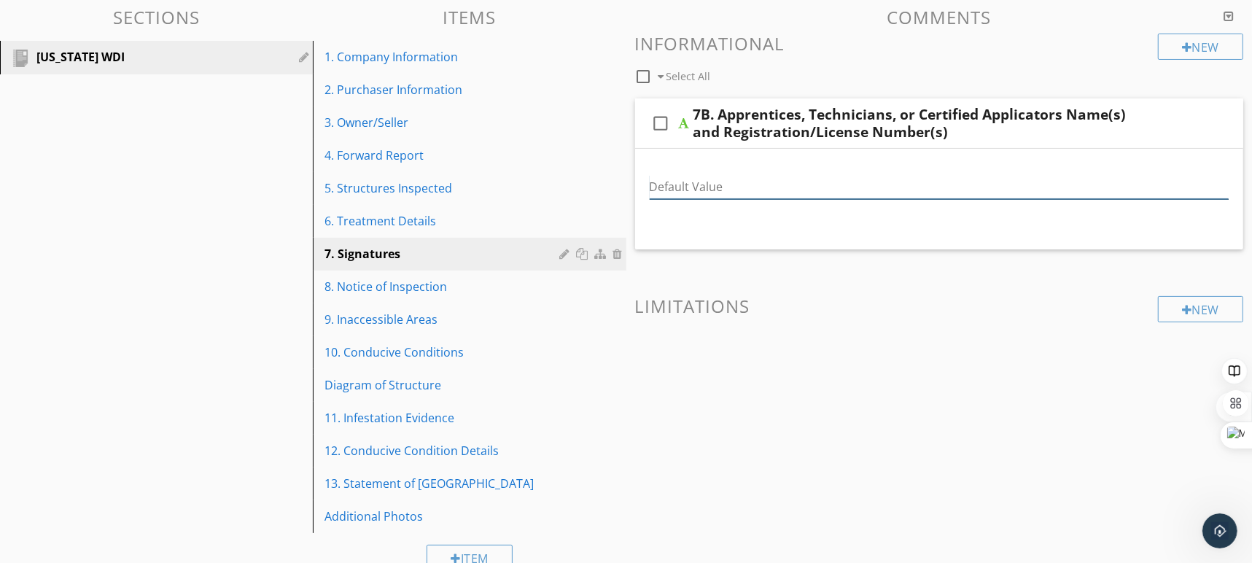
click at [864, 193] on input "Default Value" at bounding box center [939, 187] width 580 height 24
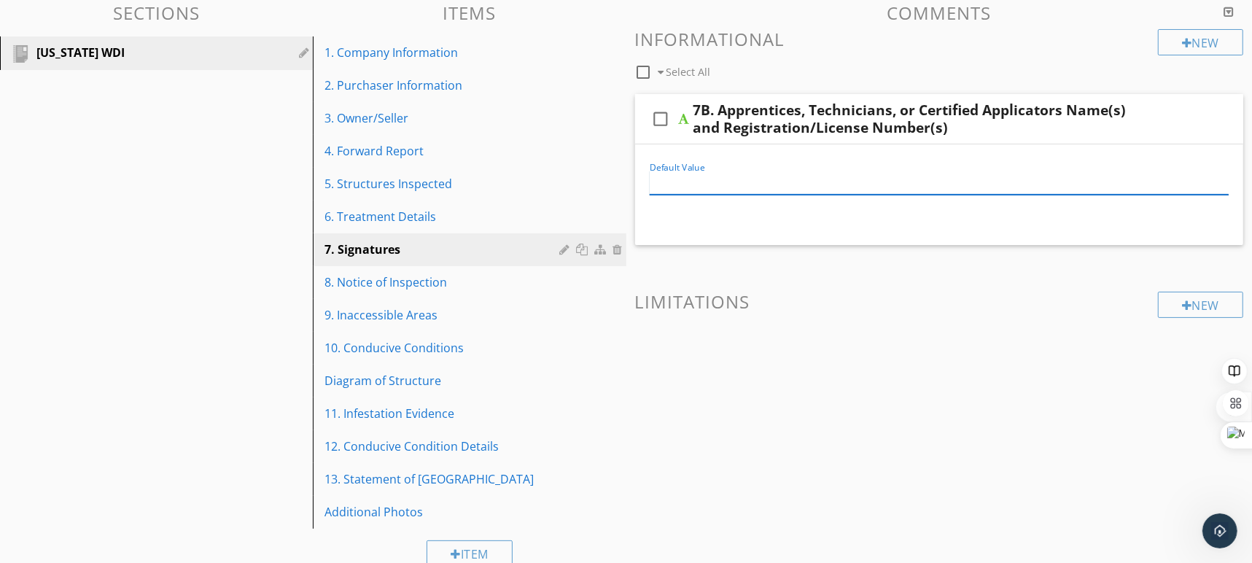
scroll to position [155, 0]
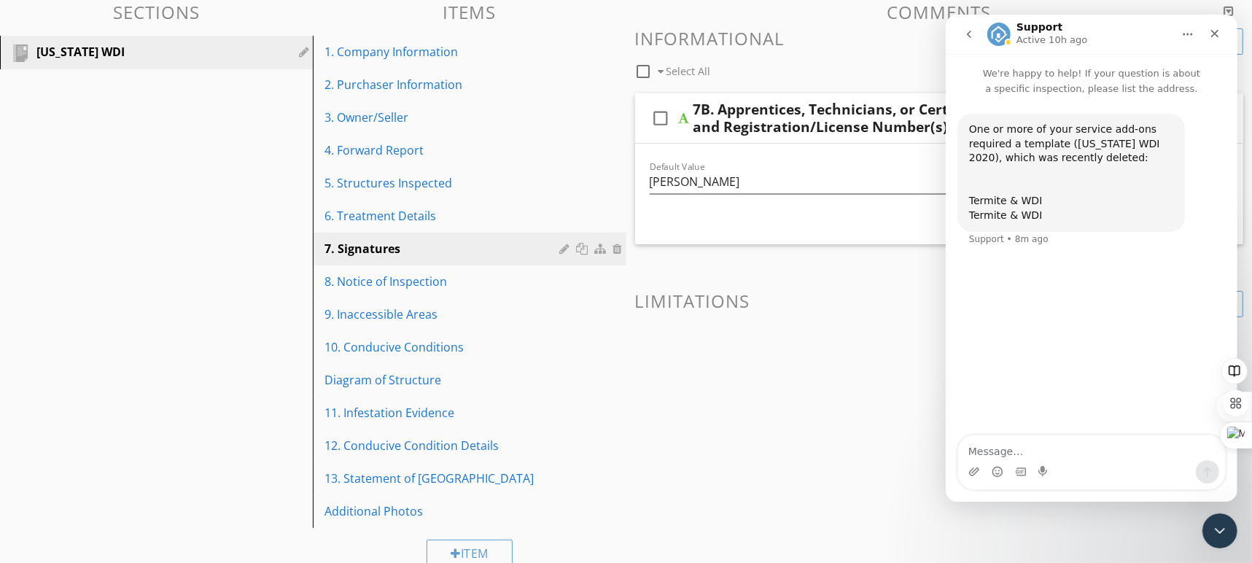
click at [834, 165] on div "Default Value Brian Young" at bounding box center [939, 184] width 580 height 47
click at [803, 178] on input "[PERSON_NAME]" at bounding box center [939, 182] width 580 height 24
drag, startPoint x: 1218, startPoint y: 36, endPoint x: 2152, endPoint y: 55, distance: 934.0
click at [1218, 36] on icon "Close" at bounding box center [1214, 34] width 12 height 12
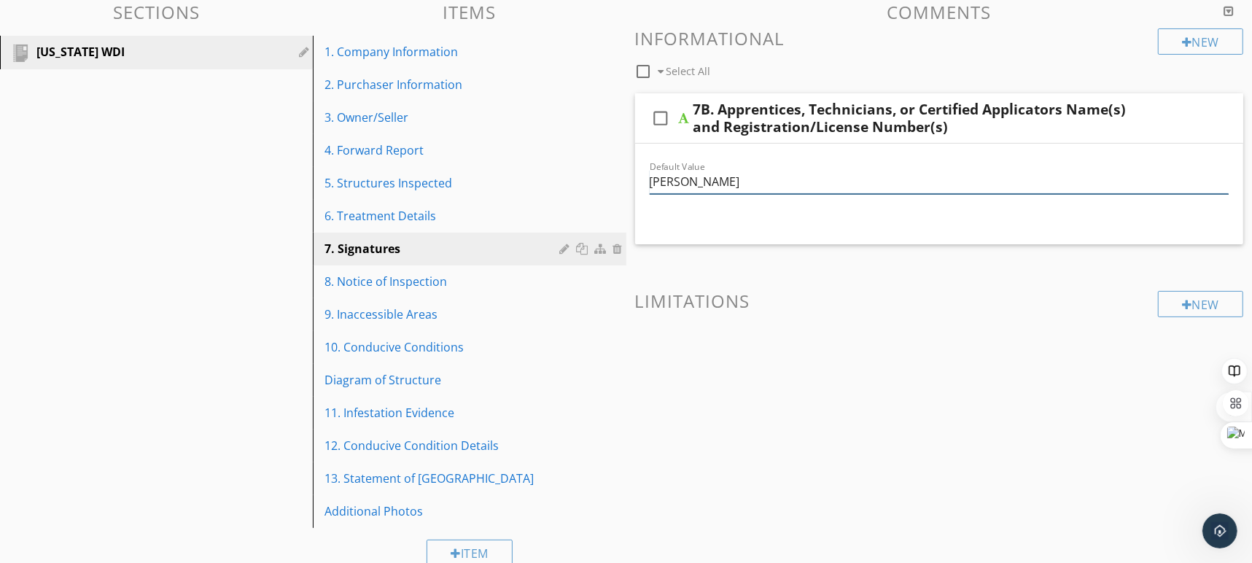
click at [875, 184] on input "[PERSON_NAME]" at bounding box center [939, 182] width 580 height 24
type input "[PERSON_NAME] 970704"
click at [656, 120] on icon "check_box_outline_blank" at bounding box center [660, 118] width 23 height 35
checkbox input "true"
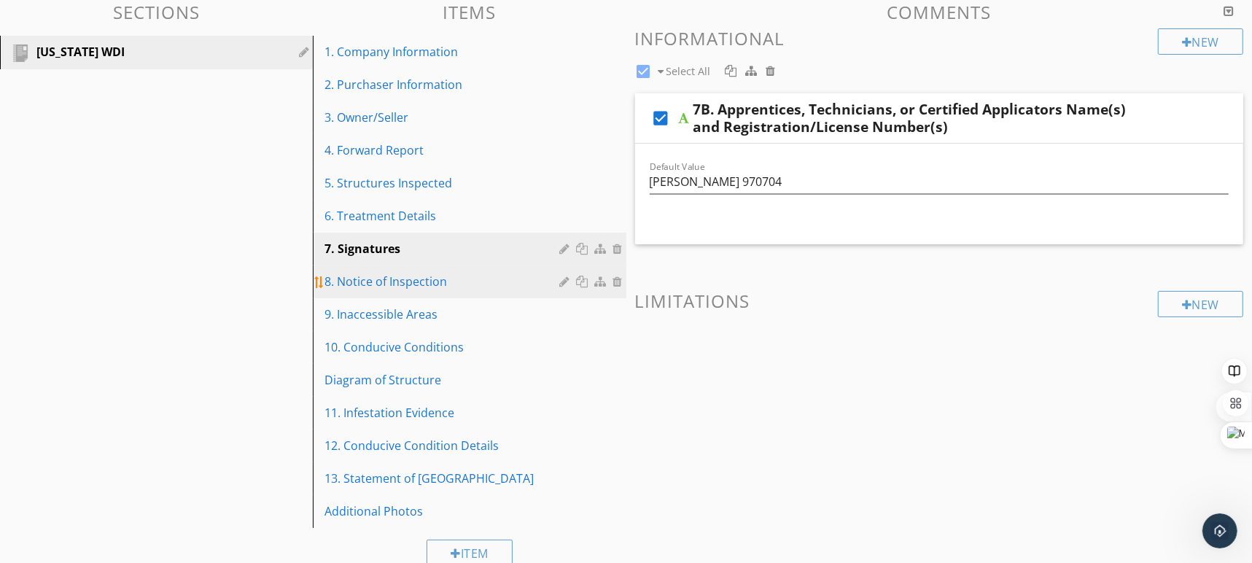
click at [389, 278] on div "8. Notice of Inspection" at bounding box center [443, 281] width 239 height 17
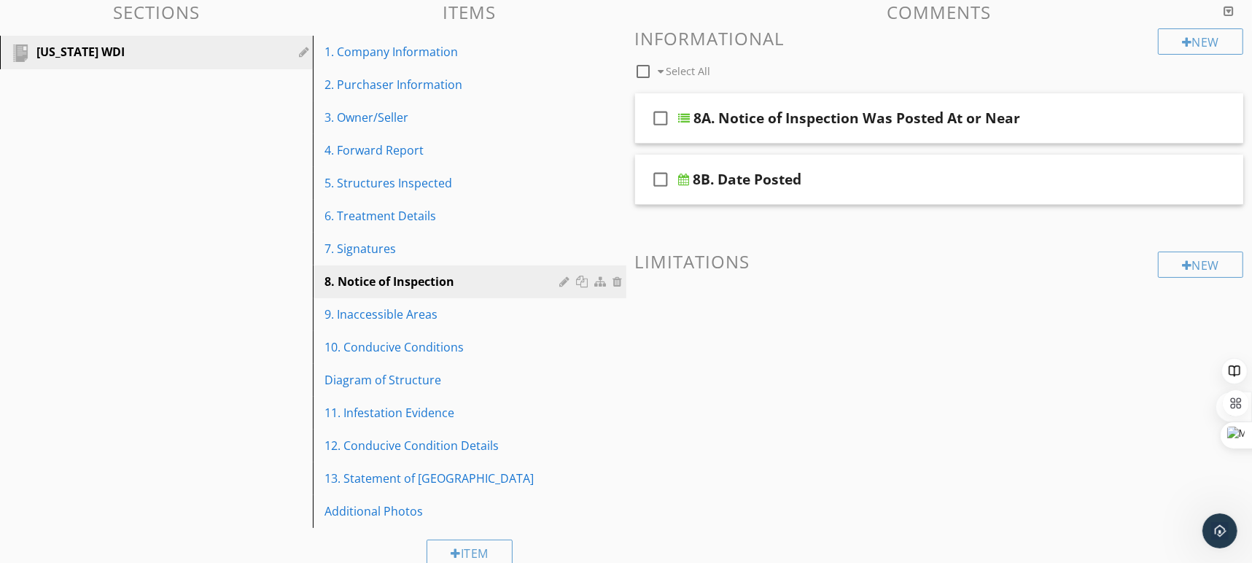
click at [1102, 115] on div "8A. Notice of Inspection Was Posted At or Near" at bounding box center [911, 117] width 434 height 17
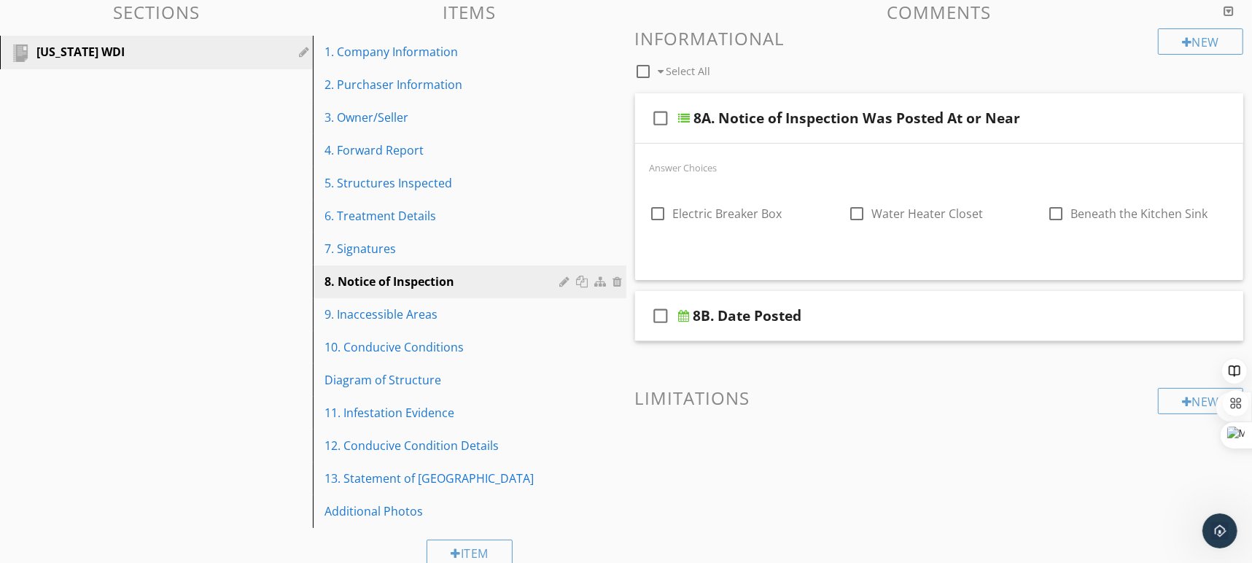
click at [653, 119] on icon "check_box_outline_blank" at bounding box center [660, 118] width 23 height 35
click at [924, 311] on div "8B. Date Posted" at bounding box center [910, 315] width 434 height 17
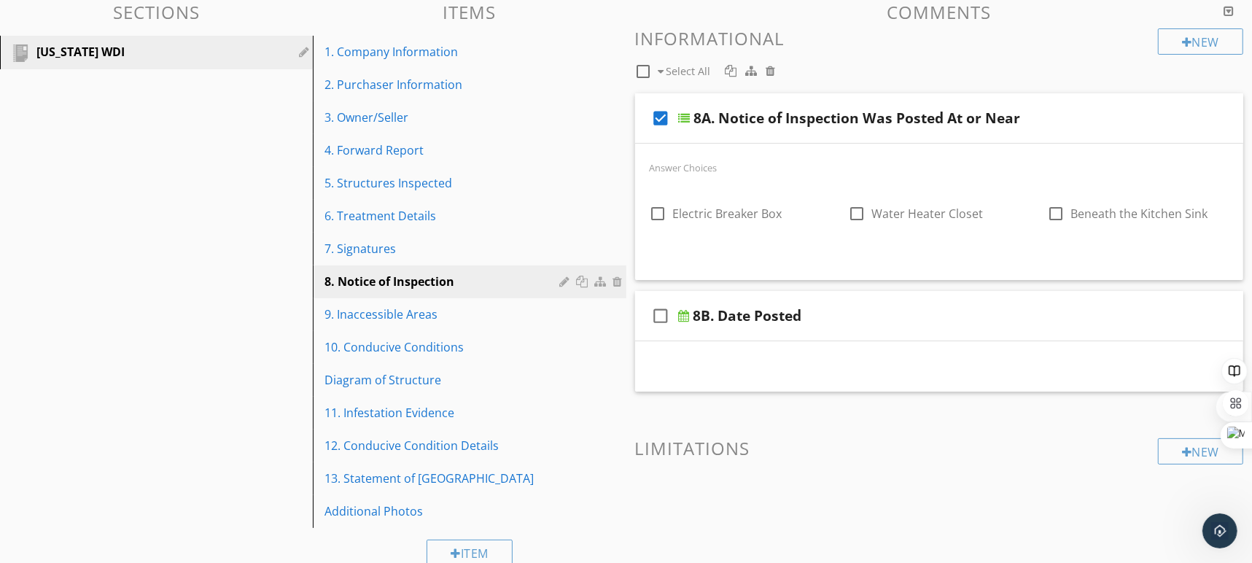
click at [656, 313] on icon "check_box_outline_blank" at bounding box center [660, 315] width 23 height 35
checkbox input "true"
click at [397, 319] on div "9. Inaccessible Areas" at bounding box center [443, 313] width 239 height 17
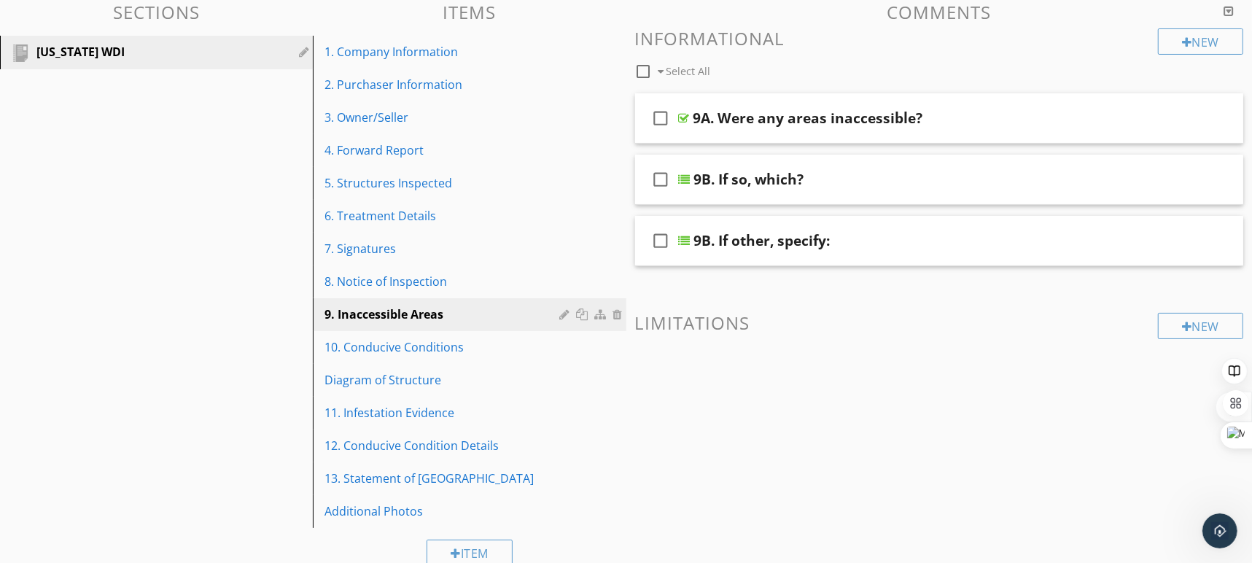
click at [1003, 123] on div "9A. Were any areas inaccessible?" at bounding box center [910, 117] width 434 height 17
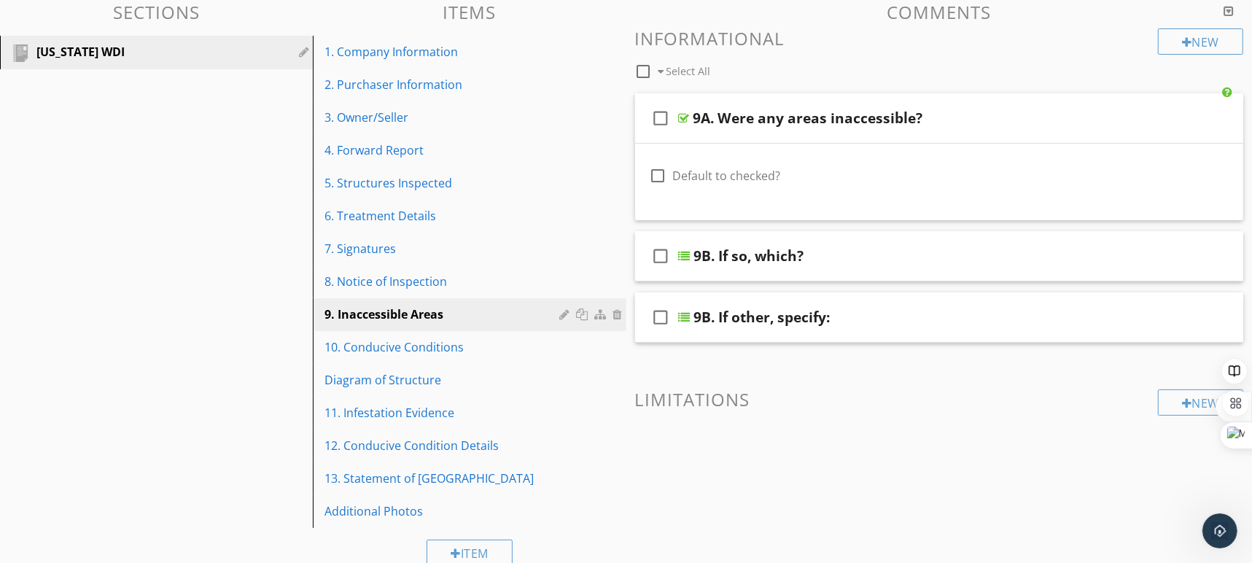
click at [666, 115] on icon "check_box_outline_blank" at bounding box center [660, 118] width 23 height 35
click at [660, 253] on icon "check_box_outline_blank" at bounding box center [660, 255] width 23 height 35
click at [662, 318] on icon "check_box_outline_blank" at bounding box center [660, 317] width 23 height 35
checkbox input "true"
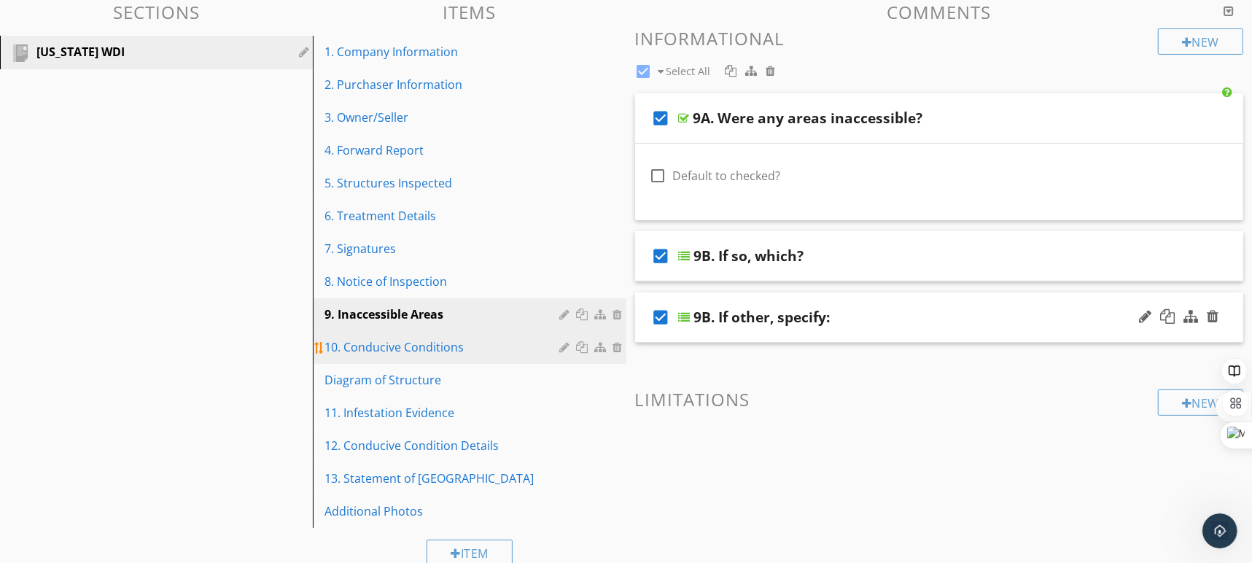
click at [446, 349] on div "10. Conducive Conditions" at bounding box center [443, 346] width 239 height 17
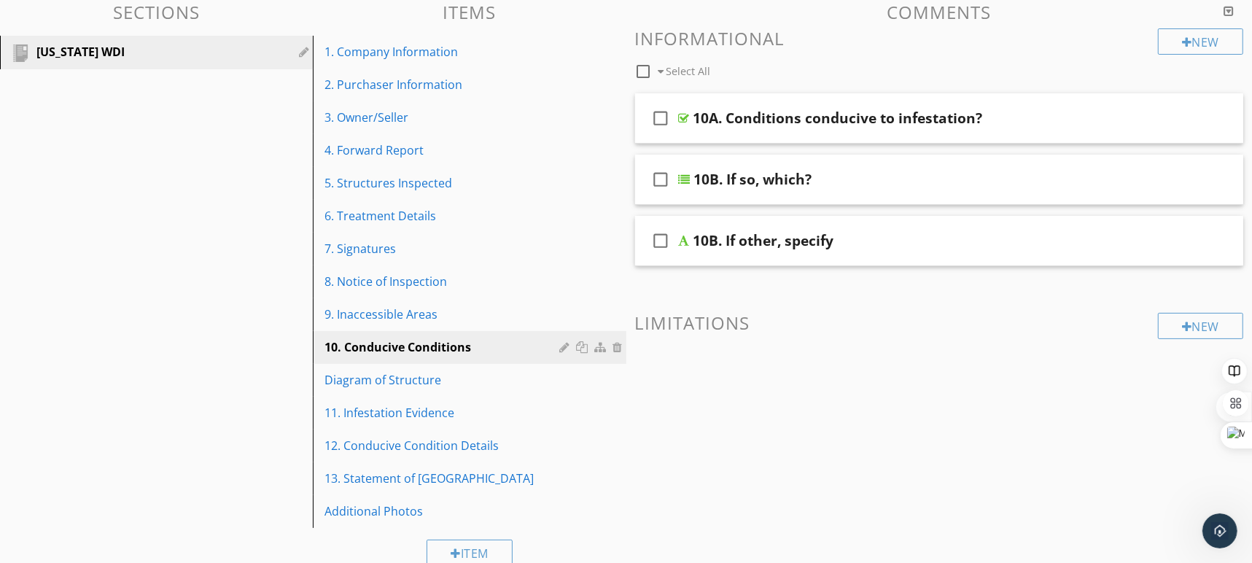
click at [661, 178] on icon "check_box_outline_blank" at bounding box center [660, 179] width 23 height 35
click at [664, 120] on icon "check_box_outline_blank" at bounding box center [660, 118] width 23 height 35
click at [667, 235] on icon "check_box_outline_blank" at bounding box center [660, 240] width 23 height 35
checkbox input "true"
click at [1050, 251] on div "check_box 10B. If other, specify" at bounding box center [939, 241] width 609 height 50
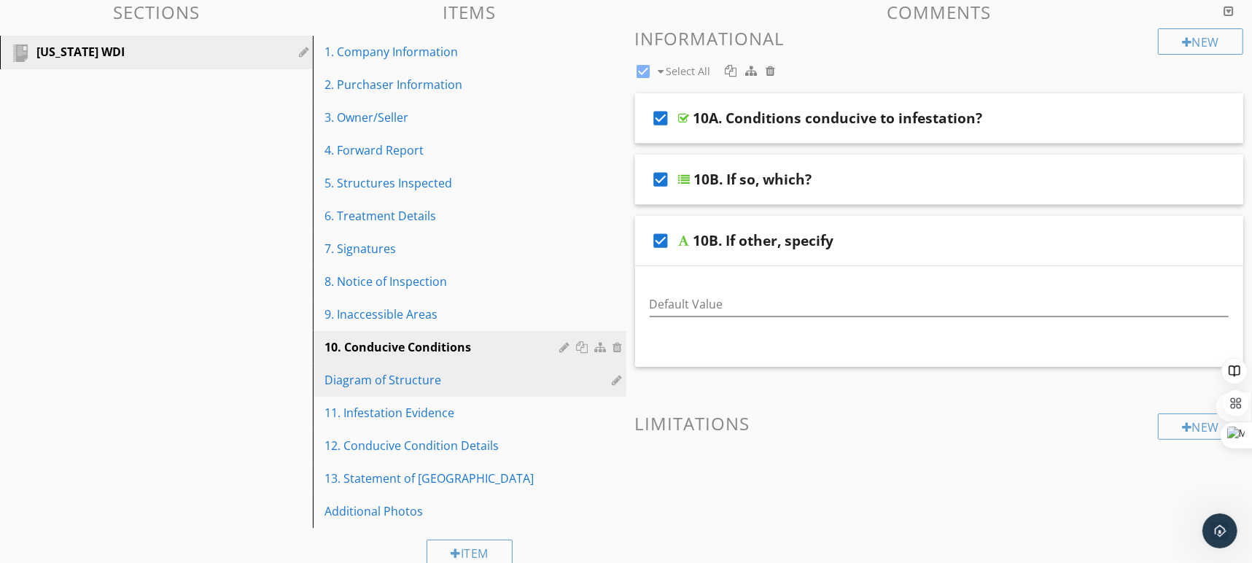
click at [415, 381] on div "Diagram of Structure" at bounding box center [443, 379] width 239 height 17
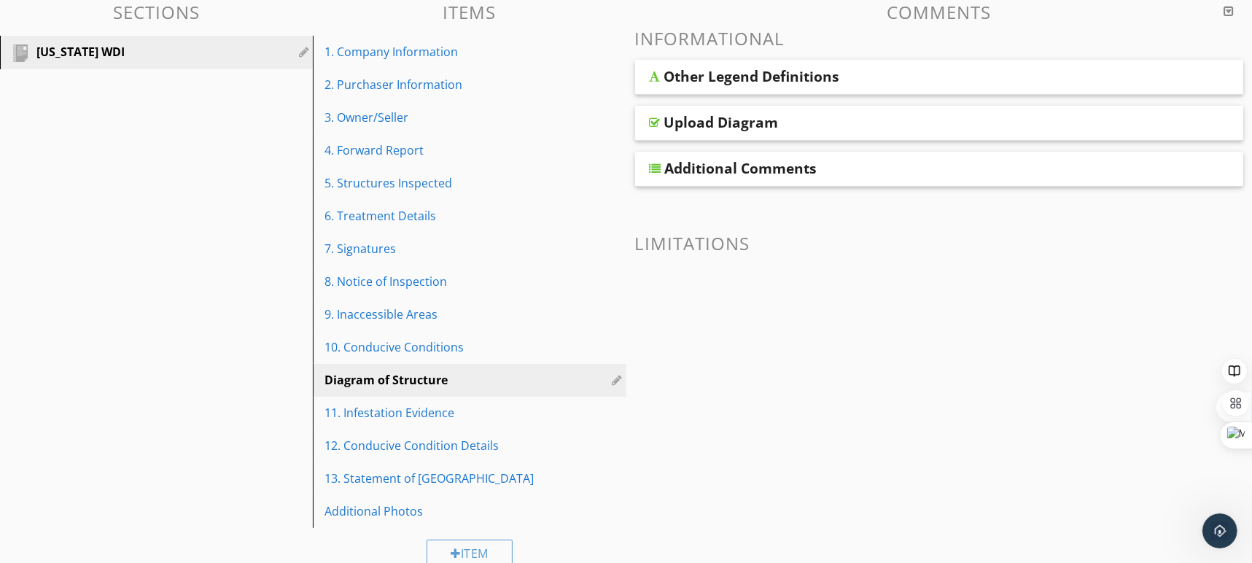
click at [968, 79] on div "Other Legend Definitions" at bounding box center [881, 76] width 434 height 17
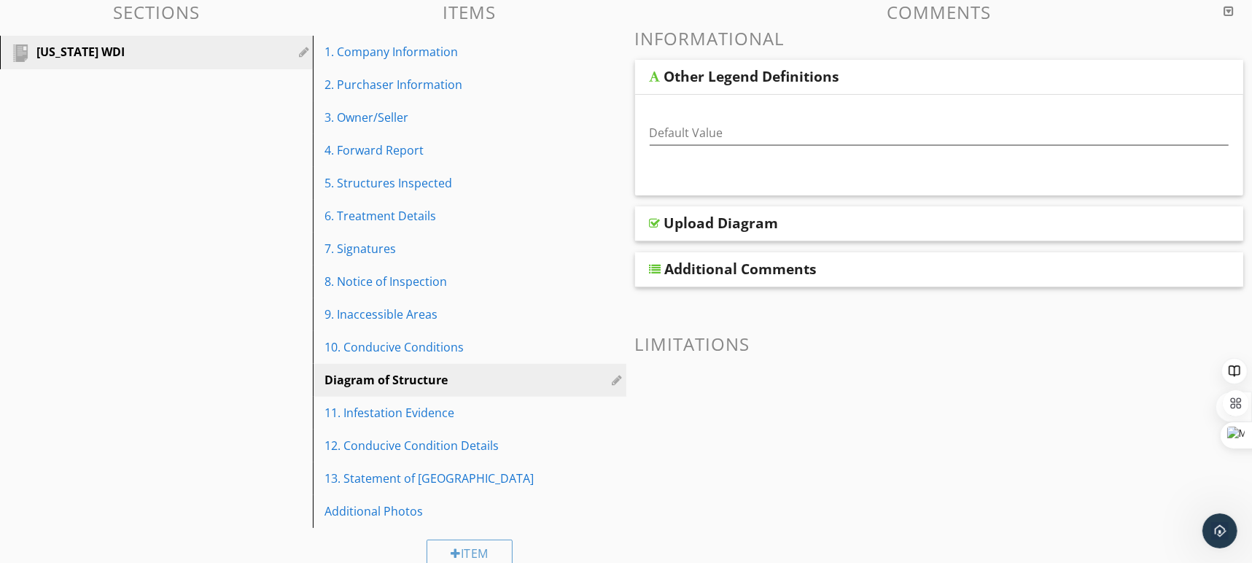
click at [968, 79] on div "Other Legend Definitions" at bounding box center [881, 76] width 434 height 17
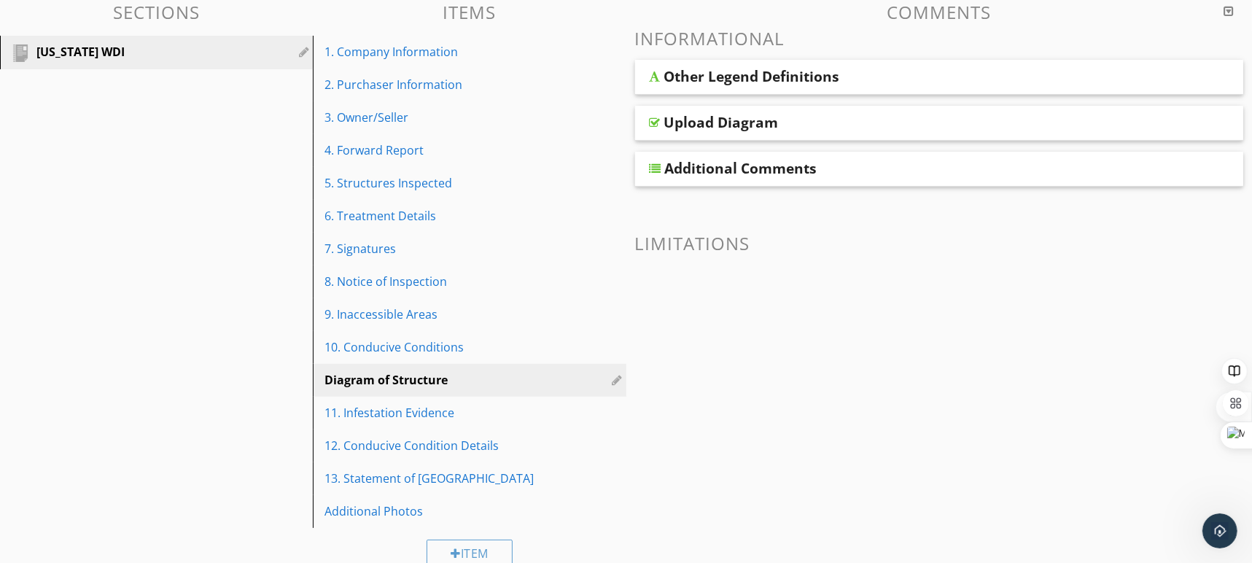
click at [949, 128] on div "Upload Diagram" at bounding box center [881, 122] width 434 height 17
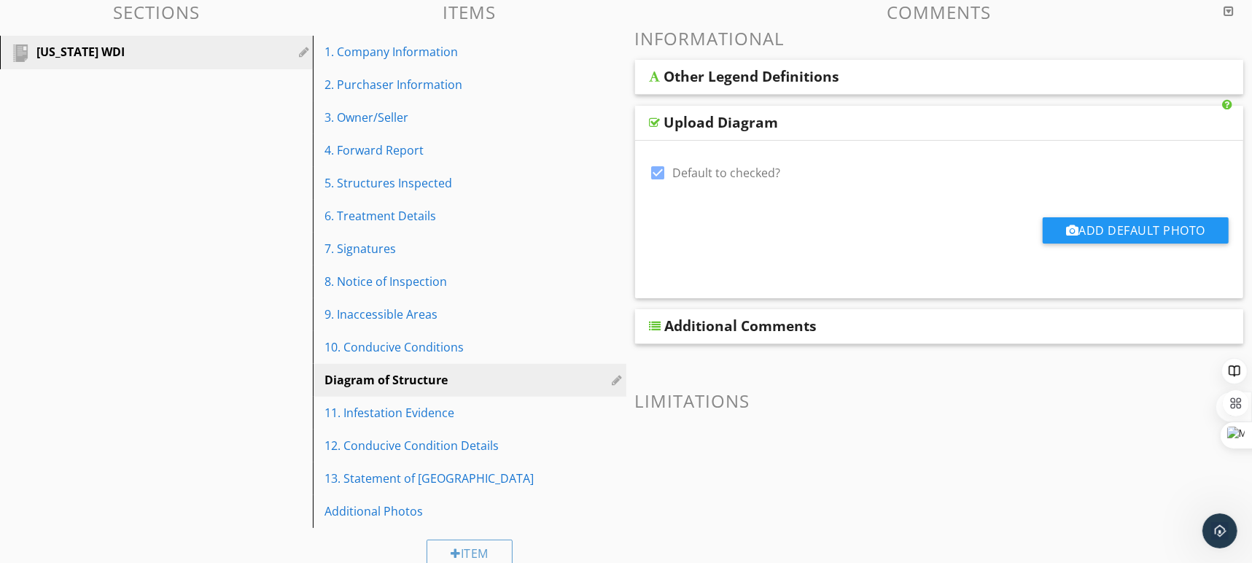
click at [949, 128] on div "Upload Diagram" at bounding box center [881, 122] width 434 height 17
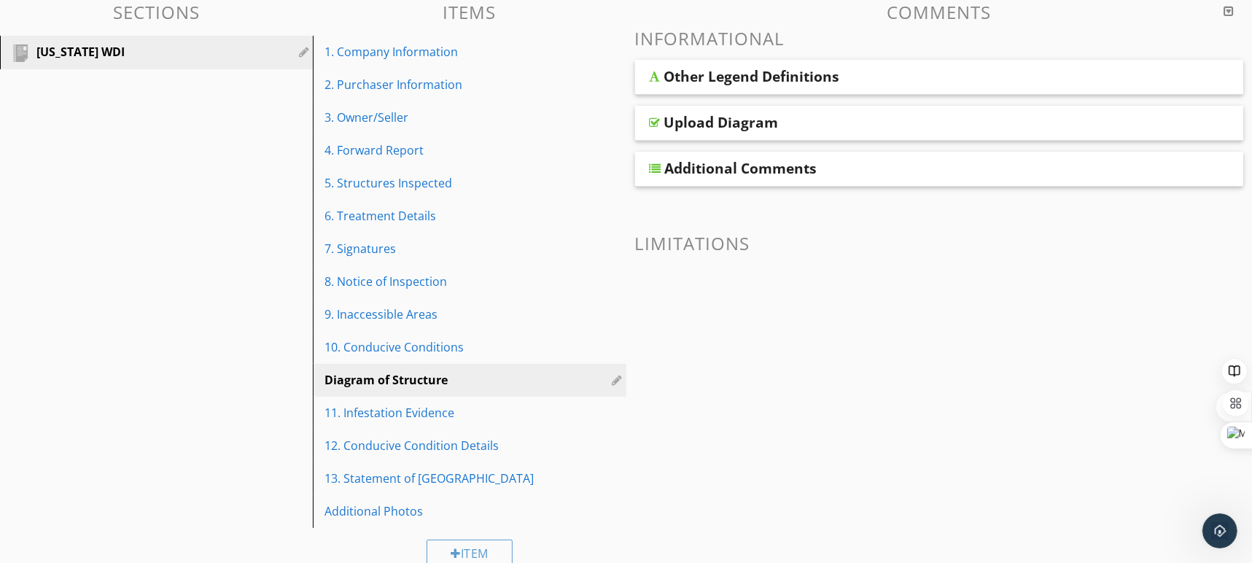
click at [949, 128] on div "Upload Diagram" at bounding box center [881, 122] width 434 height 17
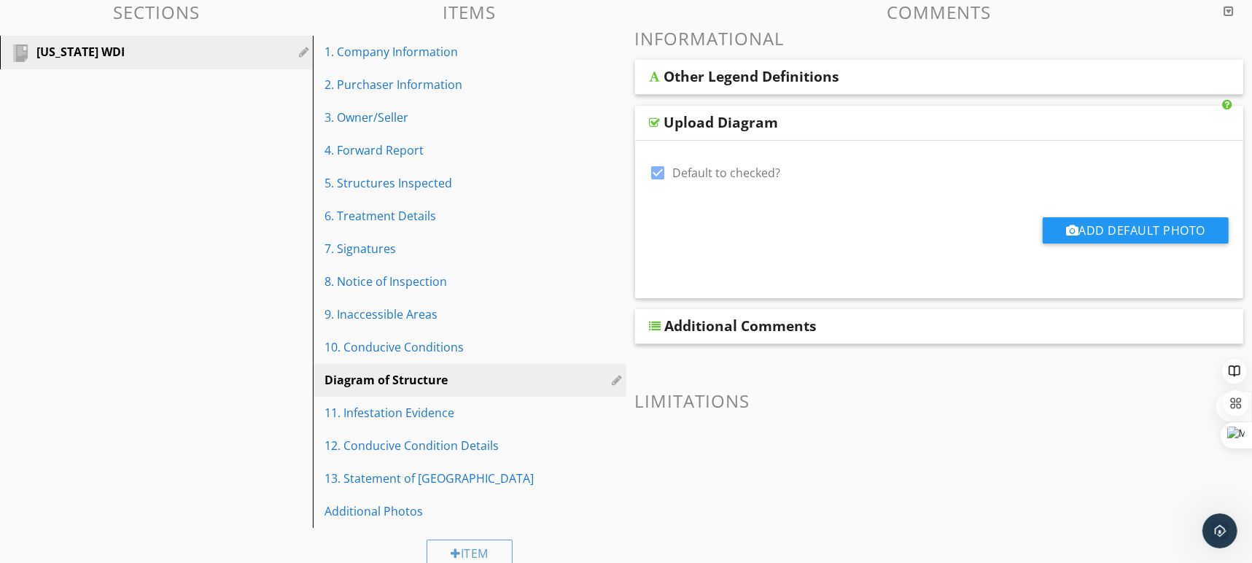
click at [949, 128] on div "Upload Diagram" at bounding box center [881, 122] width 434 height 17
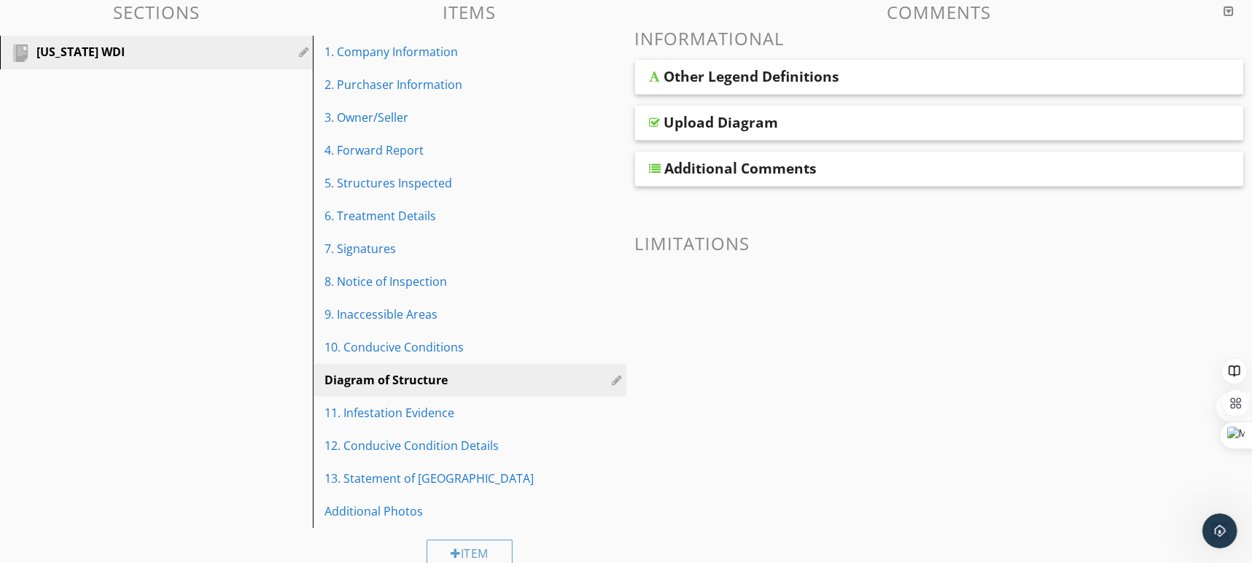
click at [976, 82] on div "Other Legend Definitions" at bounding box center [881, 76] width 434 height 17
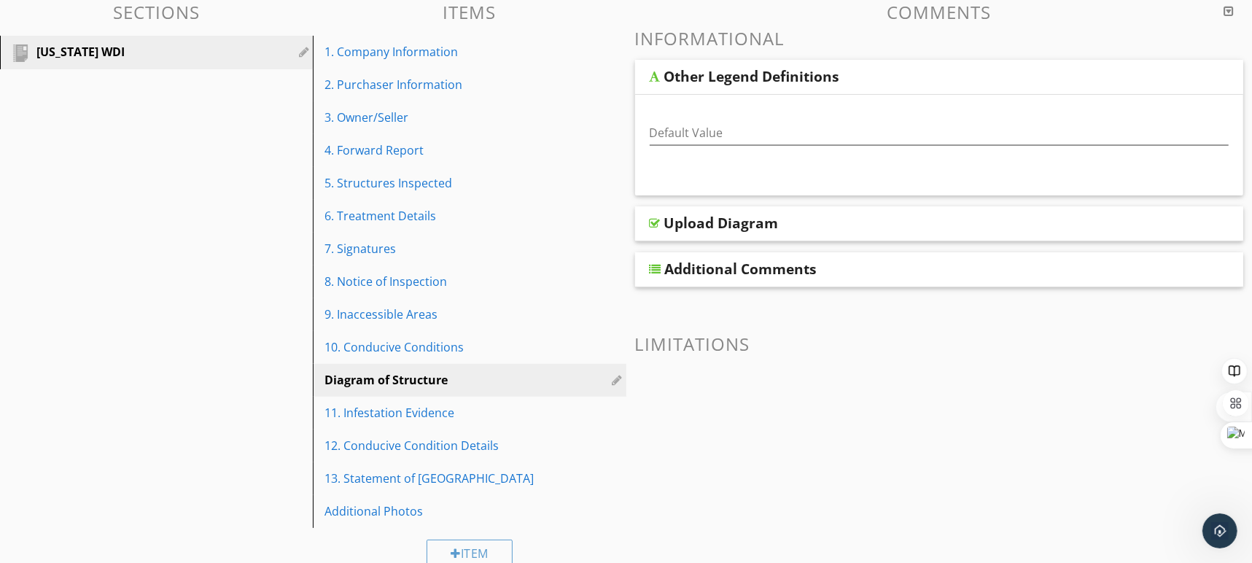
click at [976, 82] on div "Other Legend Definitions" at bounding box center [881, 76] width 434 height 17
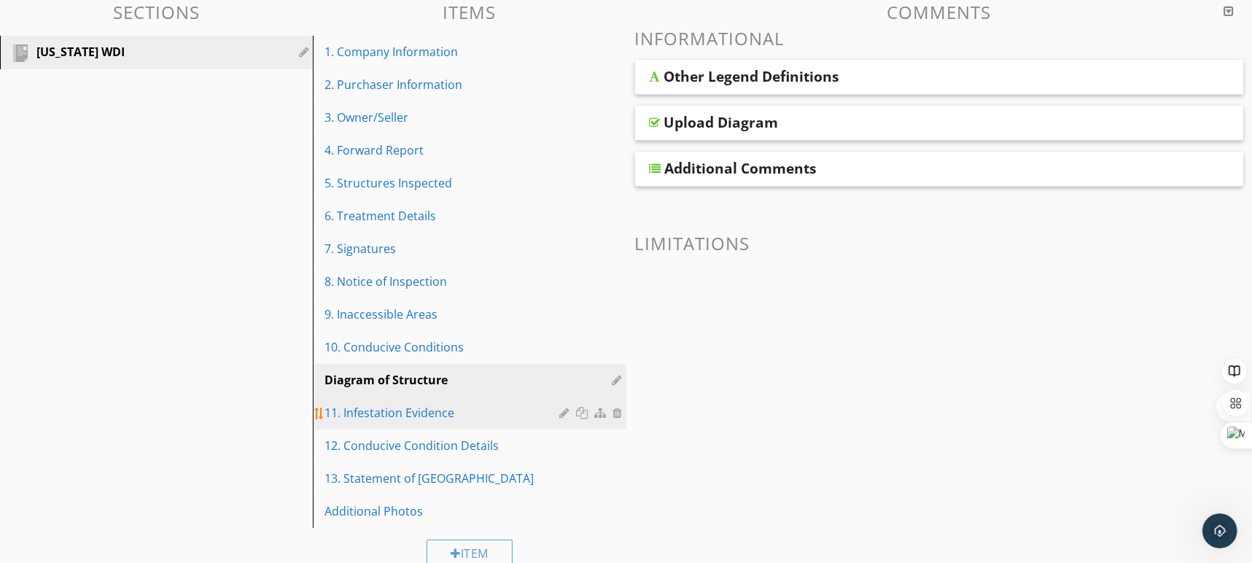
click at [373, 415] on div "11. Infestation Evidence" at bounding box center [443, 412] width 239 height 17
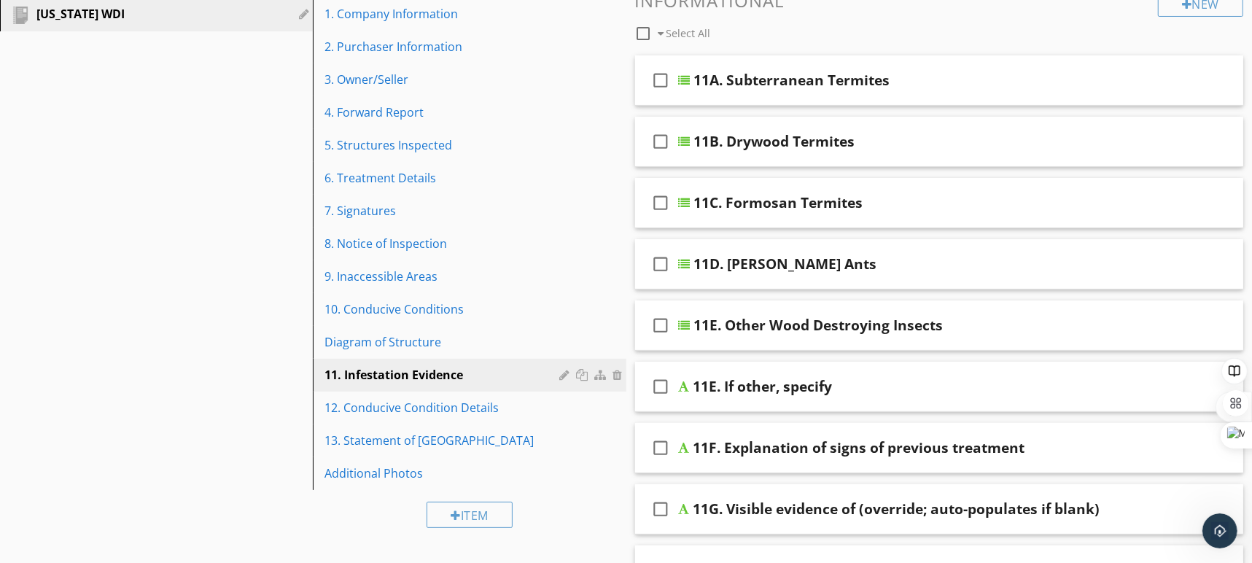
scroll to position [208, 0]
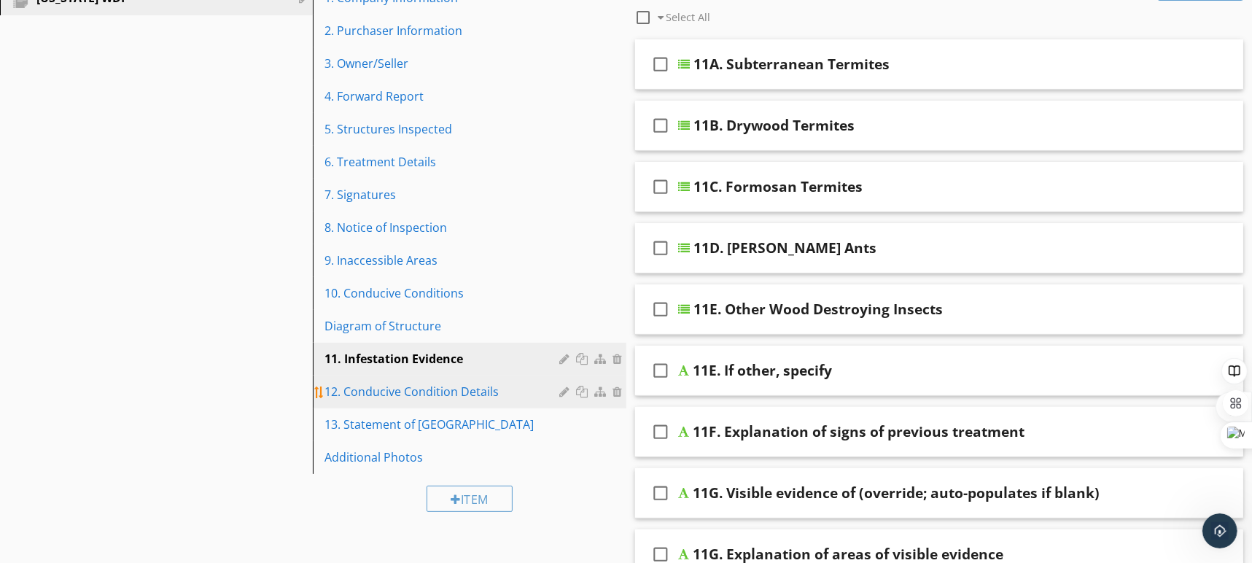
click at [440, 393] on div "12. Conducive Condition Details" at bounding box center [443, 391] width 239 height 17
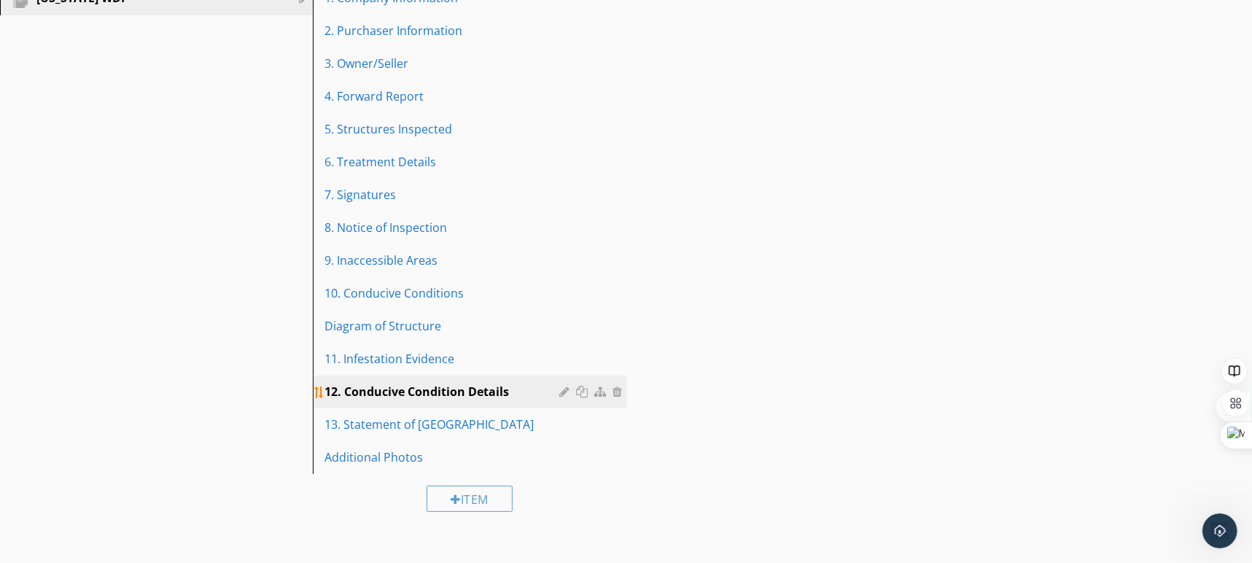
scroll to position [192, 0]
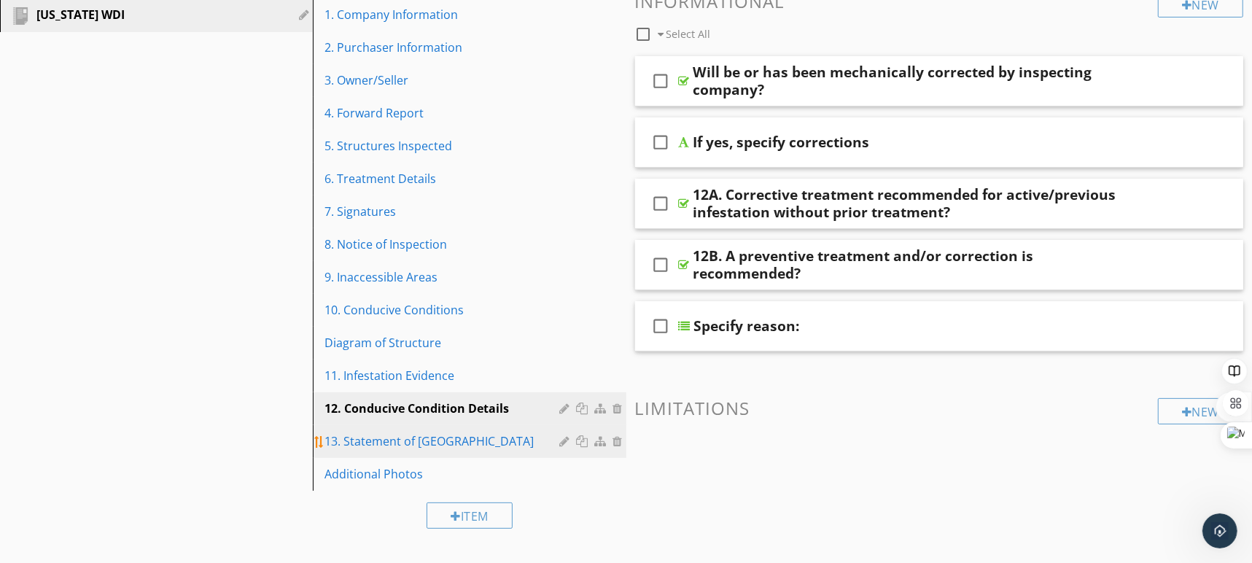
click at [432, 444] on div "13. Statement of Purchaser" at bounding box center [443, 440] width 239 height 17
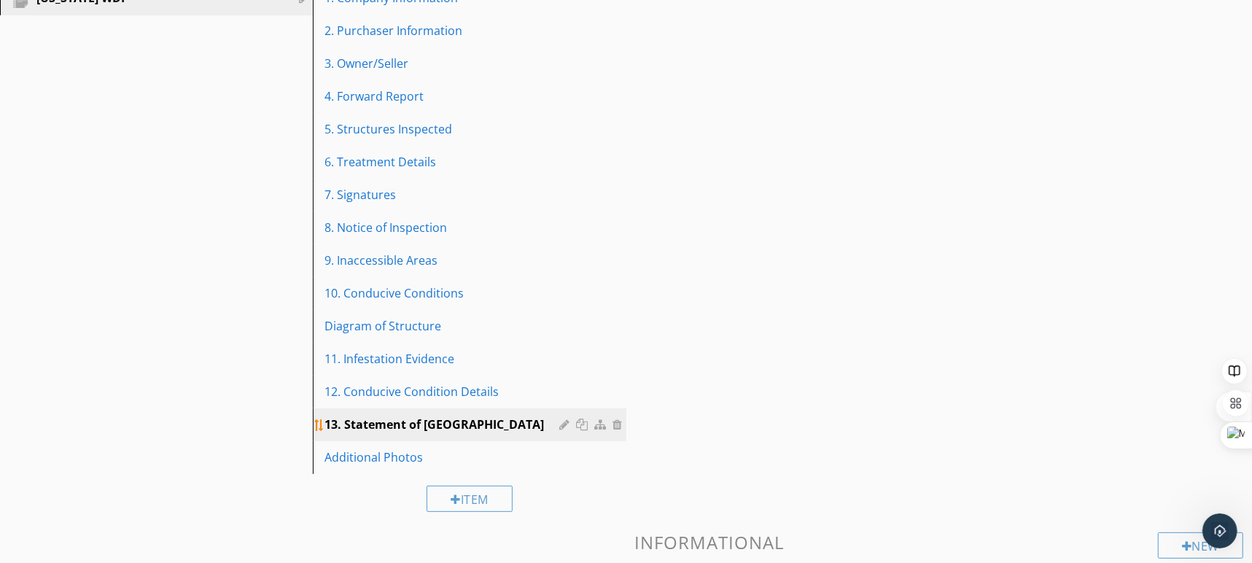
scroll to position [182, 0]
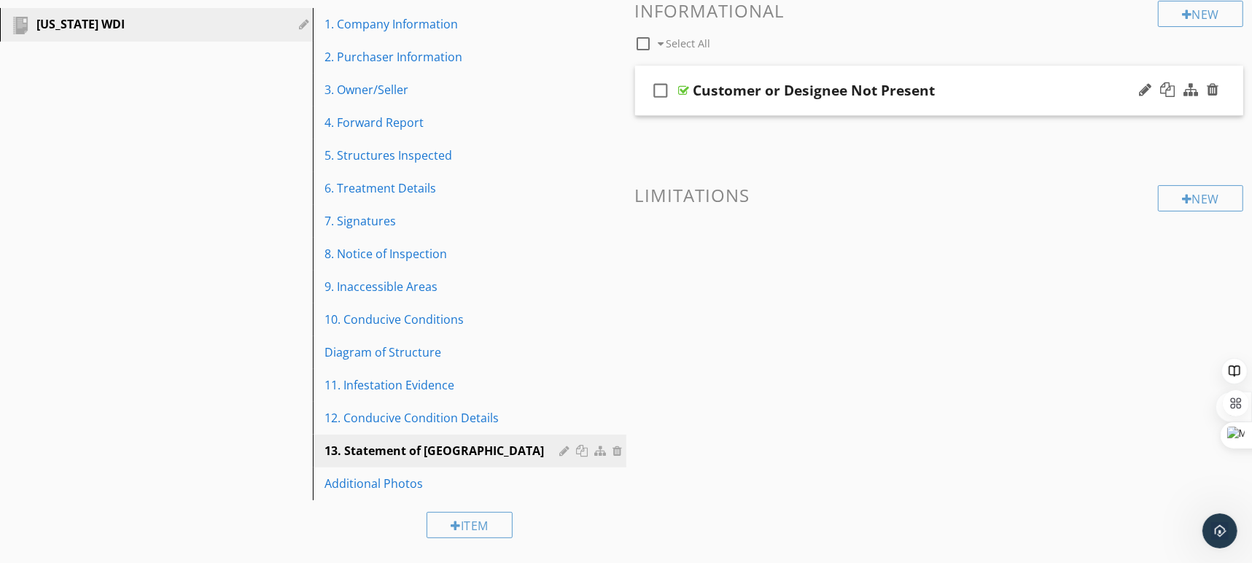
click at [662, 95] on icon "check_box_outline_blank" at bounding box center [660, 90] width 23 height 35
checkbox input "true"
click at [386, 479] on div "Additional Photos" at bounding box center [443, 483] width 239 height 17
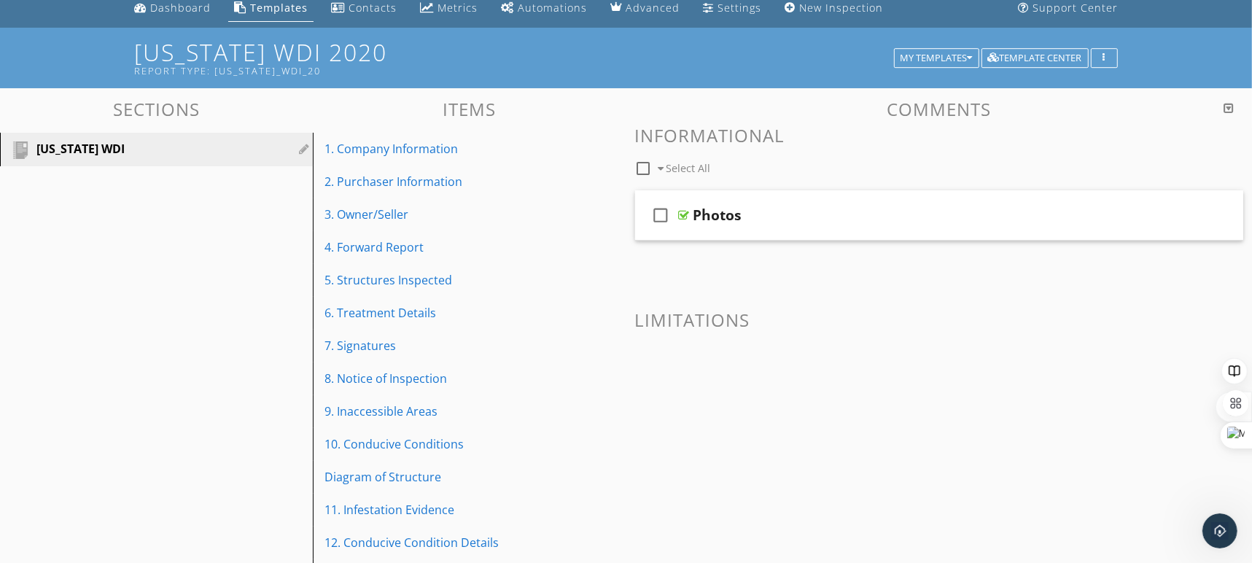
scroll to position [0, 0]
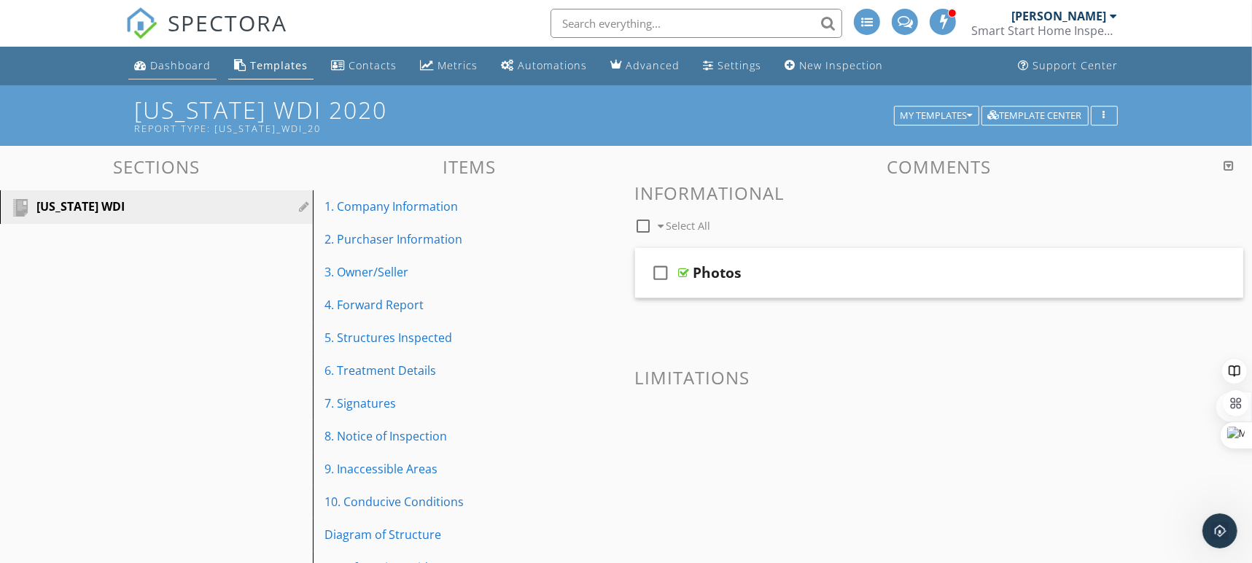
click at [203, 70] on div "Dashboard" at bounding box center [180, 65] width 61 height 14
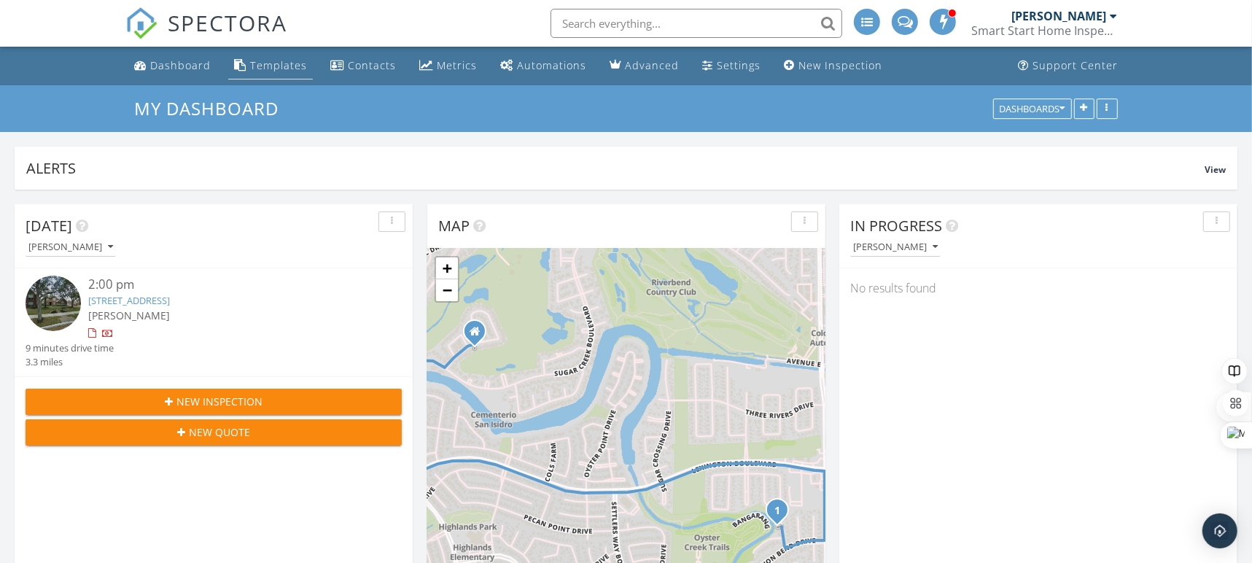
click at [252, 61] on div "Templates" at bounding box center [278, 65] width 57 height 14
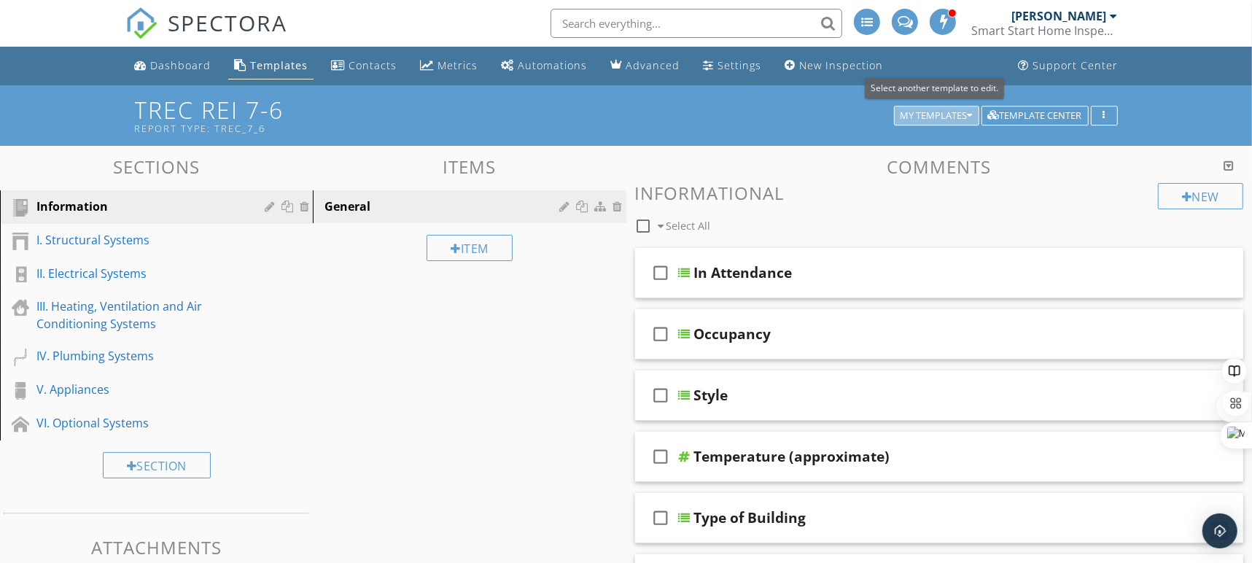
click at [917, 113] on div "My Templates" at bounding box center [936, 116] width 72 height 10
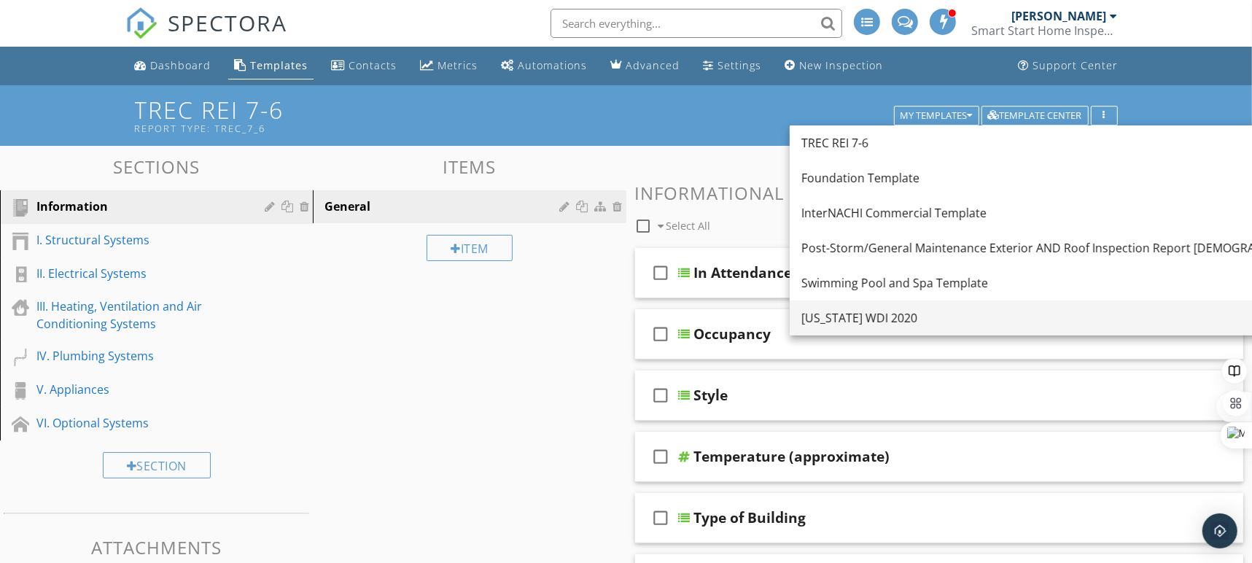
click at [877, 309] on div "Texas WDI 2020" at bounding box center [1060, 317] width 518 height 17
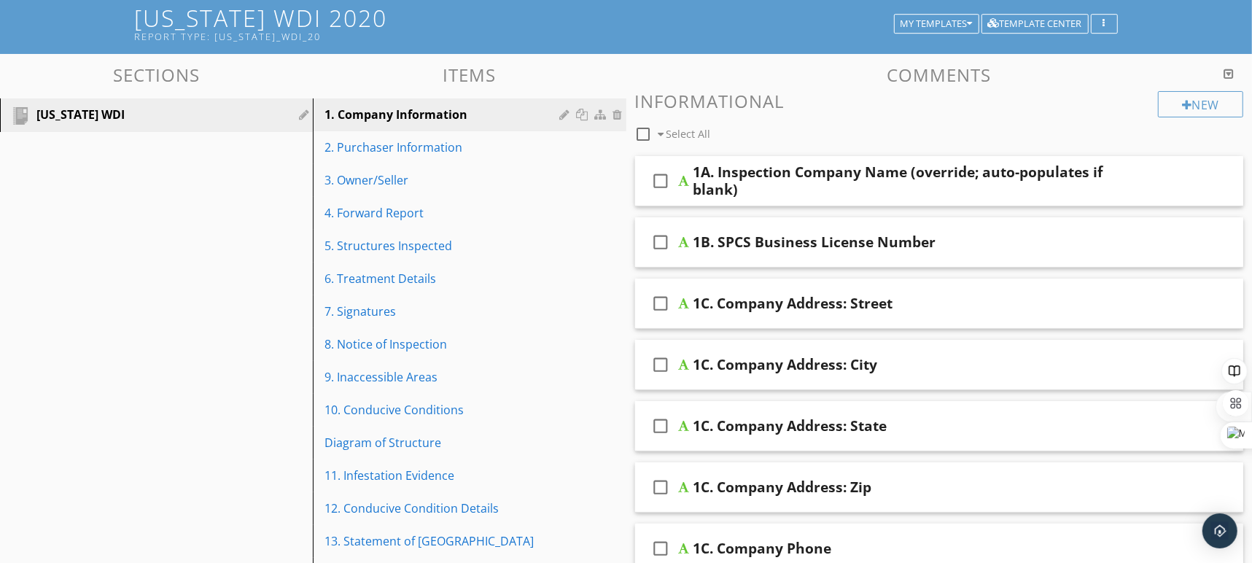
scroll to position [93, 0]
click at [658, 177] on icon "check_box_outline_blank" at bounding box center [660, 180] width 23 height 35
click at [660, 244] on icon "check_box_outline_blank" at bounding box center [660, 241] width 23 height 35
click at [661, 297] on icon "check_box_outline_blank" at bounding box center [660, 302] width 23 height 35
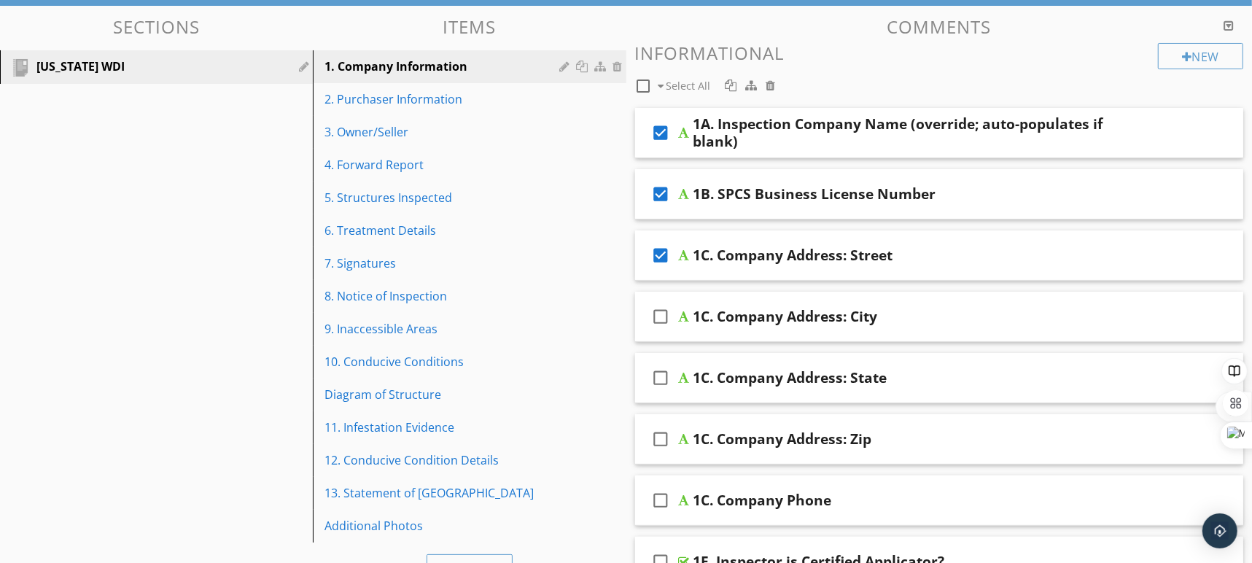
scroll to position [141, 0]
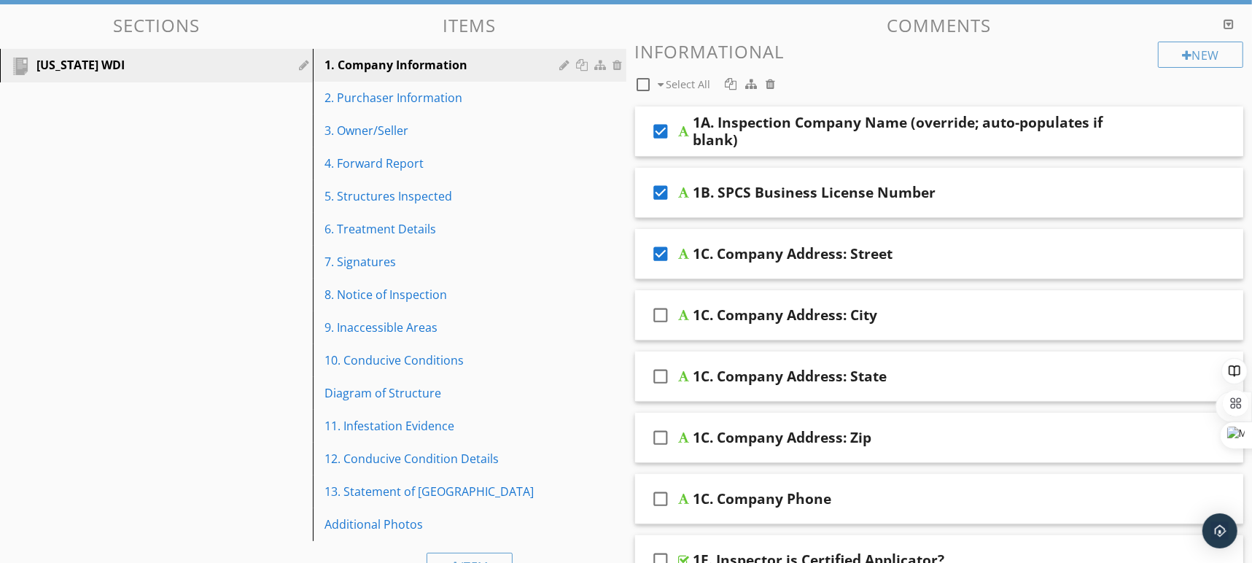
click at [658, 317] on icon "check_box_outline_blank" at bounding box center [660, 314] width 23 height 35
click at [660, 381] on icon "check_box_outline_blank" at bounding box center [660, 376] width 23 height 35
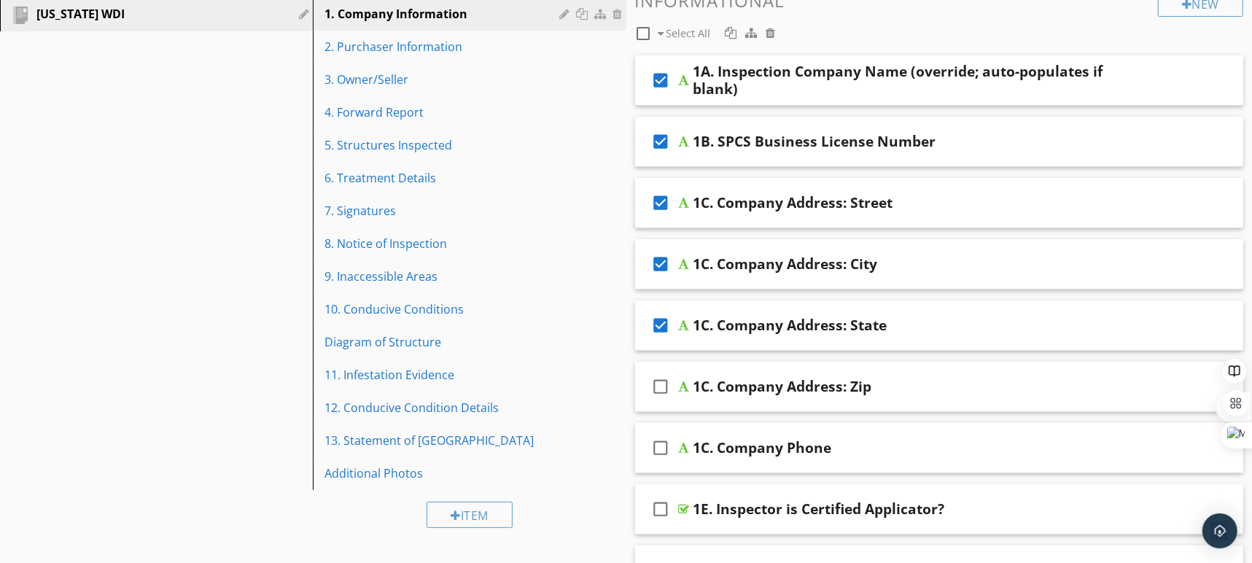
scroll to position [195, 0]
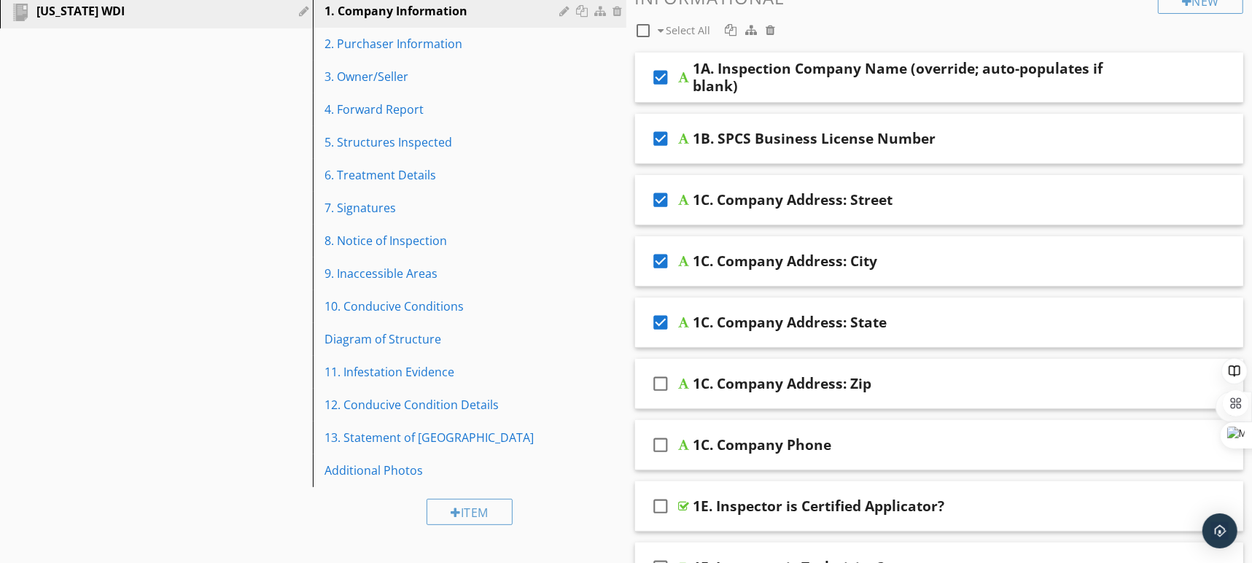
click at [660, 389] on icon "check_box_outline_blank" at bounding box center [660, 383] width 23 height 35
click at [662, 440] on icon "check_box_outline_blank" at bounding box center [660, 444] width 23 height 35
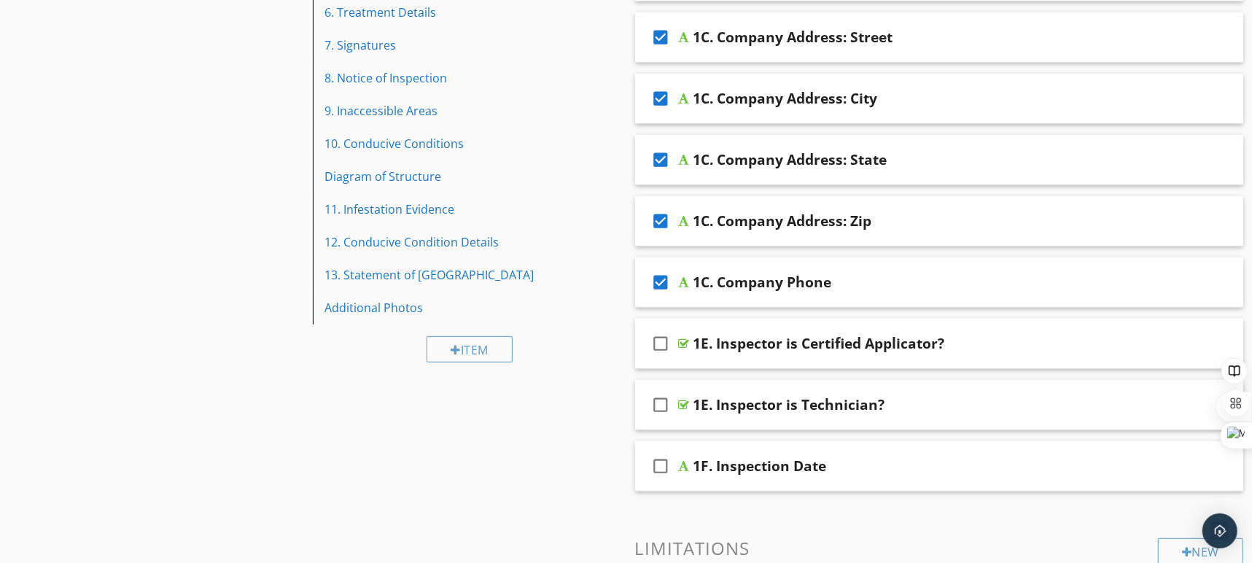
scroll to position [498, 0]
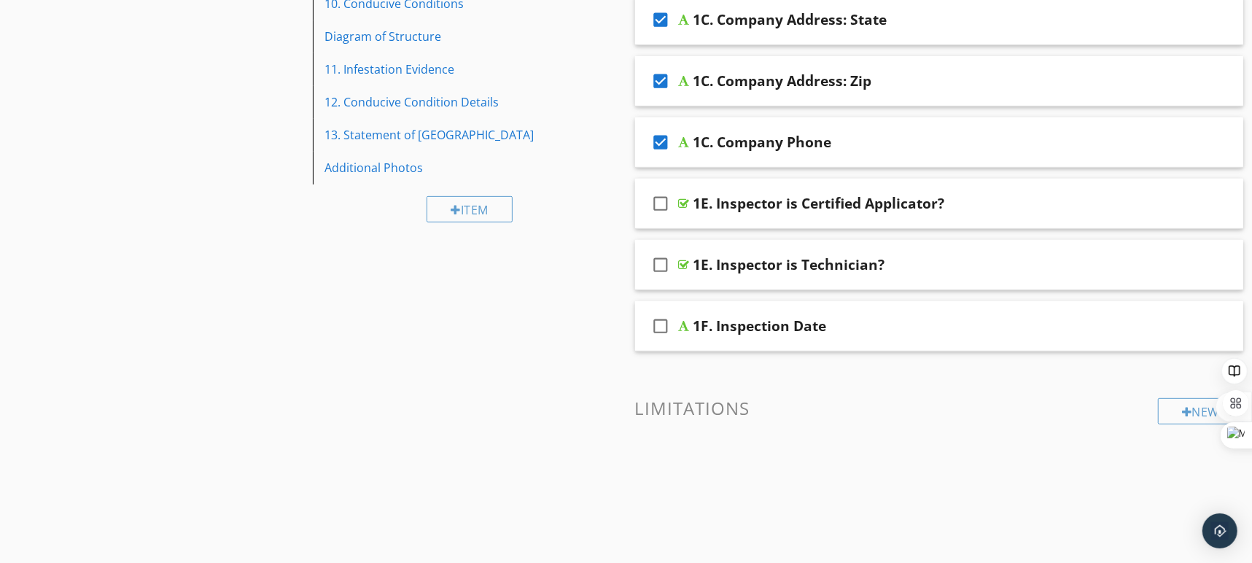
click at [660, 265] on icon "check_box_outline_blank" at bounding box center [660, 264] width 23 height 35
click at [662, 326] on icon "check_box_outline_blank" at bounding box center [660, 325] width 23 height 35
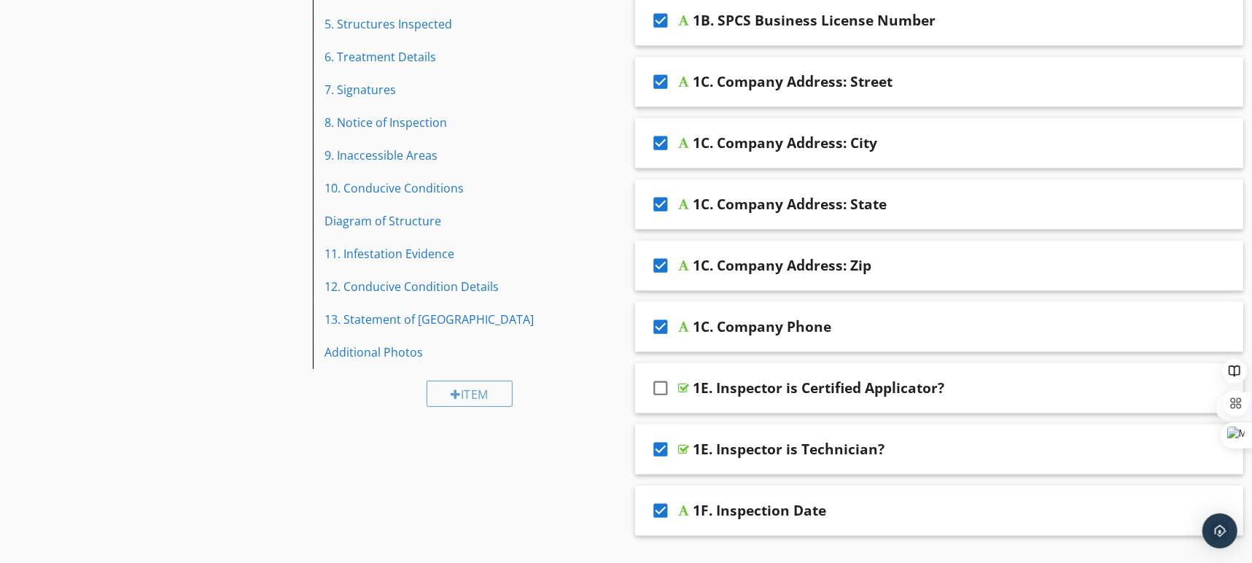
scroll to position [124, 0]
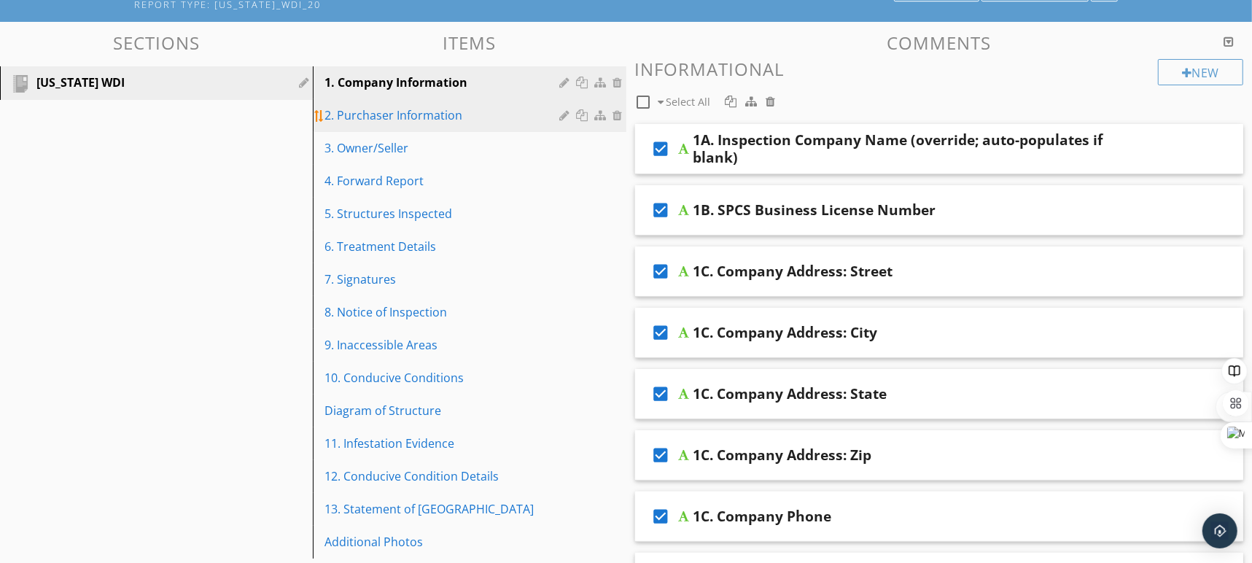
click at [423, 112] on div "2. Purchaser Information" at bounding box center [443, 114] width 239 height 17
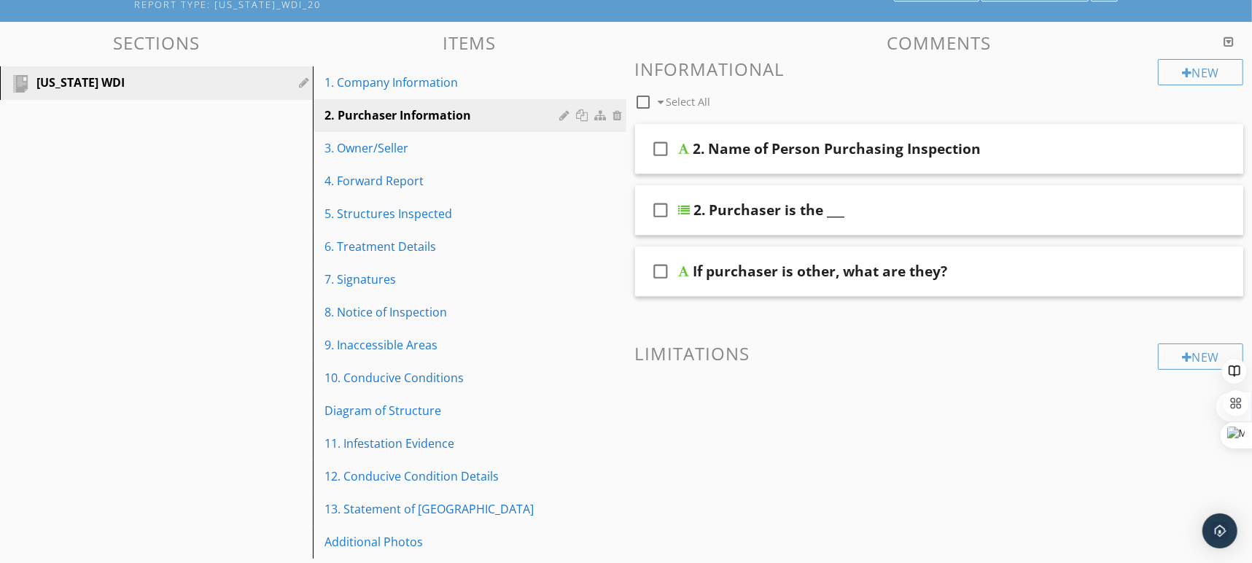
click at [660, 147] on icon "check_box_outline_blank" at bounding box center [660, 148] width 23 height 35
click at [661, 212] on icon "check_box_outline_blank" at bounding box center [660, 209] width 23 height 35
click at [949, 208] on div "2. Purchaser is the ___" at bounding box center [911, 209] width 434 height 17
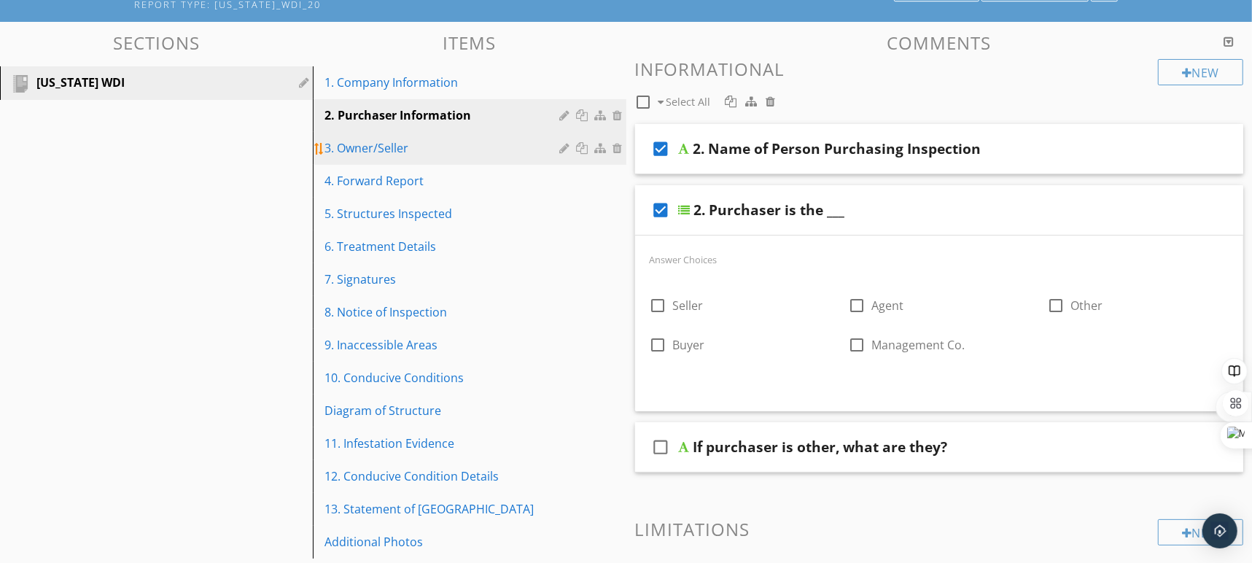
click at [400, 144] on div "3. Owner/Seller" at bounding box center [443, 147] width 239 height 17
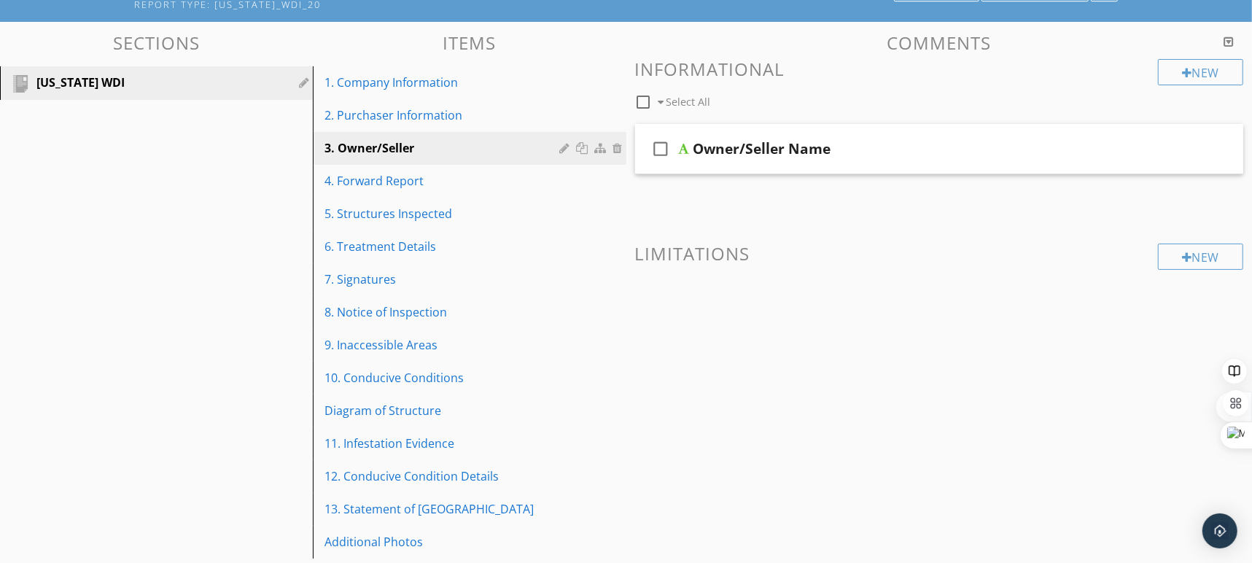
click at [870, 150] on div "Owner/Seller Name" at bounding box center [910, 148] width 434 height 17
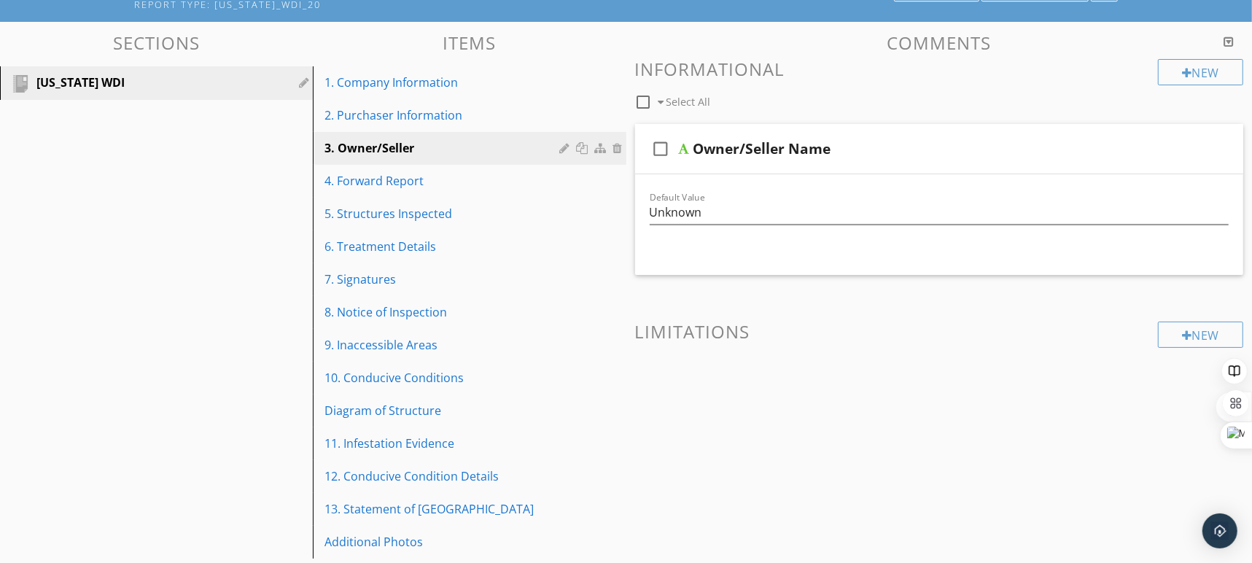
click at [663, 143] on icon "check_box_outline_blank" at bounding box center [660, 148] width 23 height 35
checkbox input "true"
click at [389, 182] on div "4. Forward Report" at bounding box center [443, 180] width 239 height 17
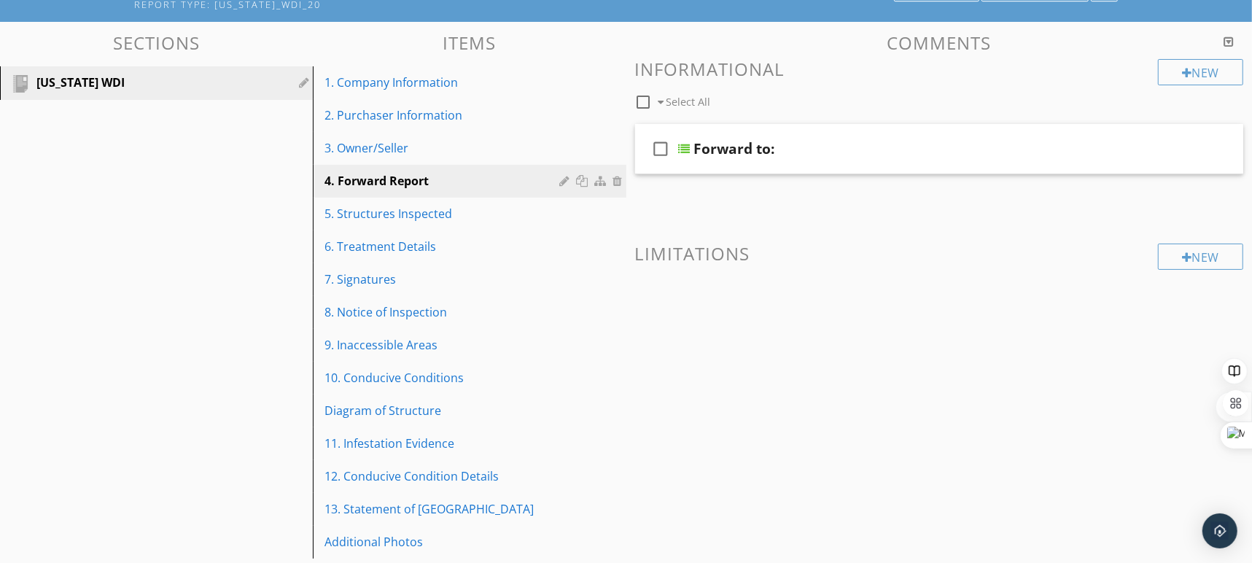
click at [660, 149] on icon "check_box_outline_blank" at bounding box center [660, 148] width 23 height 35
checkbox input "true"
click at [1065, 144] on div "Forward to:" at bounding box center [911, 148] width 434 height 17
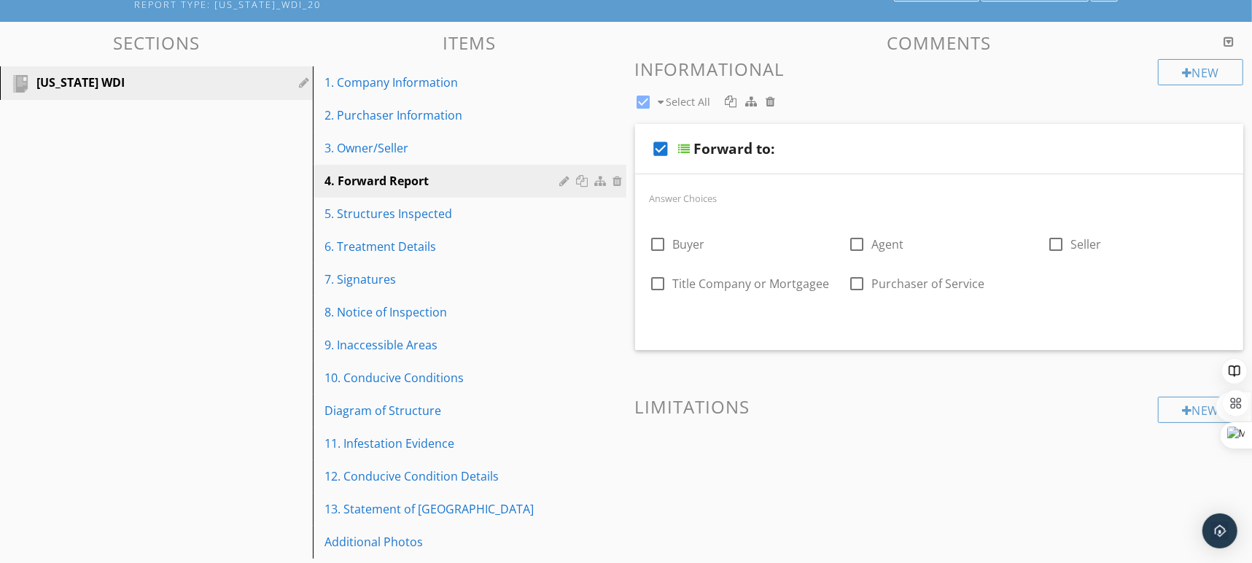
click at [1050, 148] on div "Forward to:" at bounding box center [911, 148] width 434 height 17
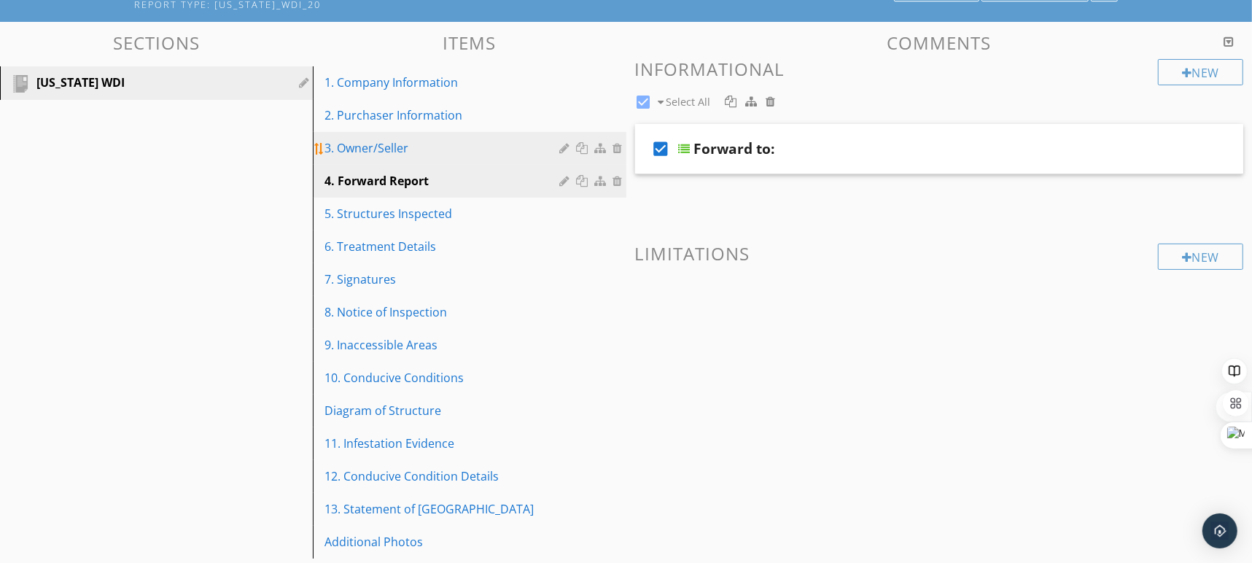
click at [437, 148] on div "3. Owner/Seller" at bounding box center [443, 147] width 239 height 17
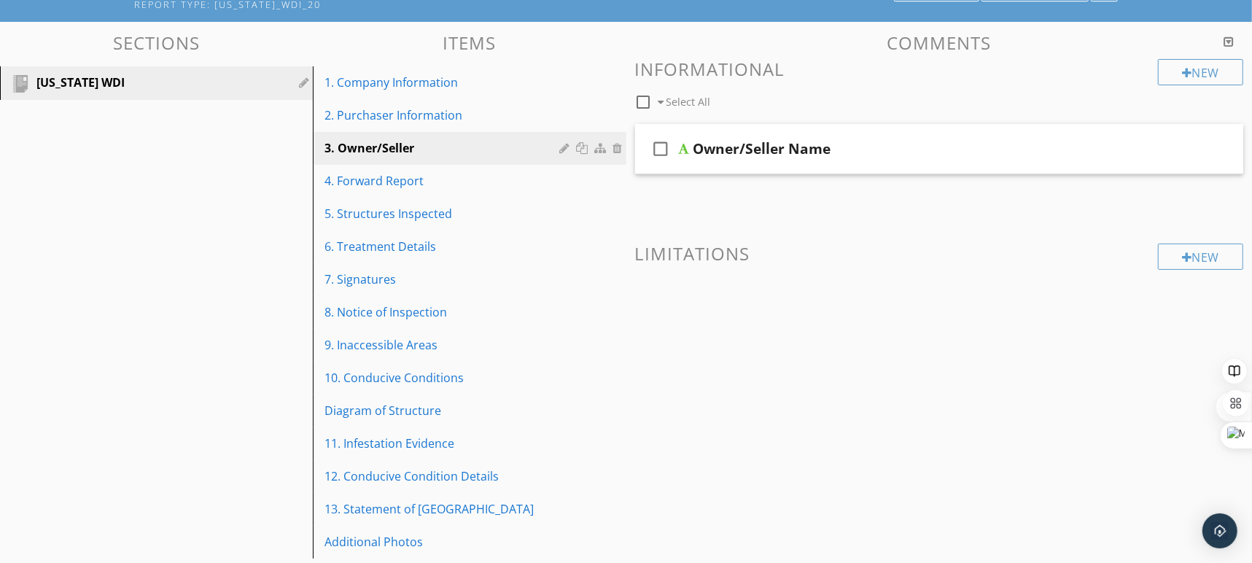
click at [1081, 161] on div "check_box_outline_blank Owner/Seller Name" at bounding box center [939, 149] width 609 height 50
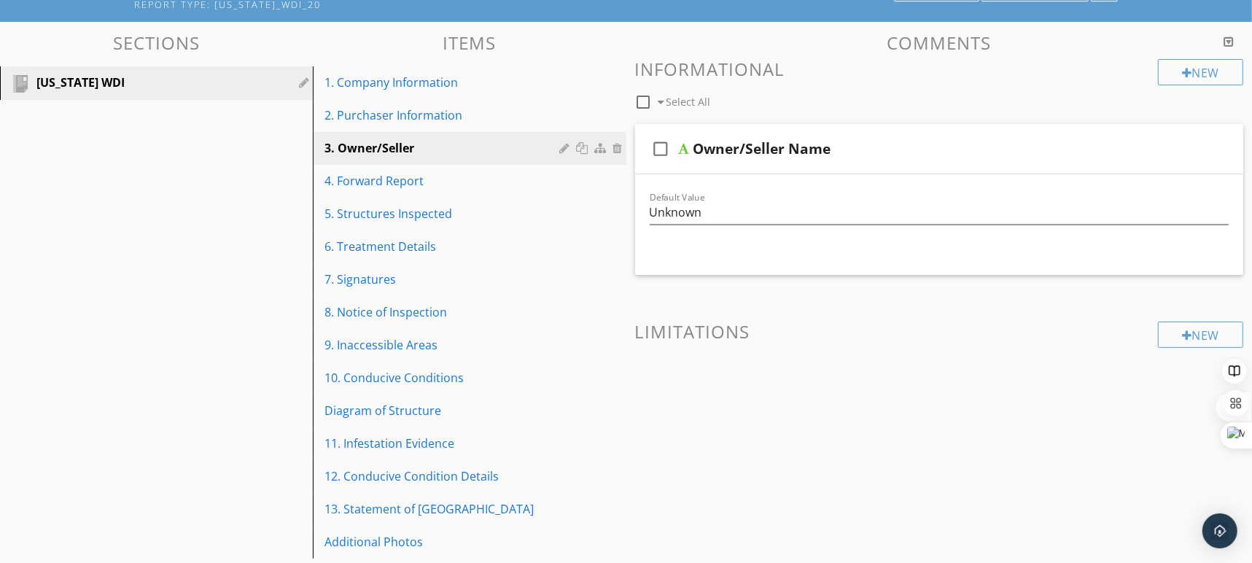
click at [655, 152] on icon "check_box_outline_blank" at bounding box center [660, 148] width 23 height 35
checkbox input "true"
click at [434, 112] on div "2. Purchaser Information" at bounding box center [443, 114] width 239 height 17
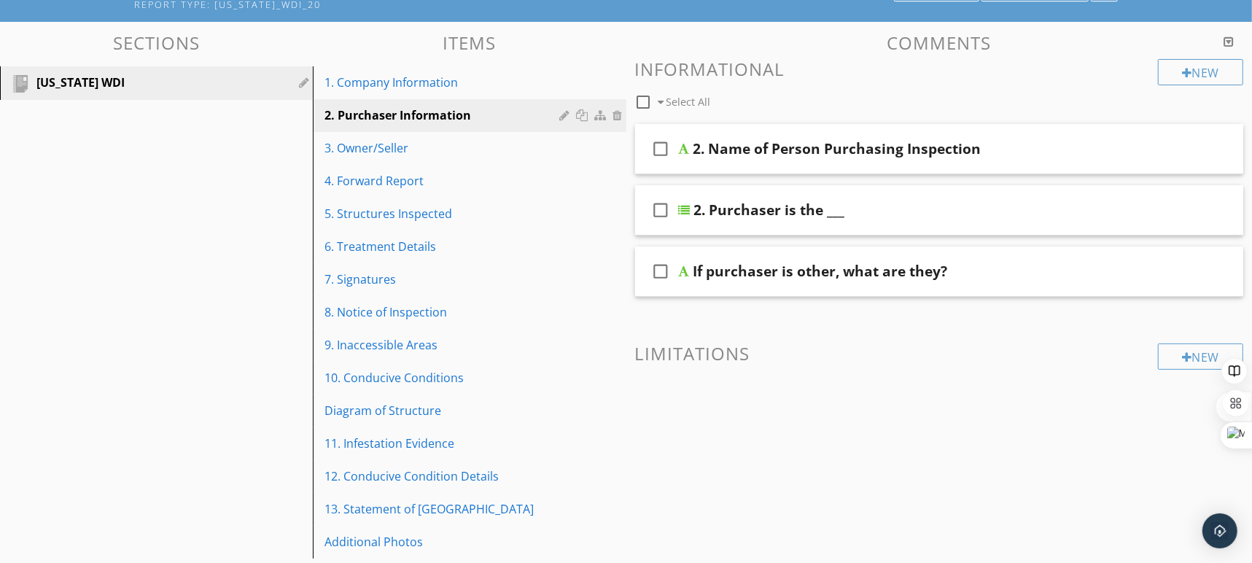
click at [666, 149] on icon "check_box_outline_blank" at bounding box center [660, 148] width 23 height 35
click at [652, 206] on icon "check_box_outline_blank" at bounding box center [660, 209] width 23 height 35
click at [663, 268] on icon "check_box_outline_blank" at bounding box center [660, 271] width 23 height 35
checkbox input "true"
click at [1080, 153] on div "2. Name of Person Purchasing Inspection" at bounding box center [910, 148] width 434 height 17
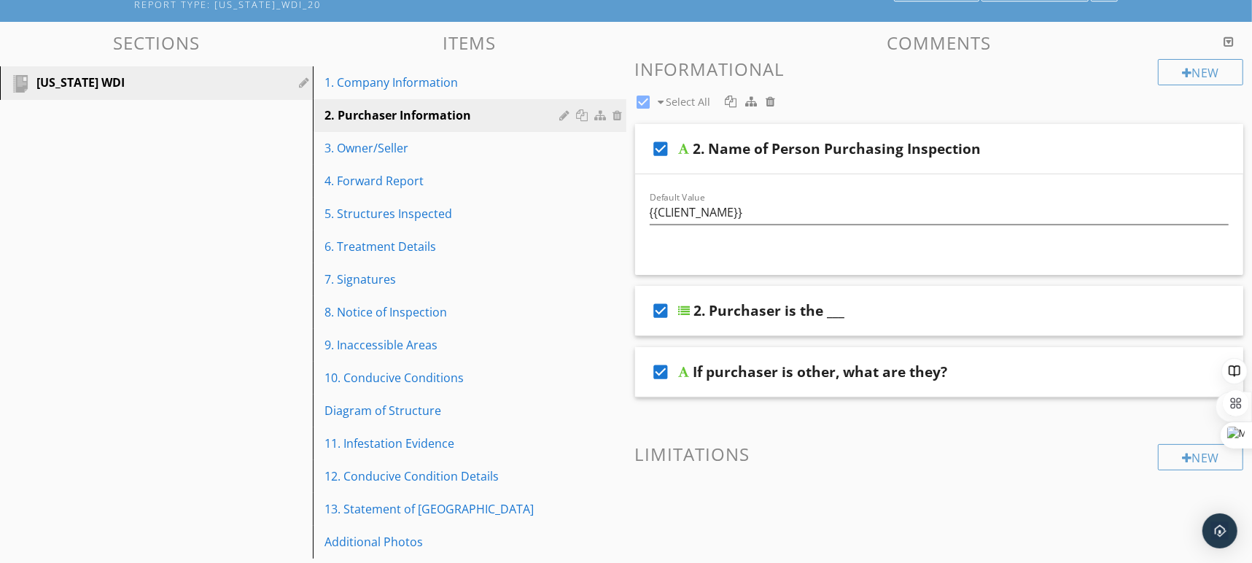
click at [1080, 153] on div "2. Name of Person Purchasing Inspection" at bounding box center [910, 148] width 434 height 17
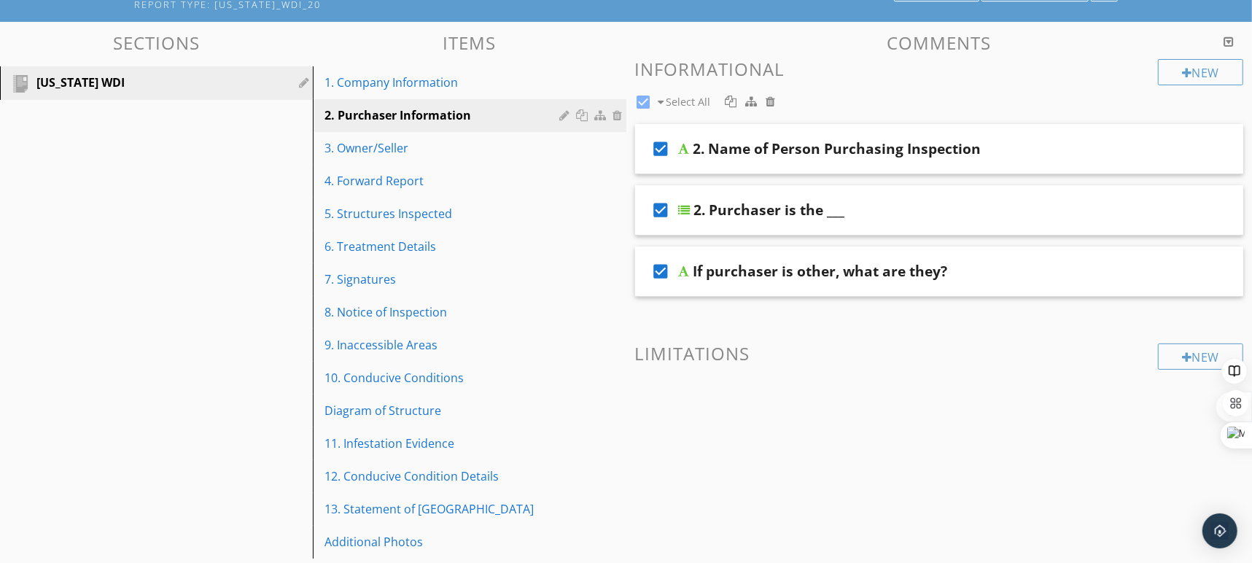
click at [1085, 205] on div "2. Purchaser is the ___" at bounding box center [911, 209] width 434 height 17
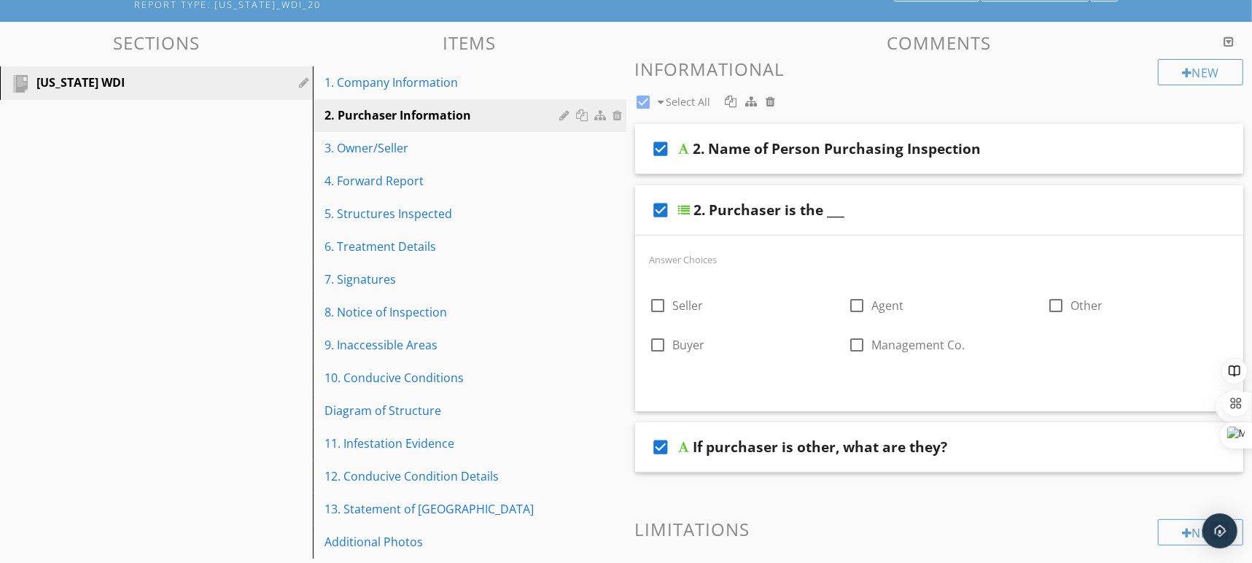
click at [1069, 211] on div "2. Purchaser is the ___" at bounding box center [911, 209] width 434 height 17
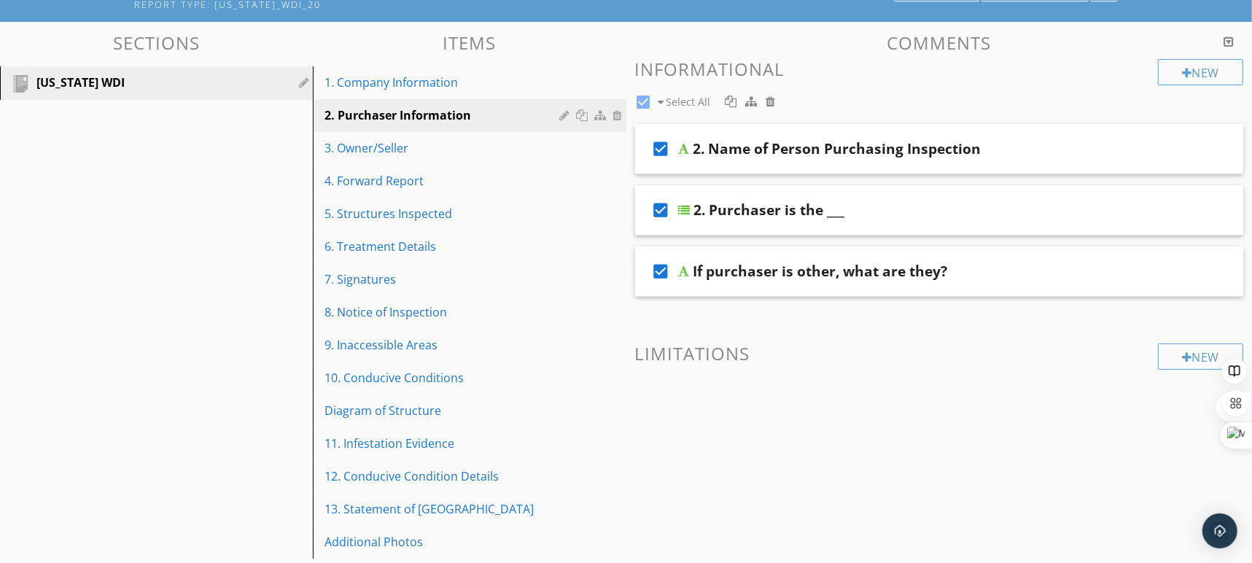
scroll to position [127, 0]
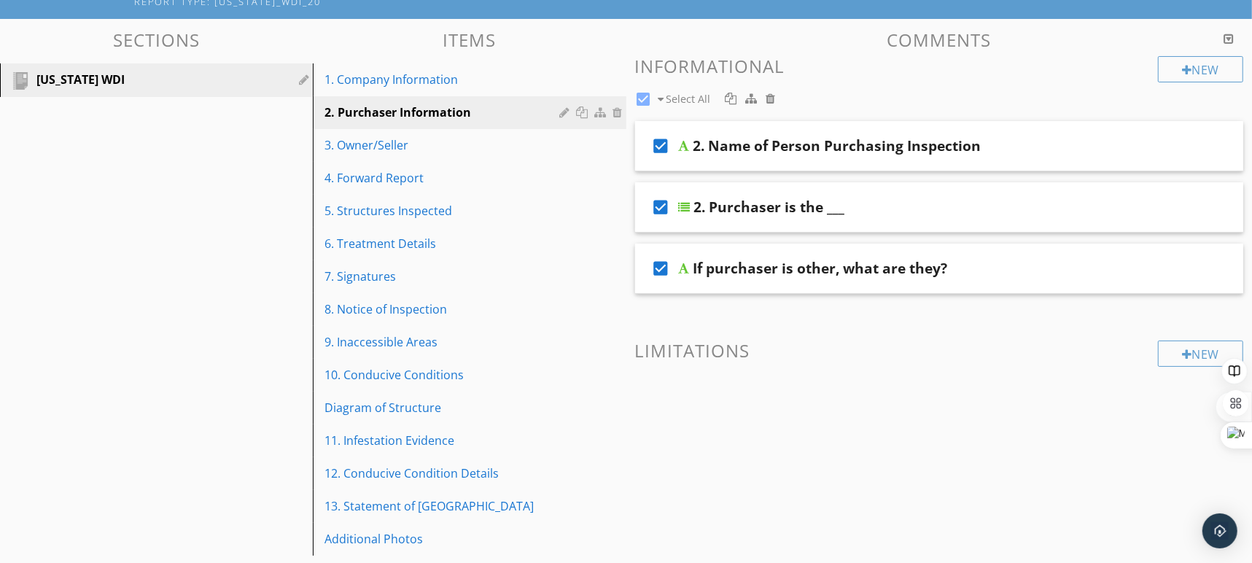
click at [1086, 270] on div "If purchaser is other, what are they?" at bounding box center [910, 268] width 434 height 17
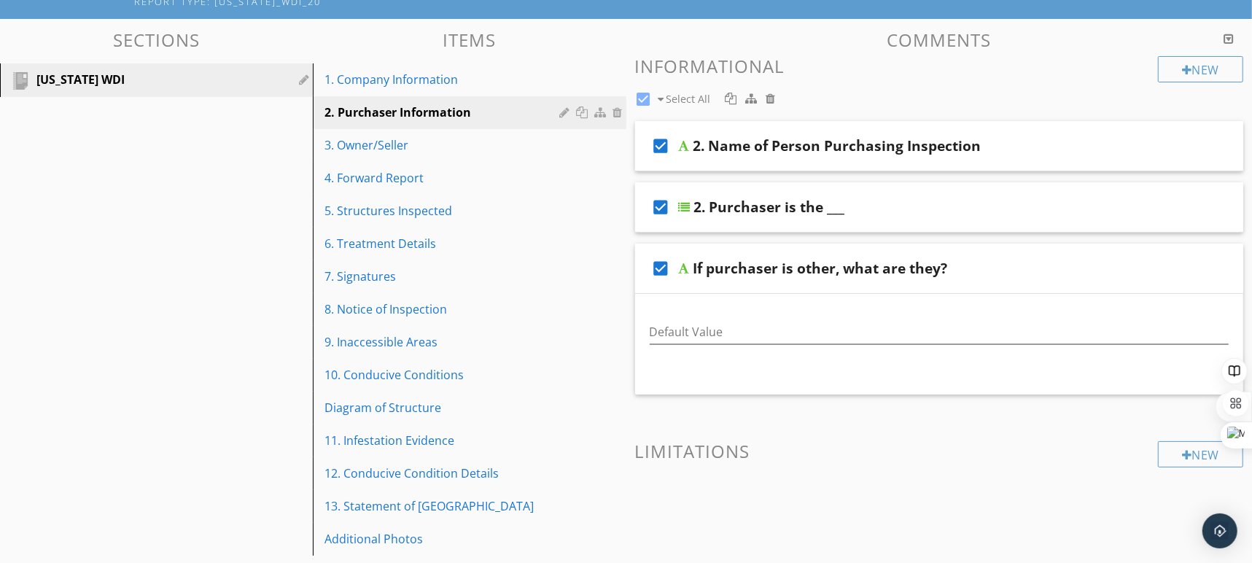
click at [1086, 270] on div "If purchaser is other, what are they?" at bounding box center [910, 268] width 434 height 17
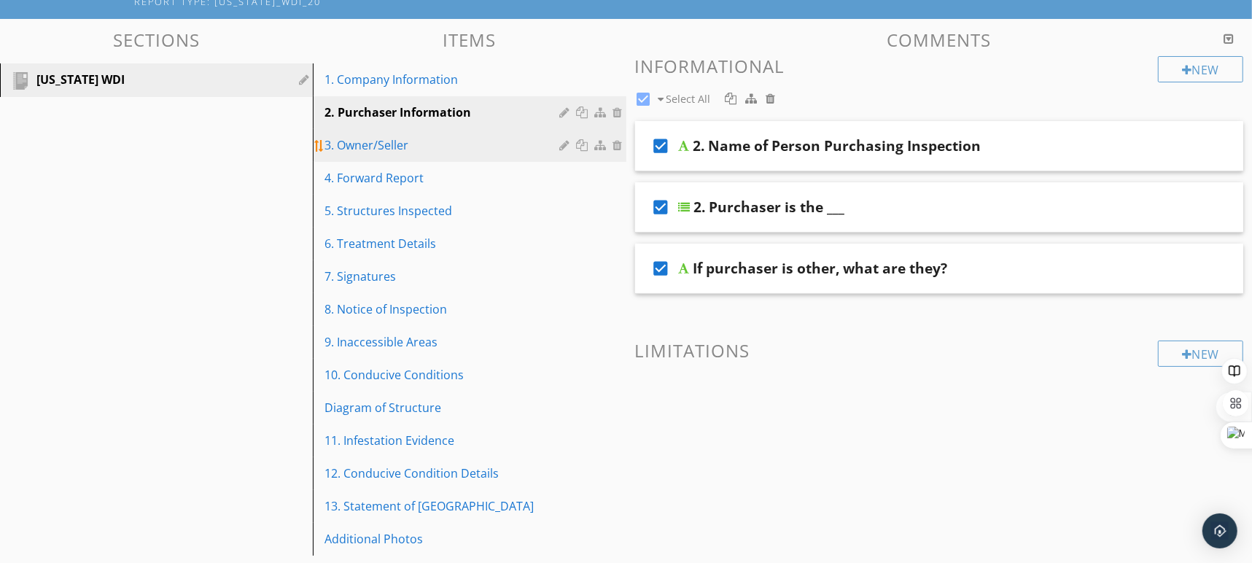
click at [391, 147] on div "3. Owner/Seller" at bounding box center [443, 144] width 239 height 17
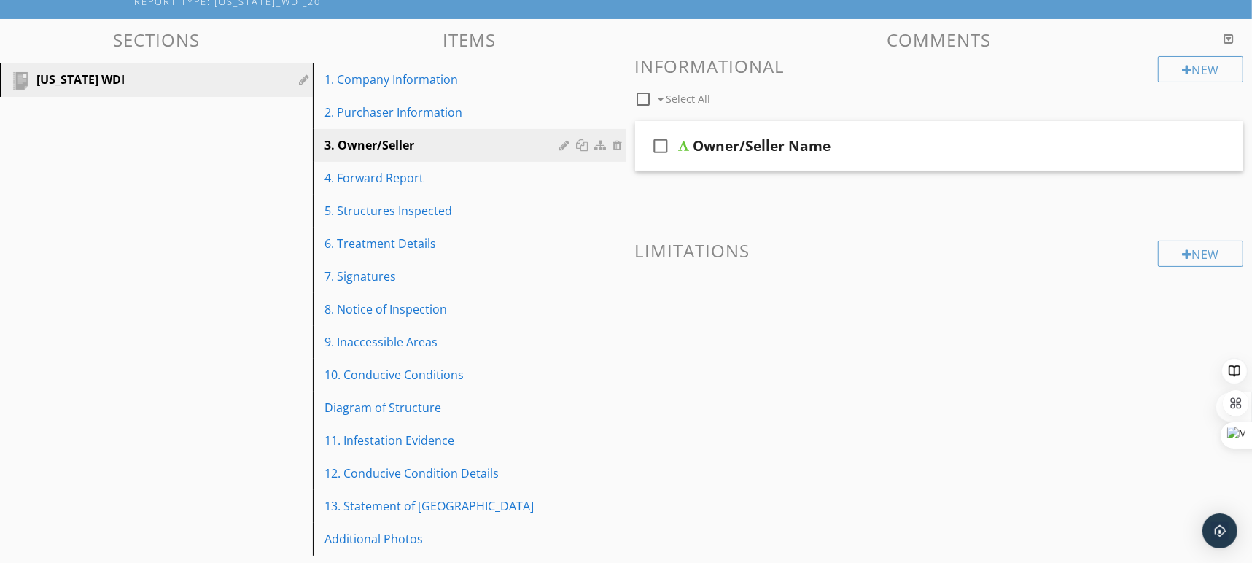
click at [971, 147] on div "Owner/Seller Name" at bounding box center [910, 145] width 434 height 17
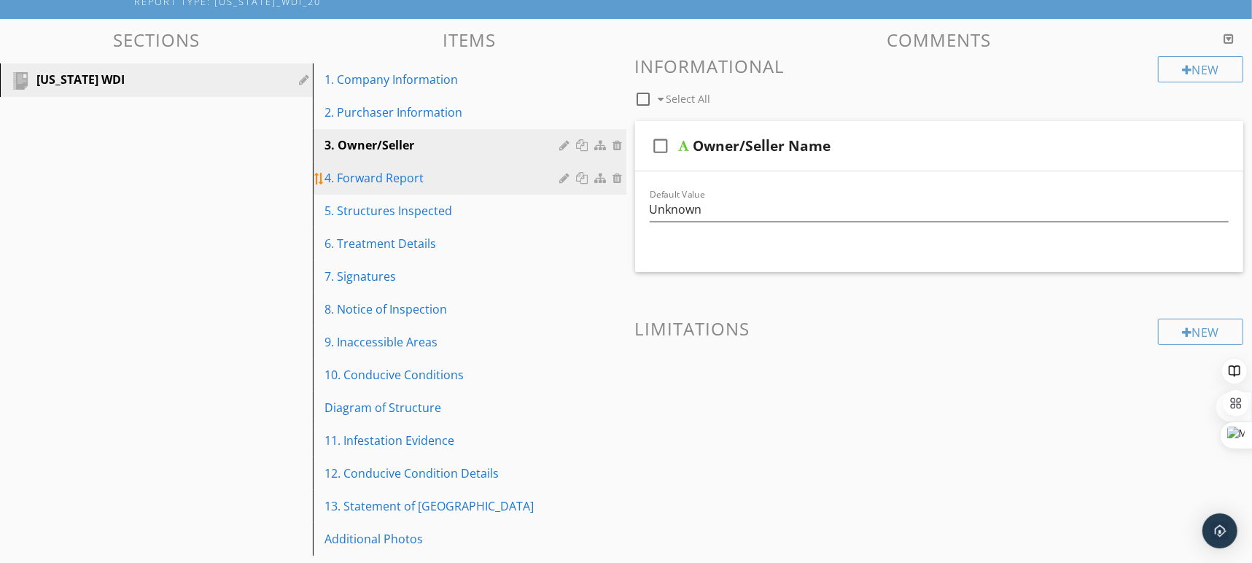
click at [391, 180] on div "4. Forward Report" at bounding box center [443, 177] width 239 height 17
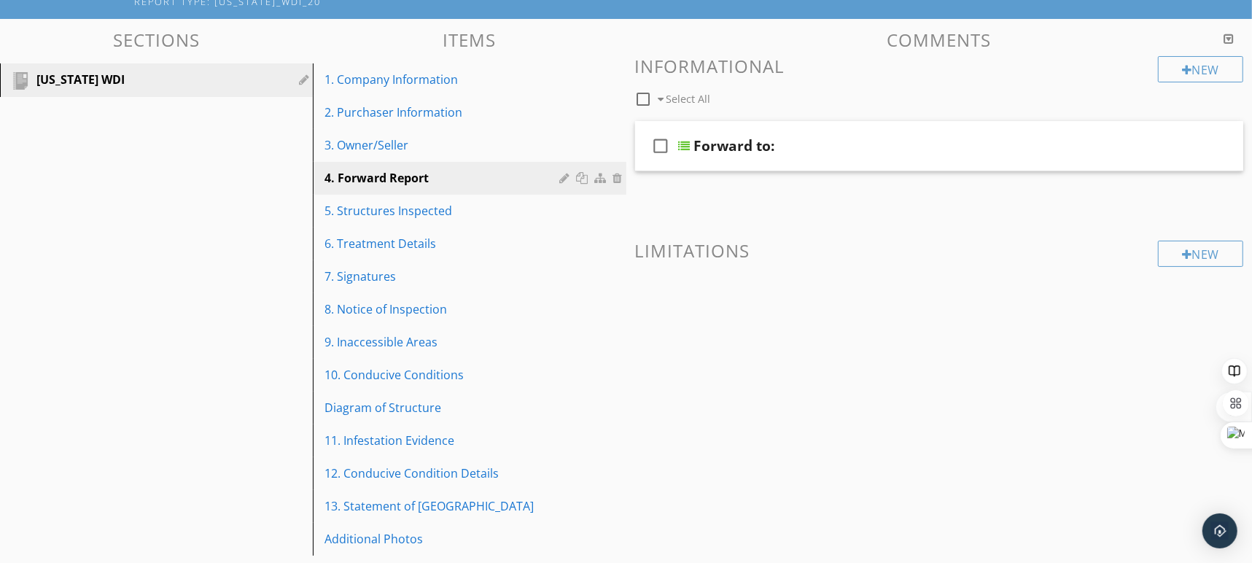
click at [666, 149] on icon "check_box_outline_blank" at bounding box center [660, 145] width 23 height 35
checkbox input "true"
click at [421, 143] on div "3. Owner/Seller" at bounding box center [443, 144] width 239 height 17
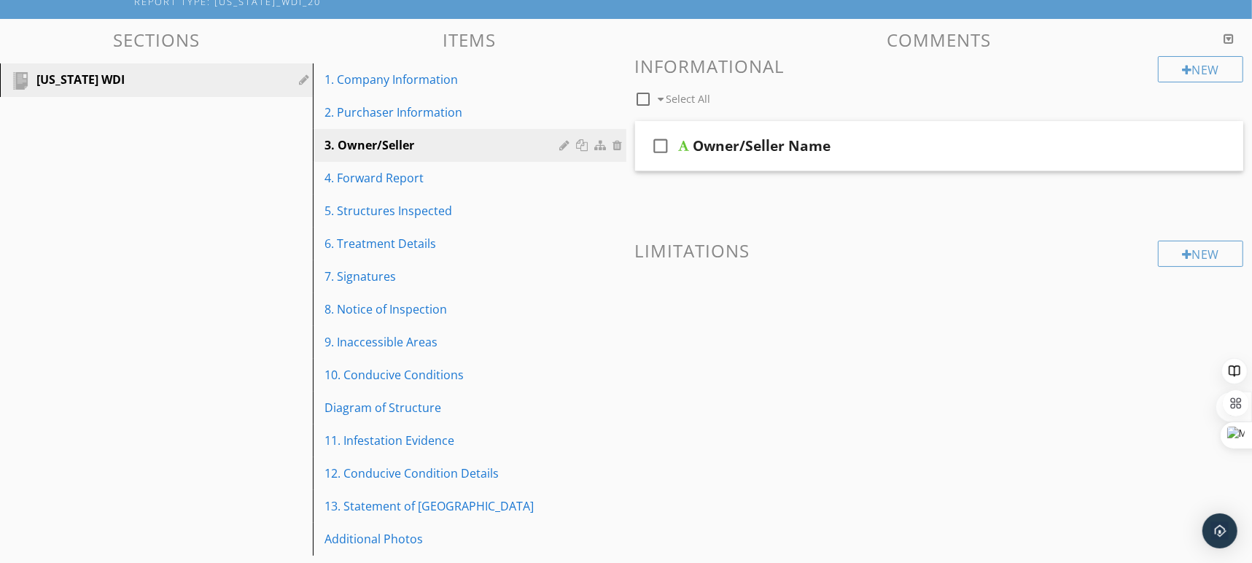
click at [651, 144] on icon "check_box_outline_blank" at bounding box center [660, 145] width 23 height 35
checkbox input "true"
click at [434, 186] on link "4. Forward Report" at bounding box center [471, 178] width 308 height 32
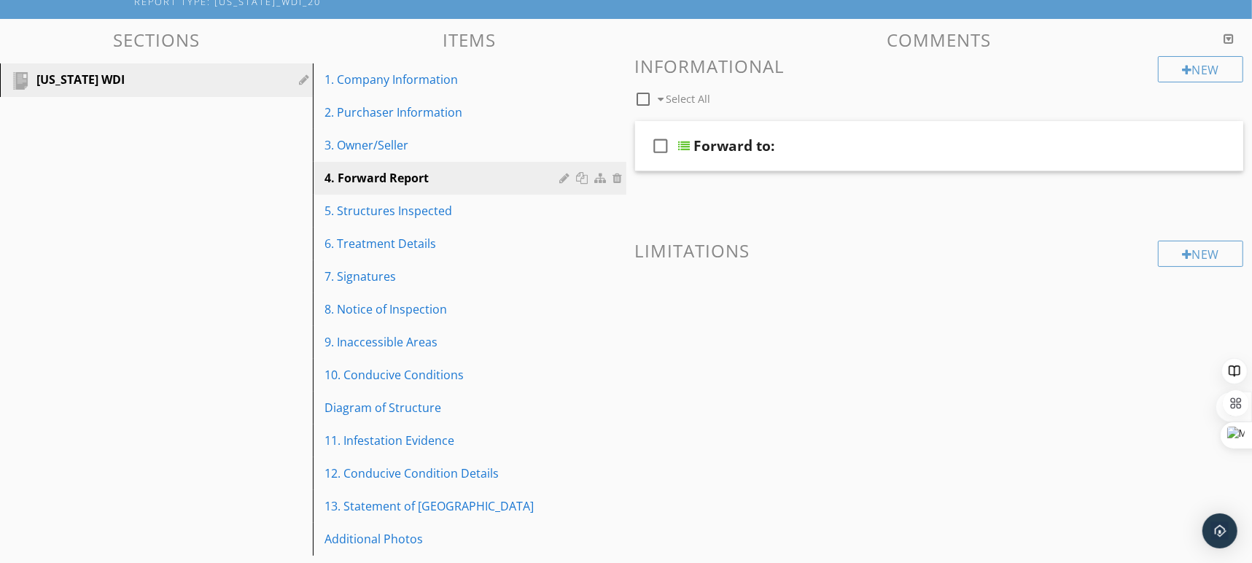
click at [999, 143] on div "Forward to:" at bounding box center [911, 145] width 434 height 17
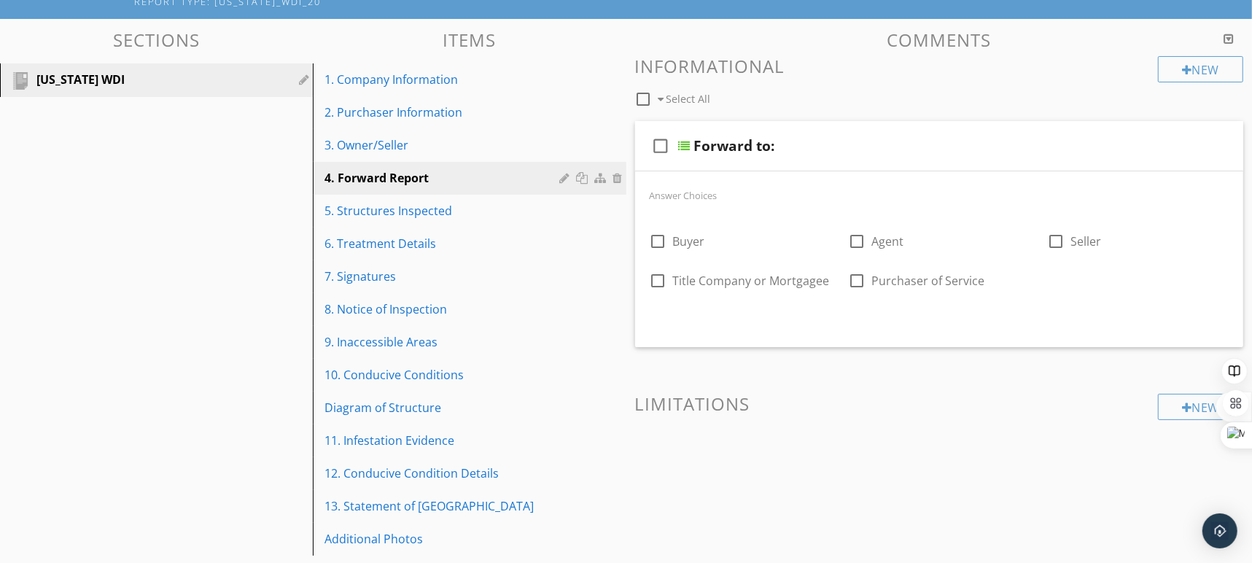
click at [657, 149] on icon "check_box_outline_blank" at bounding box center [660, 145] width 23 height 35
checkbox input "true"
click at [493, 219] on link "5. Structures Inspected" at bounding box center [471, 211] width 308 height 32
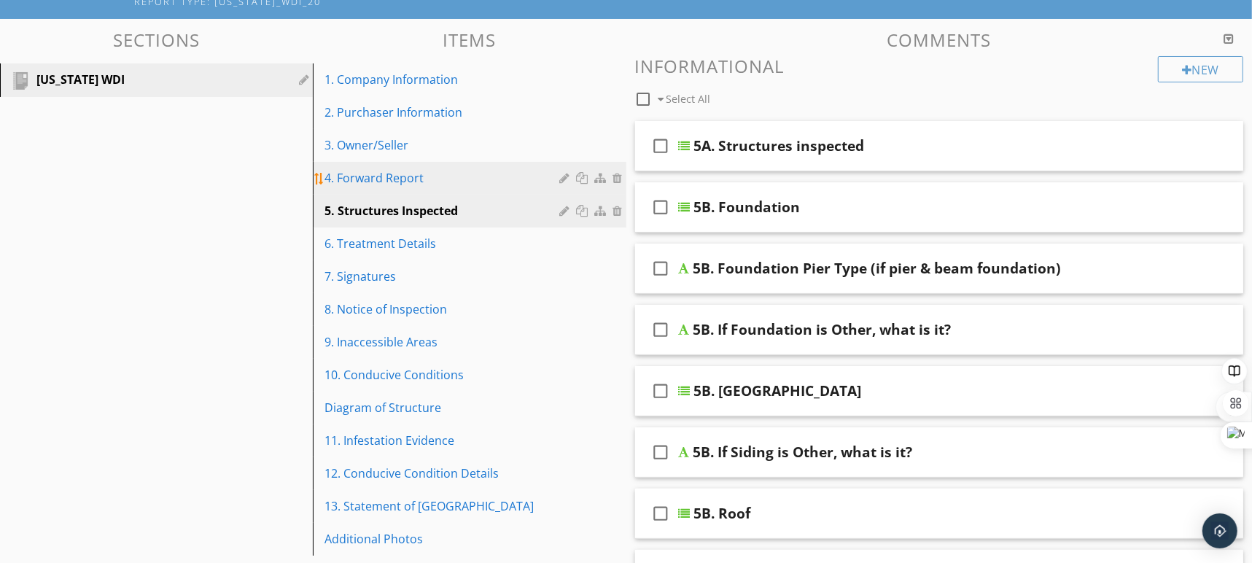
click at [478, 190] on link "4. Forward Report" at bounding box center [471, 178] width 308 height 32
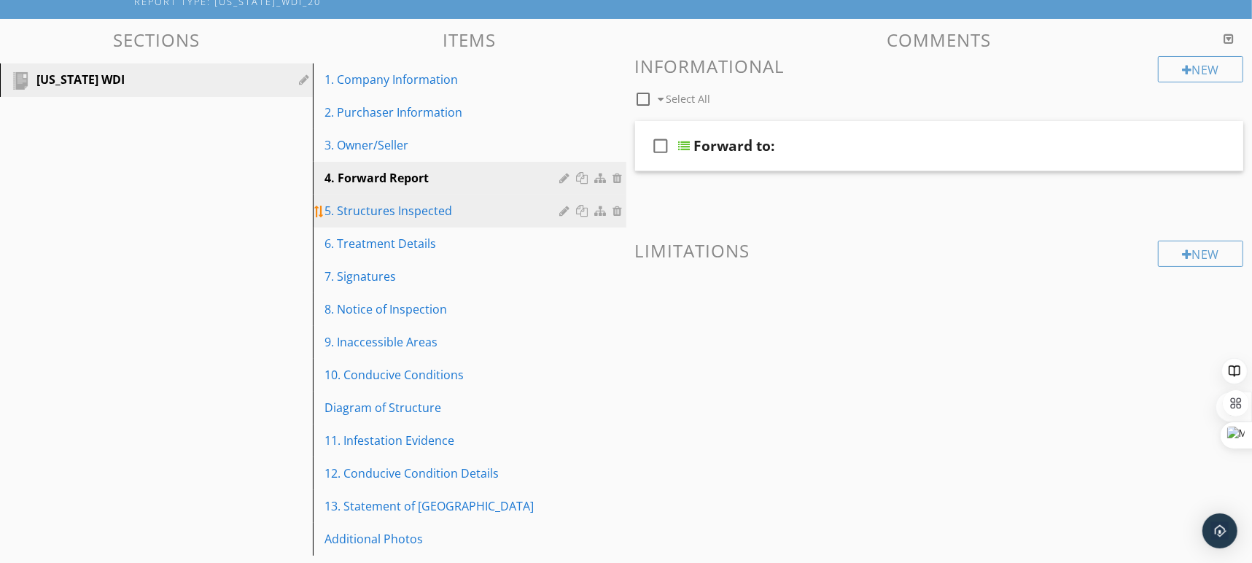
click at [476, 212] on div "5. Structures Inspected" at bounding box center [443, 210] width 239 height 17
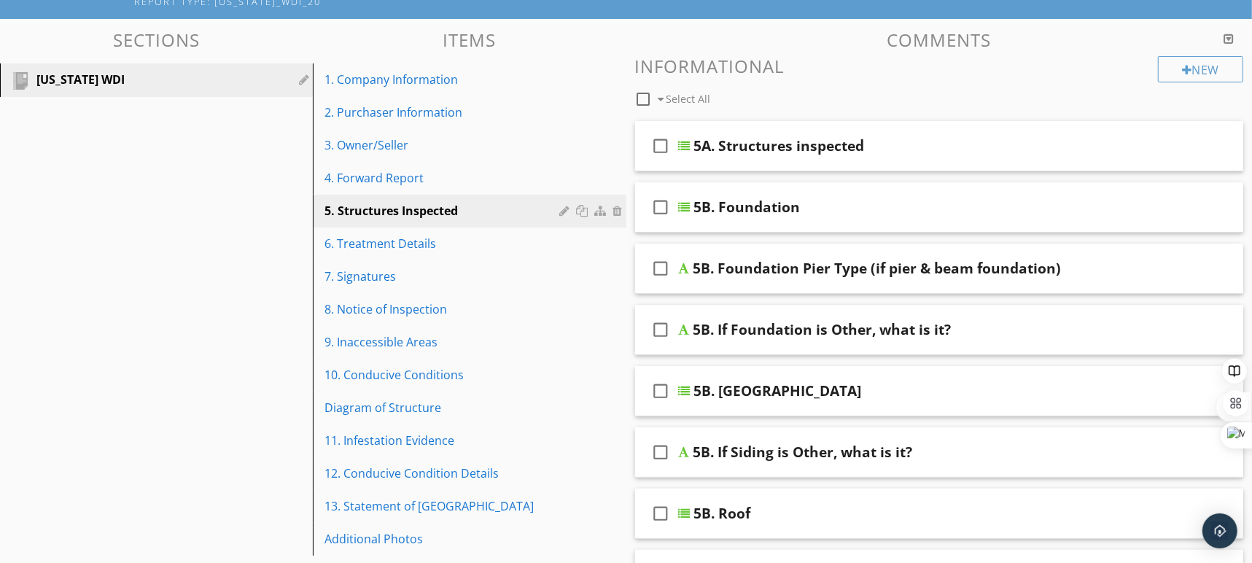
click at [1015, 216] on div "check_box_outline_blank 5B. Foundation" at bounding box center [939, 207] width 609 height 50
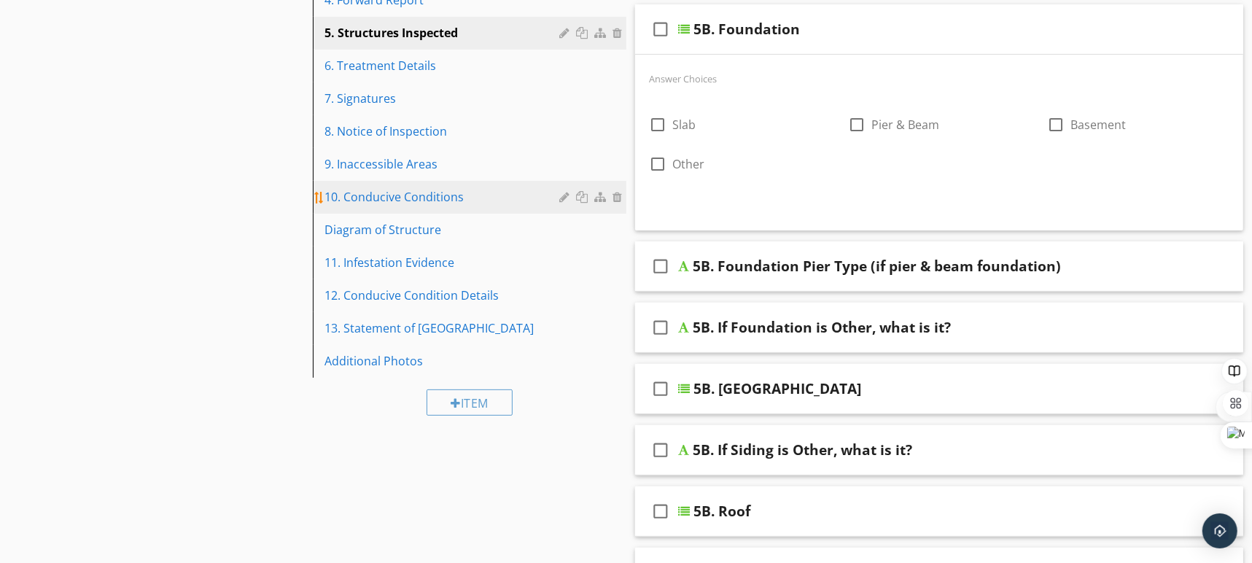
scroll to position [297, 0]
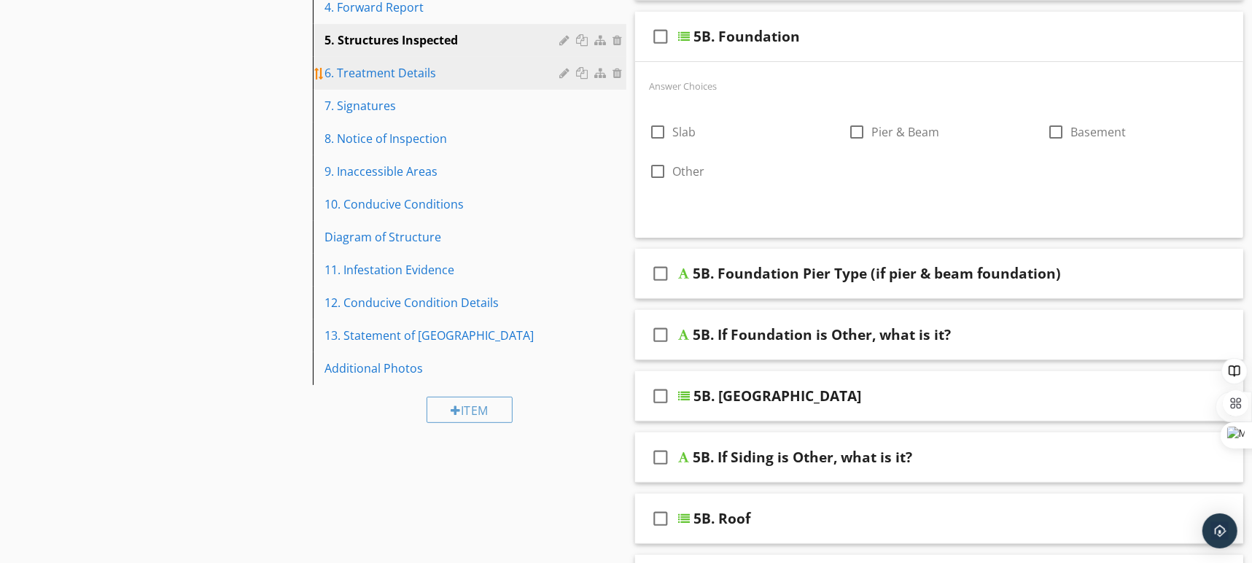
click at [439, 82] on link "6. Treatment Details" at bounding box center [471, 73] width 308 height 32
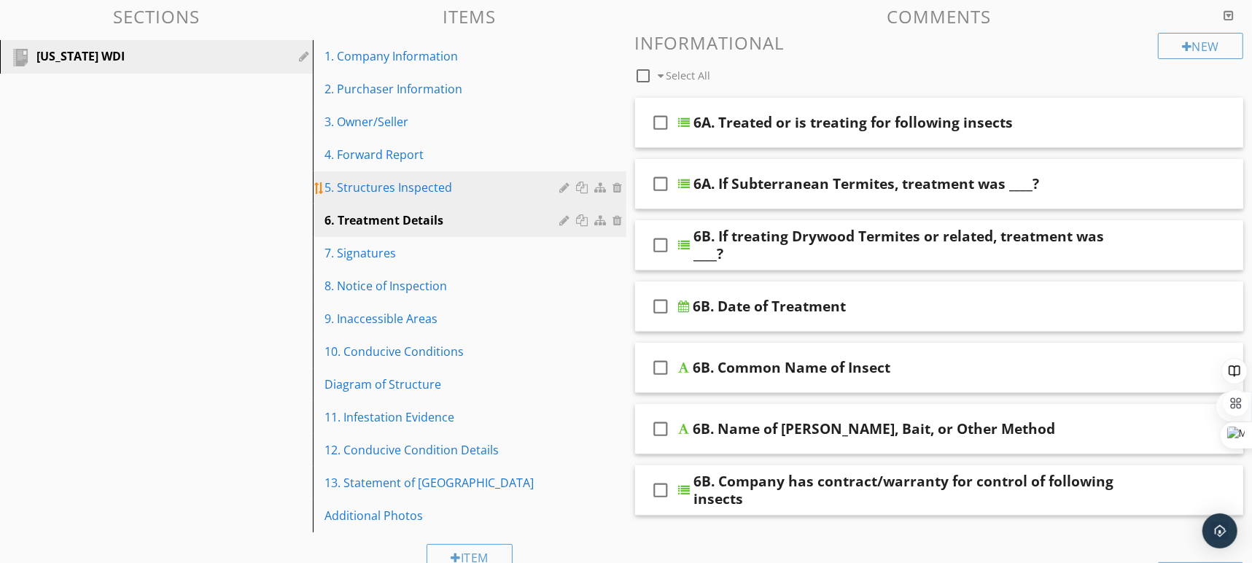
scroll to position [146, 0]
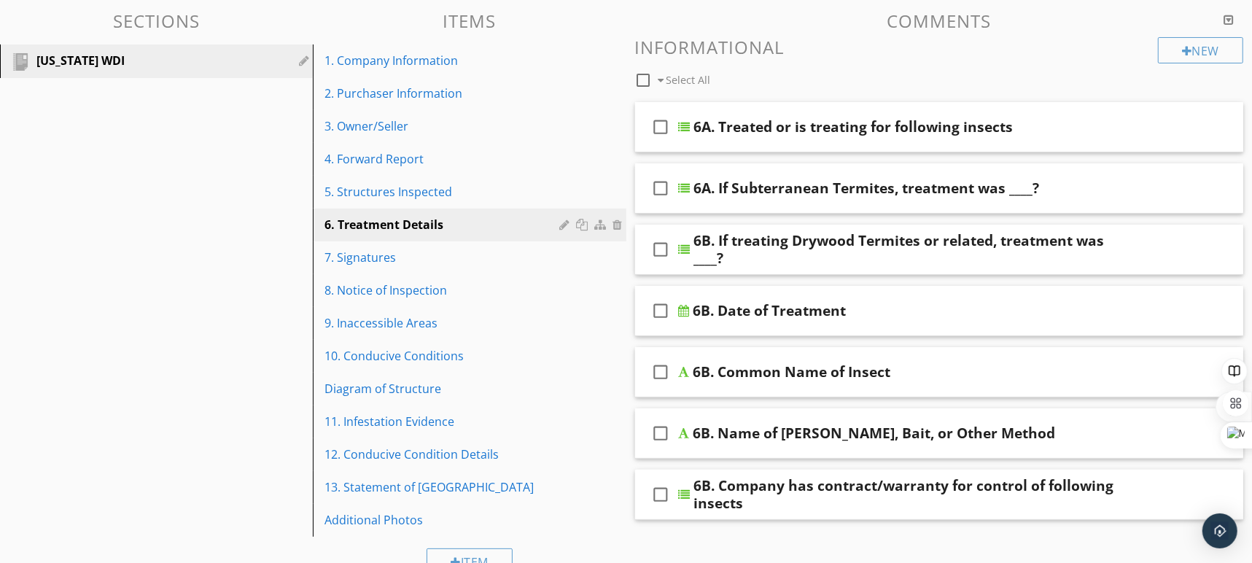
click at [1112, 144] on div "check_box_outline_blank 6A. Treated or is treating for following insects" at bounding box center [939, 127] width 609 height 50
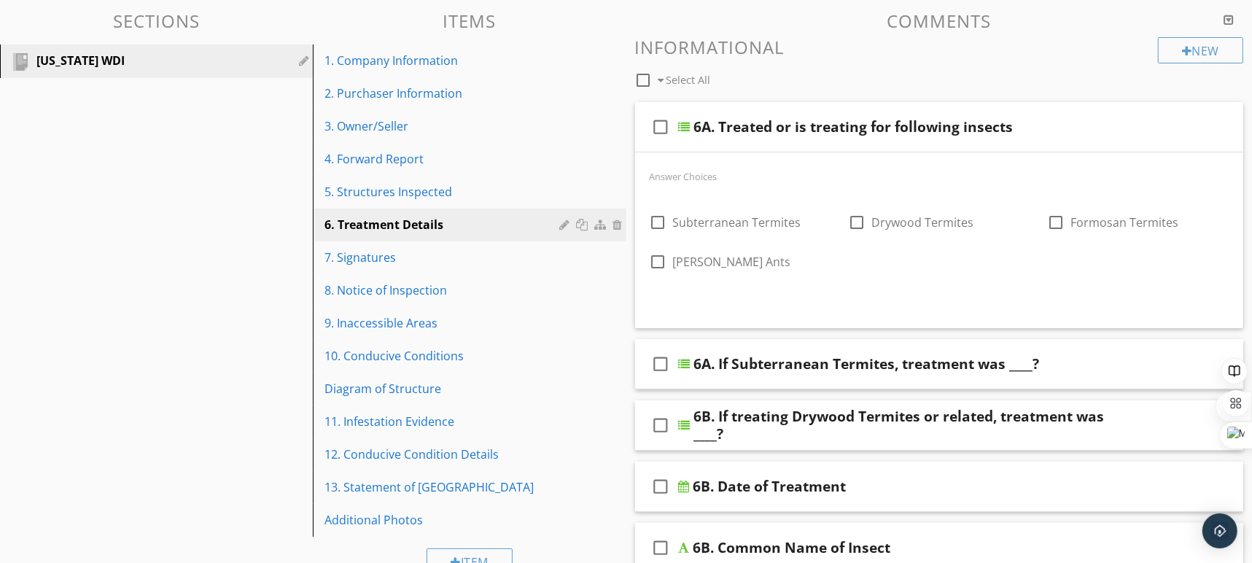
click at [1147, 130] on div "check_box_outline_blank 6A. Treated or is treating for following insects" at bounding box center [939, 127] width 609 height 50
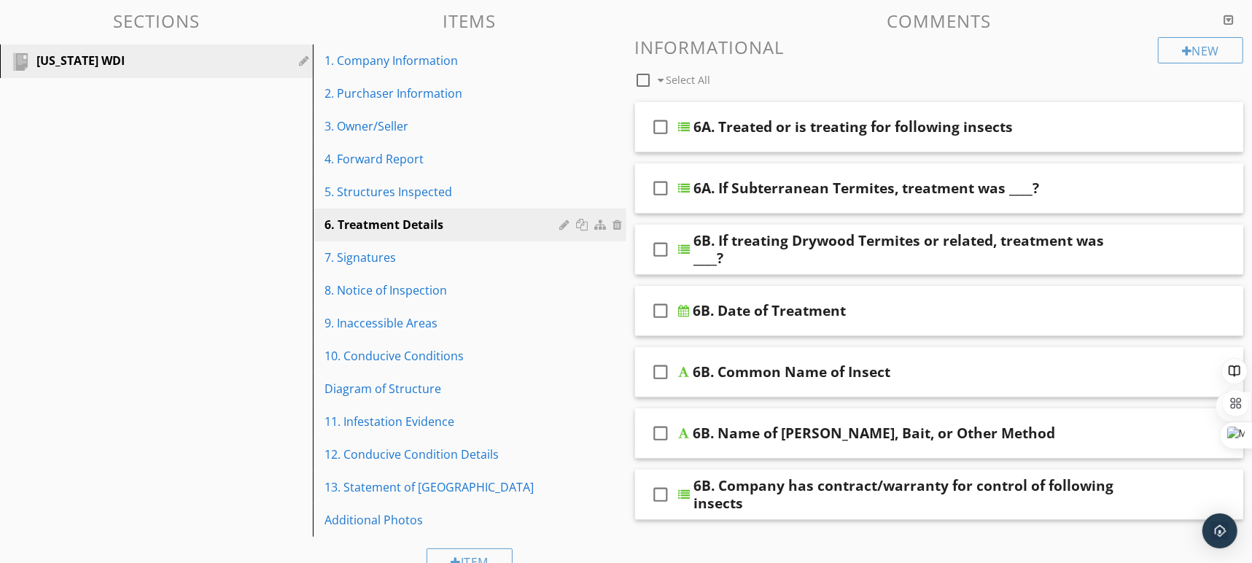
click at [1137, 187] on div "check_box_outline_blank 6A. If Subterranean Termites, treatment was ____?" at bounding box center [939, 188] width 609 height 50
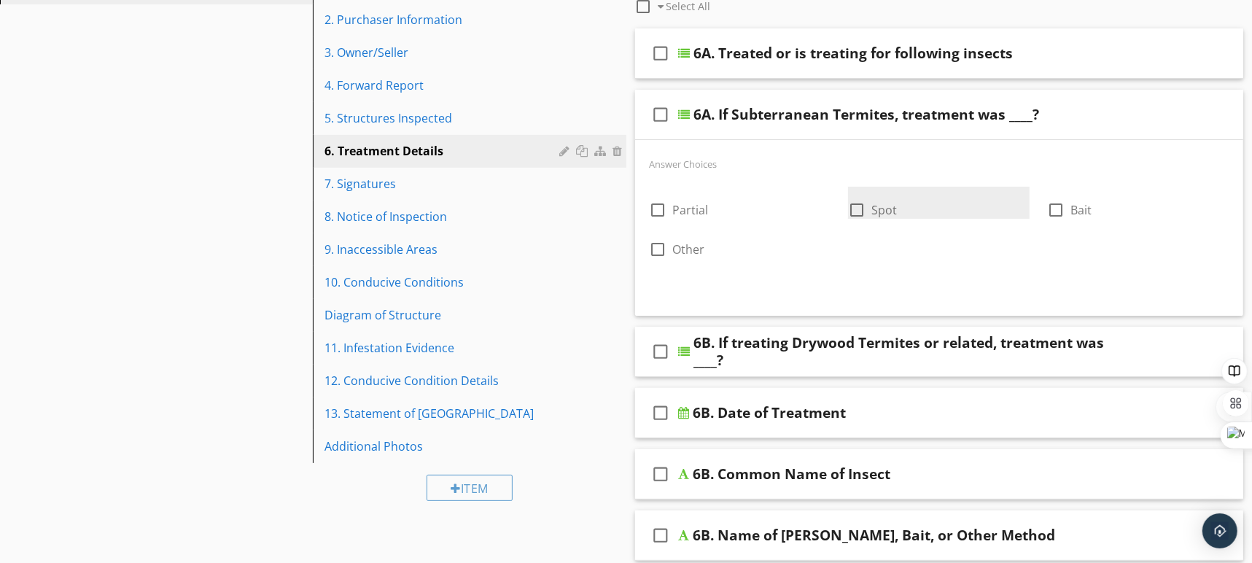
scroll to position [249, 0]
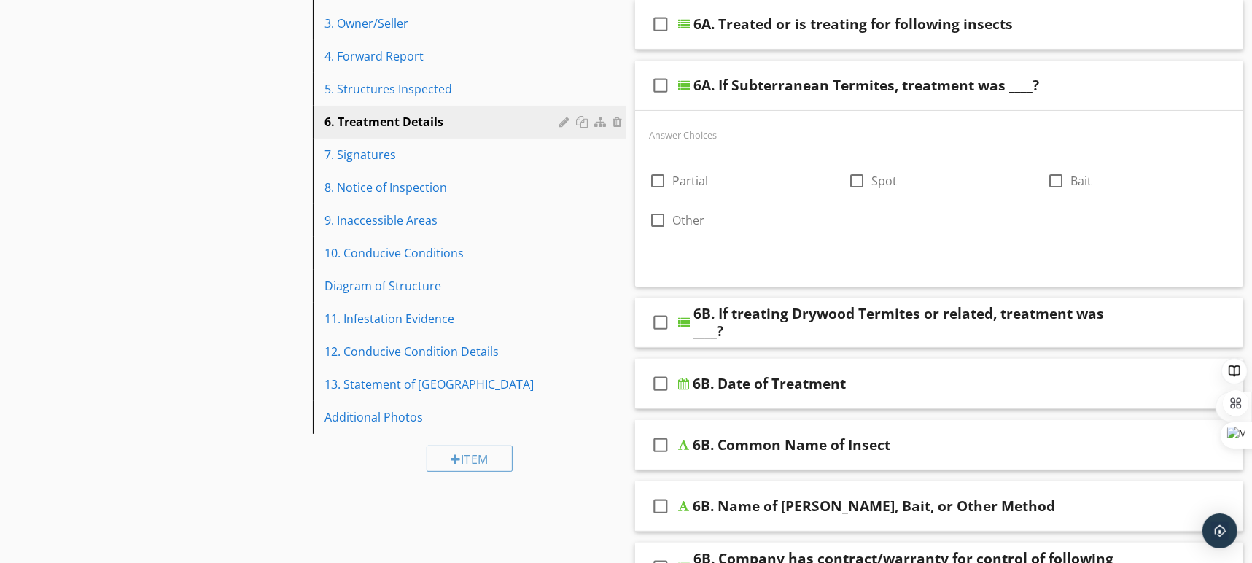
click at [980, 313] on div "6B. If treating Drywood Termites or related, treatment was ____?" at bounding box center [911, 322] width 434 height 35
click at [1147, 318] on div "check_box_outline_blank 6B. If treating Drywood Termites or related, treatment …" at bounding box center [939, 322] width 609 height 50
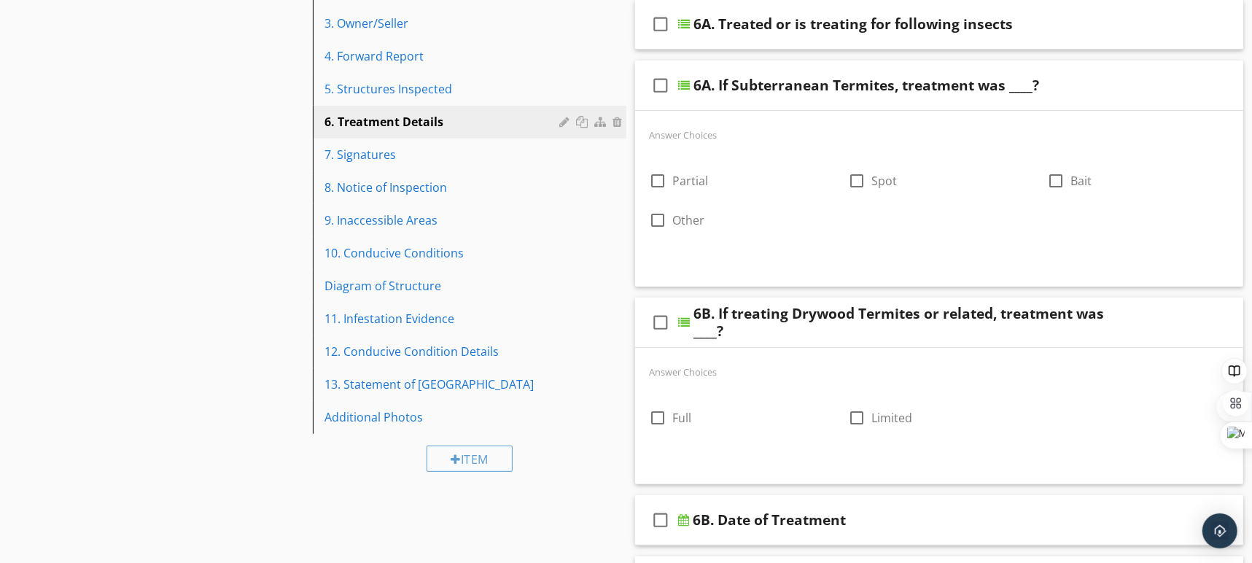
click at [1152, 318] on div "check_box_outline_blank 6B. If treating Drywood Termites or related, treatment …" at bounding box center [939, 322] width 609 height 50
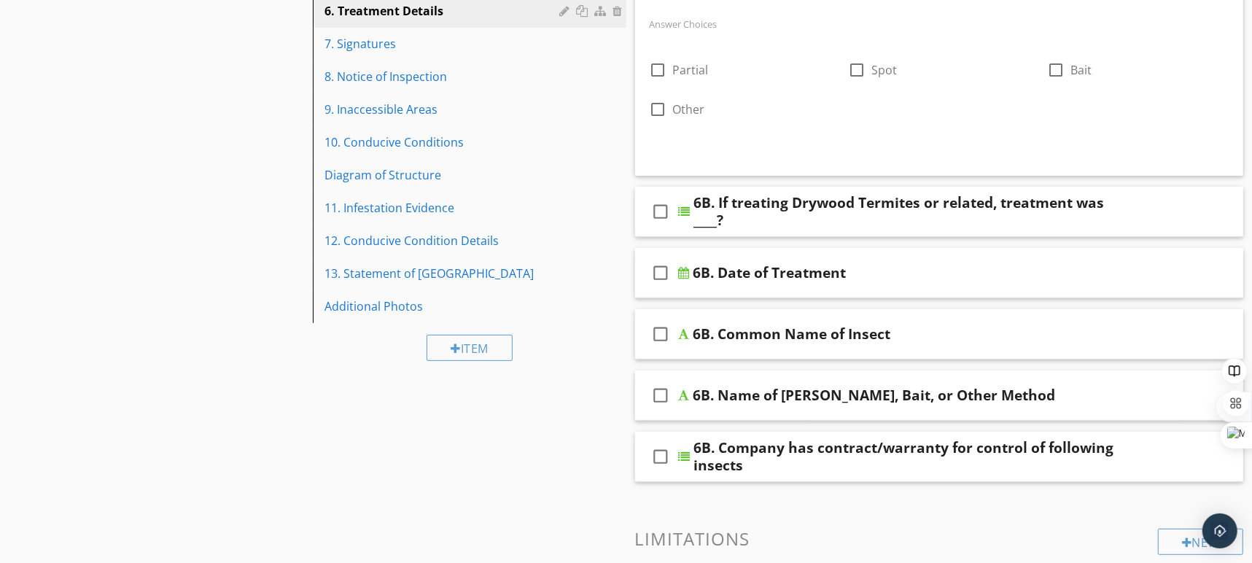
scroll to position [373, 0]
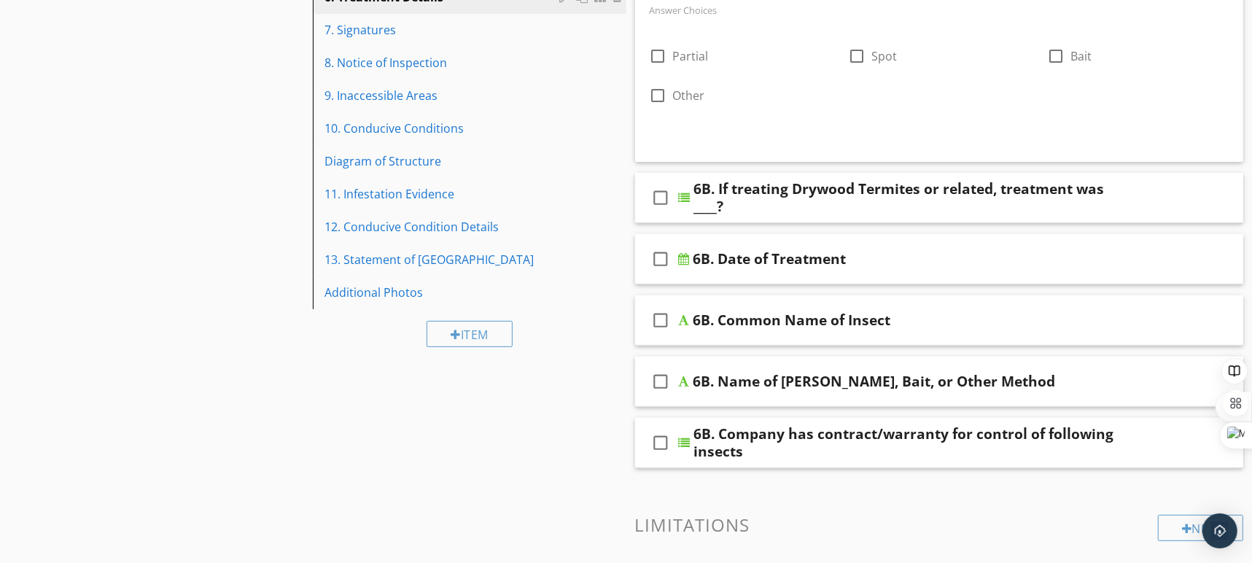
click at [1102, 253] on div "6B. Date of Treatment" at bounding box center [910, 258] width 434 height 17
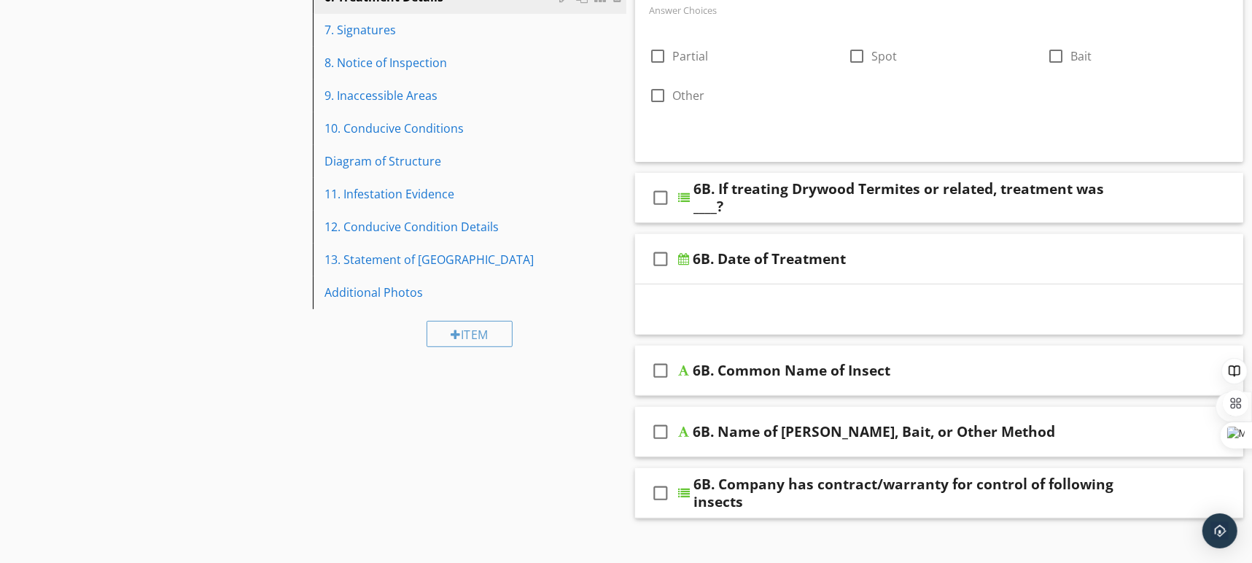
click at [1102, 253] on div "6B. Date of Treatment" at bounding box center [910, 258] width 434 height 17
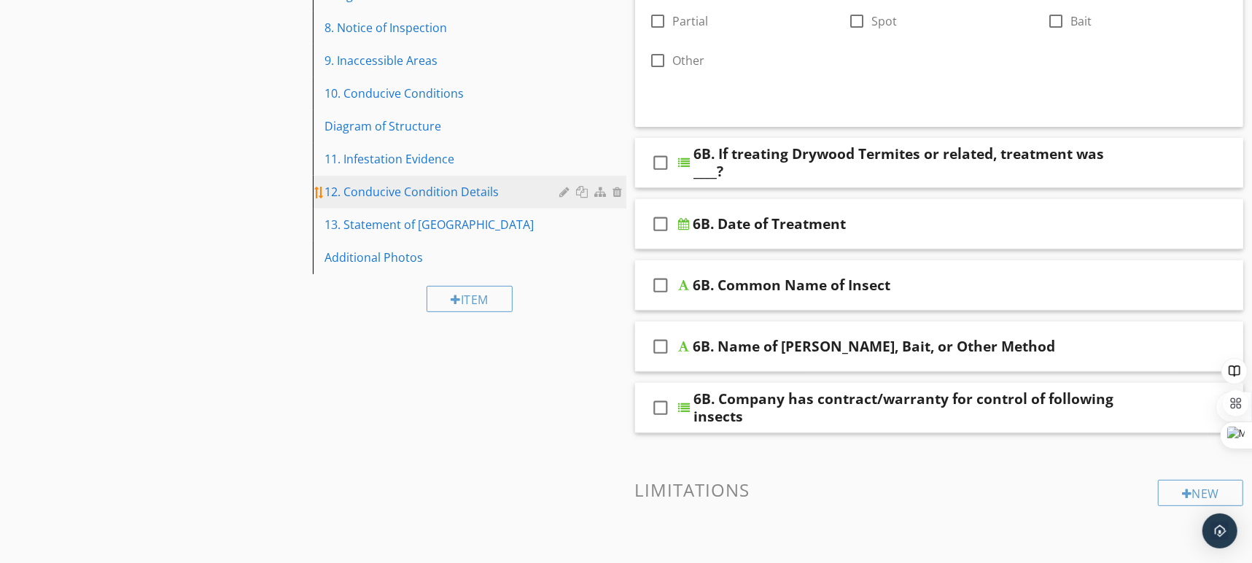
scroll to position [173, 0]
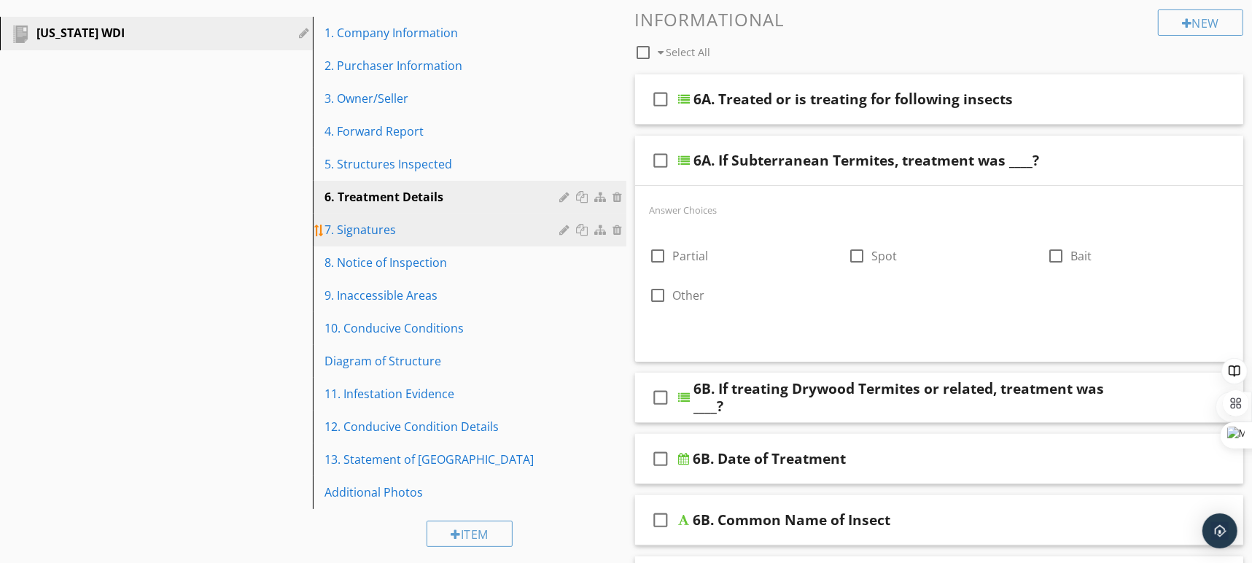
click at [419, 235] on div "7. Signatures" at bounding box center [443, 229] width 239 height 17
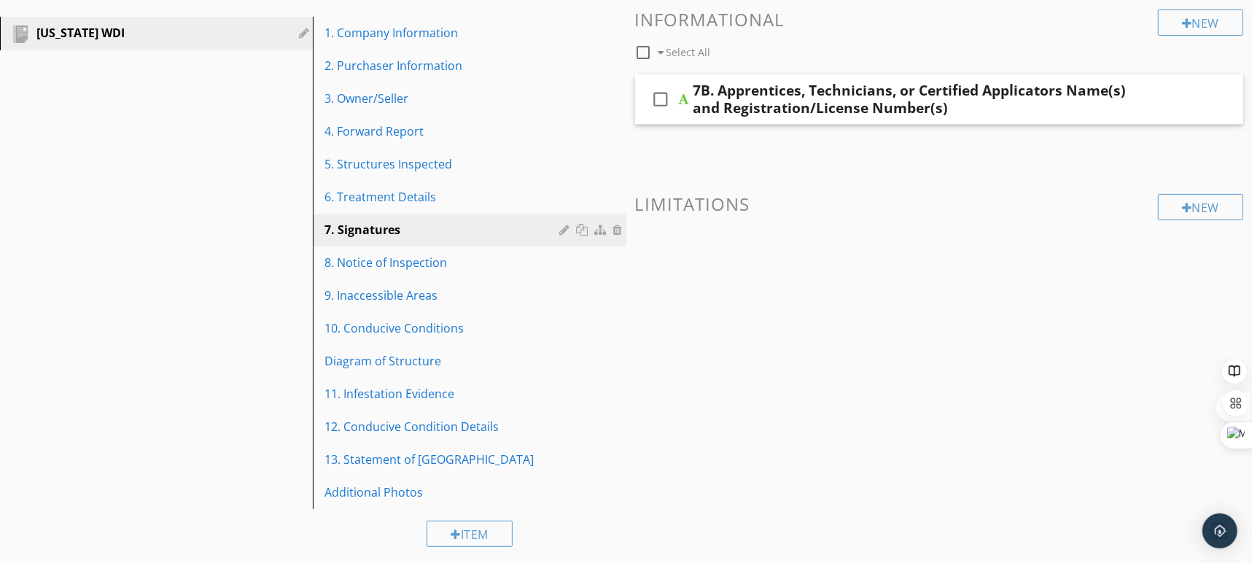
click at [1160, 102] on div "check_box_outline_blank 7B. Apprentices, Technicians, or Certified Applicators …" at bounding box center [939, 99] width 609 height 50
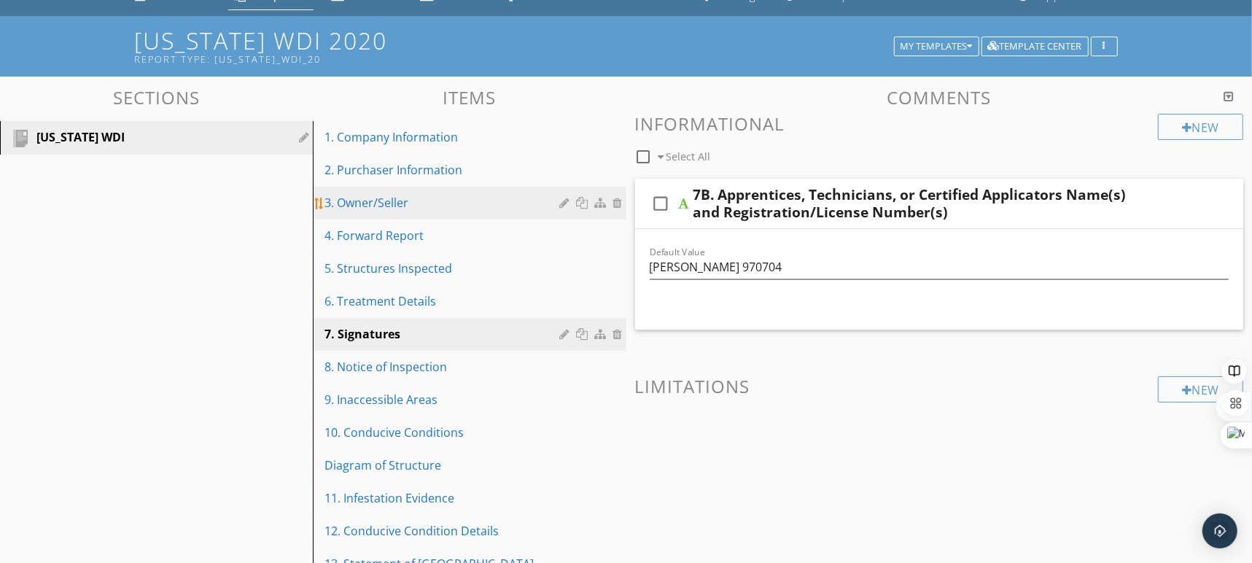
scroll to position [0, 0]
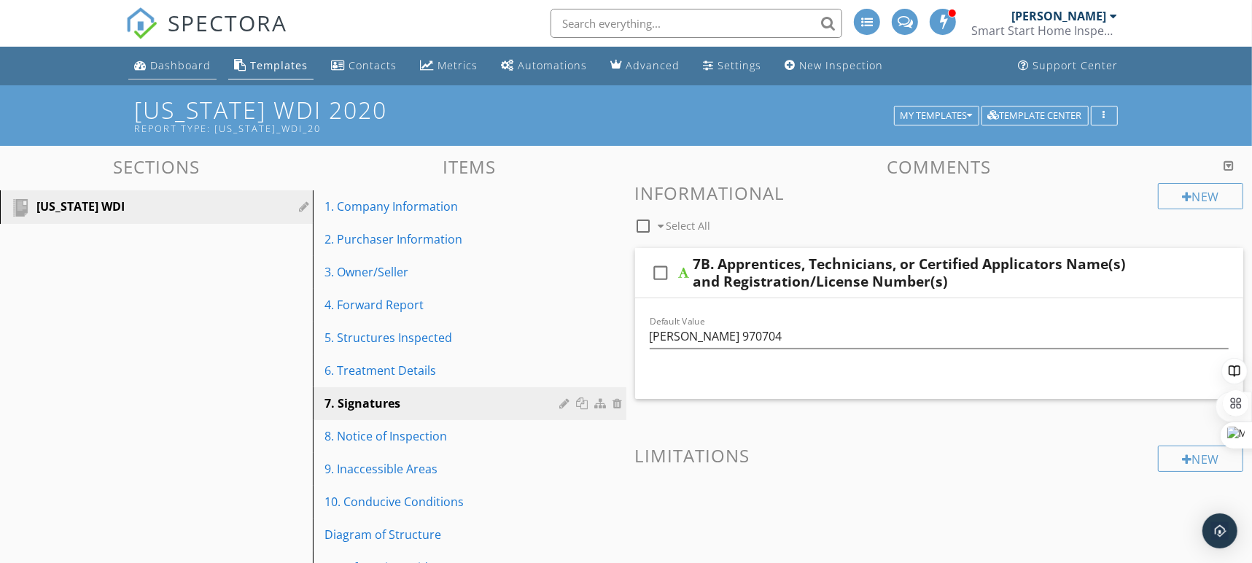
click at [190, 67] on div "Dashboard" at bounding box center [180, 65] width 61 height 14
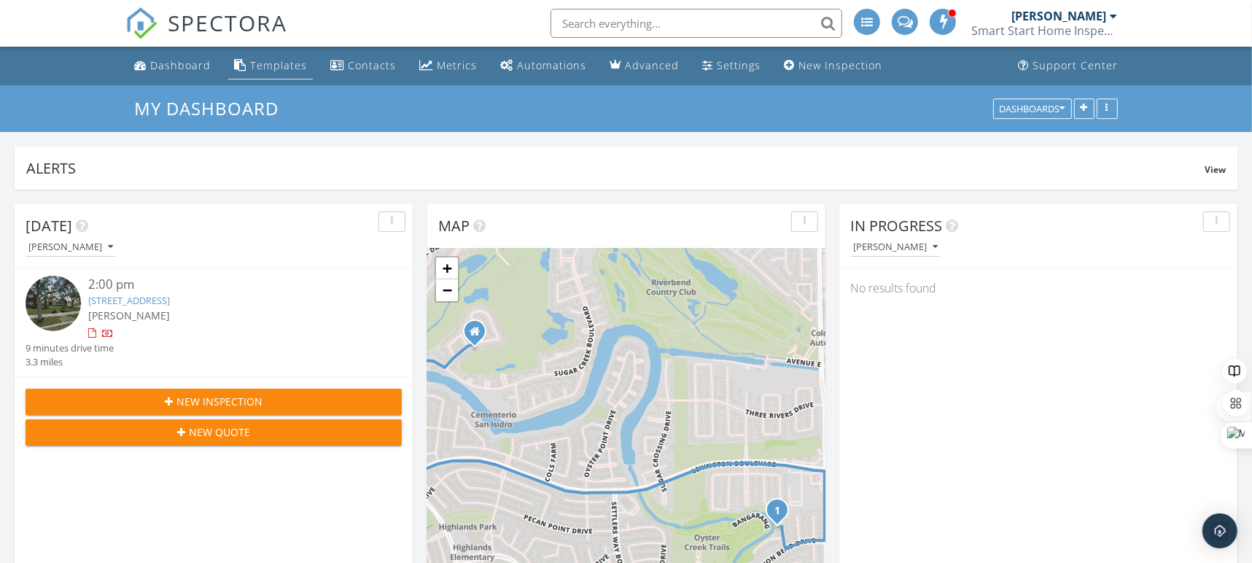
click at [254, 66] on div "Templates" at bounding box center [278, 65] width 57 height 14
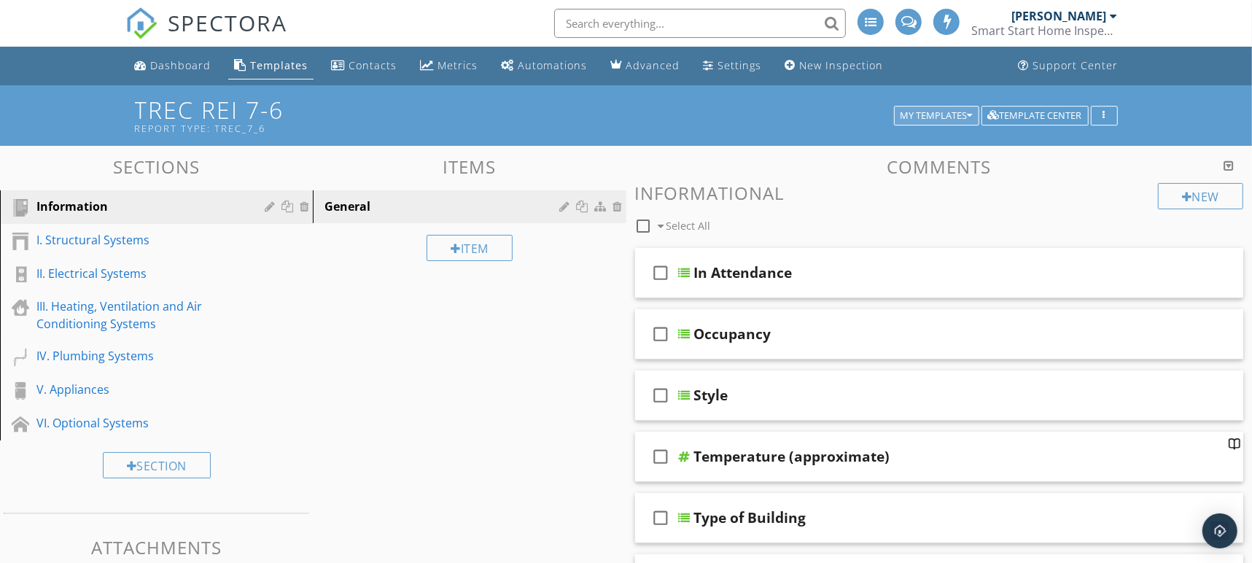
click at [951, 118] on div "My Templates" at bounding box center [936, 116] width 72 height 10
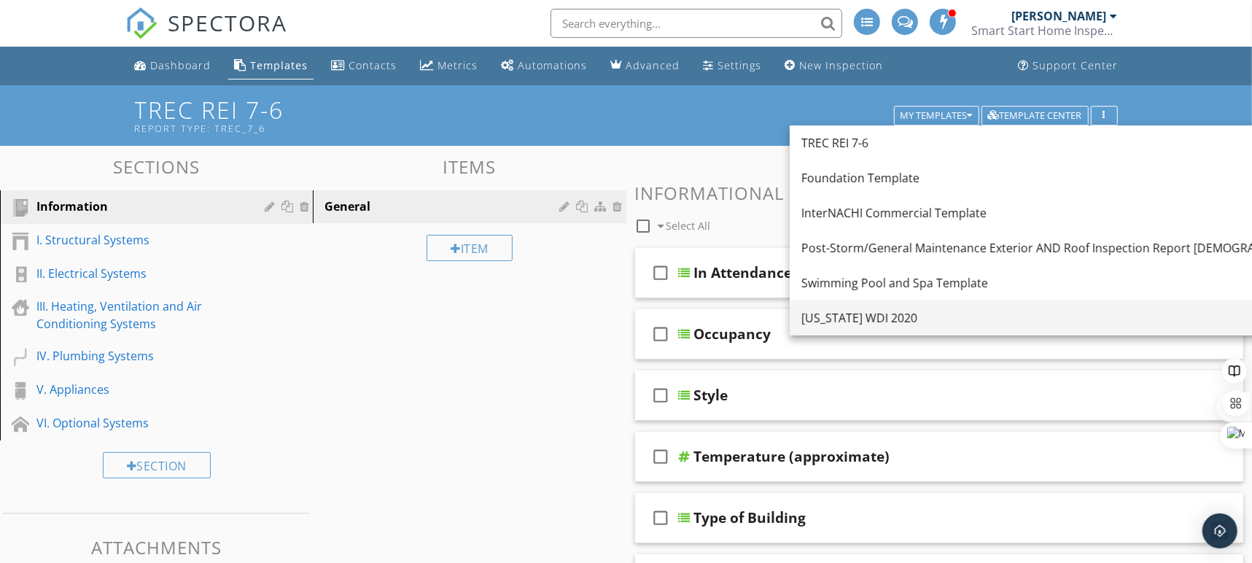
click at [849, 319] on div "[US_STATE] WDI 2020" at bounding box center [1060, 317] width 518 height 17
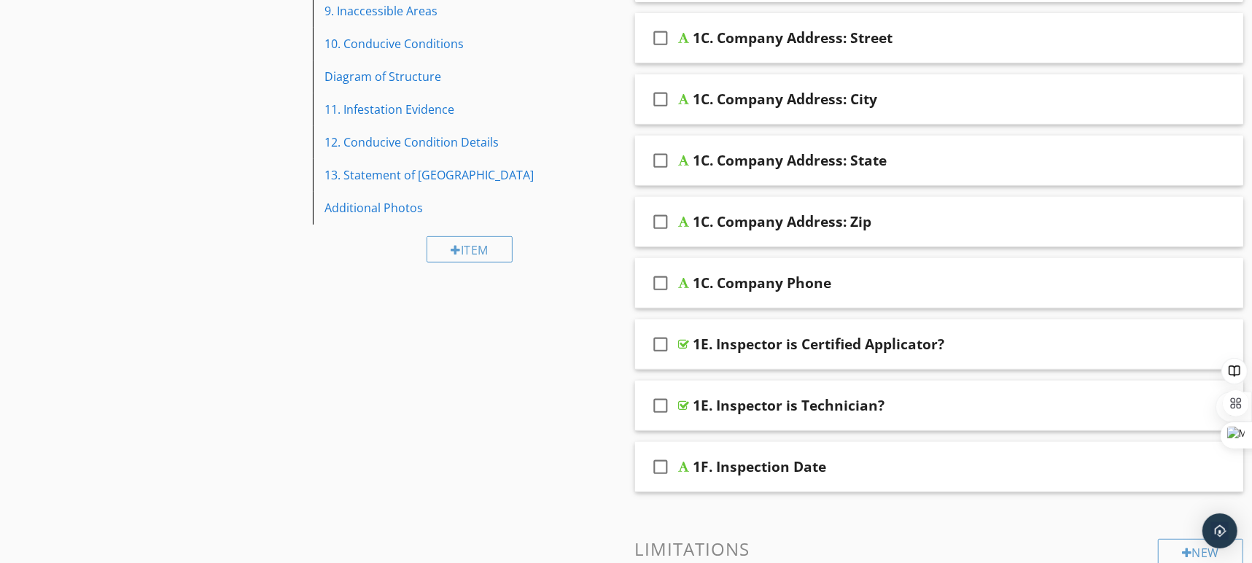
scroll to position [484, 0]
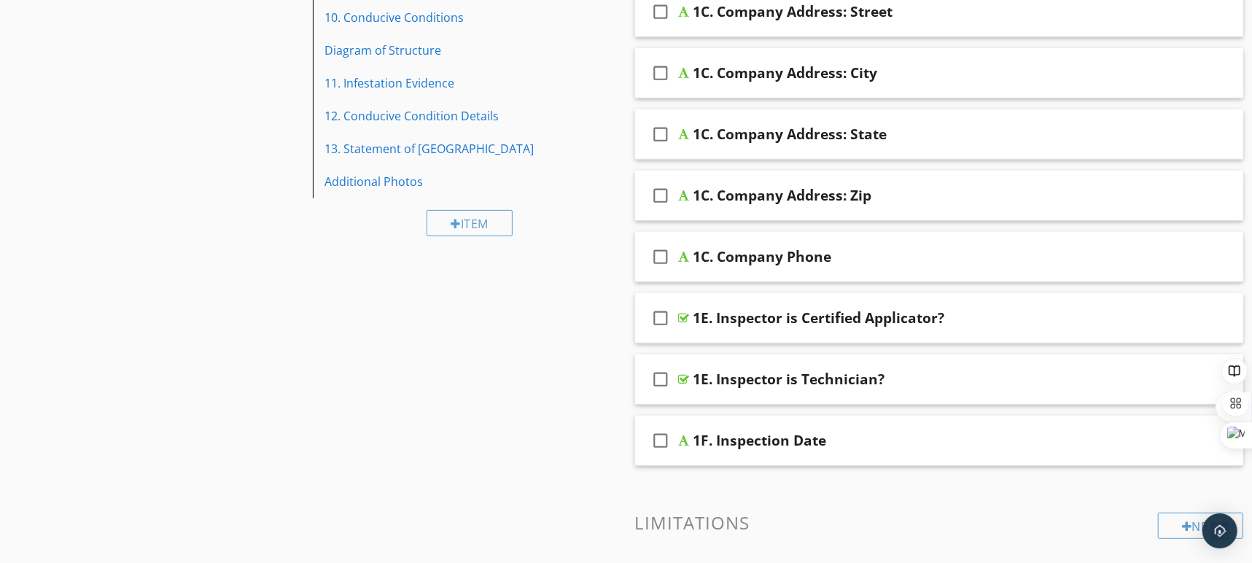
click at [1092, 316] on div "1E. Inspector is Certified Applicator?" at bounding box center [910, 317] width 434 height 17
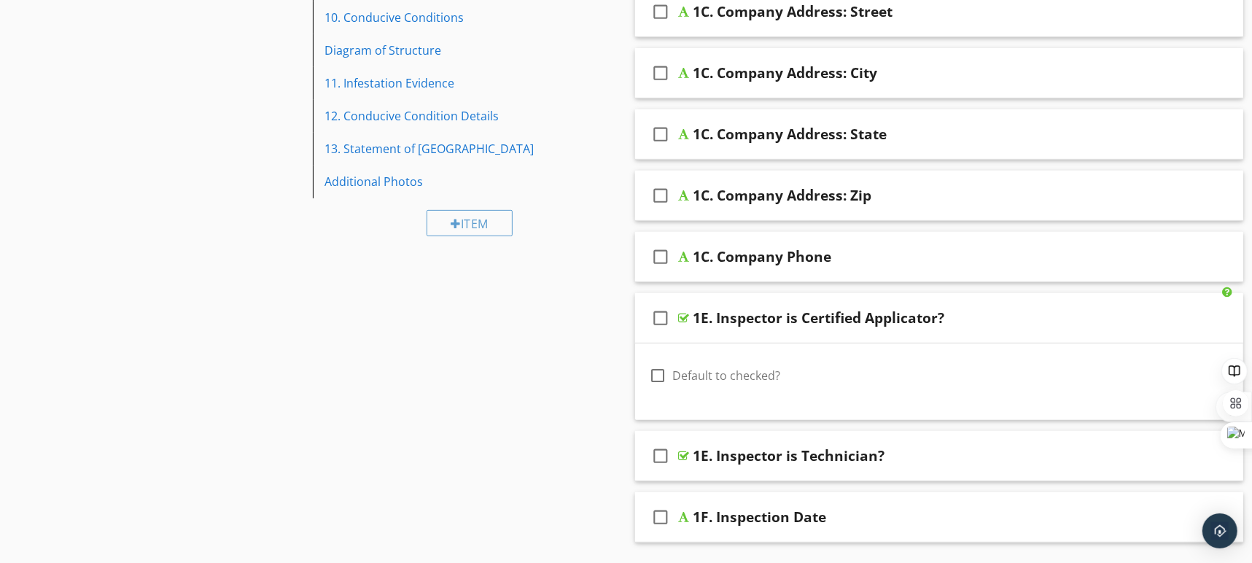
click at [1092, 316] on div "1E. Inspector is Certified Applicator?" at bounding box center [910, 317] width 434 height 17
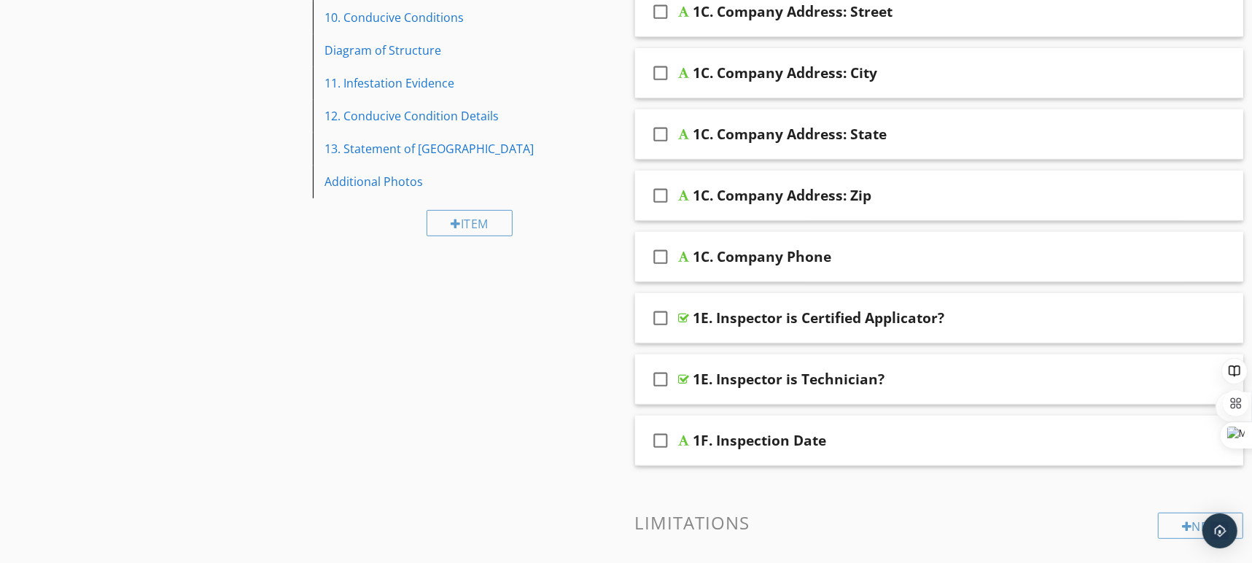
click at [1066, 375] on div "1E. Inspector is Technician?" at bounding box center [910, 378] width 434 height 17
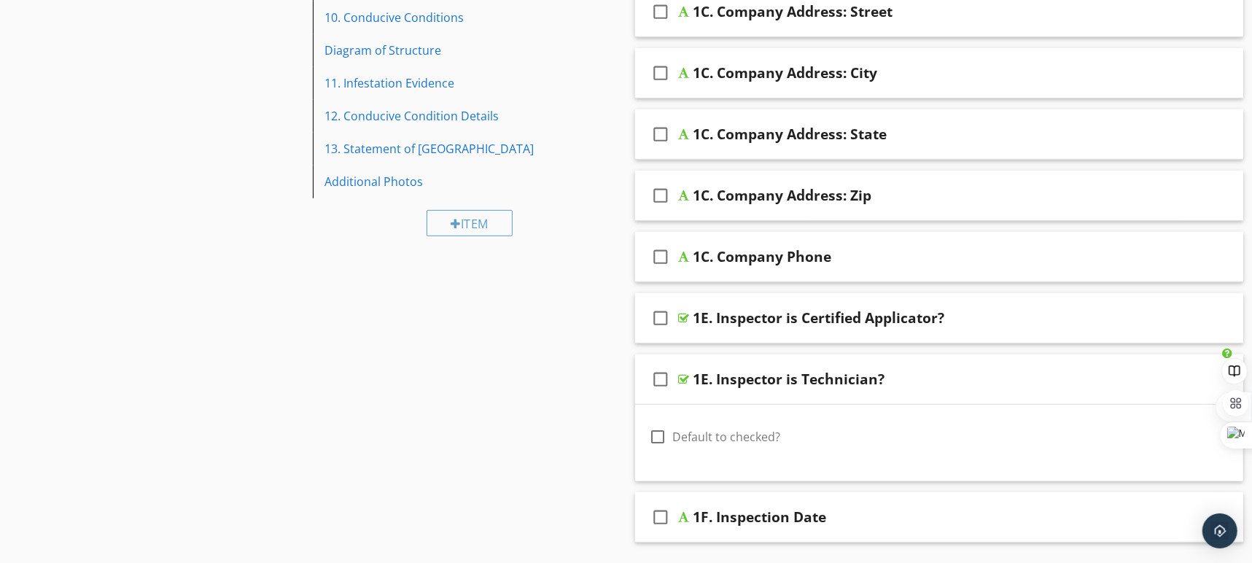
click at [657, 440] on div at bounding box center [658, 436] width 25 height 25
checkbox input "true"
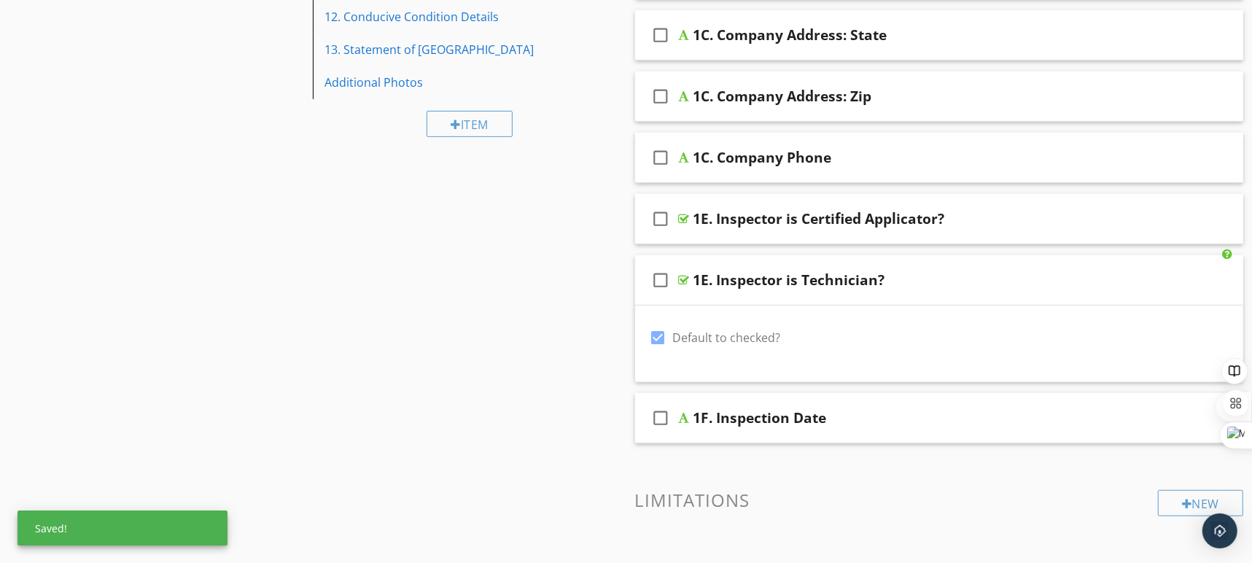
scroll to position [619, 0]
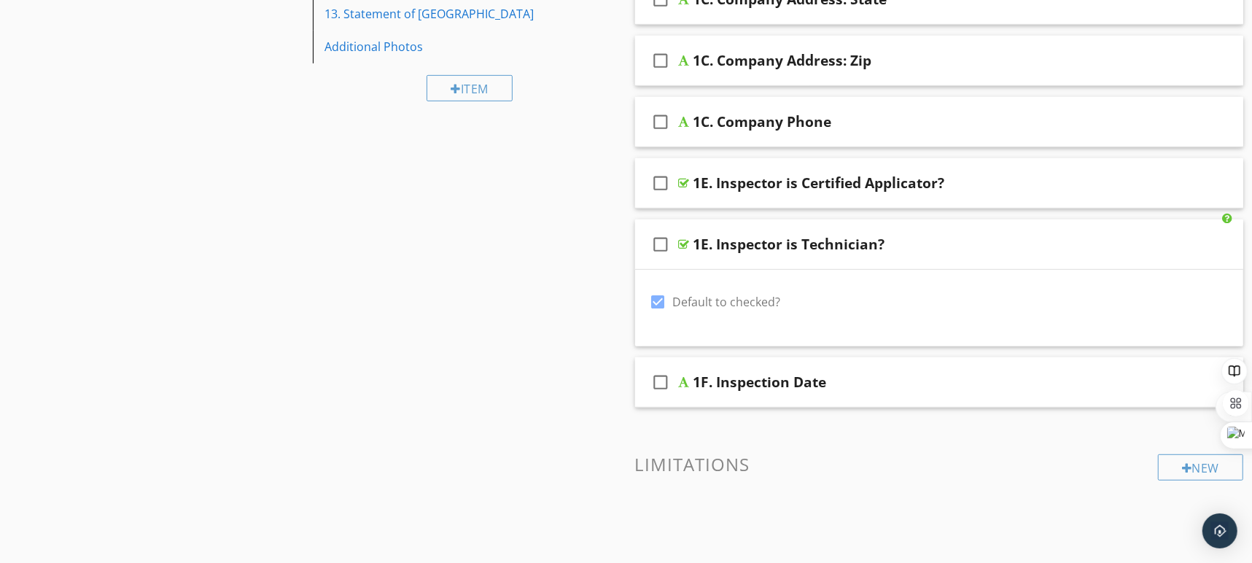
click at [1070, 364] on div "check_box_outline_blank 1F. Inspection Date" at bounding box center [939, 382] width 609 height 50
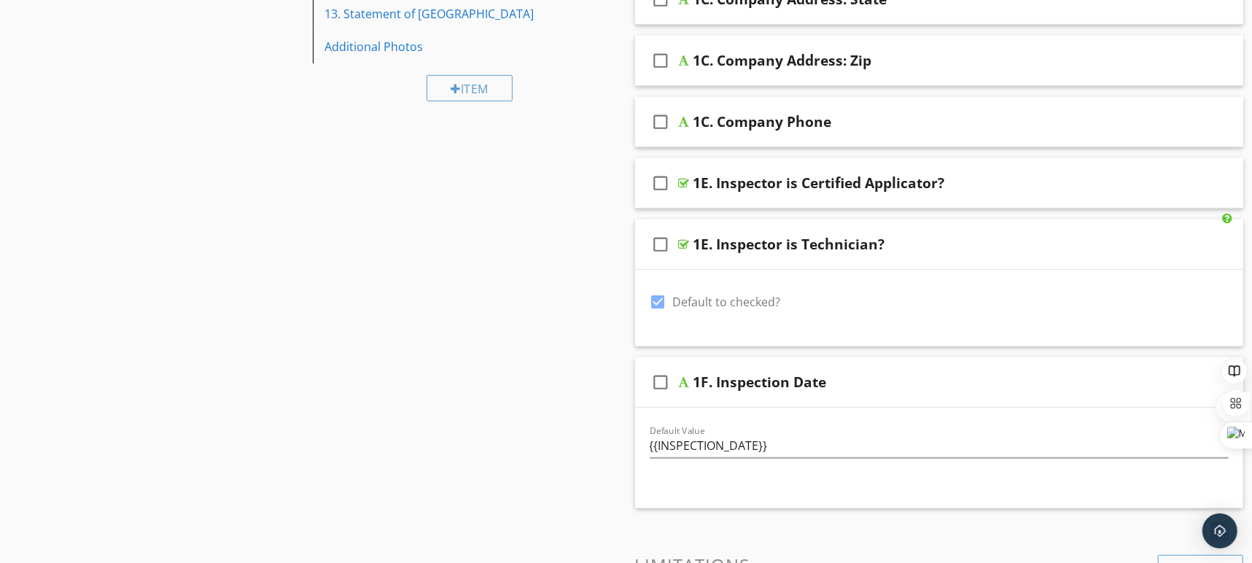
click at [1080, 384] on div "1F. Inspection Date" at bounding box center [910, 381] width 434 height 17
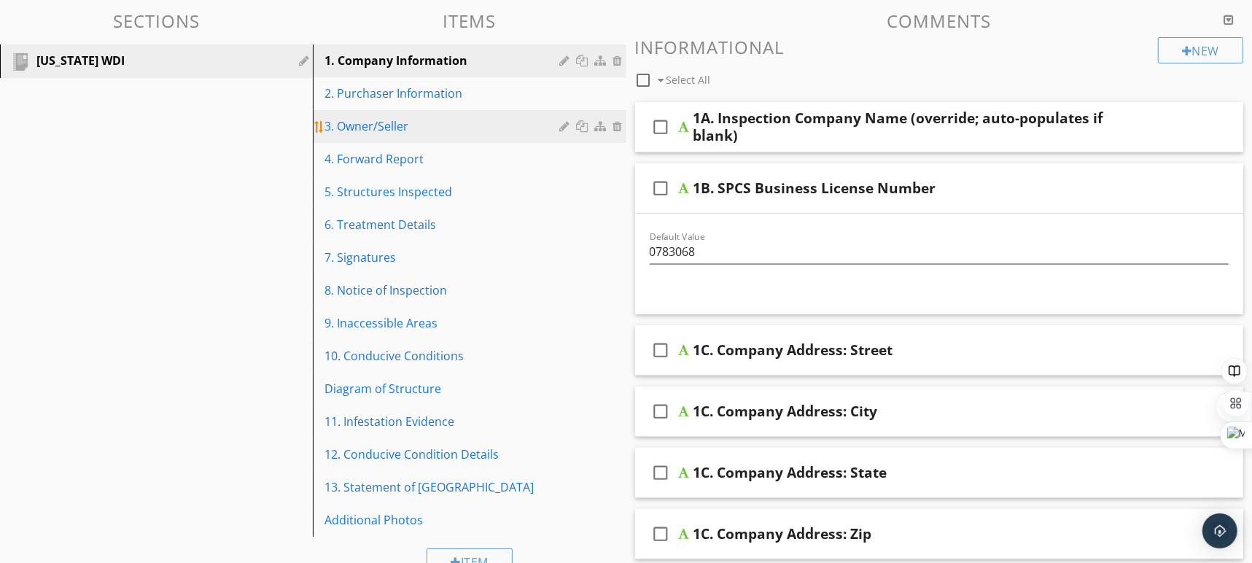
scroll to position [79, 0]
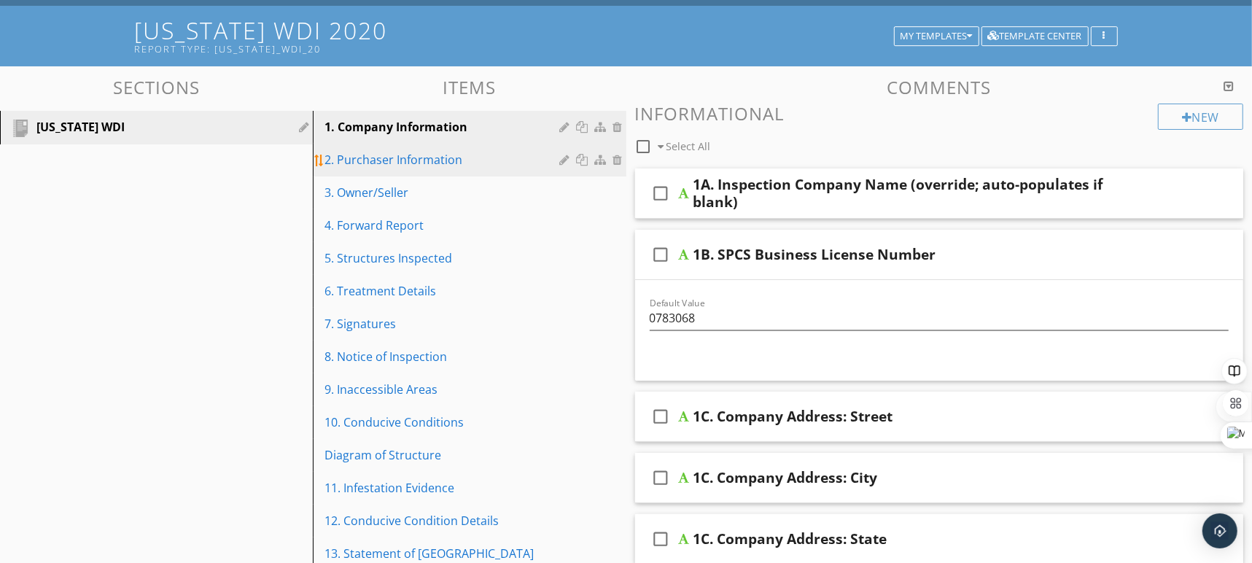
click at [421, 162] on div "2. Purchaser Information" at bounding box center [443, 159] width 239 height 17
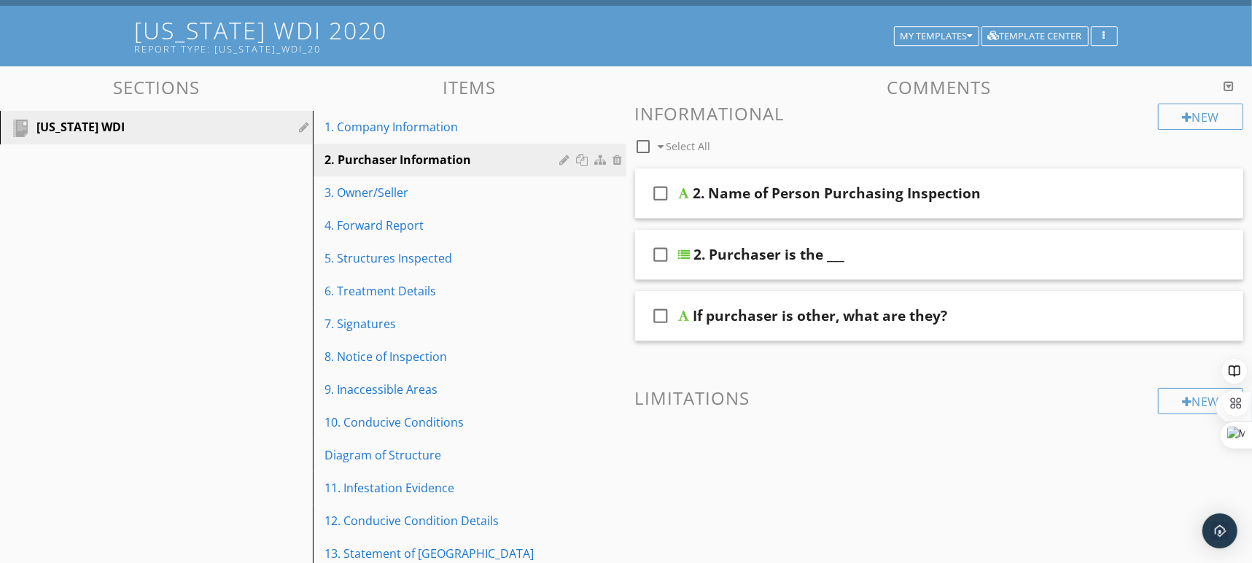
click at [1101, 201] on div "2. Name of Person Purchasing Inspection" at bounding box center [910, 192] width 434 height 17
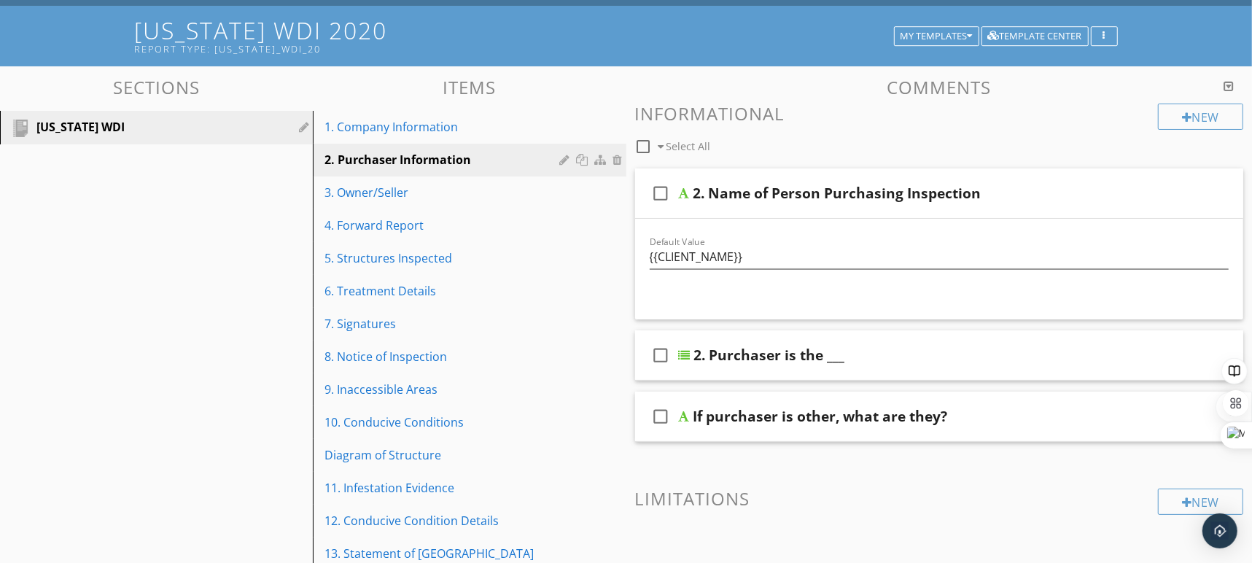
click at [1101, 201] on div "2. Name of Person Purchasing Inspection" at bounding box center [910, 192] width 434 height 17
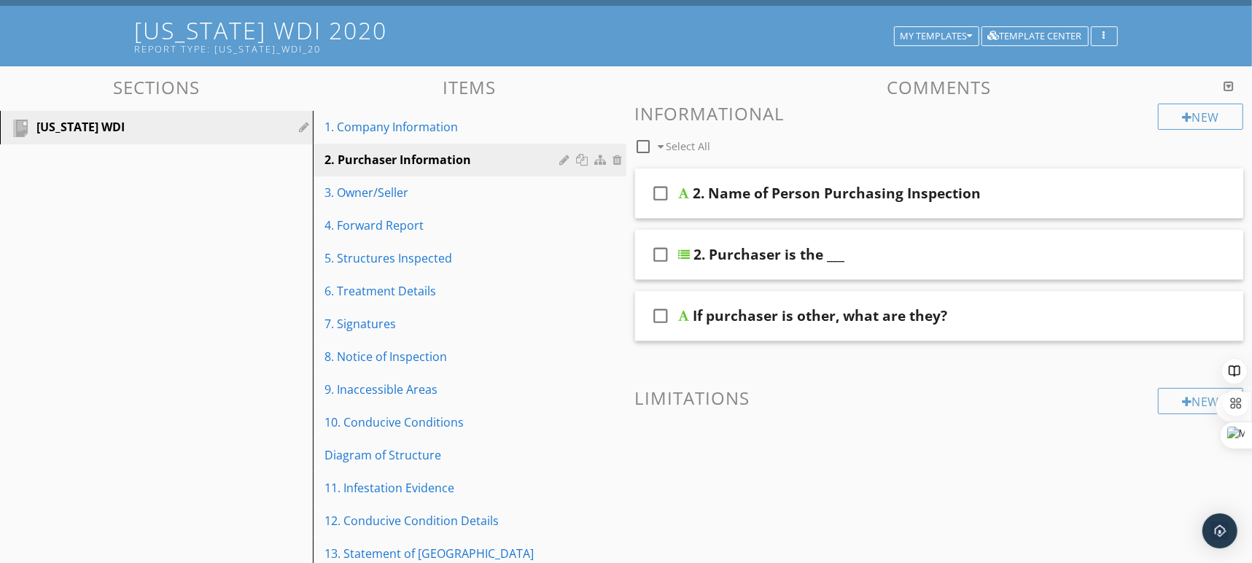
click at [1112, 254] on div "2. Purchaser is the ___" at bounding box center [911, 254] width 434 height 17
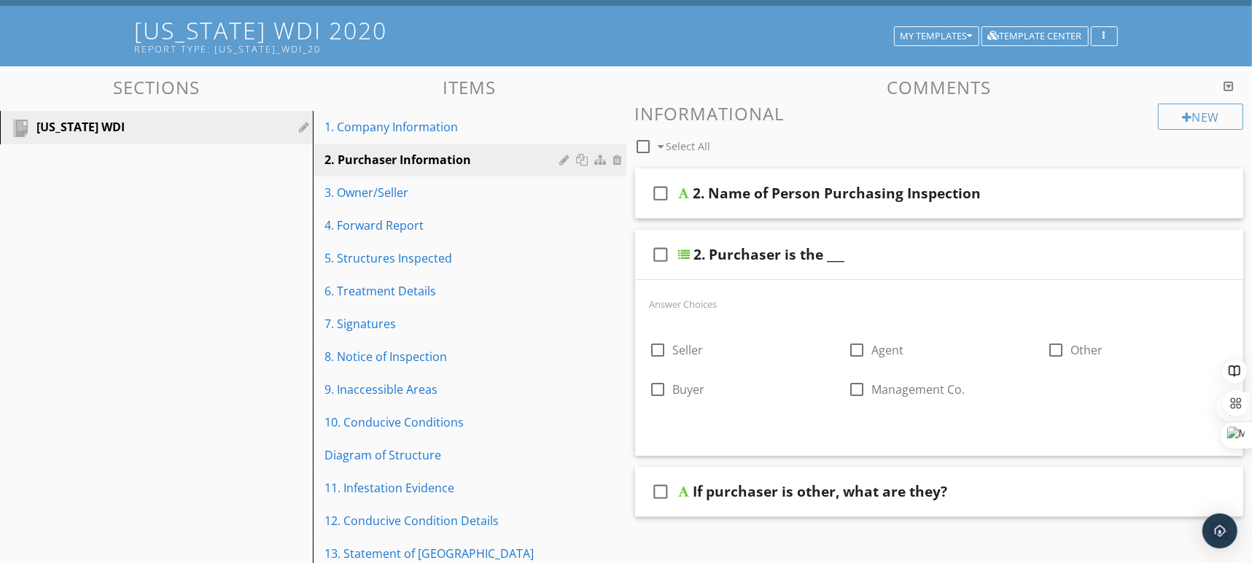
click at [1112, 254] on div "2. Purchaser is the ___" at bounding box center [911, 254] width 434 height 17
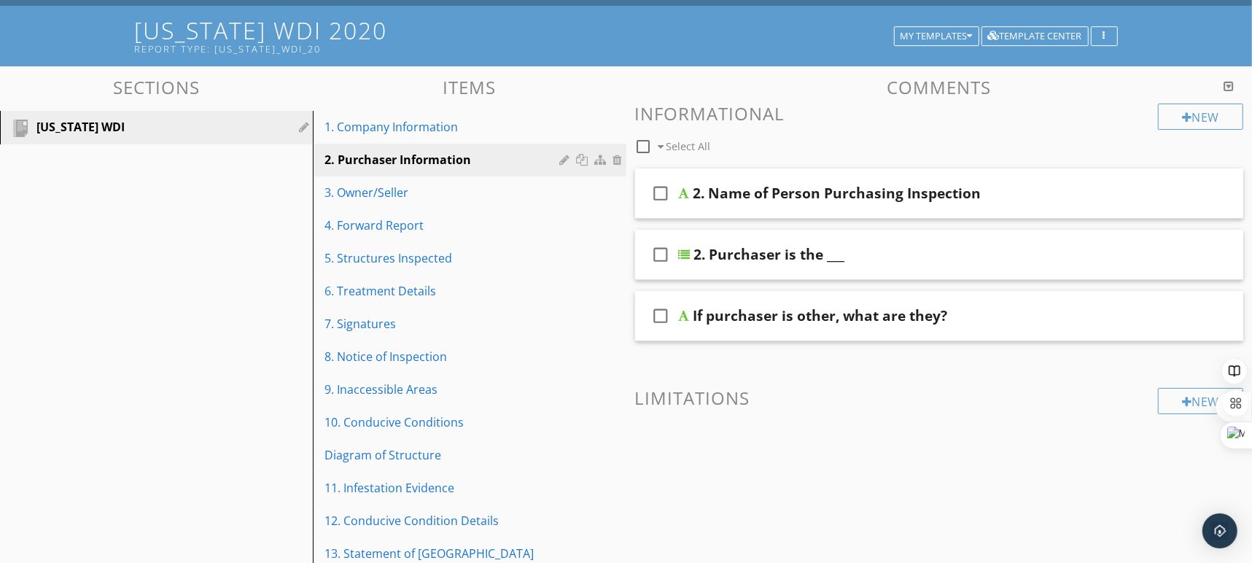
click at [1098, 317] on div "If purchaser is other, what are they?" at bounding box center [910, 315] width 434 height 17
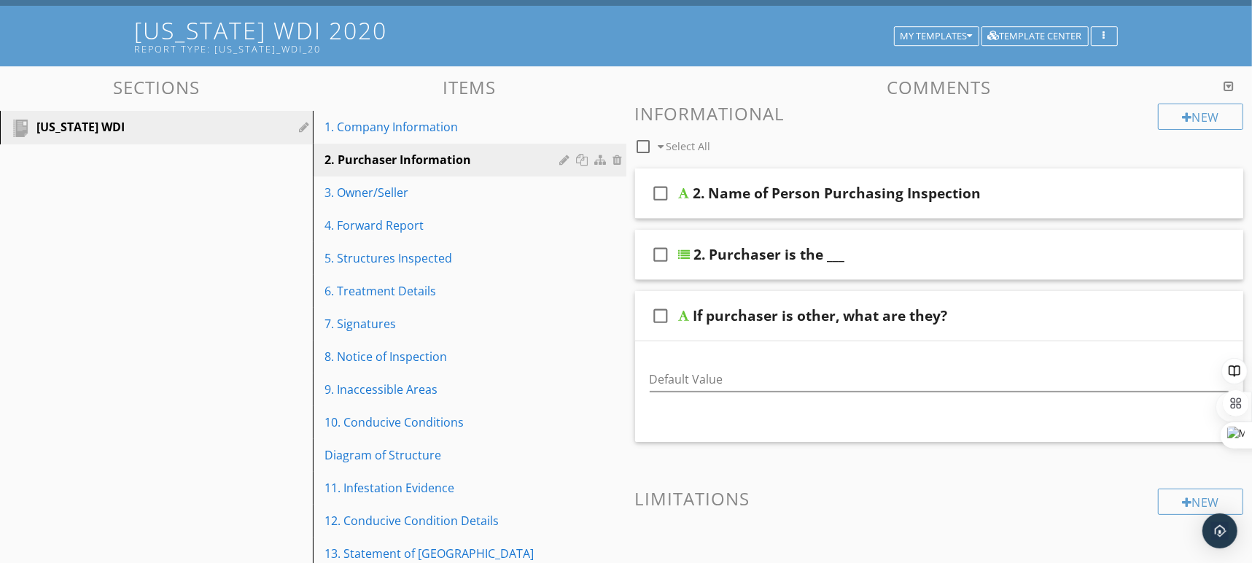
click at [1099, 316] on div "If purchaser is other, what are they?" at bounding box center [910, 315] width 434 height 17
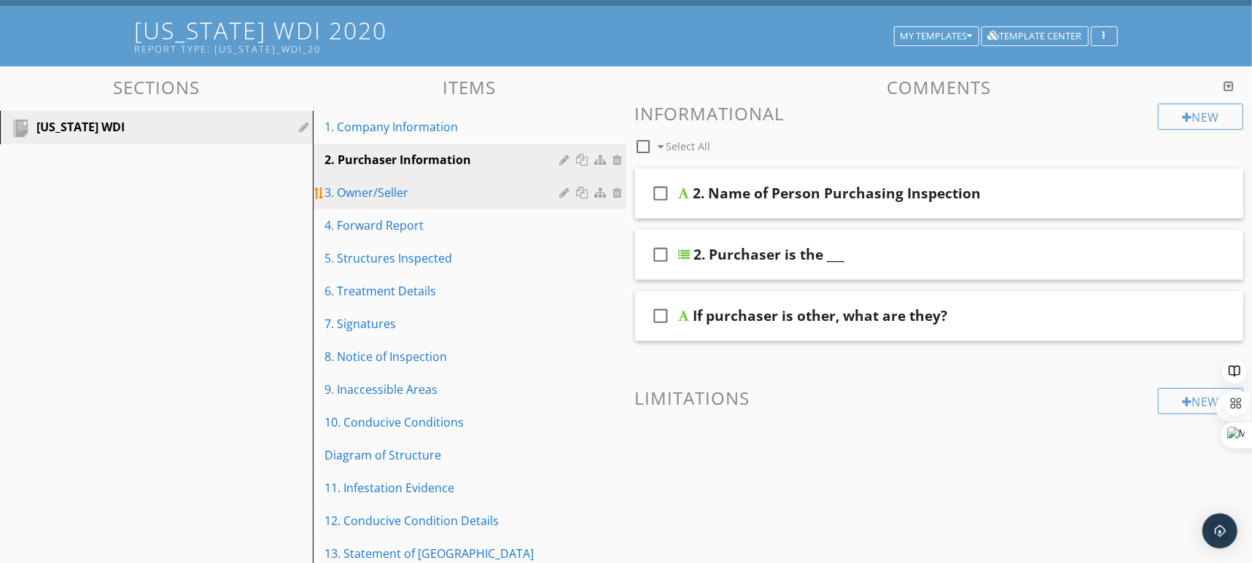
click at [402, 198] on div "3. Owner/Seller" at bounding box center [443, 192] width 239 height 17
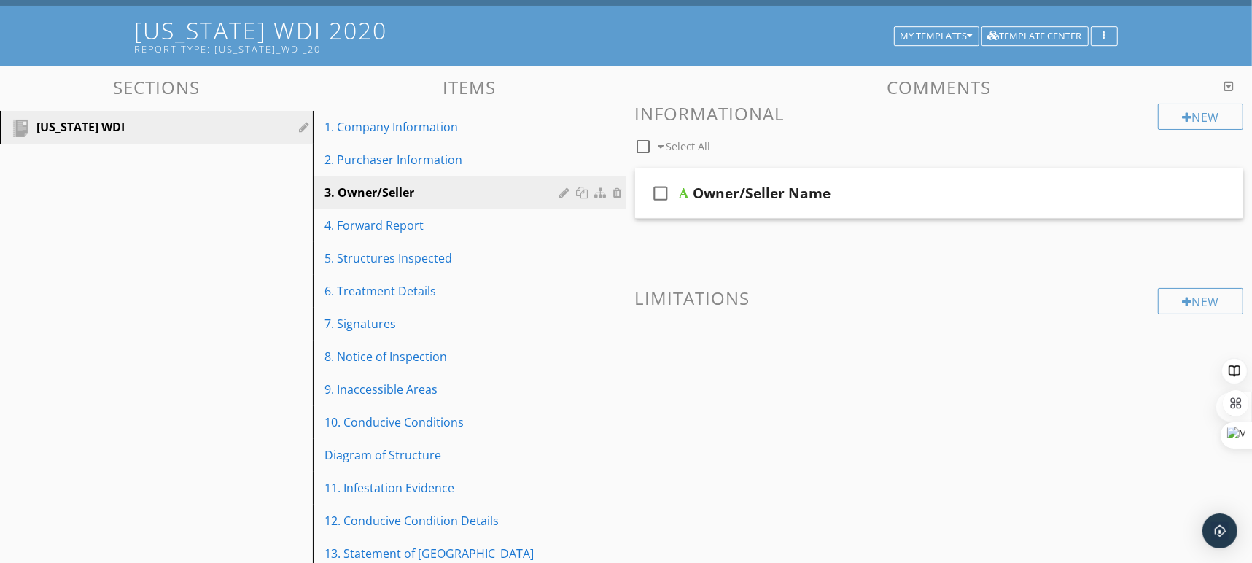
click at [1073, 200] on div "Owner/Seller Name" at bounding box center [910, 192] width 434 height 17
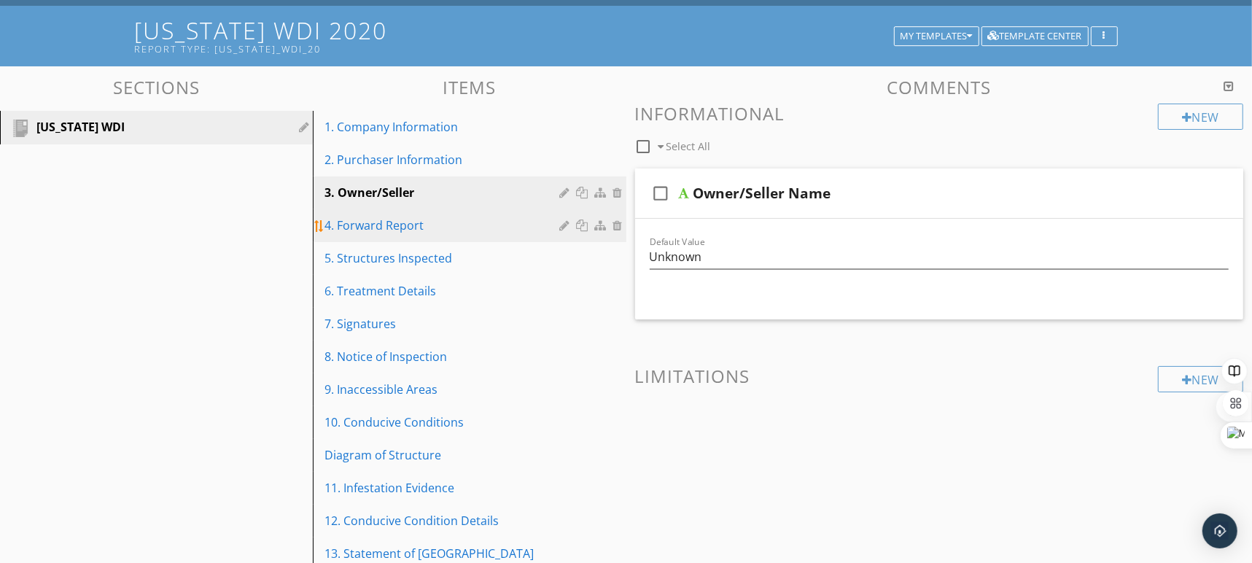
click at [478, 235] on link "4. Forward Report" at bounding box center [471, 225] width 308 height 32
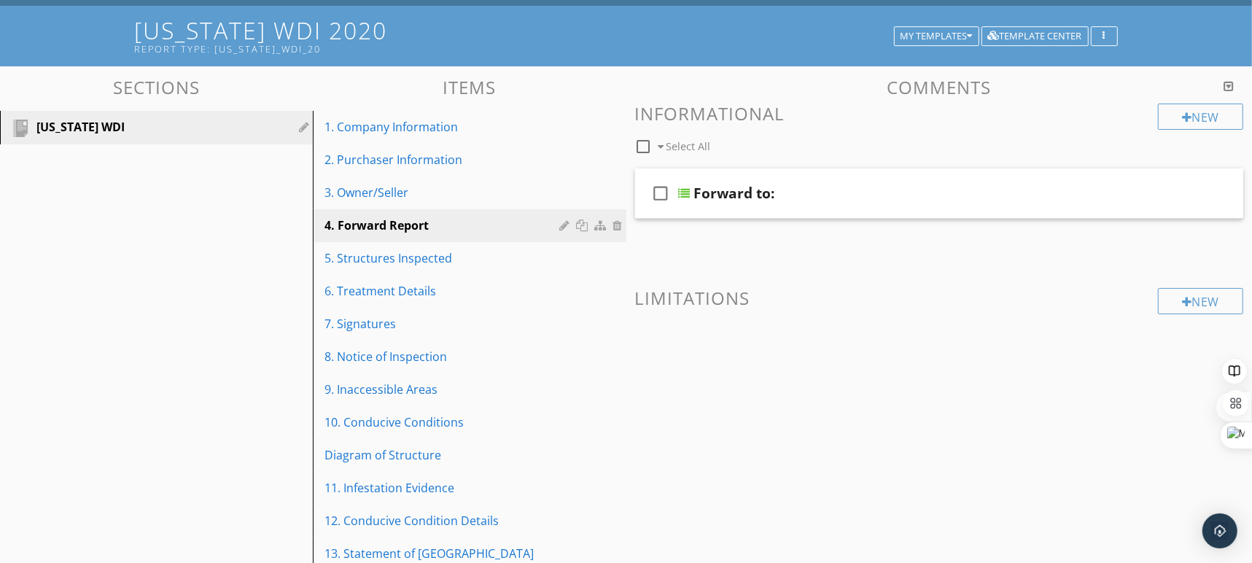
click at [1103, 204] on div "check_box_outline_blank Forward to:" at bounding box center [939, 193] width 609 height 50
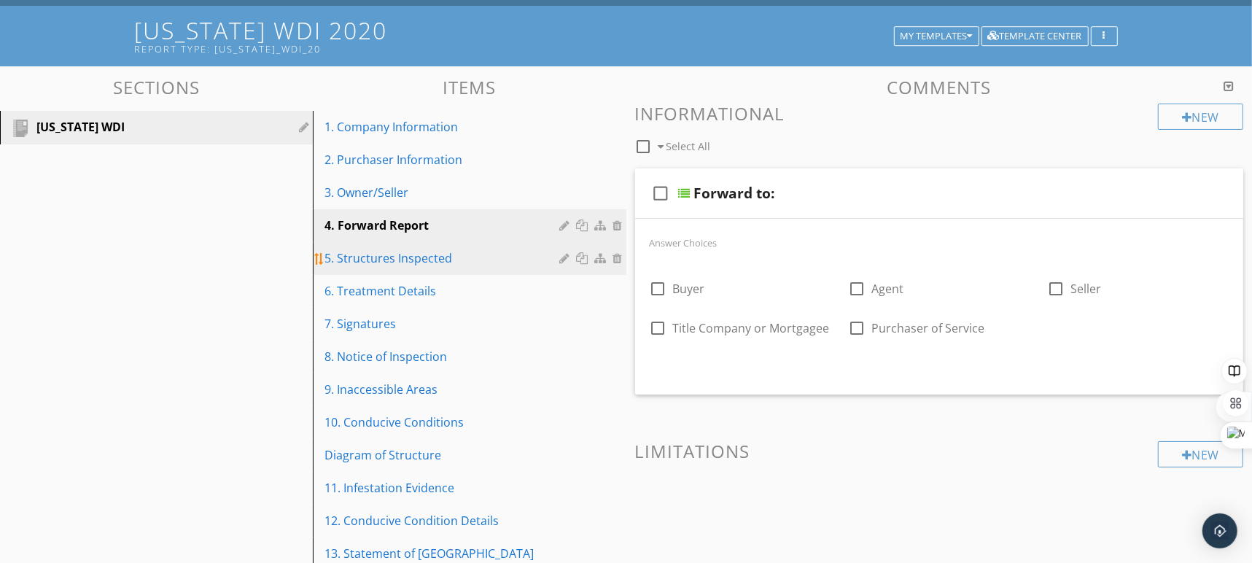
click at [510, 262] on div "5. Structures Inspected" at bounding box center [443, 257] width 239 height 17
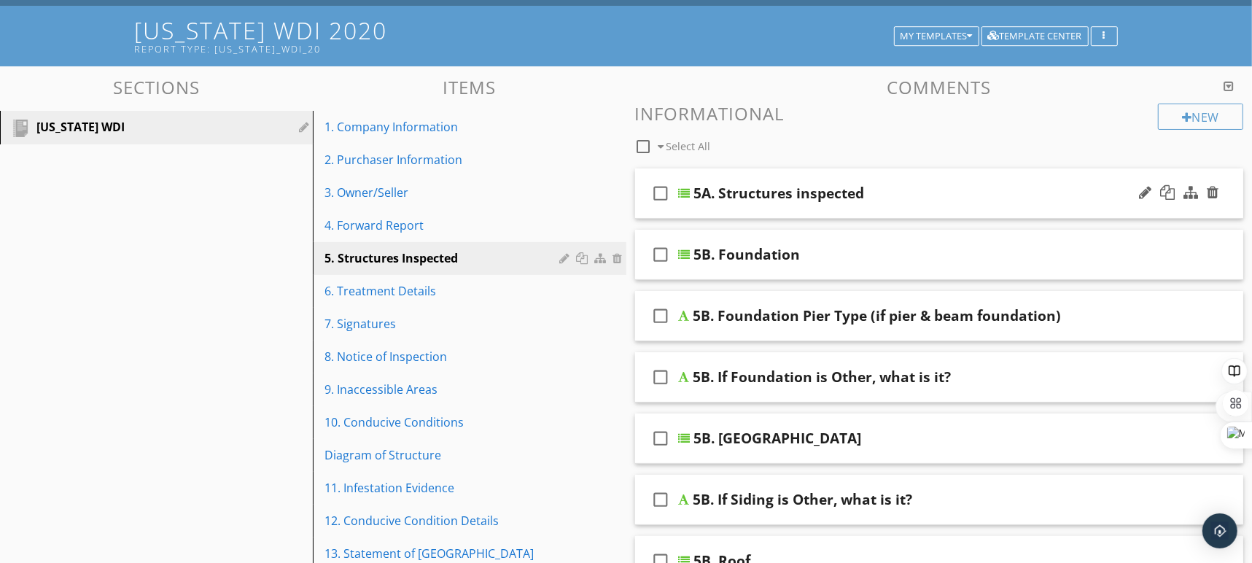
click at [1072, 198] on div "5A. Structures inspected" at bounding box center [911, 192] width 434 height 17
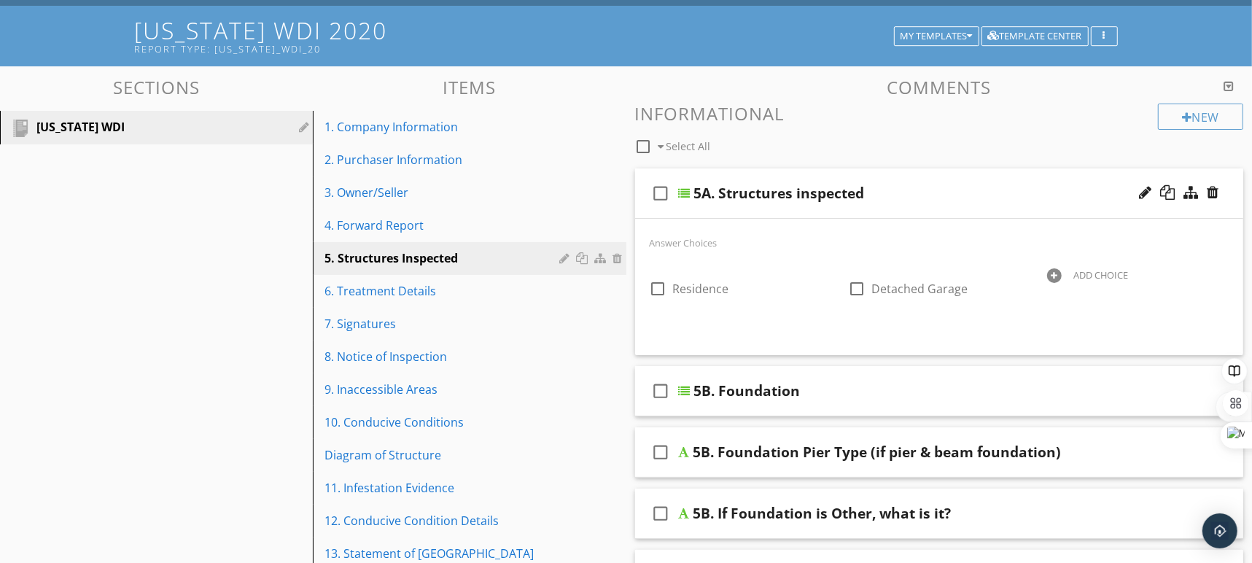
click at [1072, 198] on div "5A. Structures inspected" at bounding box center [911, 192] width 434 height 17
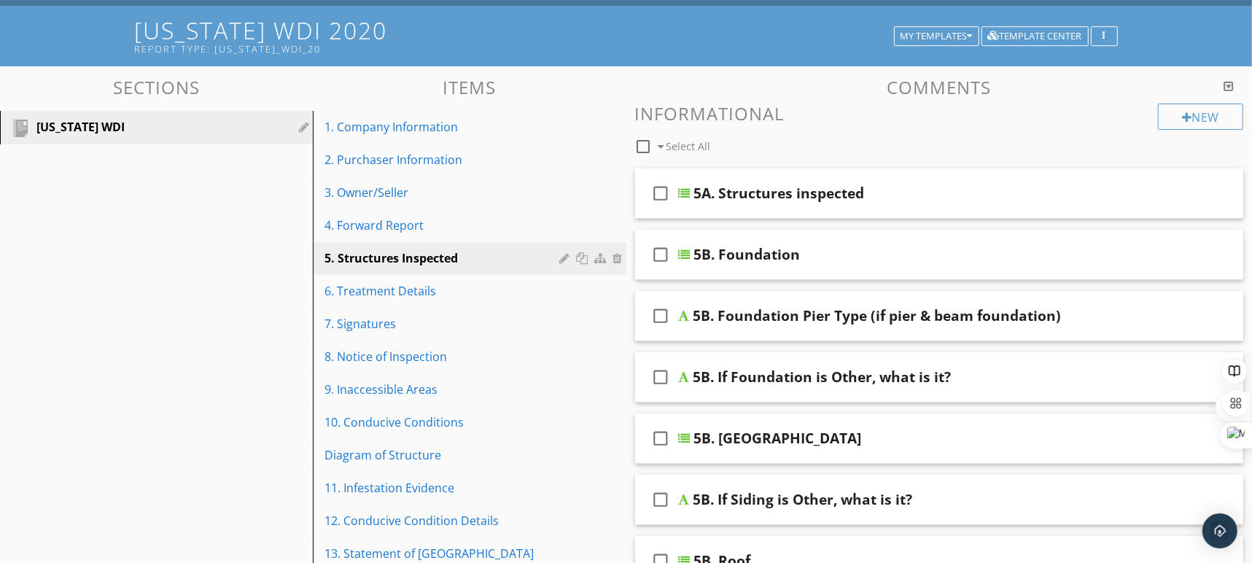
click at [1047, 266] on div "check_box_outline_blank 5B. Foundation" at bounding box center [939, 255] width 609 height 50
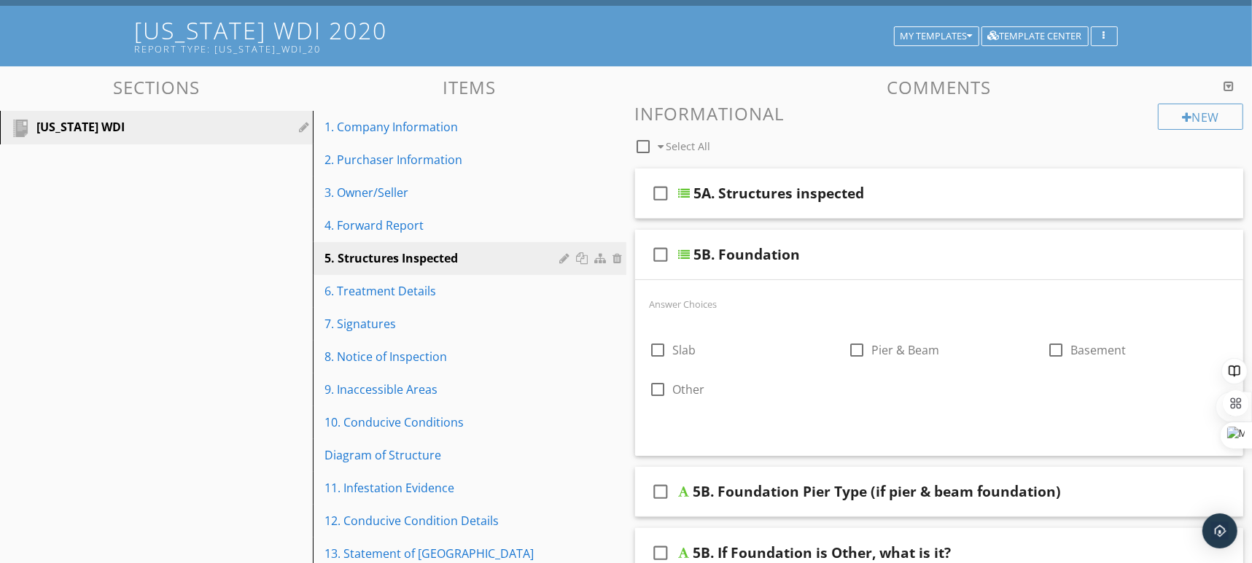
click at [1047, 266] on div "check_box_outline_blank 5B. Foundation" at bounding box center [939, 255] width 609 height 50
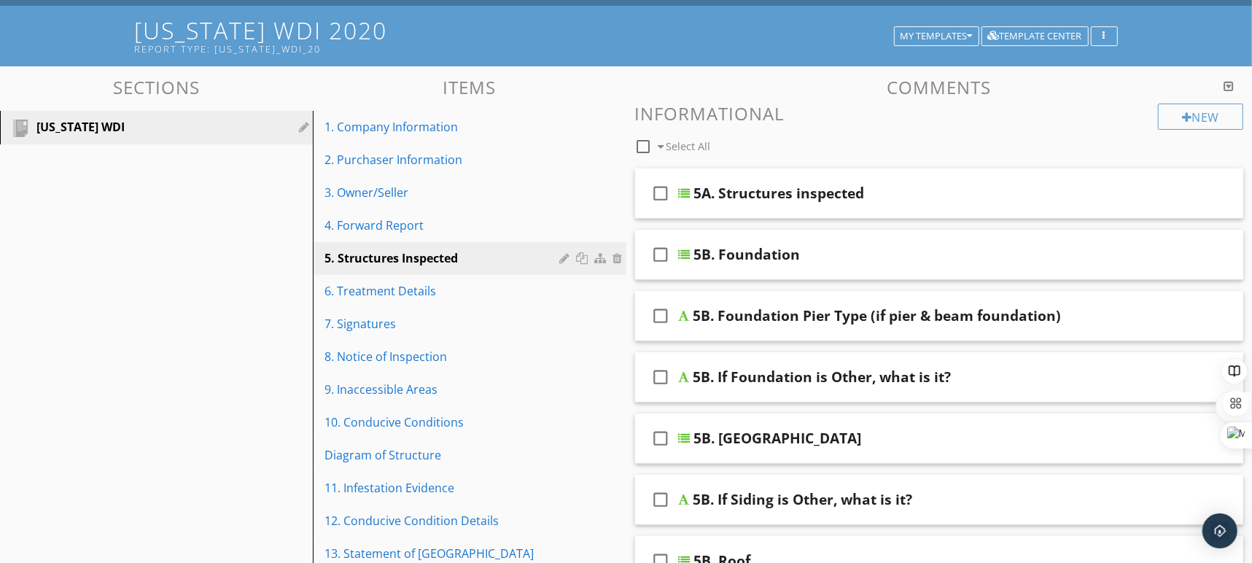
click at [1100, 310] on div "5B. Foundation Pier Type (if pier & beam foundation)" at bounding box center [910, 315] width 434 height 17
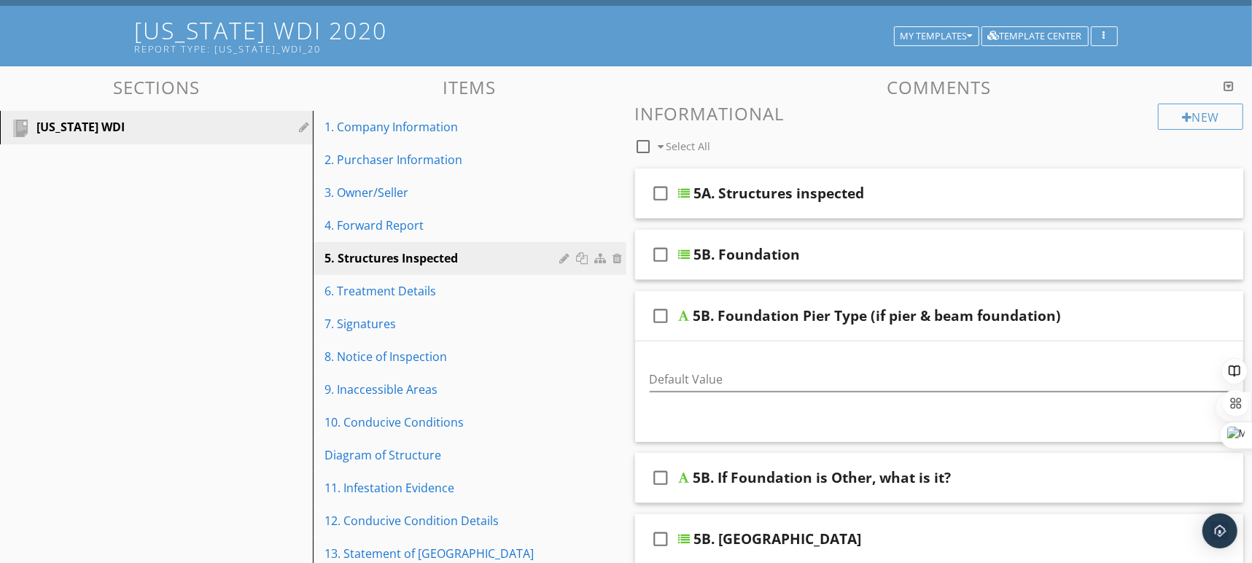
click at [1100, 310] on div "5B. Foundation Pier Type (if pier & beam foundation)" at bounding box center [910, 315] width 434 height 17
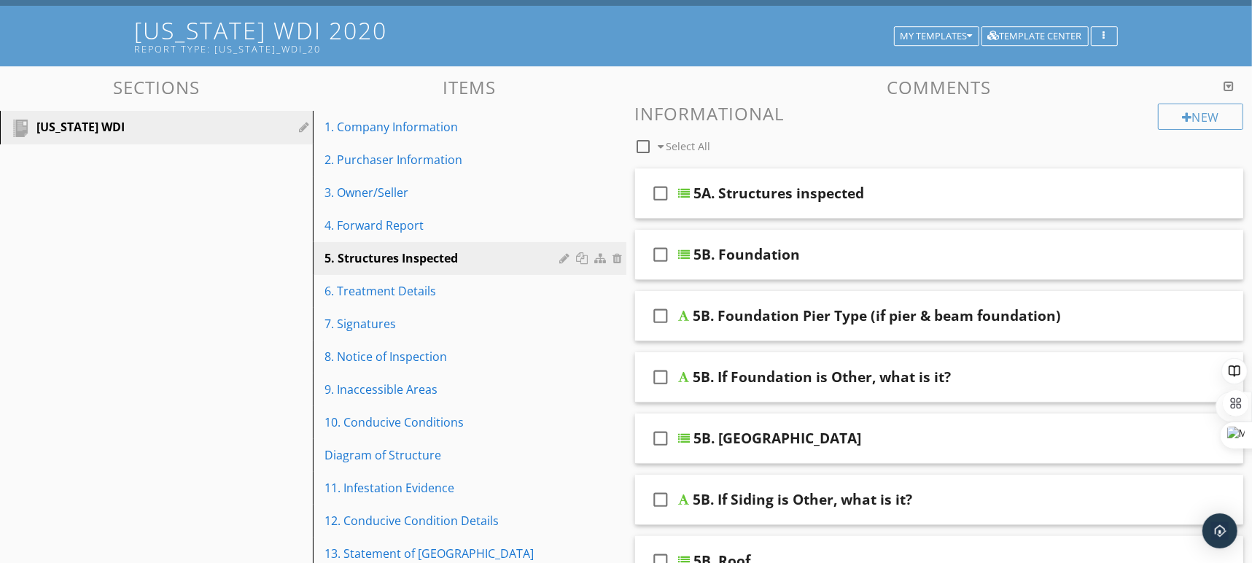
click at [1106, 383] on div "5B. If Foundation is Other, what is it?" at bounding box center [910, 376] width 434 height 17
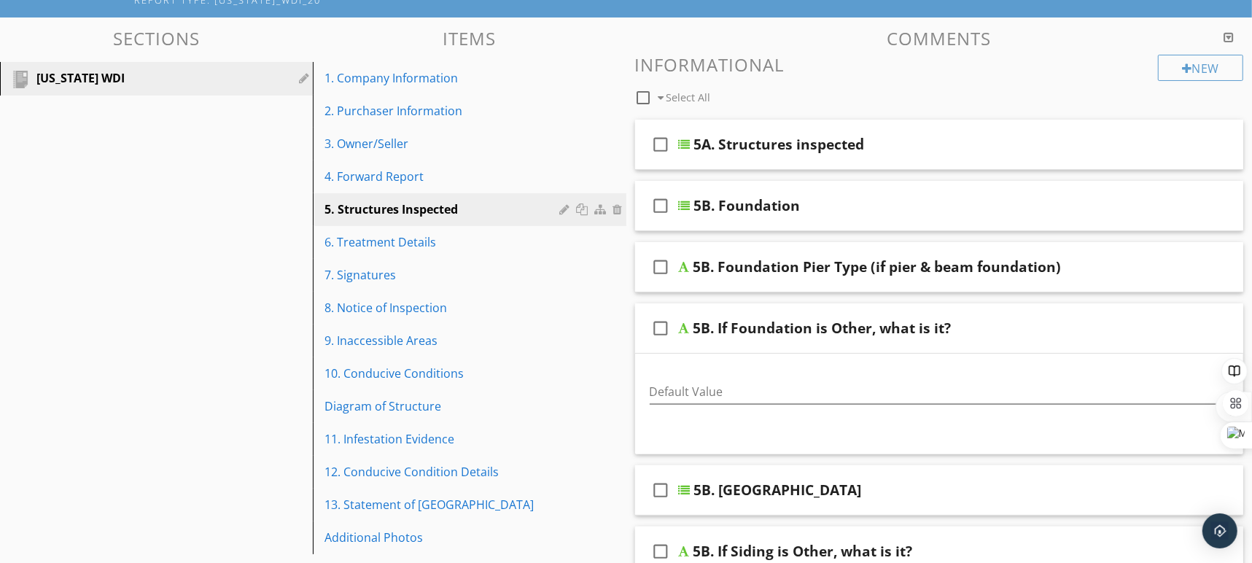
scroll to position [165, 0]
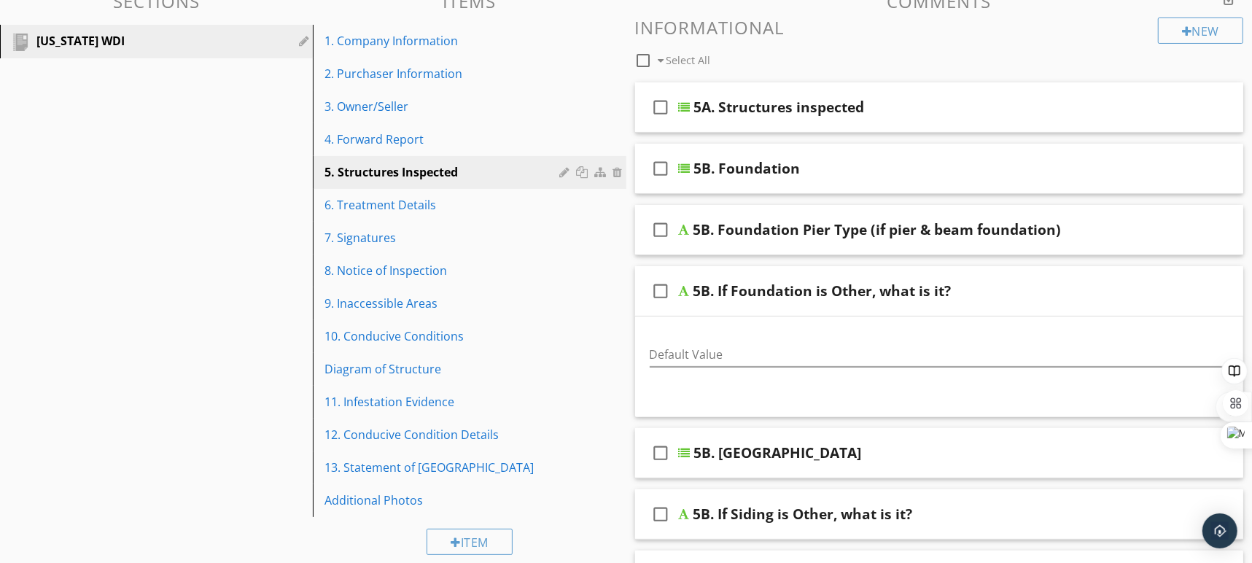
click at [1104, 293] on div "5B. If Foundation is Other, what is it?" at bounding box center [910, 290] width 434 height 17
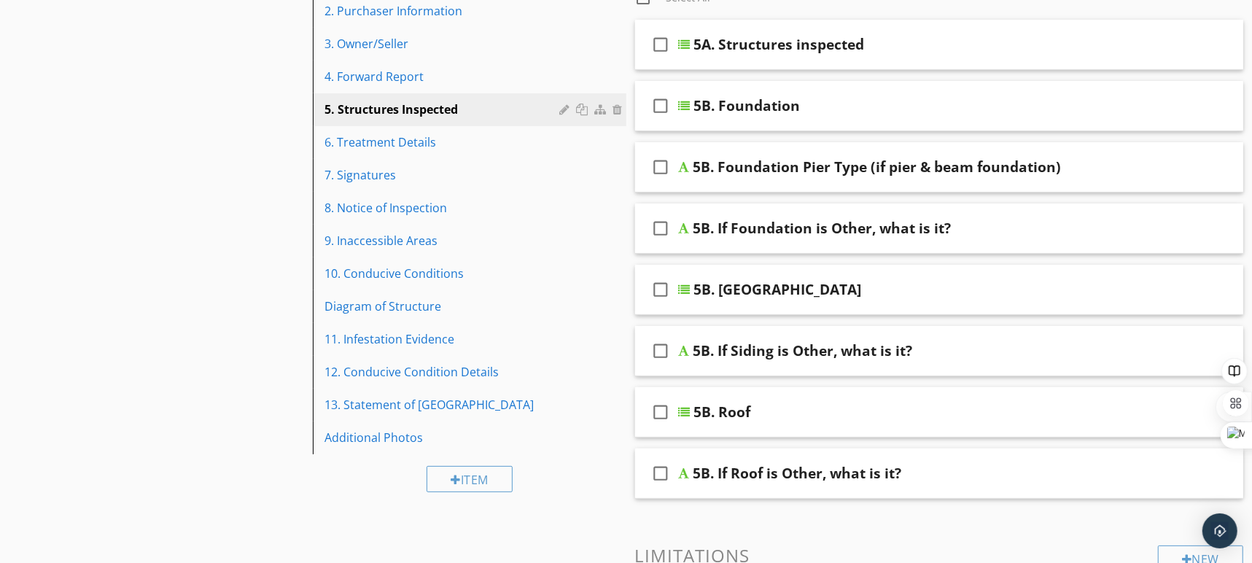
scroll to position [229, 0]
click at [433, 149] on div "6. Treatment Details" at bounding box center [443, 141] width 239 height 17
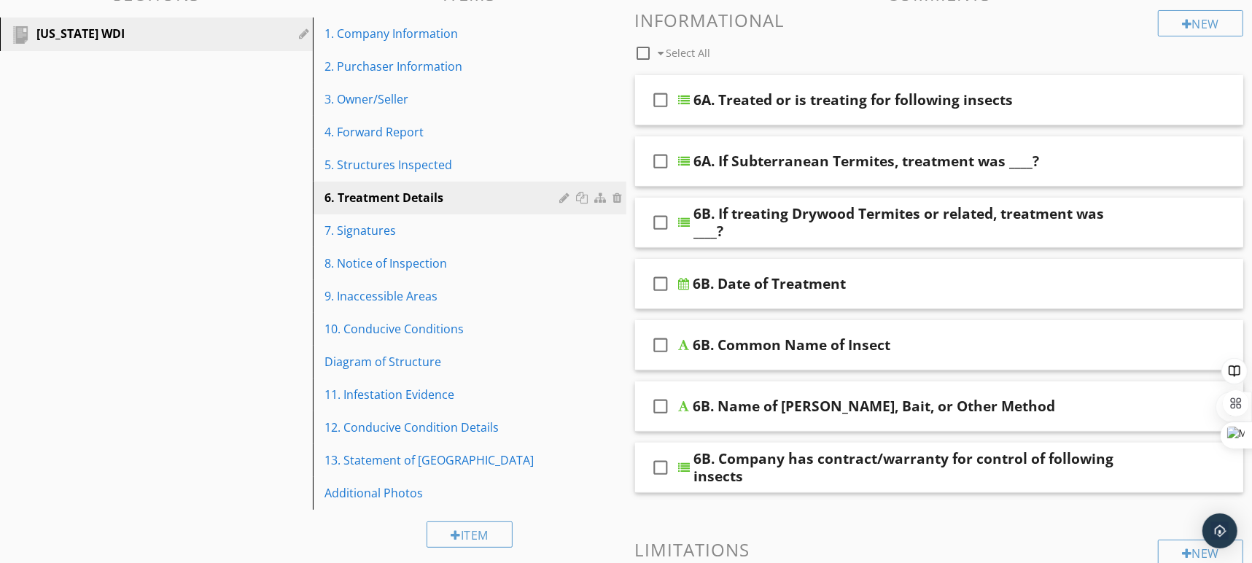
scroll to position [170, 0]
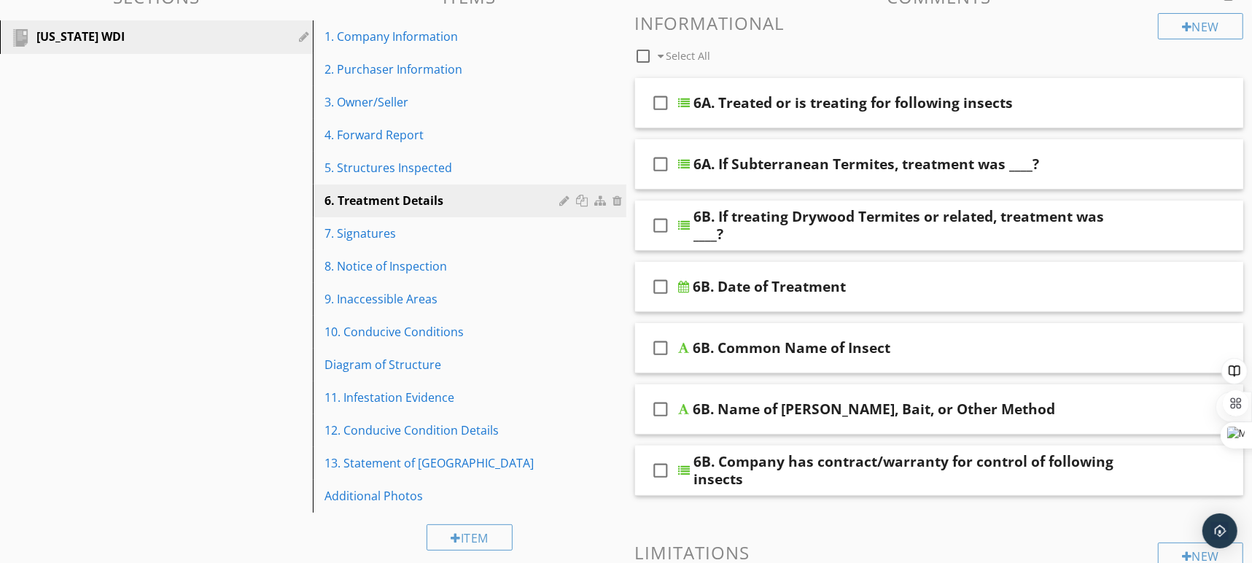
click at [1109, 118] on div "check_box_outline_blank 6A. Treated or is treating for following insects" at bounding box center [939, 103] width 609 height 50
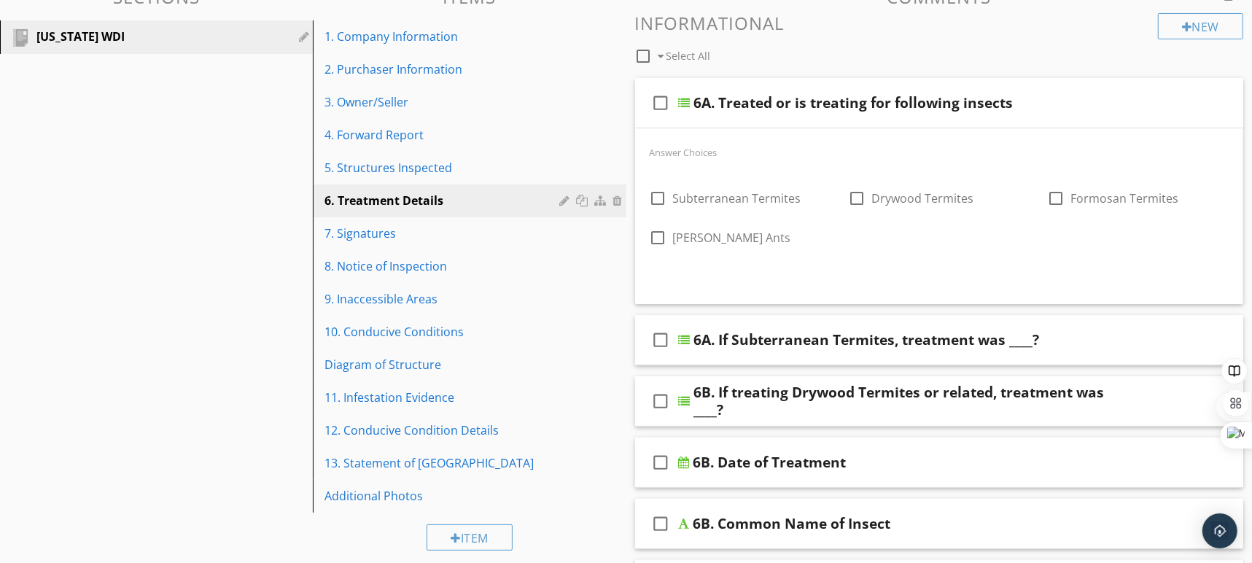
click at [1109, 118] on div "check_box_outline_blank 6A. Treated or is treating for following insects" at bounding box center [939, 103] width 609 height 50
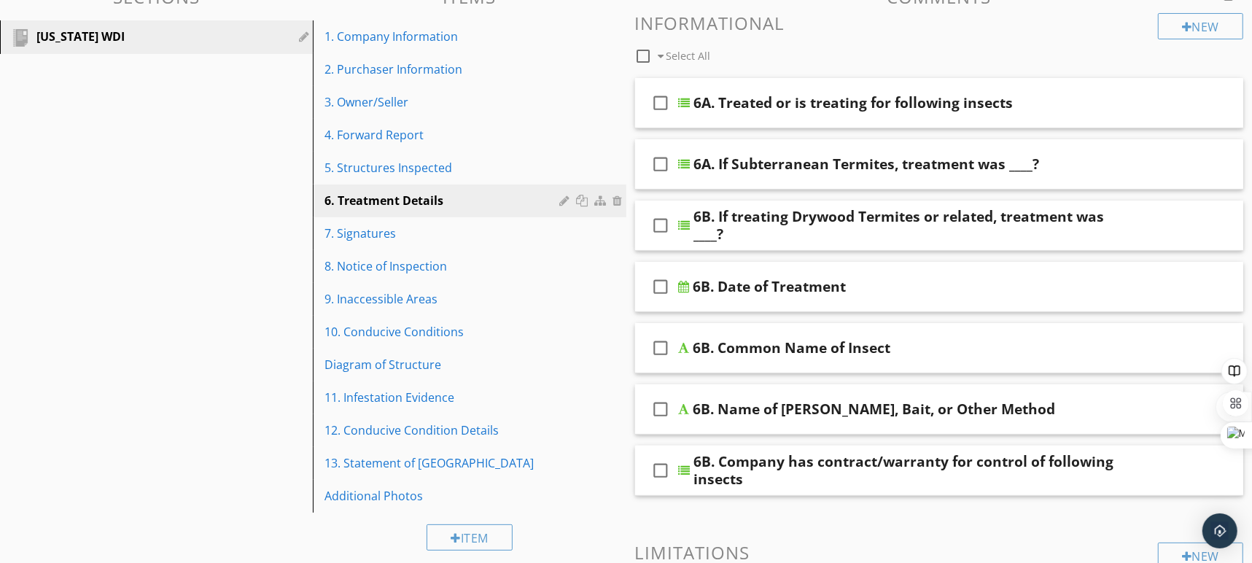
click at [1115, 165] on div "6A. If Subterranean Termites, treatment was ____?" at bounding box center [911, 163] width 434 height 17
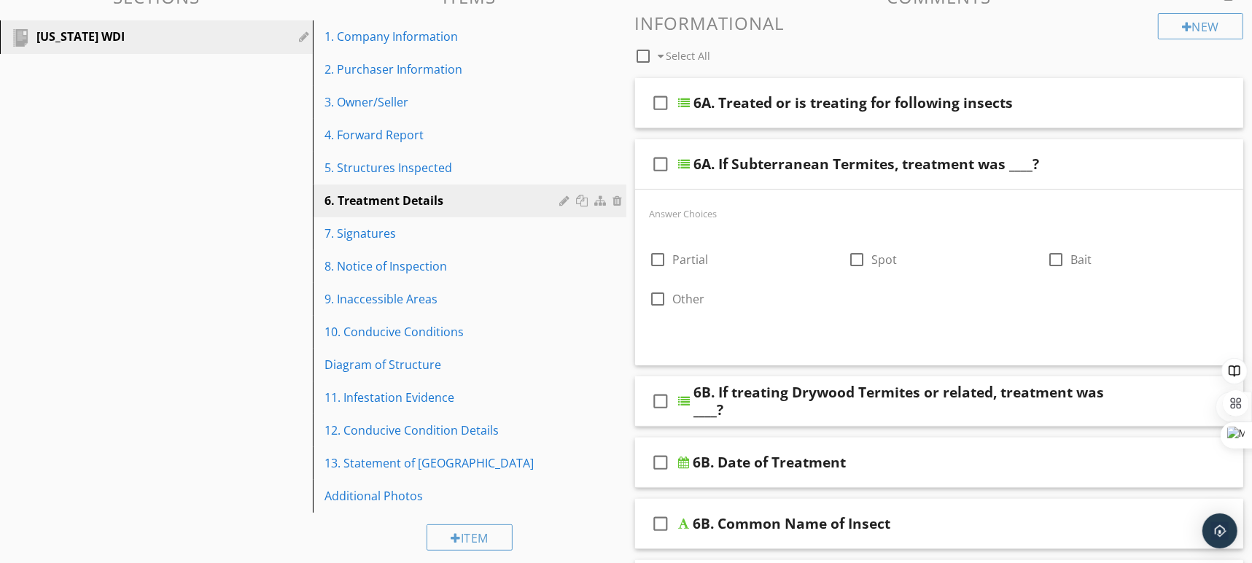
click at [1115, 165] on div "6A. If Subterranean Termites, treatment was ____?" at bounding box center [911, 163] width 434 height 17
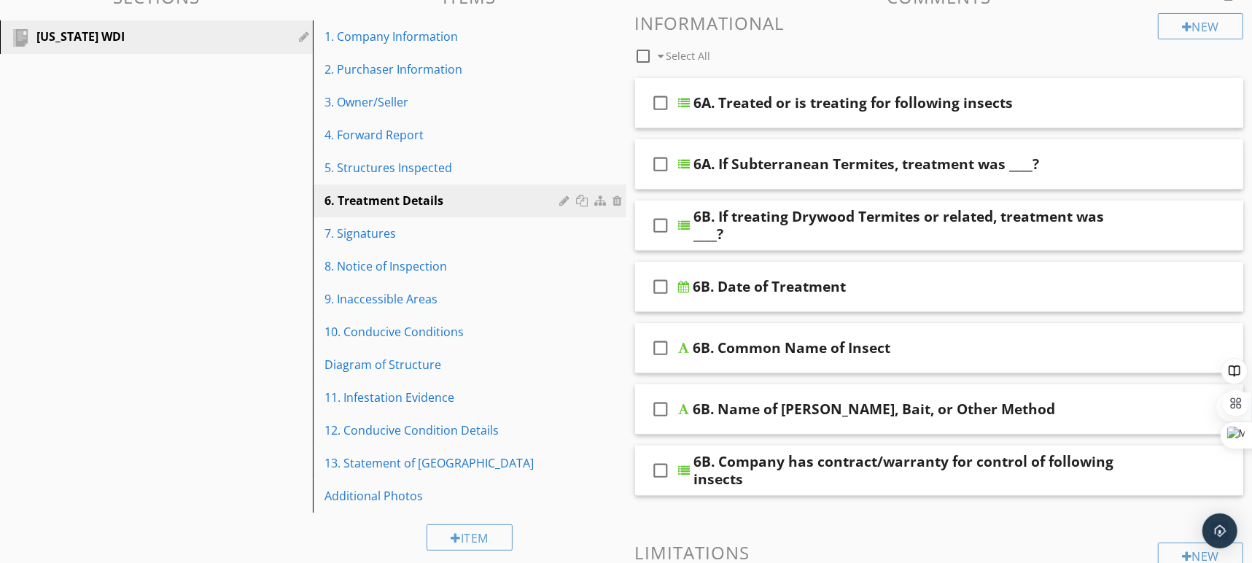
click at [1123, 176] on div "check_box_outline_blank 6A. If Subterranean Termites, treatment was ____?" at bounding box center [939, 164] width 609 height 50
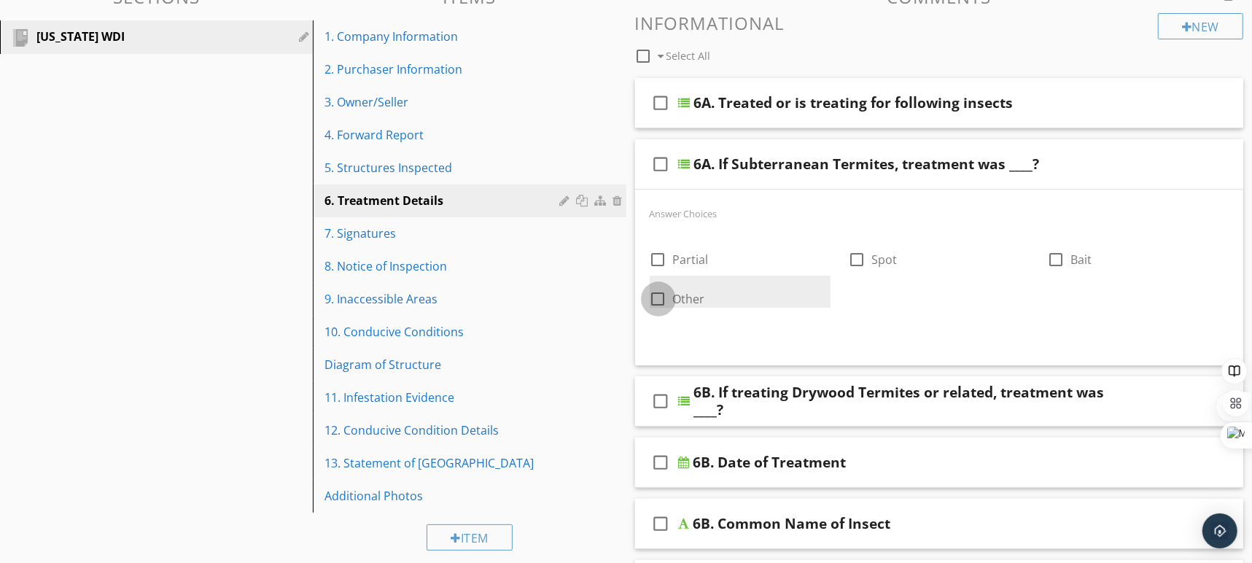
click at [658, 300] on div at bounding box center [658, 298] width 25 height 25
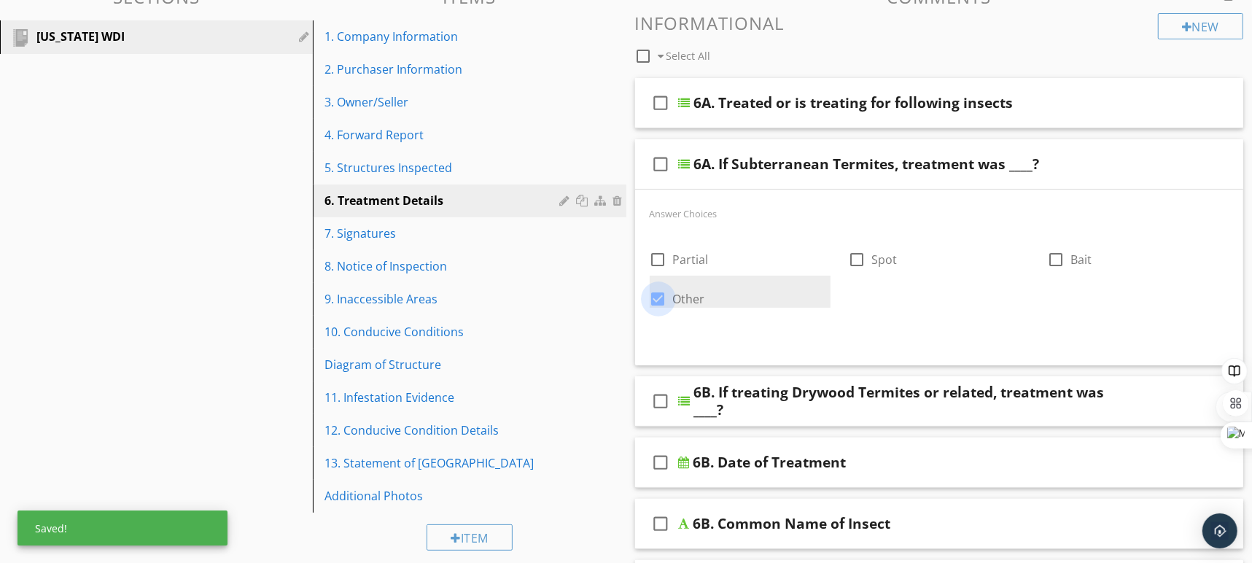
click at [660, 299] on div at bounding box center [658, 298] width 25 height 25
checkbox input "false"
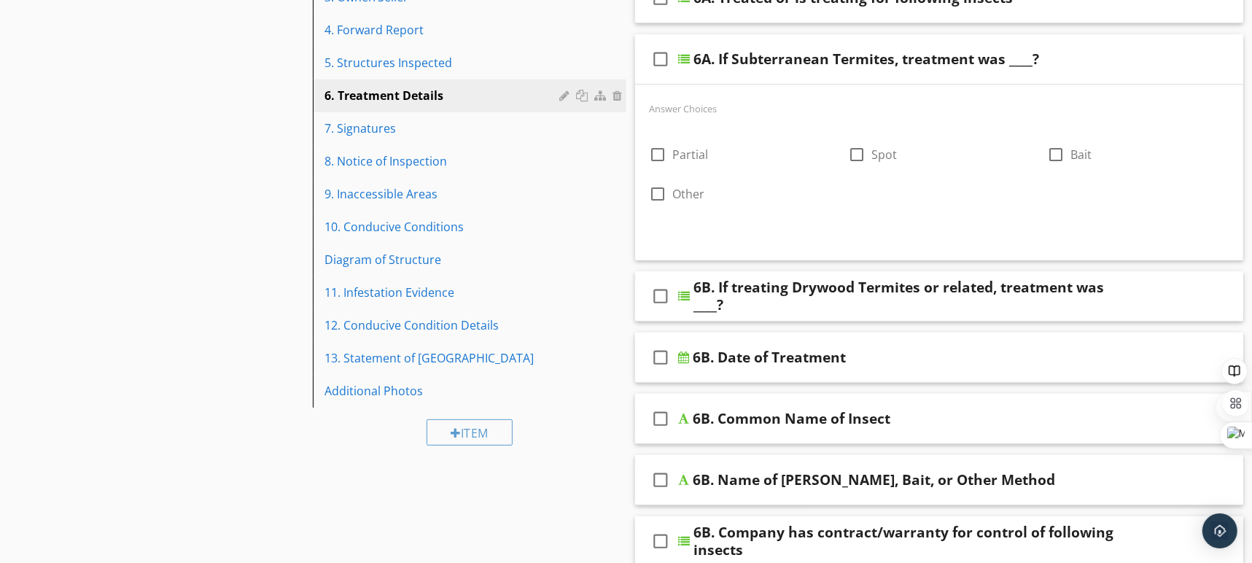
scroll to position [273, 0]
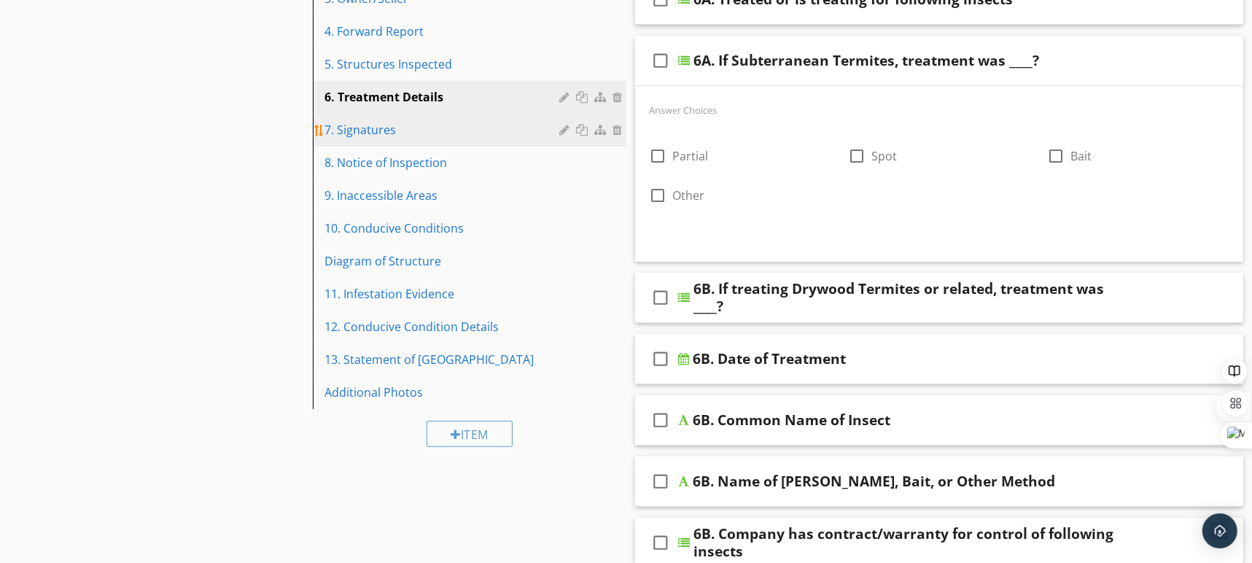
click at [441, 141] on link "7. Signatures" at bounding box center [471, 130] width 308 height 32
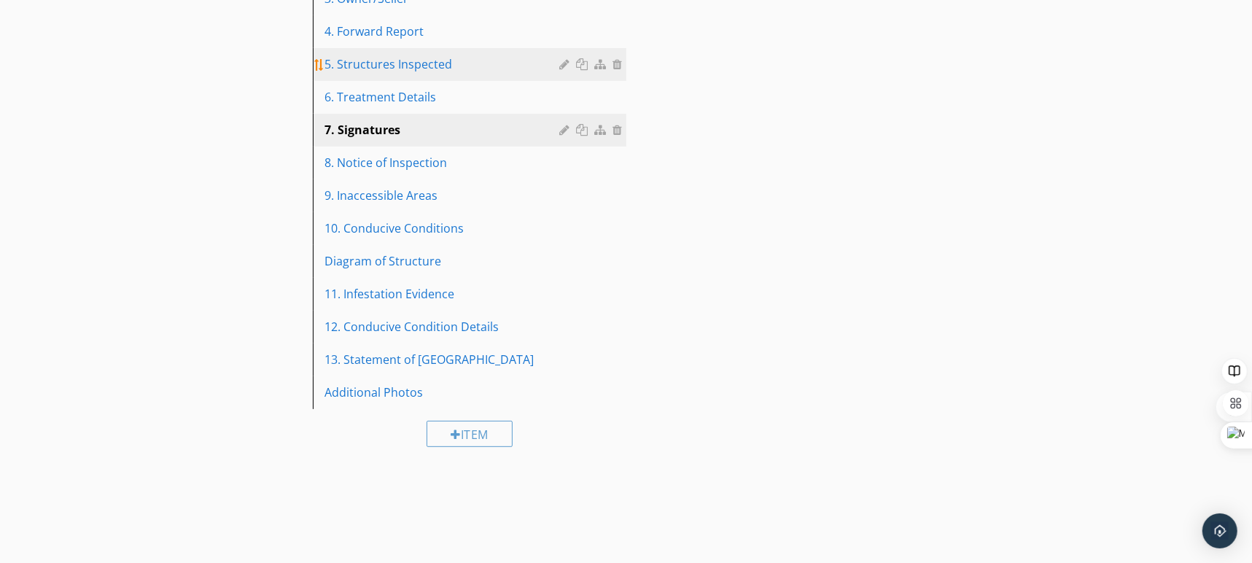
scroll to position [182, 0]
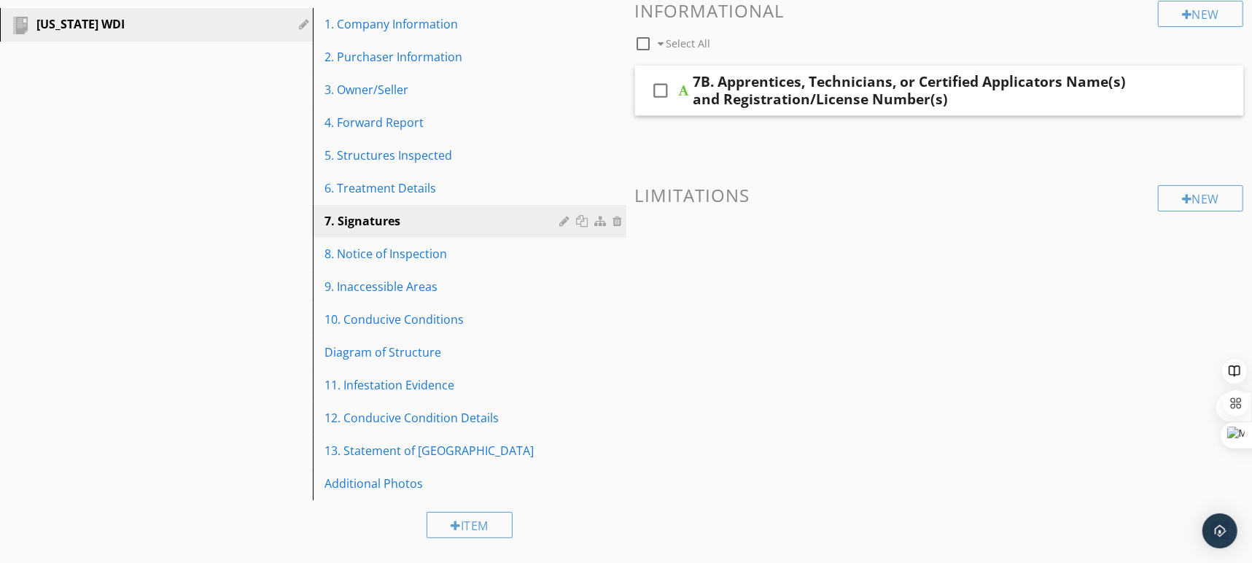
click at [1187, 110] on div "check_box_outline_blank 7B. Apprentices, Technicians, or Certified Applicators …" at bounding box center [939, 91] width 609 height 50
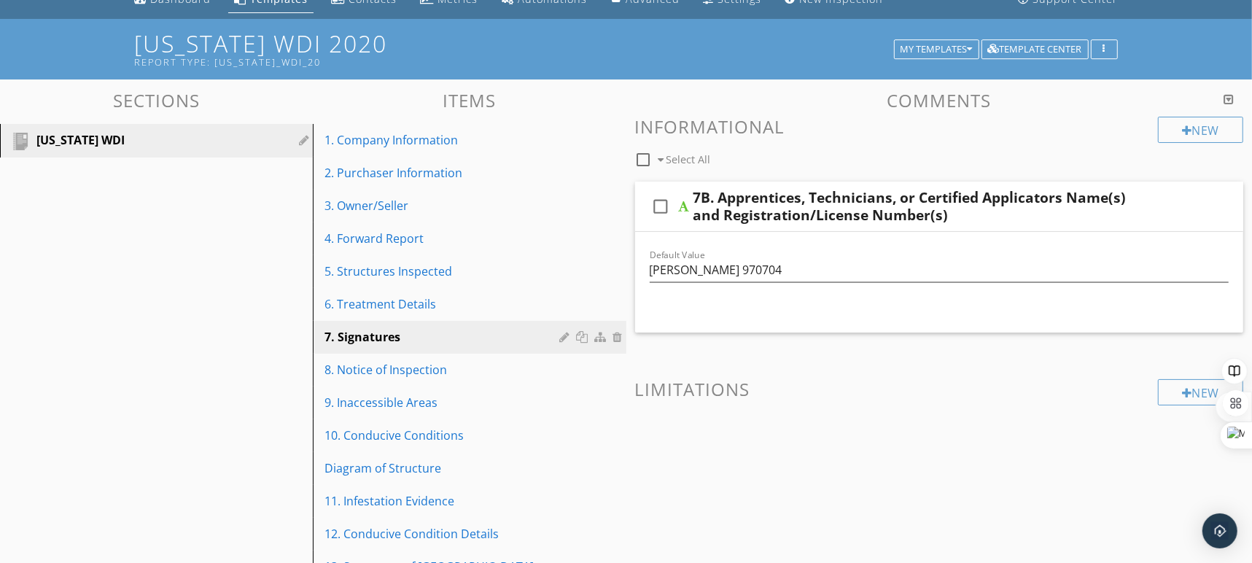
scroll to position [0, 0]
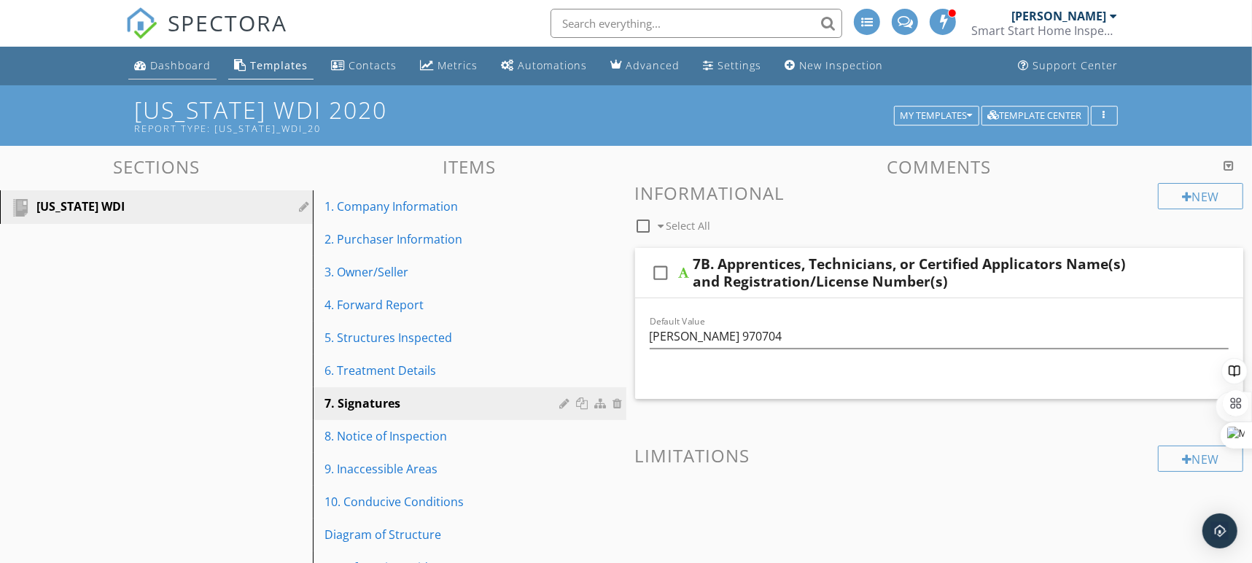
click at [184, 67] on div "Dashboard" at bounding box center [180, 65] width 61 height 14
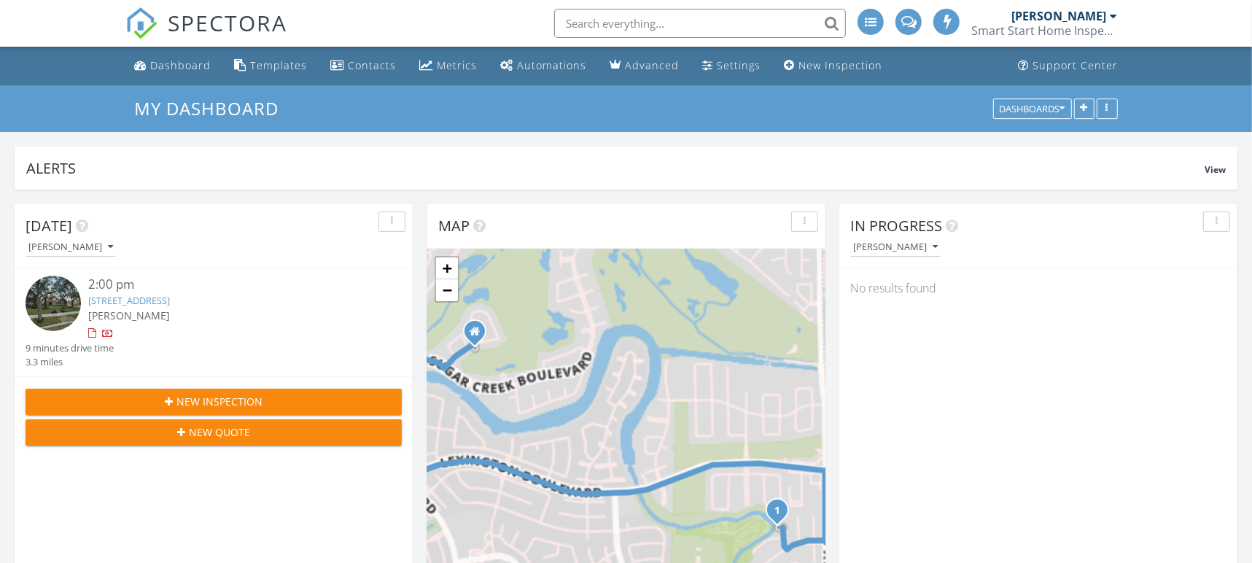
scroll to position [7, 7]
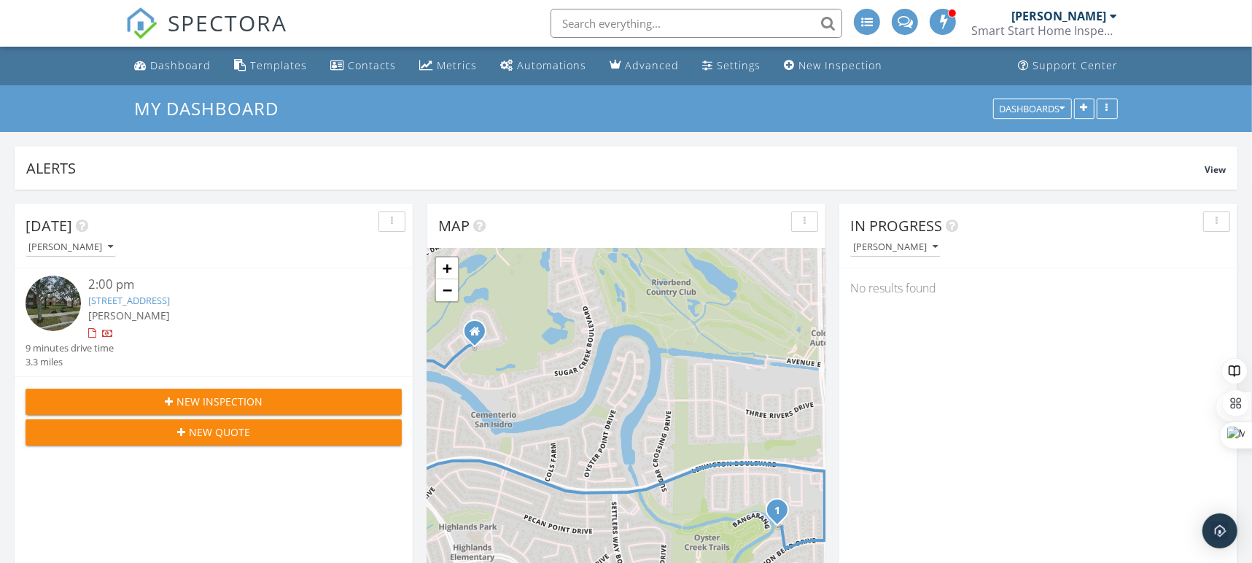
click at [165, 298] on link "[STREET_ADDRESS]" at bounding box center [129, 300] width 82 height 13
